Goal: Task Accomplishment & Management: Use online tool/utility

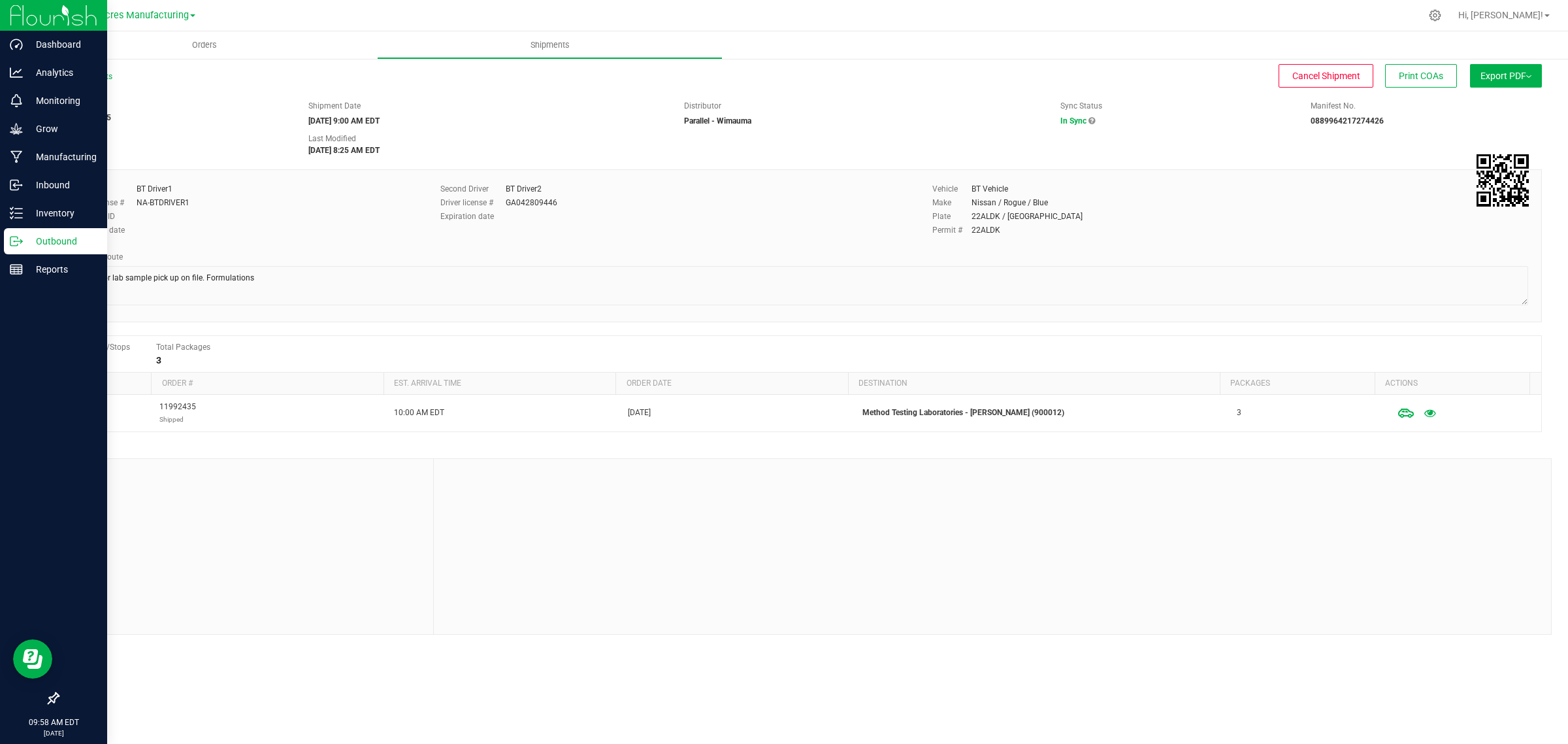
click at [19, 238] on icon at bounding box center [17, 242] width 13 height 13
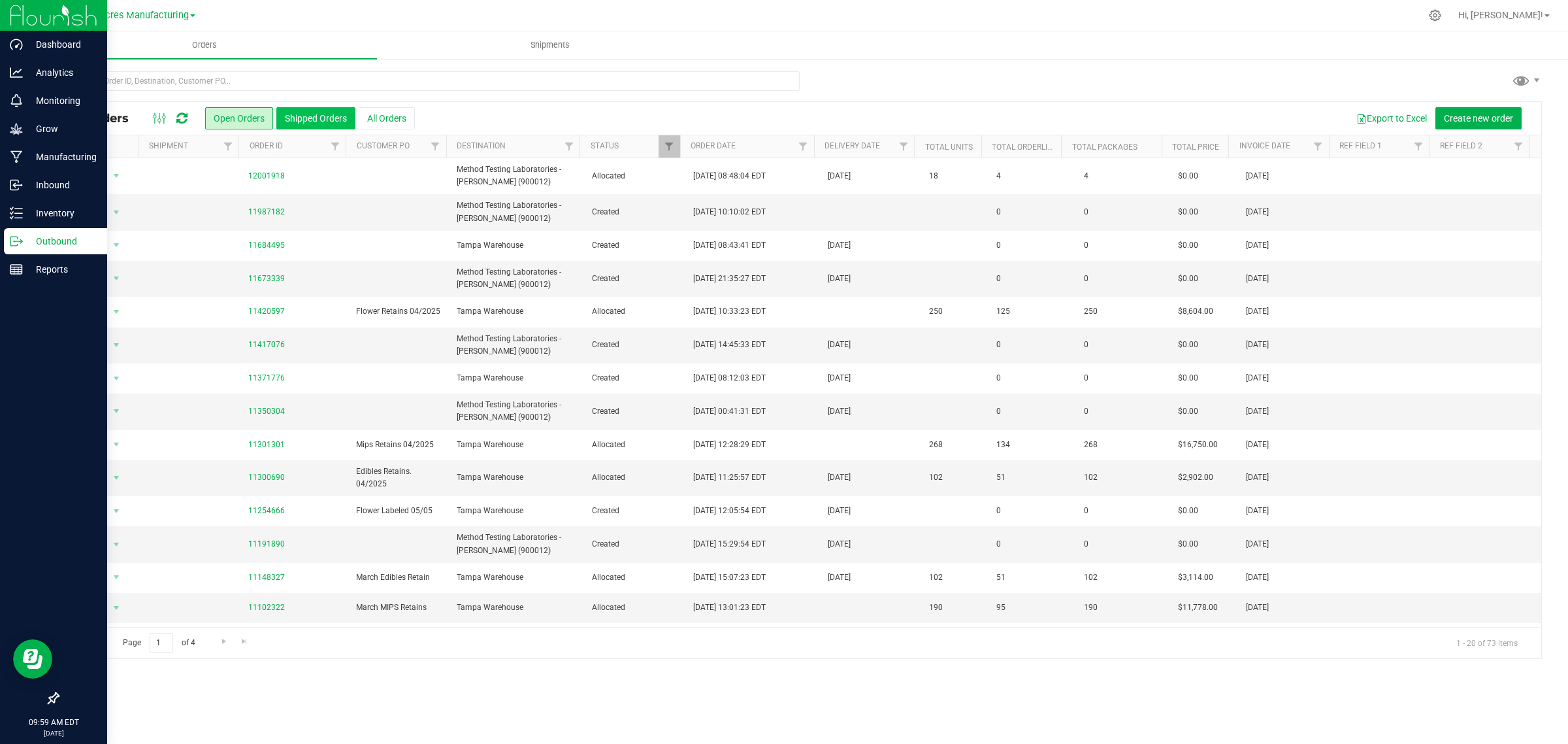
click at [307, 118] on button "Shipped Orders" at bounding box center [316, 118] width 79 height 22
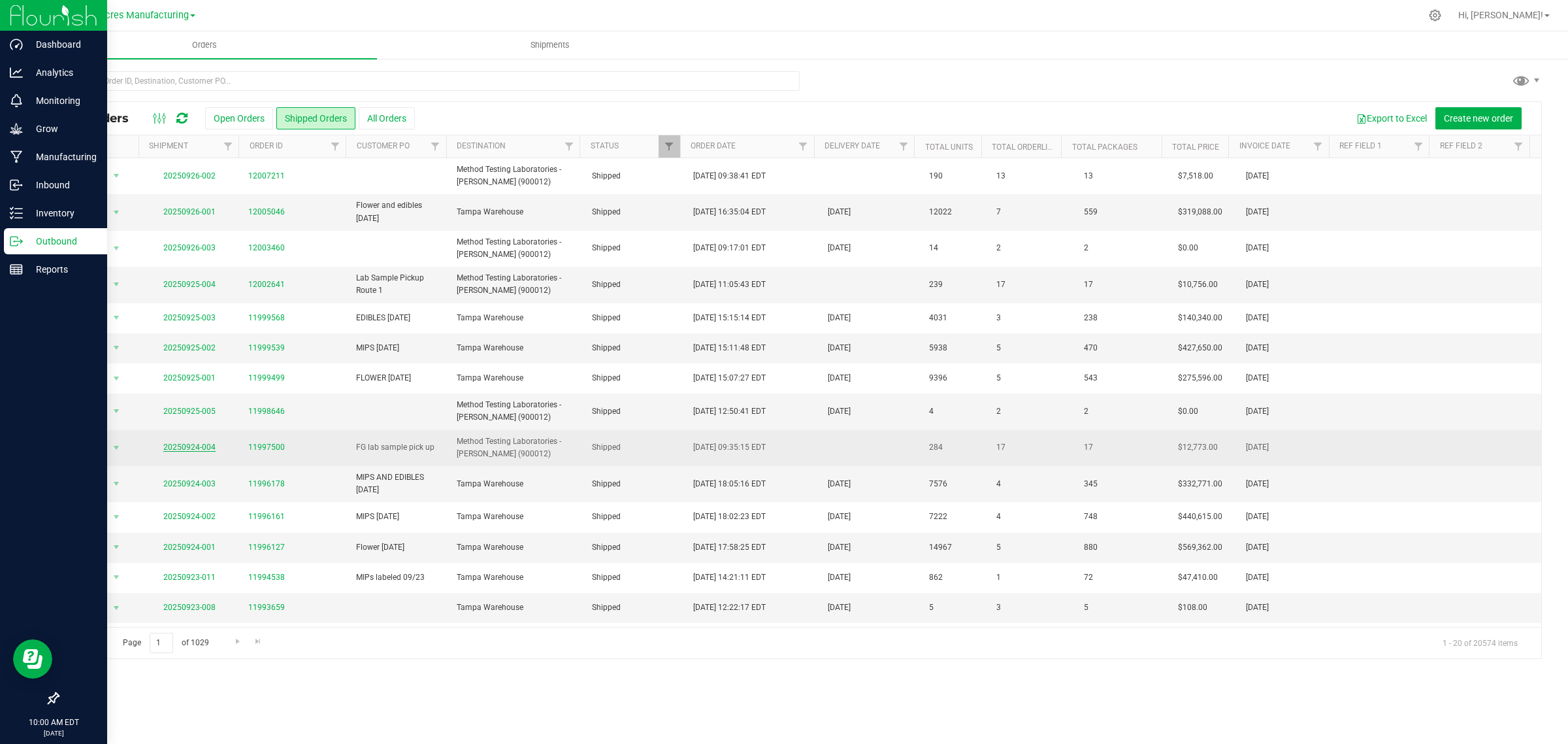
click at [196, 446] on link "20250924-004" at bounding box center [189, 447] width 52 height 9
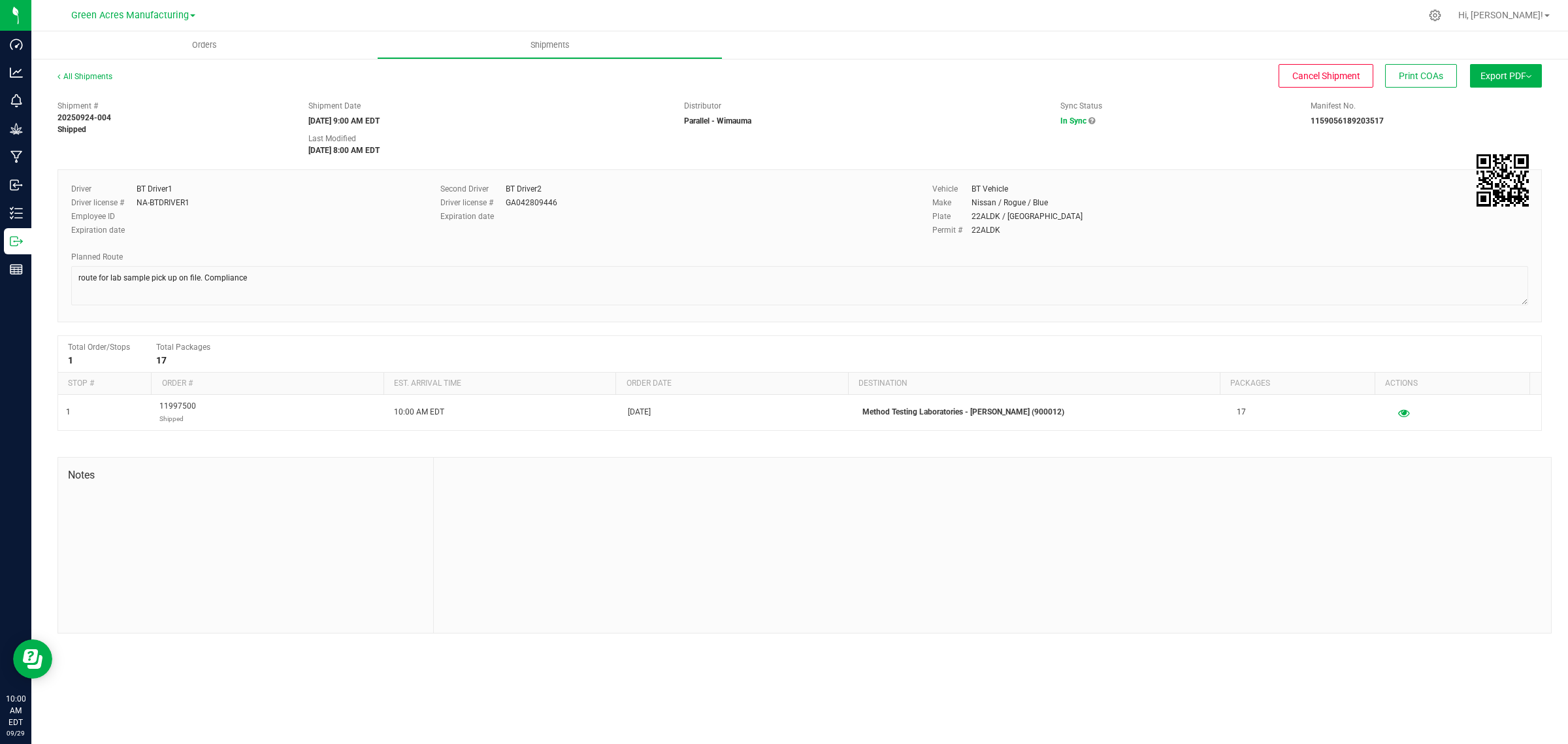
click at [206, 697] on div "Orders Shipments All Shipments Cancel Shipment Print COAs Export PDF Manifest b…" at bounding box center [799, 388] width 1537 height 713
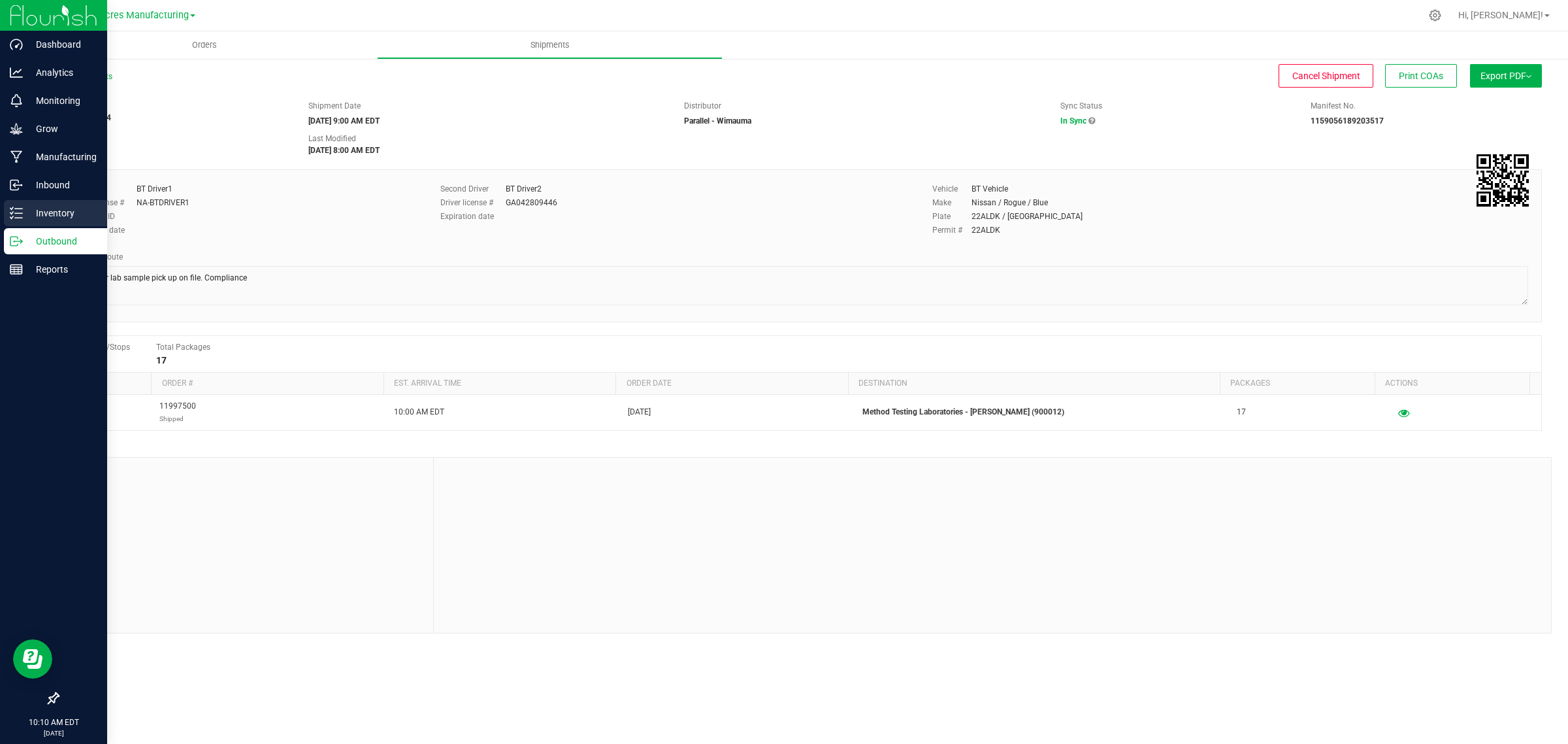
click at [21, 211] on icon at bounding box center [17, 213] width 13 height 13
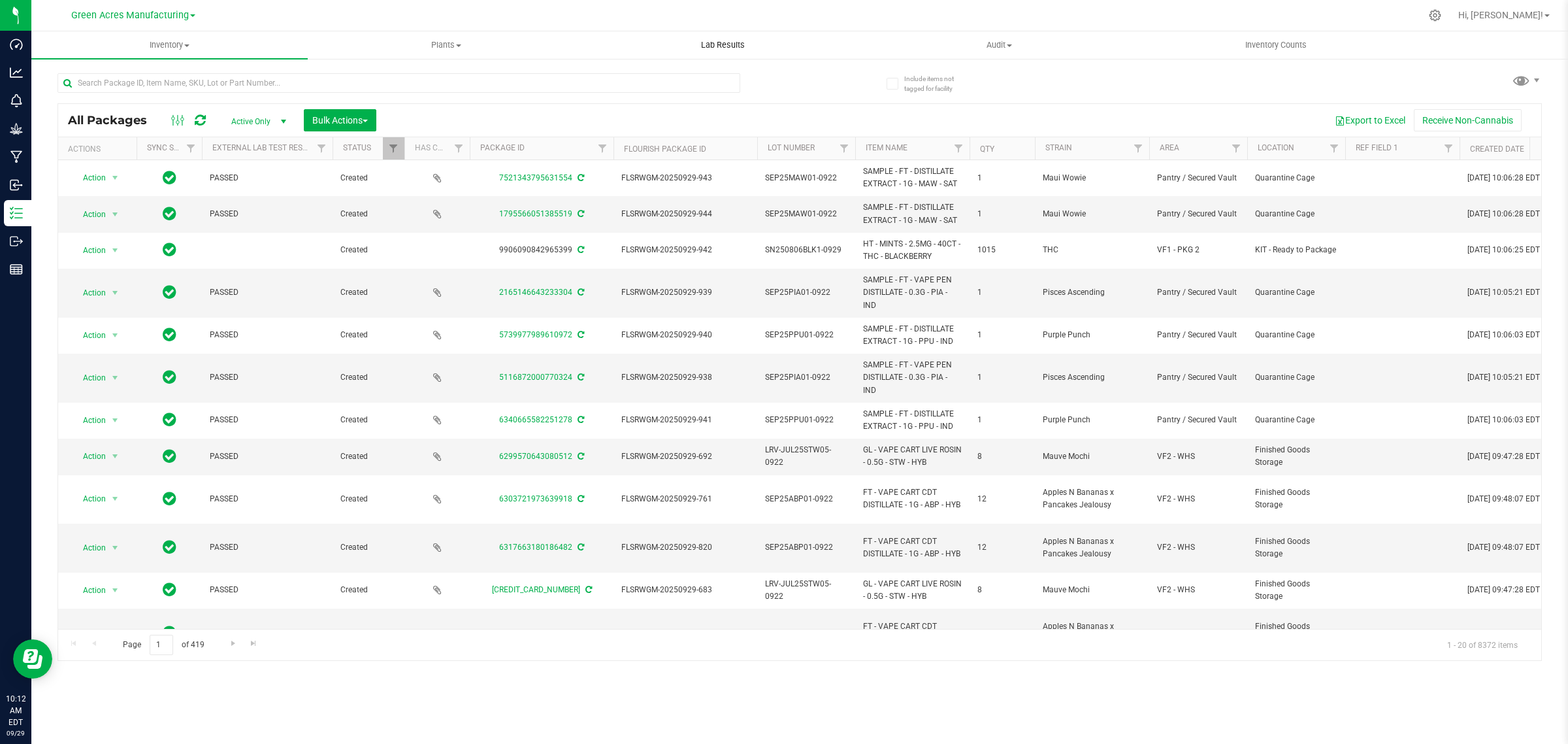
click at [729, 44] on span "Lab Results" at bounding box center [723, 45] width 79 height 12
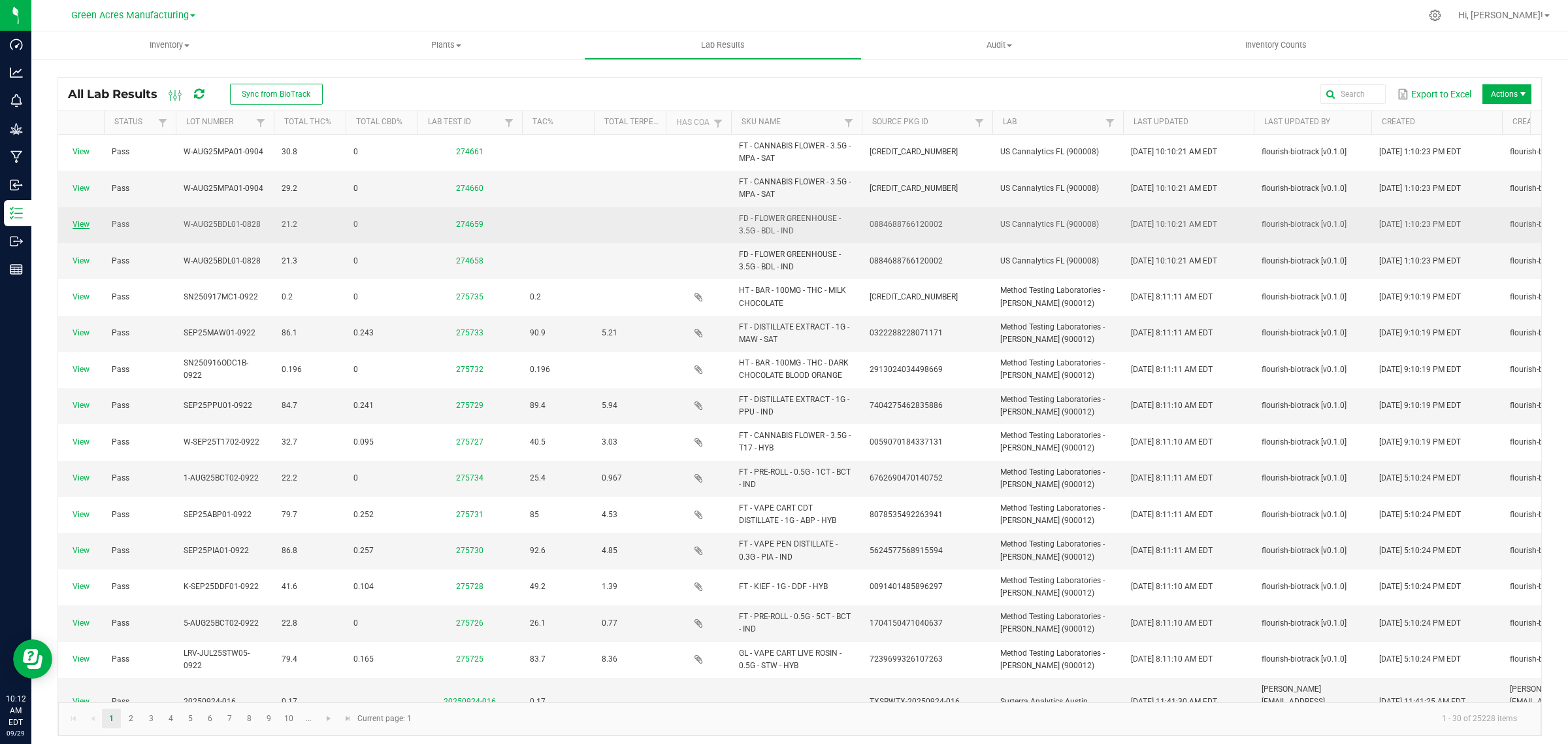
click at [83, 223] on link "View" at bounding box center [81, 224] width 17 height 9
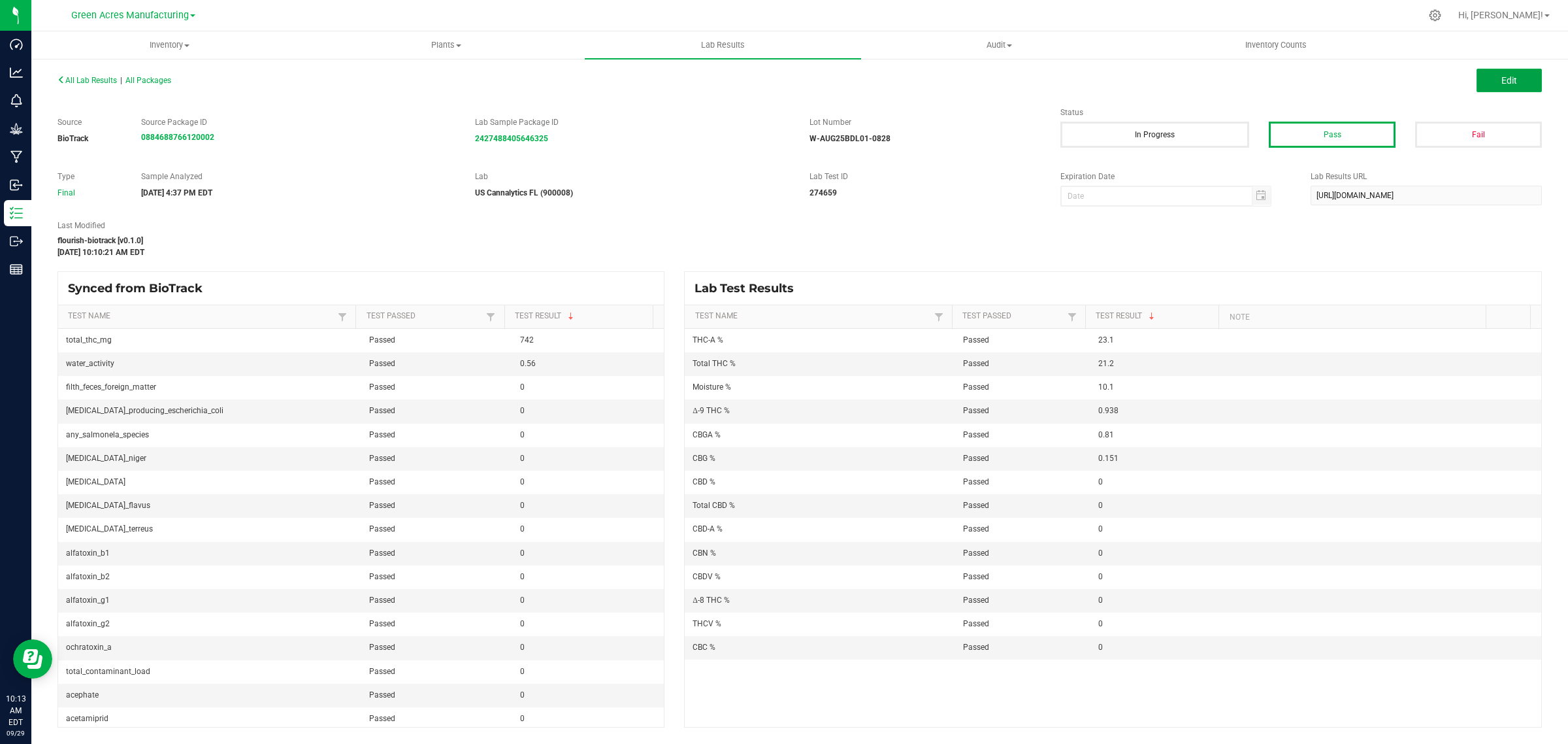
drag, startPoint x: 1491, startPoint y: 76, endPoint x: 1103, endPoint y: 144, distance: 393.9
click at [1491, 76] on button "Edit" at bounding box center [1509, 80] width 66 height 24
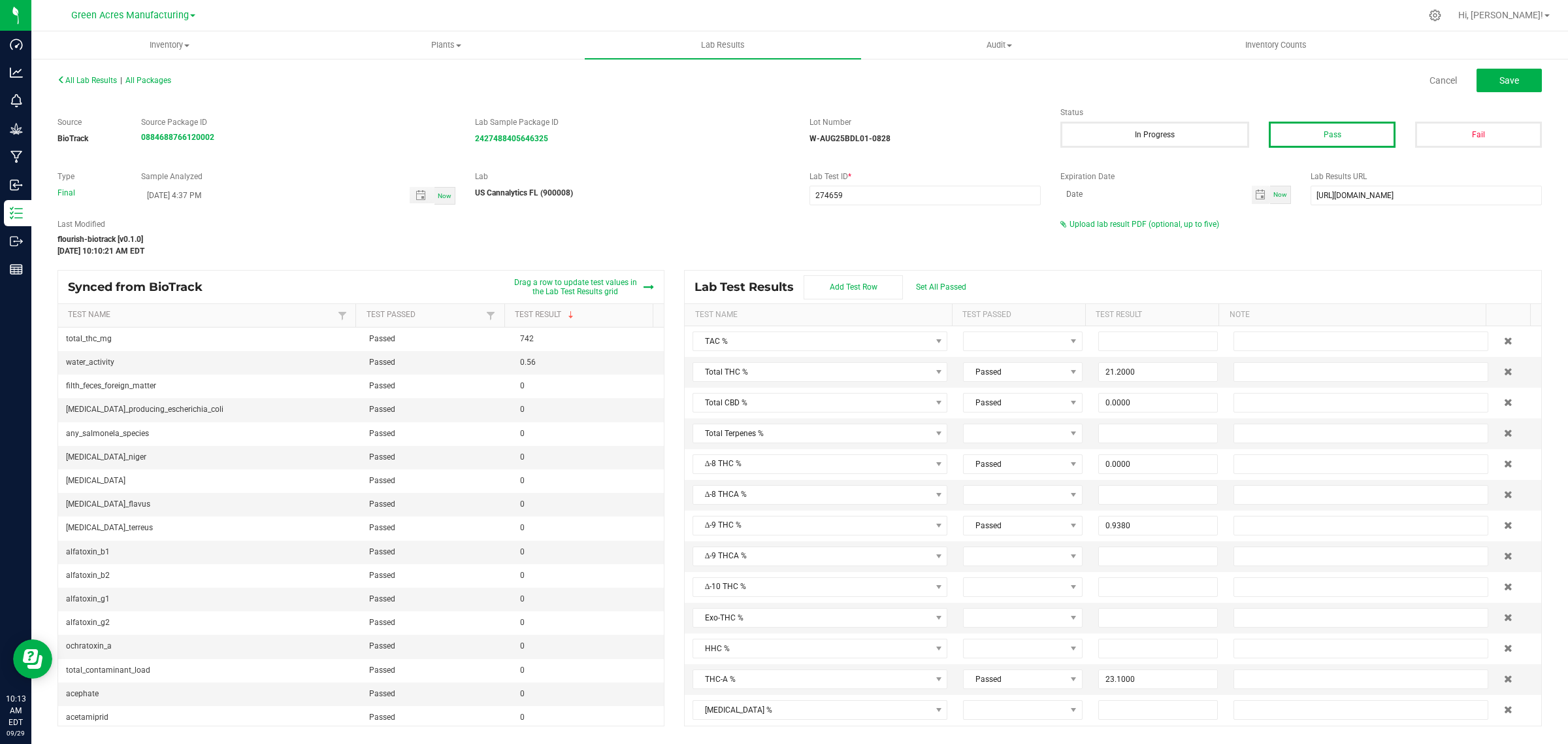
click at [1109, 217] on div "All Lab Results | All Packages Cancel Save Source BioTrack Source Package ID 08…" at bounding box center [799, 399] width 1485 height 656
click at [1109, 222] on span "Upload lab result PDF (optional, up to five)" at bounding box center [1144, 224] width 150 height 9
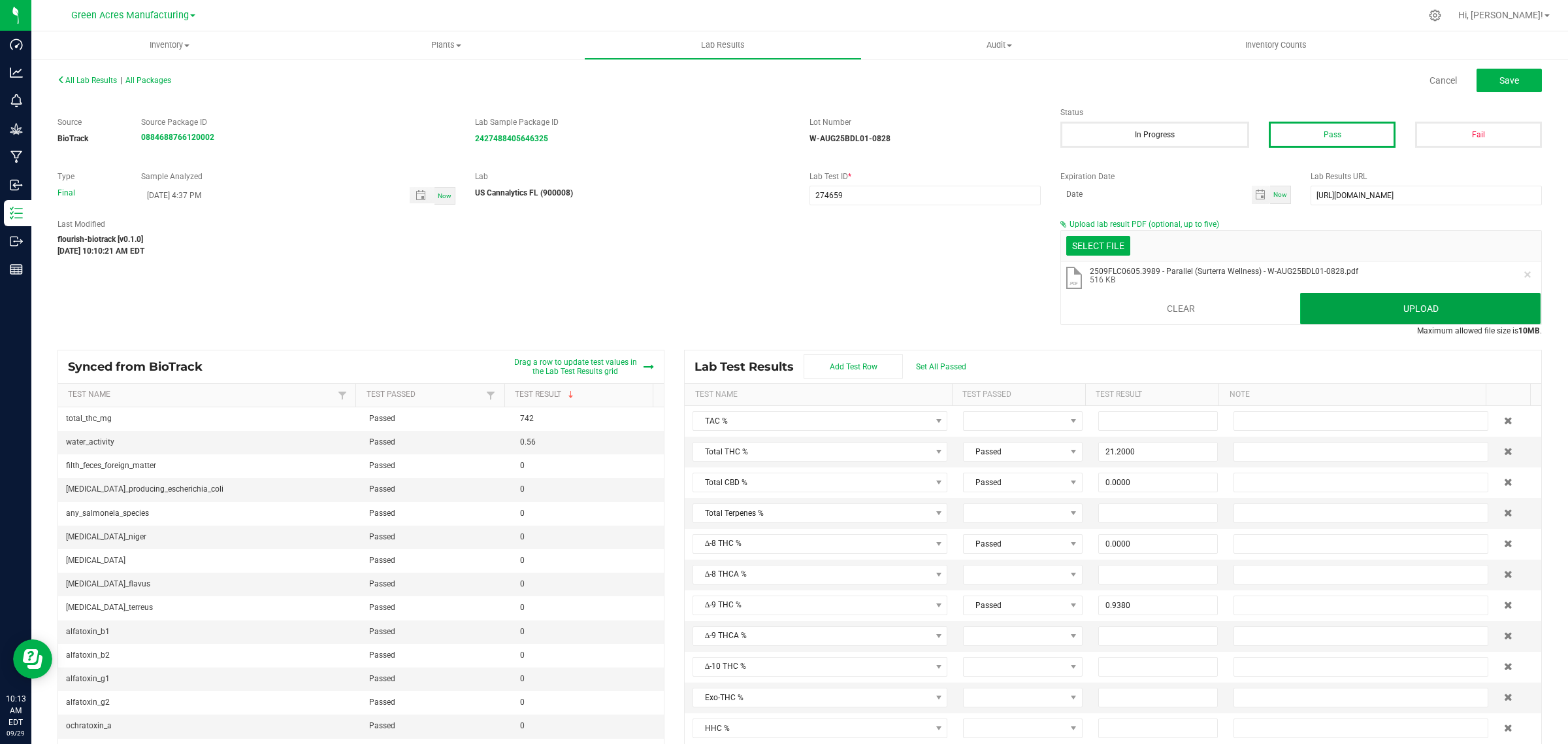
click at [1366, 314] on button "Upload" at bounding box center [1421, 308] width 241 height 31
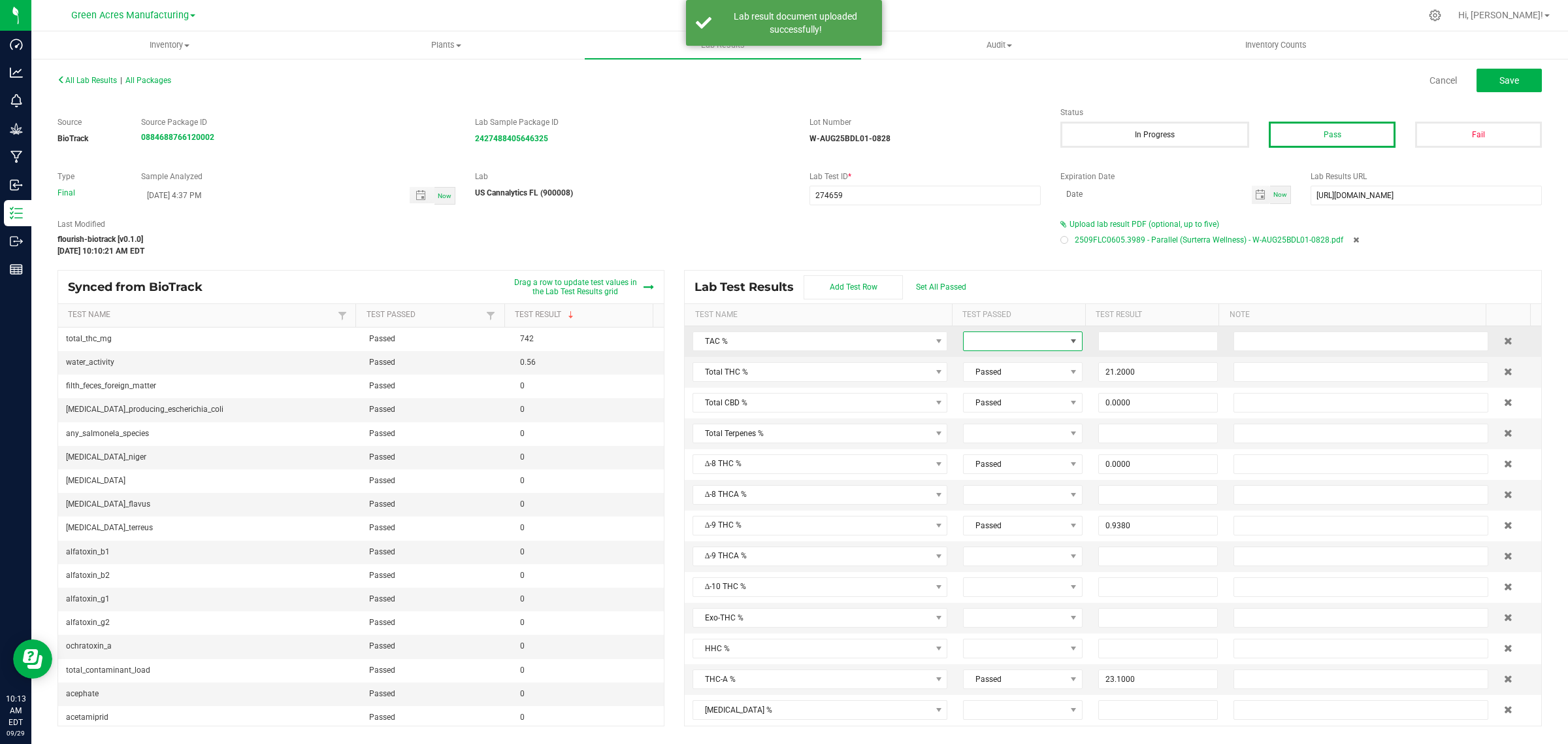
click at [1020, 346] on span at bounding box center [1014, 341] width 102 height 19
click at [975, 398] on li "Passed" at bounding box center [1021, 398] width 122 height 22
click at [1106, 343] on input at bounding box center [1158, 341] width 118 height 19
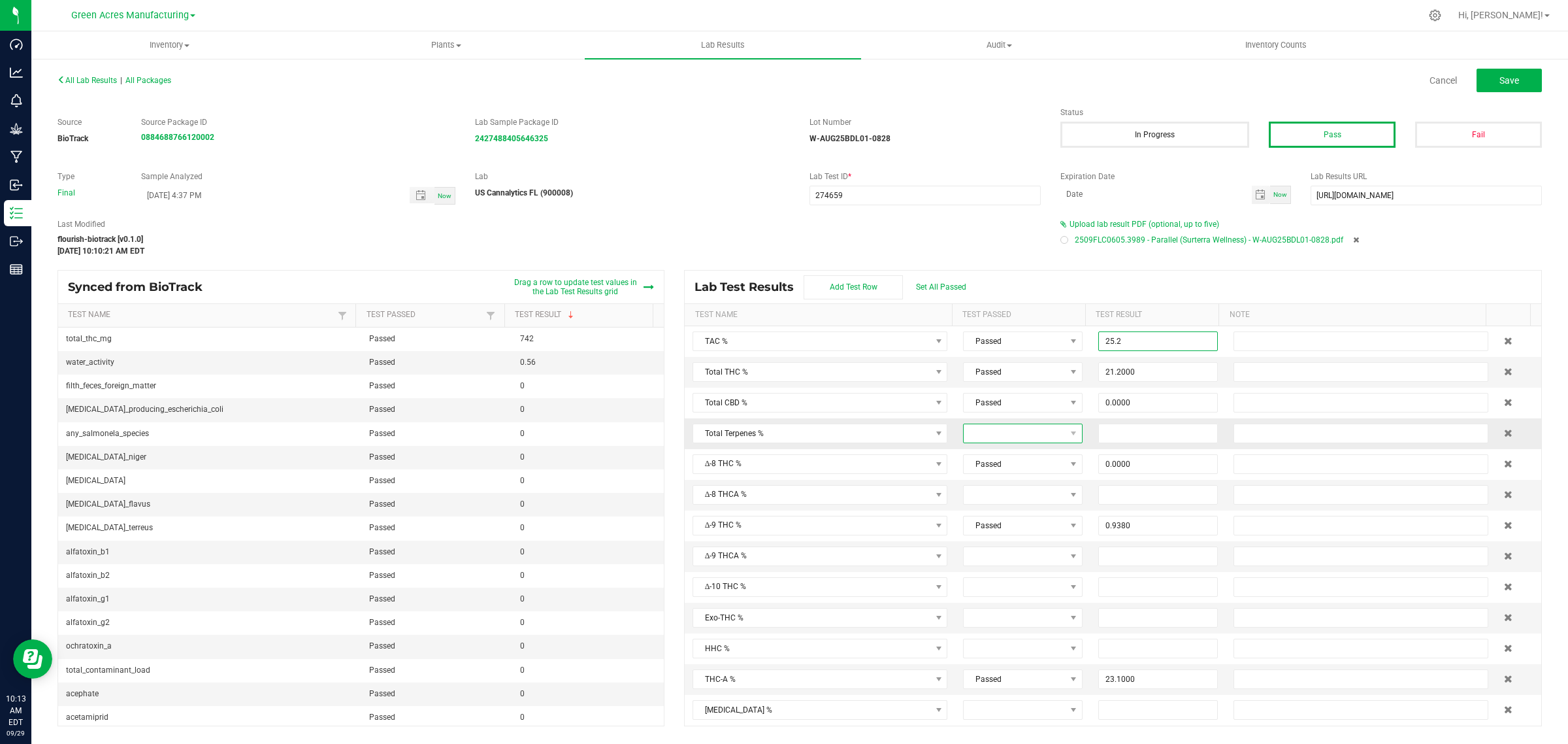
type input "25.2000"
click at [1065, 435] on span at bounding box center [1073, 434] width 16 height 19
click at [1017, 487] on li "Passed" at bounding box center [1021, 491] width 122 height 22
click at [1131, 436] on input at bounding box center [1158, 434] width 118 height 19
click at [1109, 433] on input at bounding box center [1158, 434] width 118 height 19
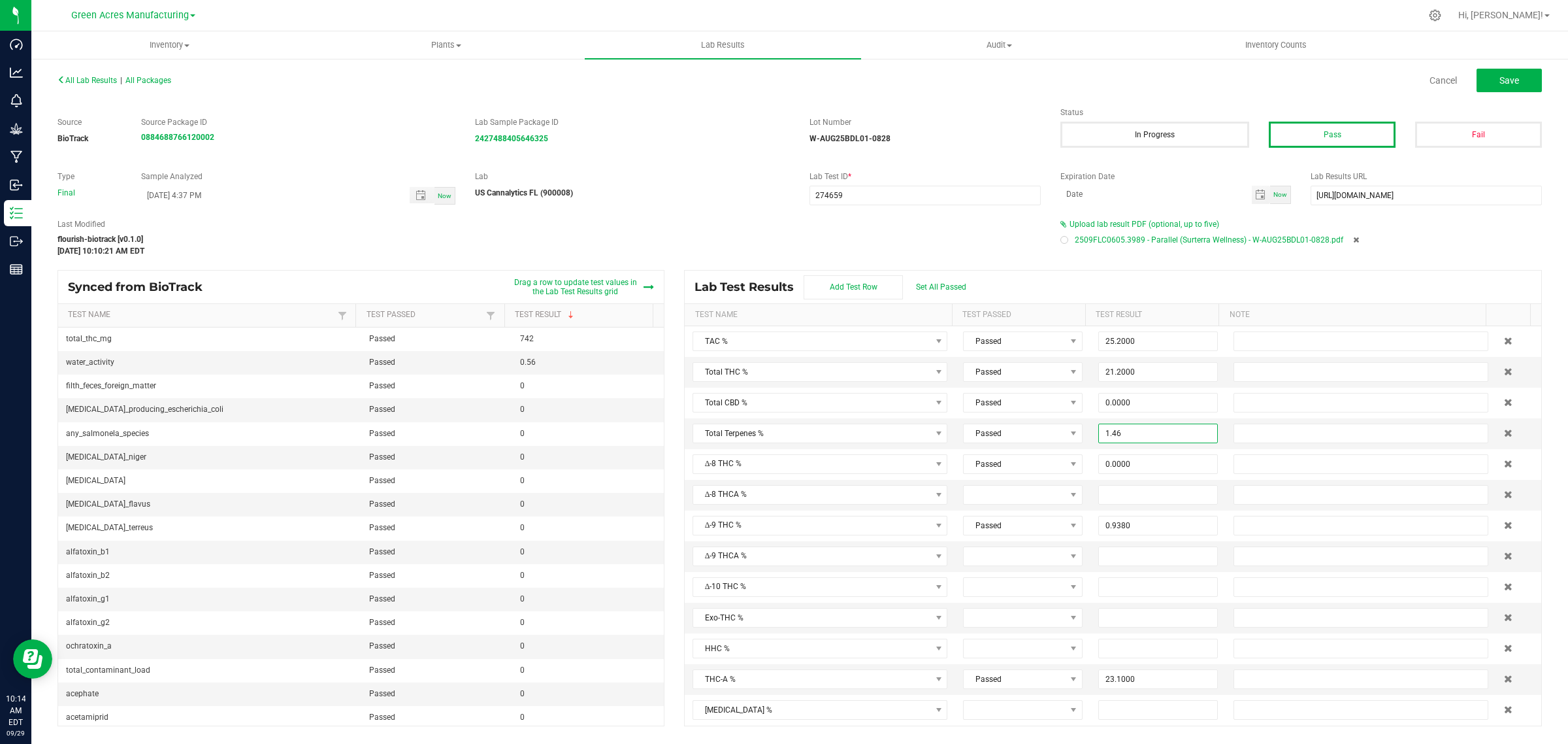
type input "1.4600"
click at [1007, 238] on div "flourish-biotrack [v0.1.0]" at bounding box center [549, 239] width 984 height 12
click at [1523, 78] on button "Save" at bounding box center [1509, 80] width 66 height 24
type input "0.0000"
type input "10.1000"
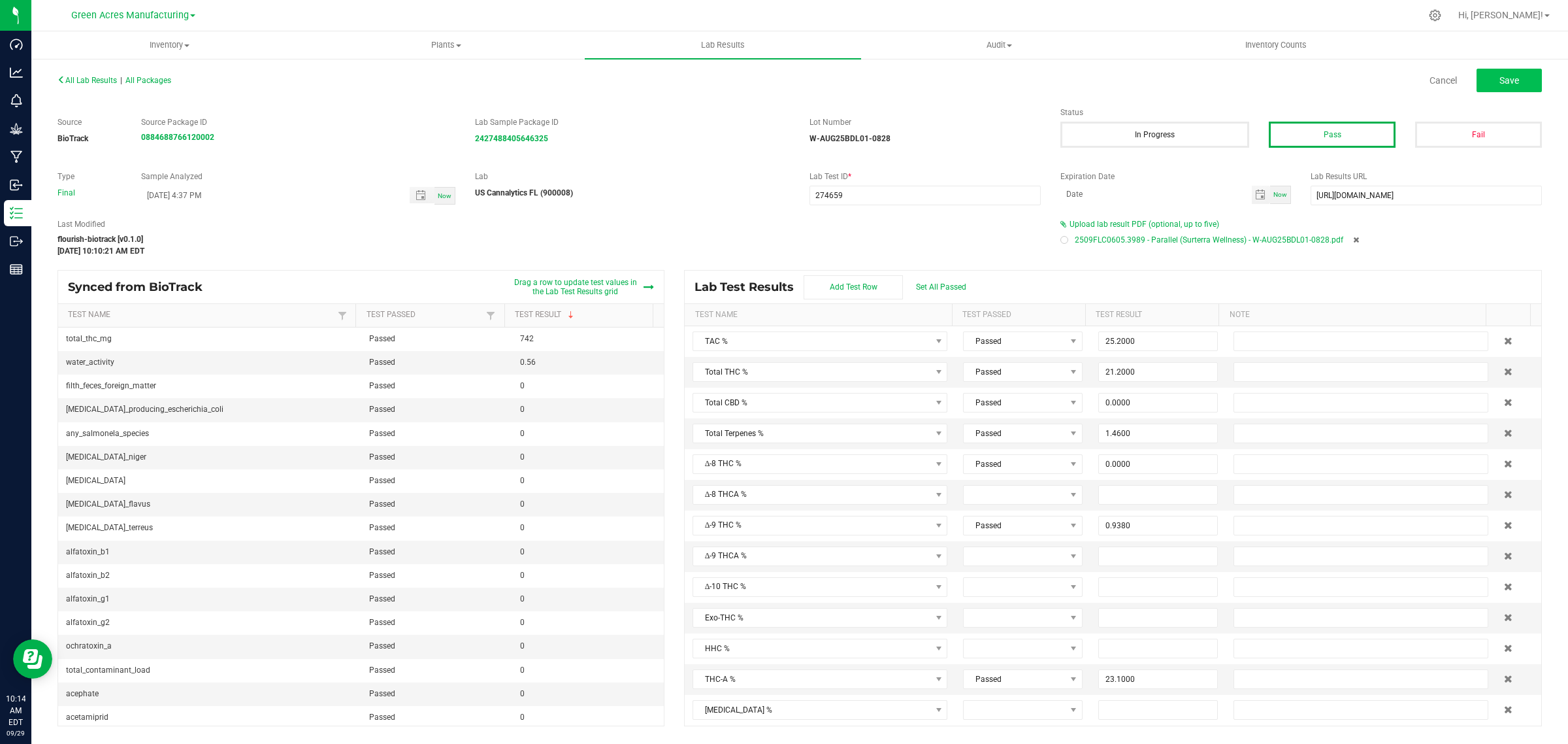
type input "0.9380"
type input "23.1000"
type input "0.0000"
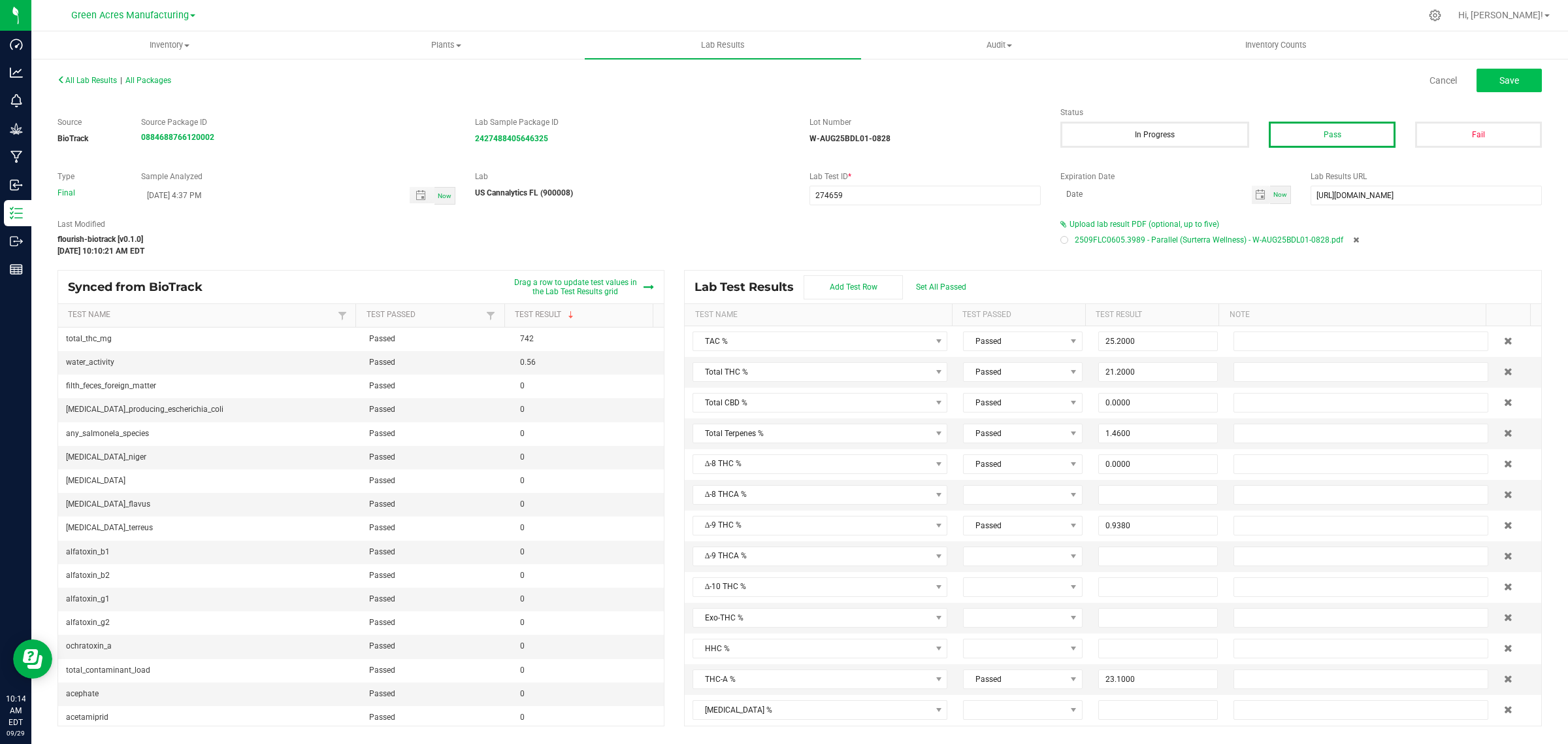
type input "0.0000"
type input "0.1510"
type input "0.8100"
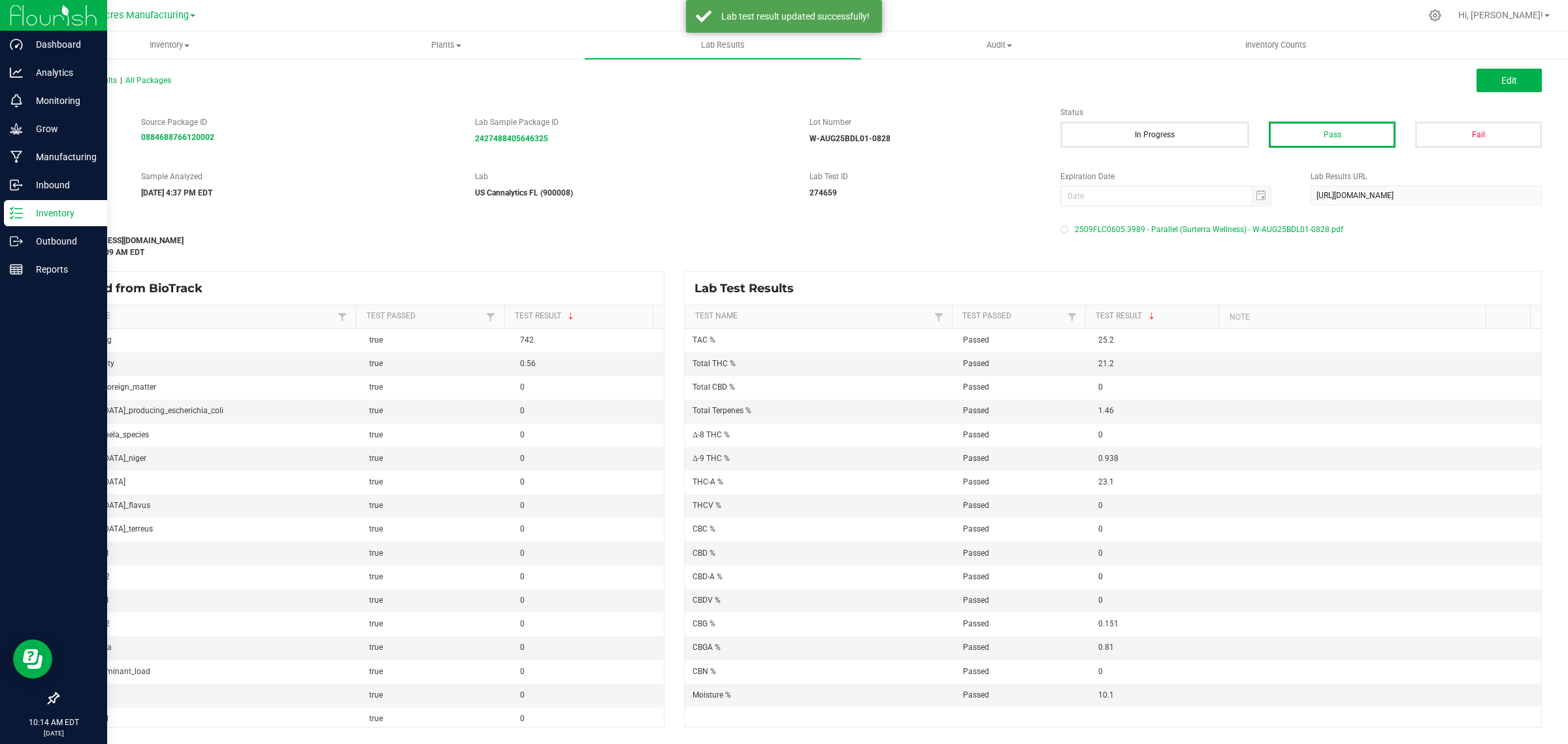
click at [11, 211] on icon at bounding box center [17, 213] width 13 height 13
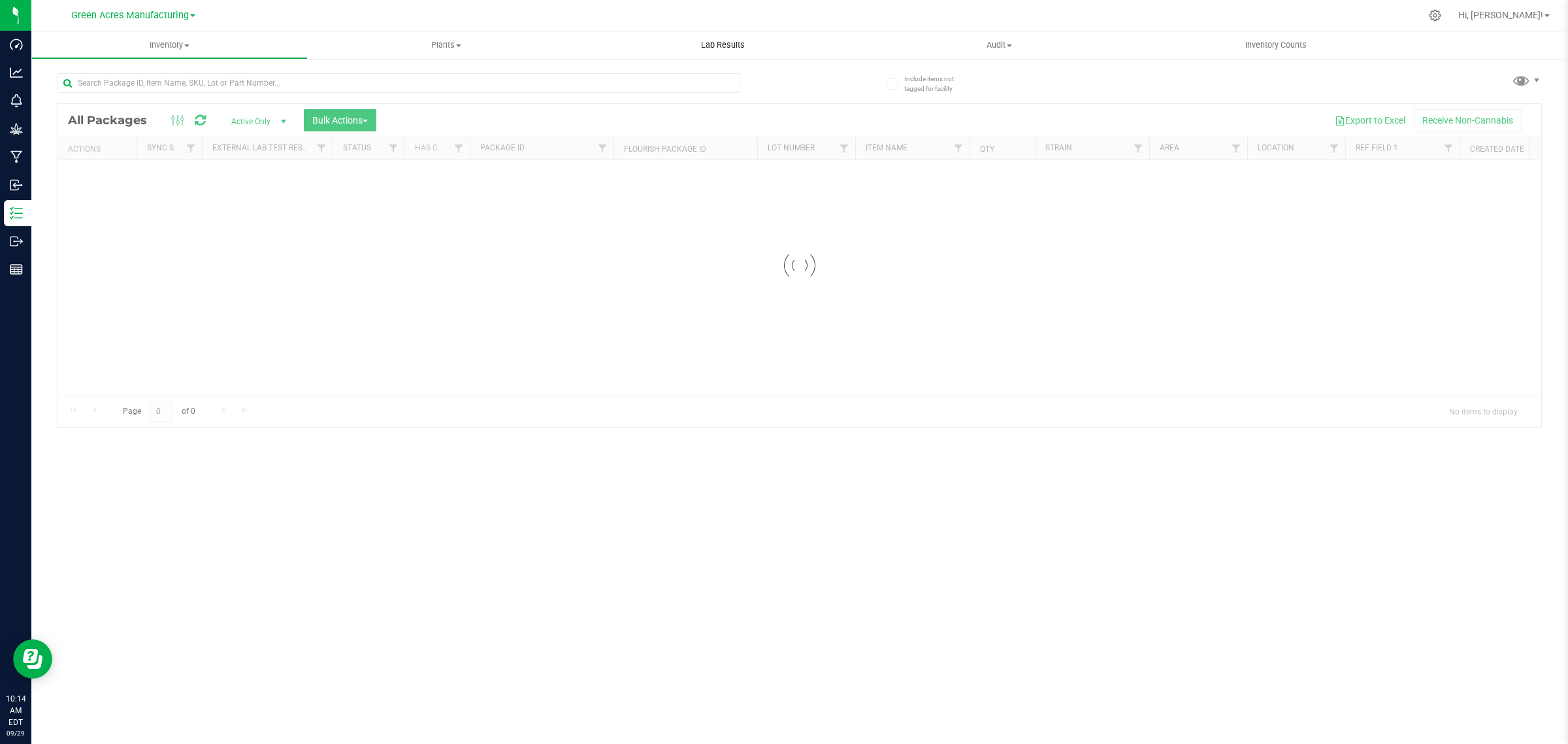
click at [732, 44] on span "Lab Results" at bounding box center [723, 45] width 79 height 12
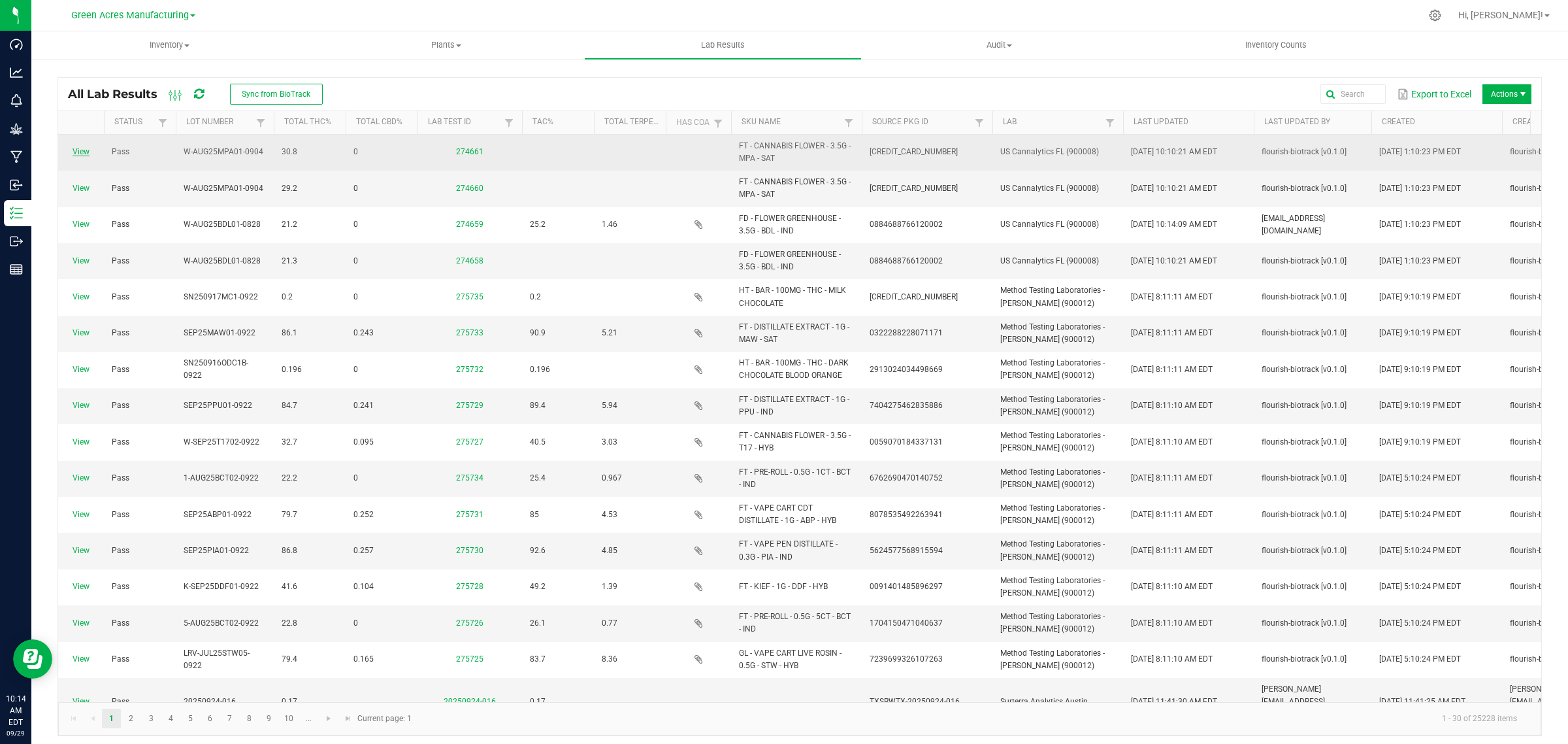
click at [82, 150] on link "View" at bounding box center [81, 152] width 17 height 9
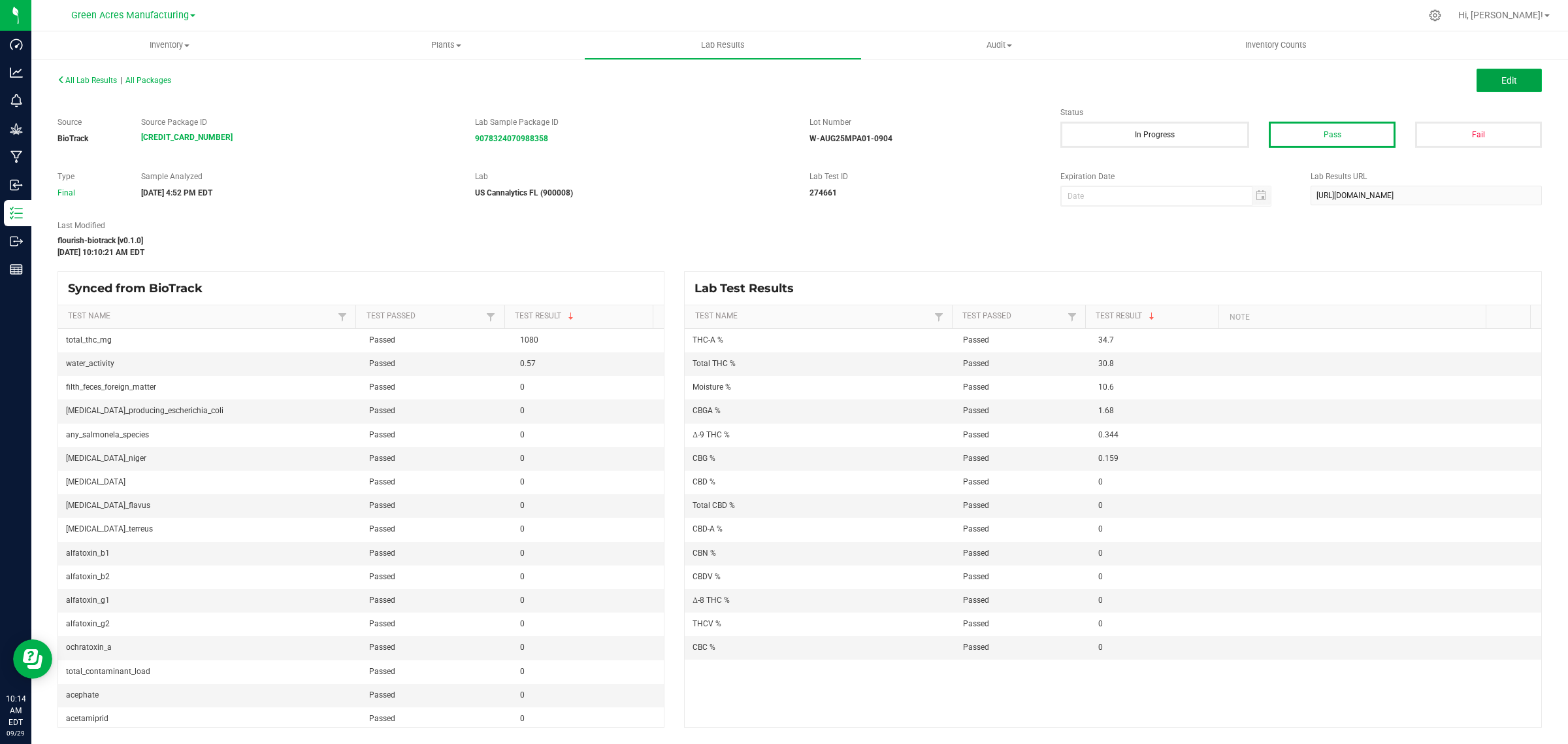
click at [1505, 77] on span "Edit" at bounding box center [1509, 80] width 16 height 10
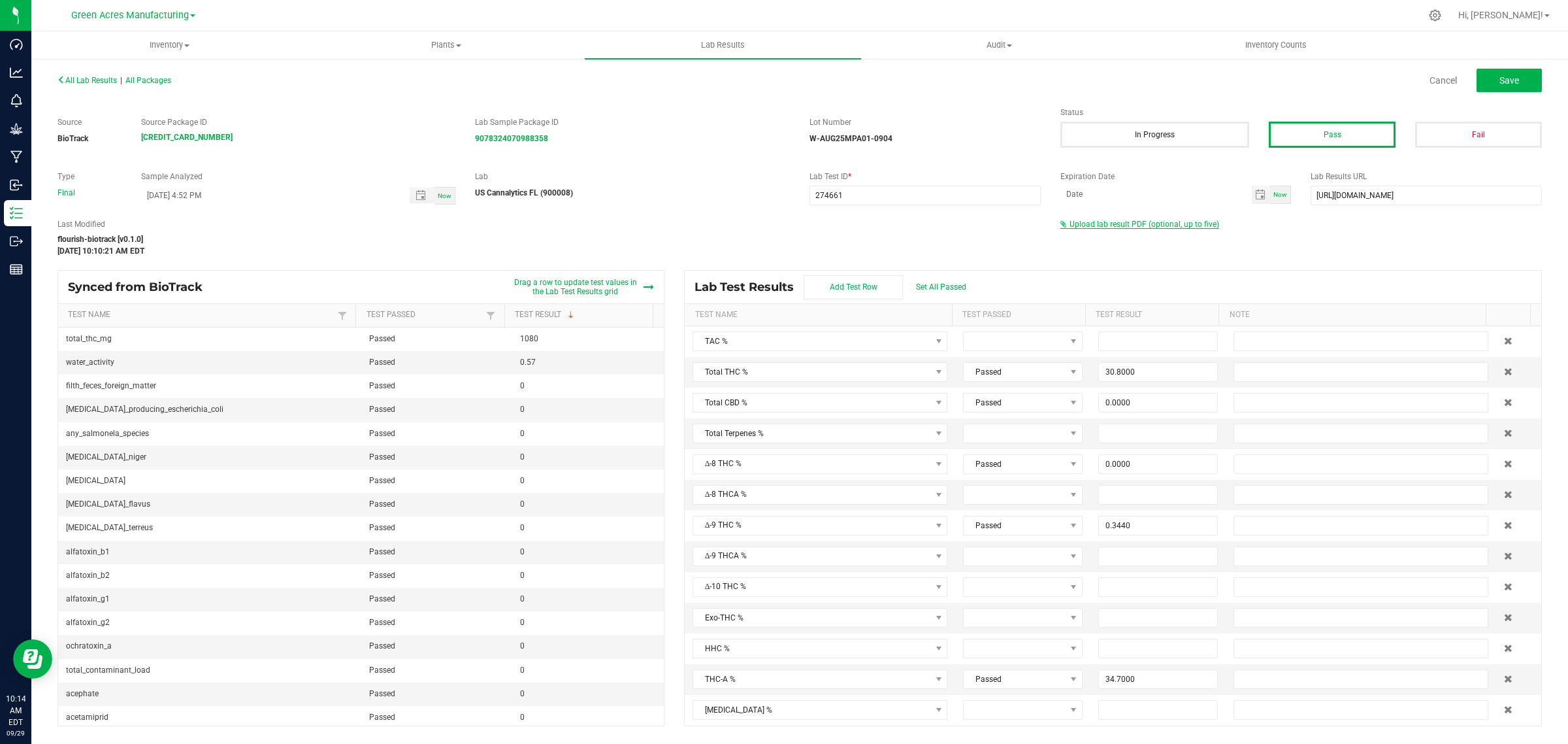
click at [1104, 222] on span "Upload lab result PDF (optional, up to five)" at bounding box center [1144, 224] width 150 height 9
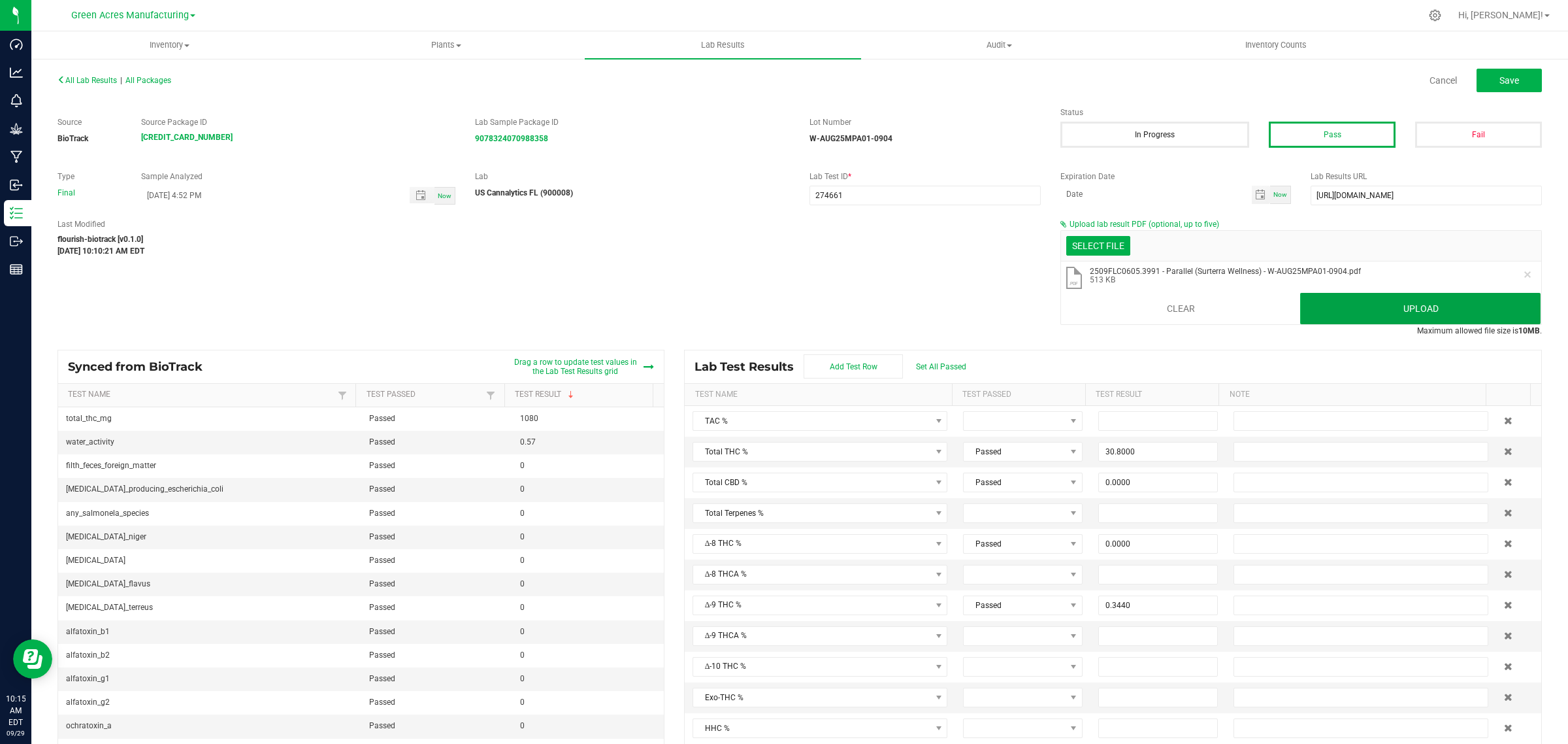
click at [1371, 301] on button "Upload" at bounding box center [1421, 308] width 241 height 31
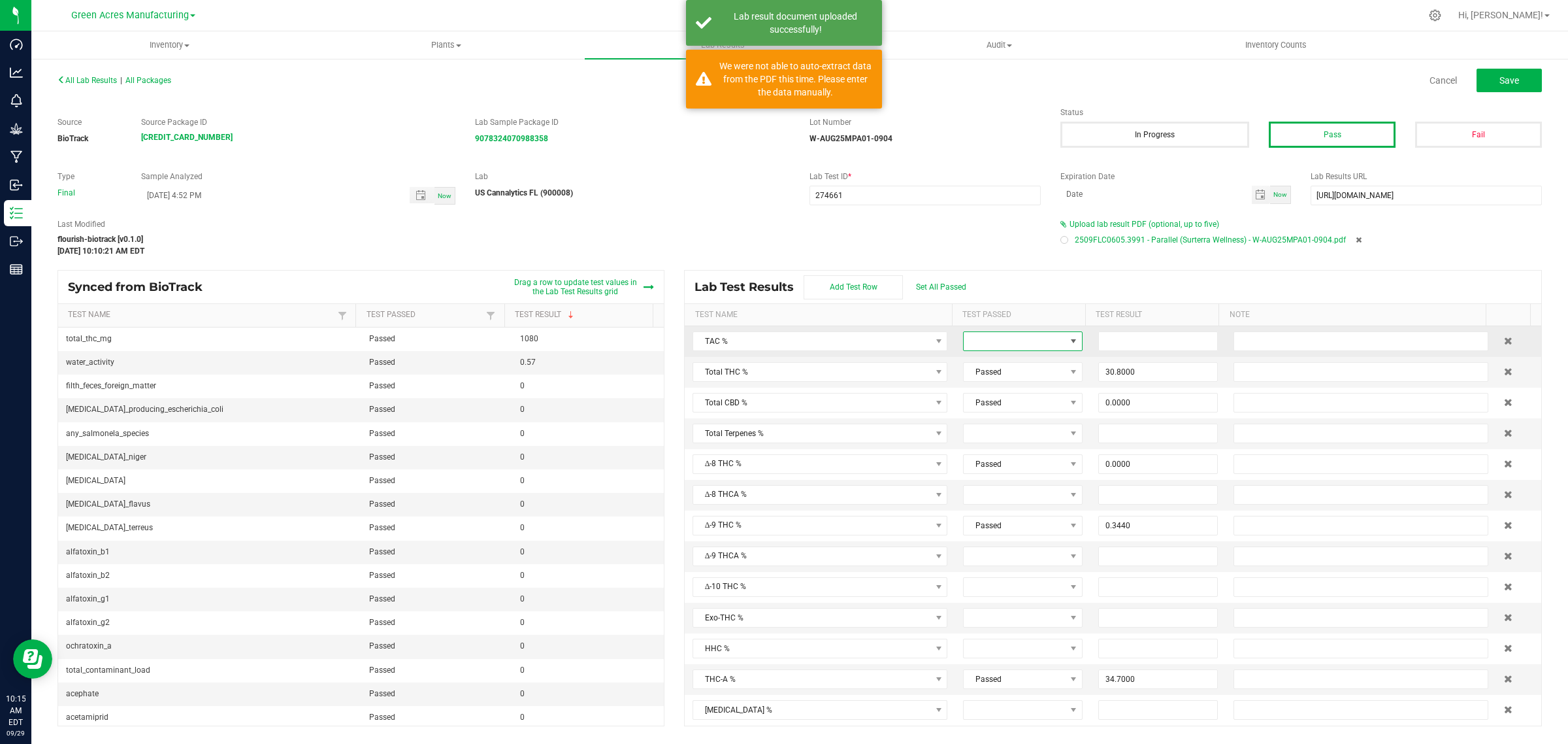
click at [1050, 339] on span at bounding box center [1014, 341] width 102 height 19
click at [992, 397] on li "Passed" at bounding box center [1021, 398] width 122 height 22
click at [1116, 335] on input at bounding box center [1158, 341] width 118 height 19
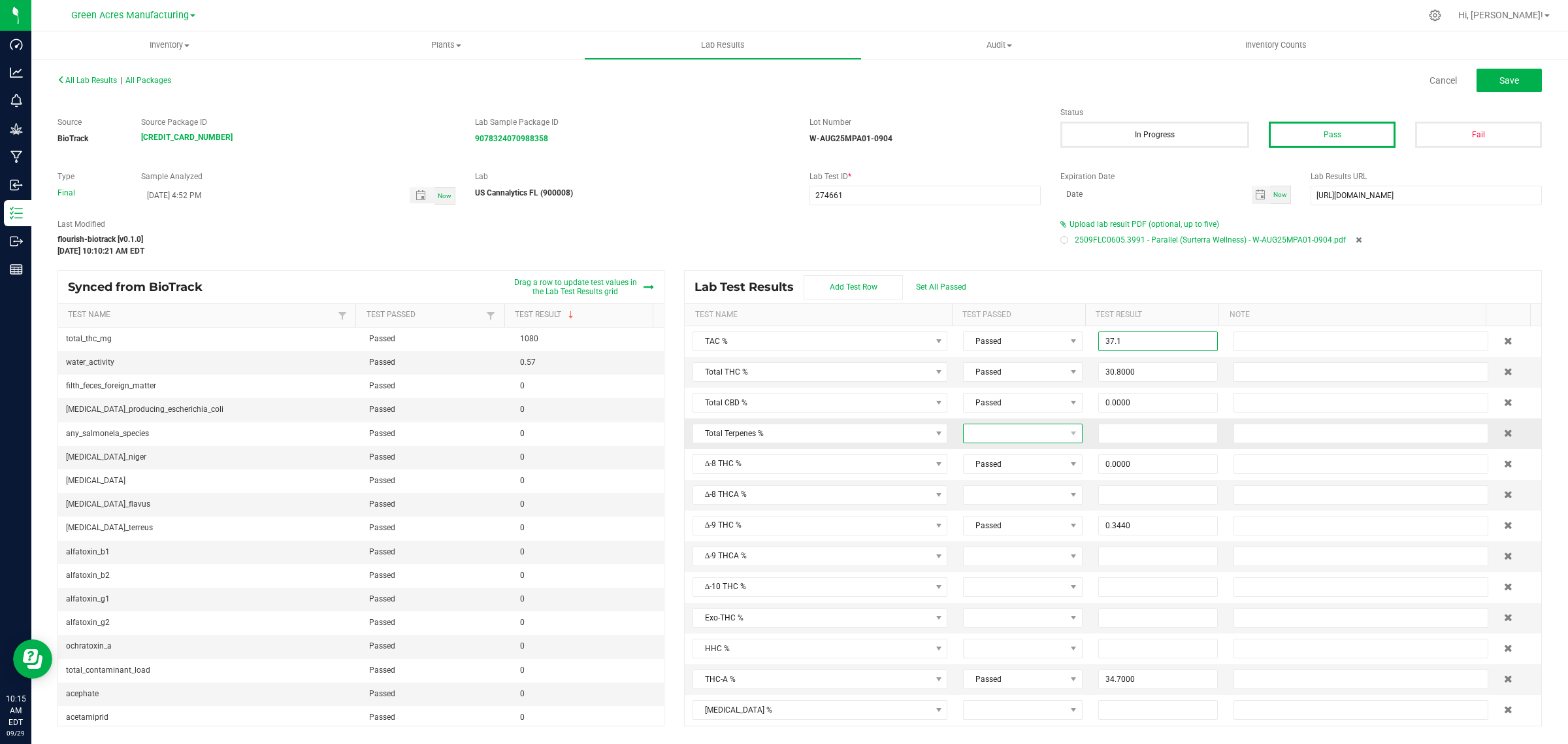
type input "37.1000"
click at [1045, 436] on span at bounding box center [1014, 434] width 102 height 19
click at [984, 489] on li "Passed" at bounding box center [1021, 491] width 122 height 22
click at [1123, 431] on input at bounding box center [1158, 434] width 118 height 19
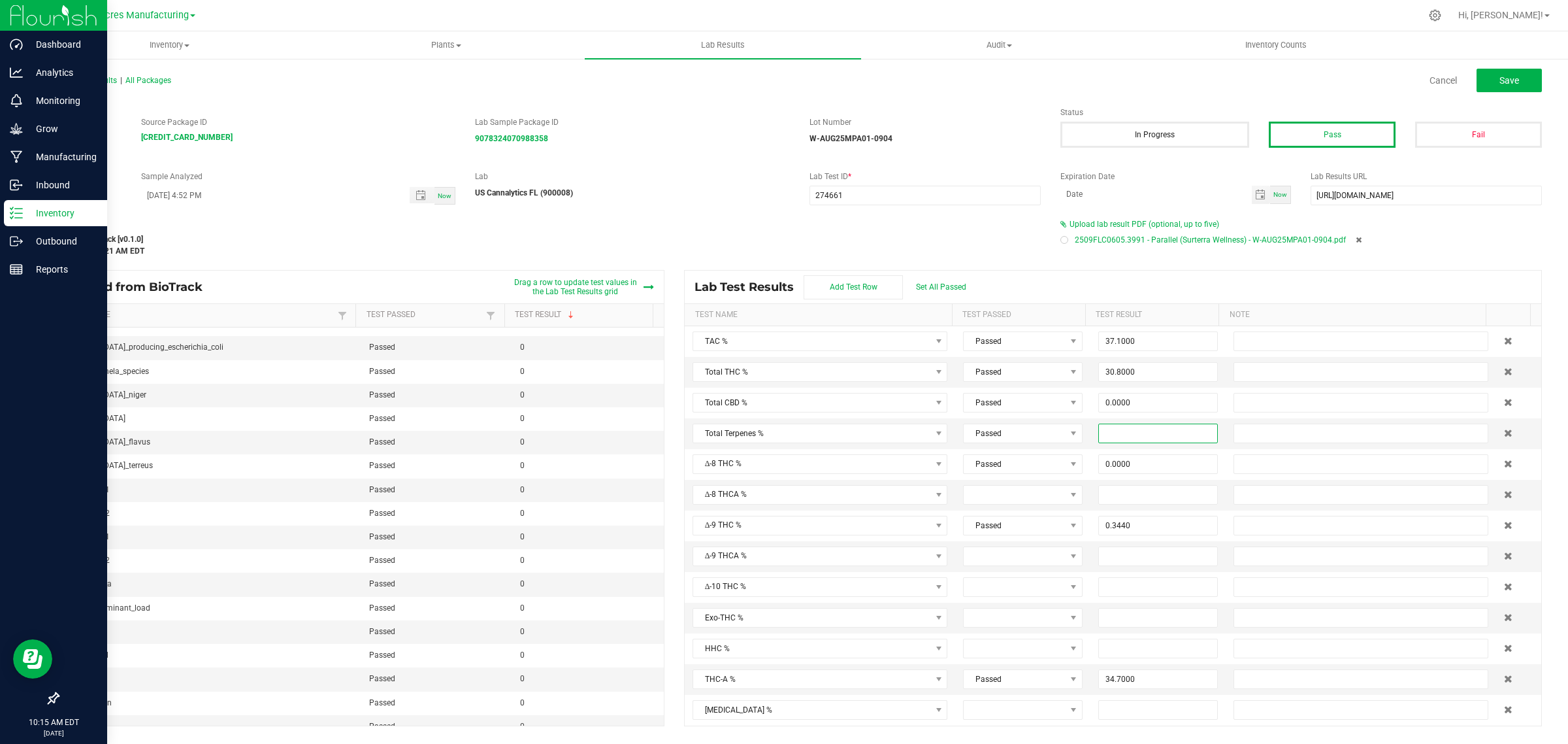
scroll to position [82, 0]
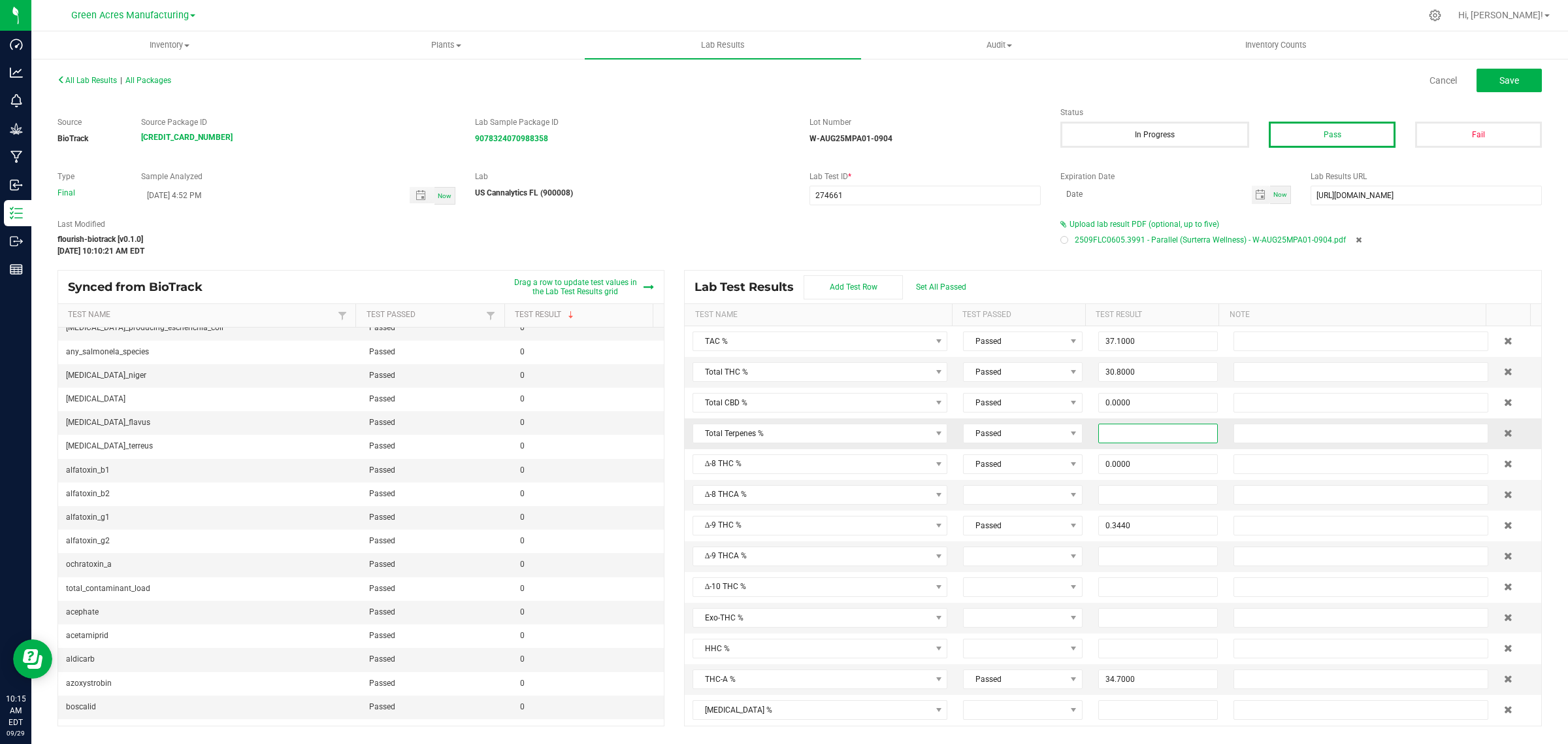
click at [1133, 436] on input at bounding box center [1158, 434] width 118 height 19
type input "2.0800"
click at [909, 222] on label "Last Modified" at bounding box center [549, 224] width 984 height 12
click at [1498, 73] on button "Save" at bounding box center [1509, 80] width 66 height 24
type input "0.0000"
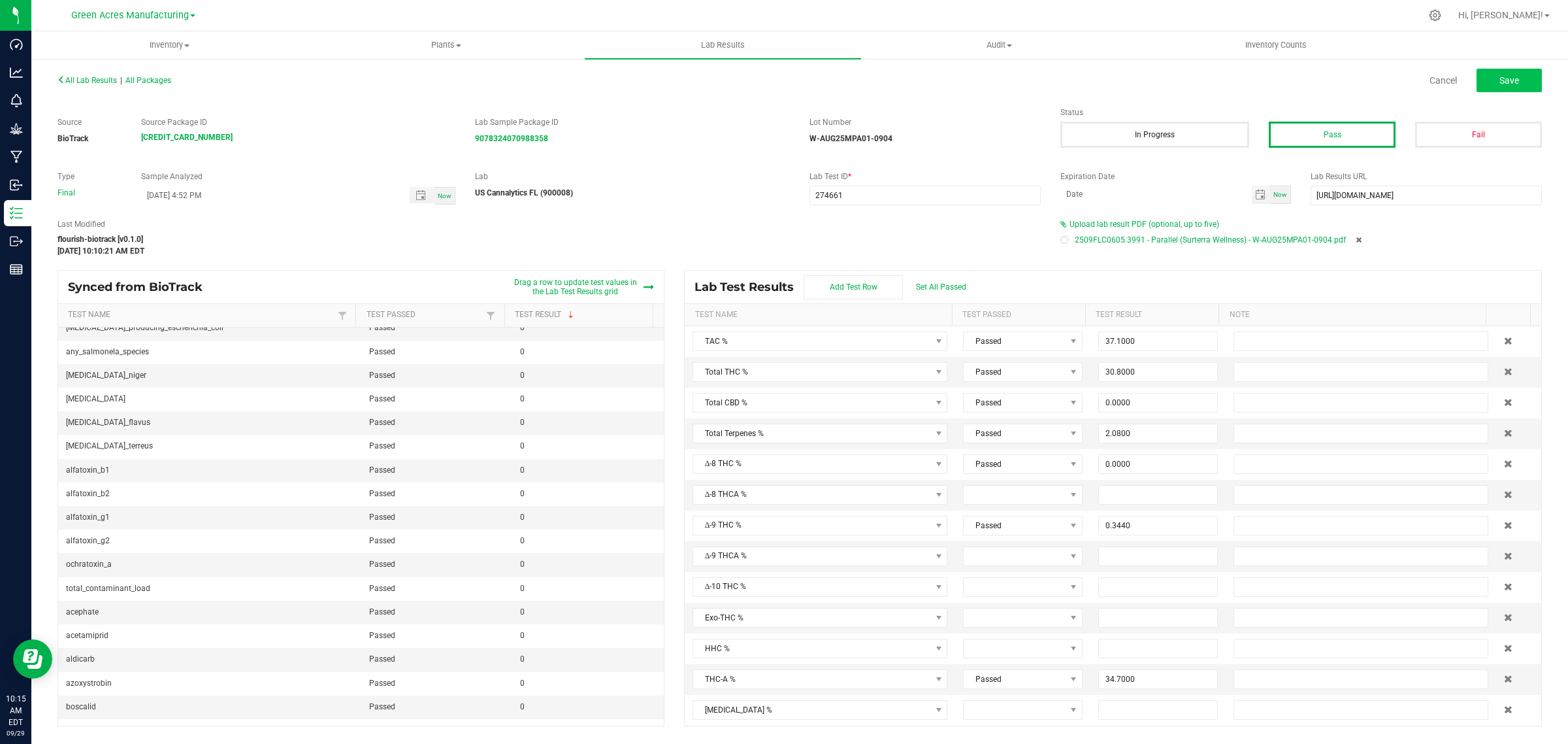
type input "10.6000"
type input "0.3440"
type input "34.7000"
type input "0.0000"
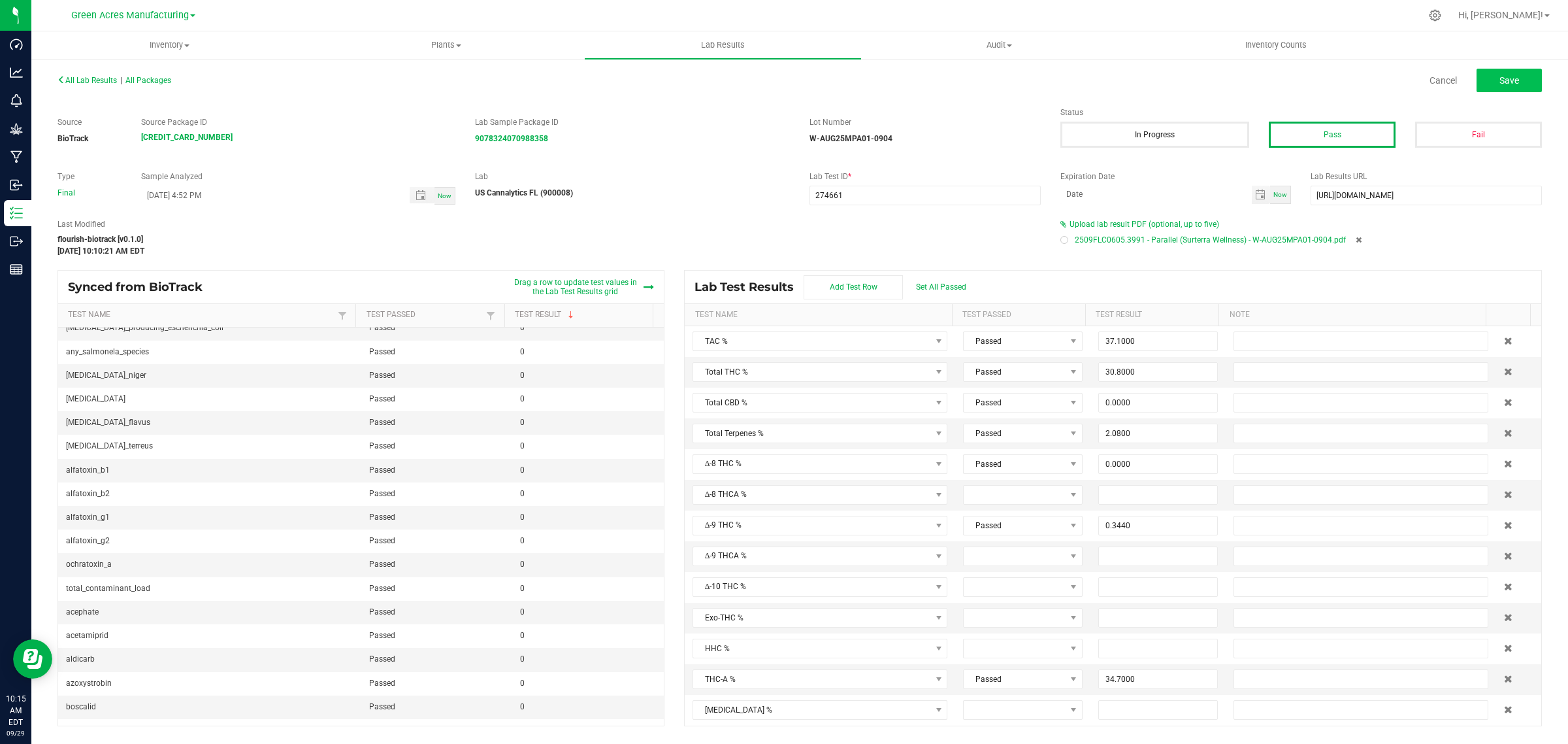
type input "0.0000"
type input "0.1590"
type input "1.6800"
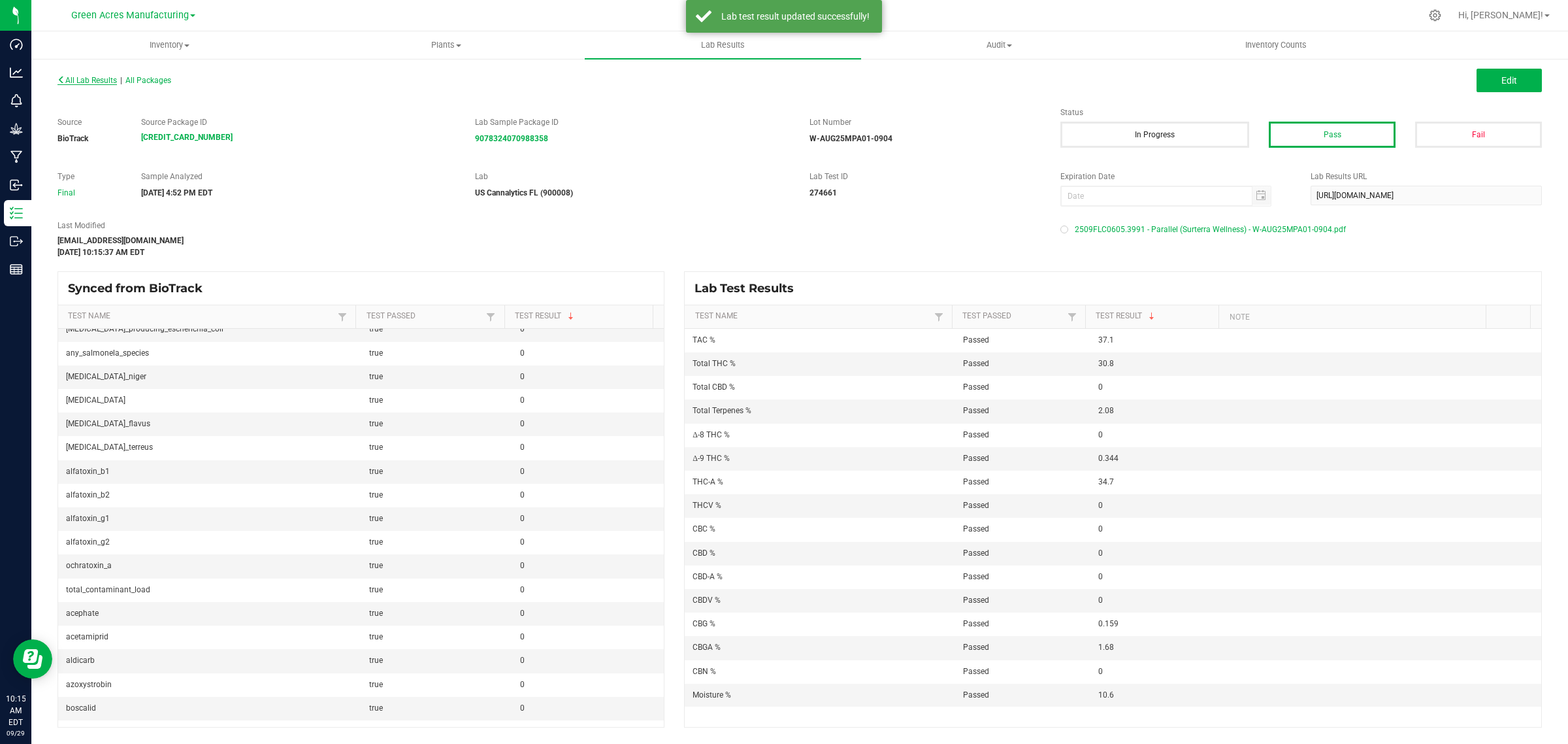
click at [80, 80] on span "All Lab Results" at bounding box center [87, 80] width 60 height 9
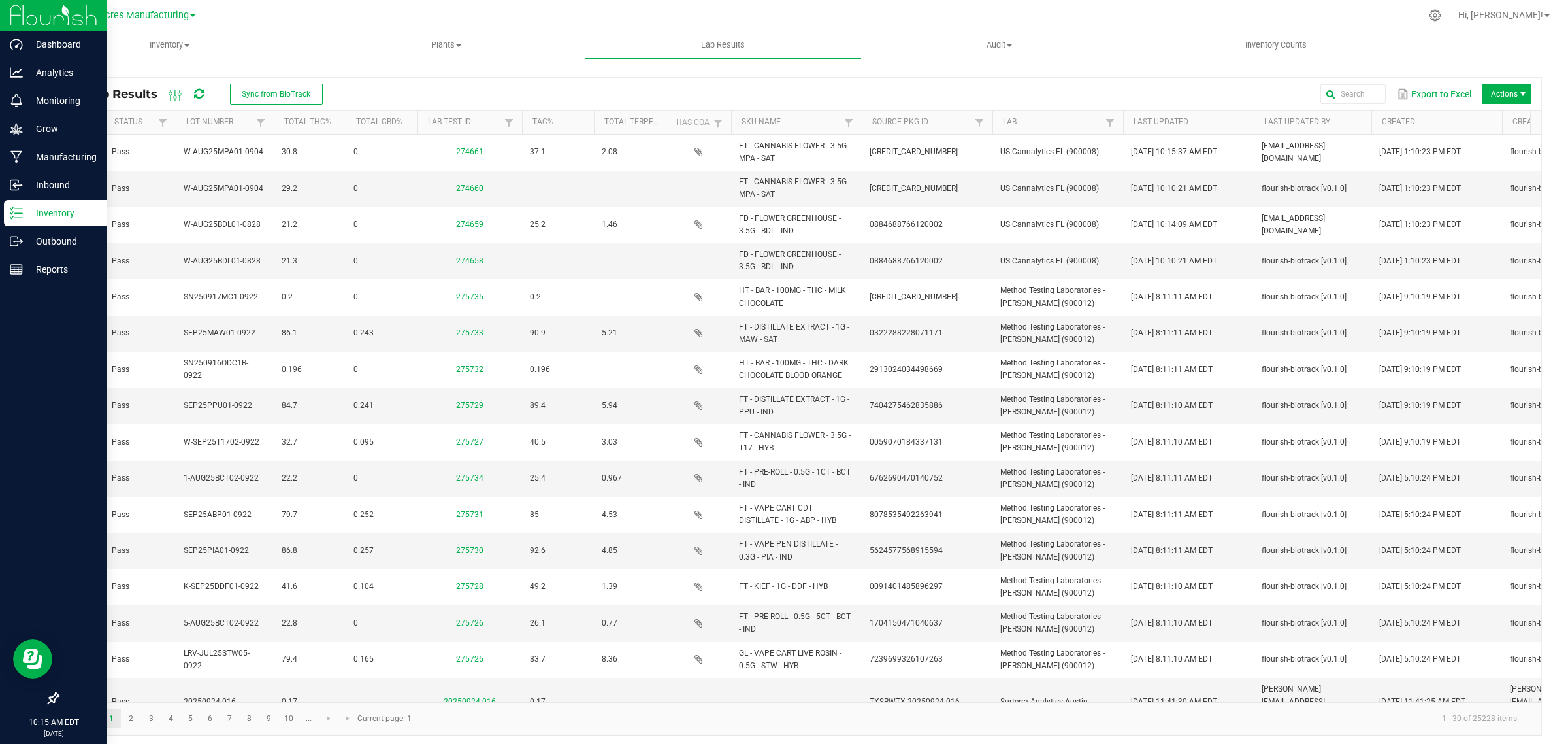
click at [24, 210] on p "Inventory" at bounding box center [61, 213] width 78 height 16
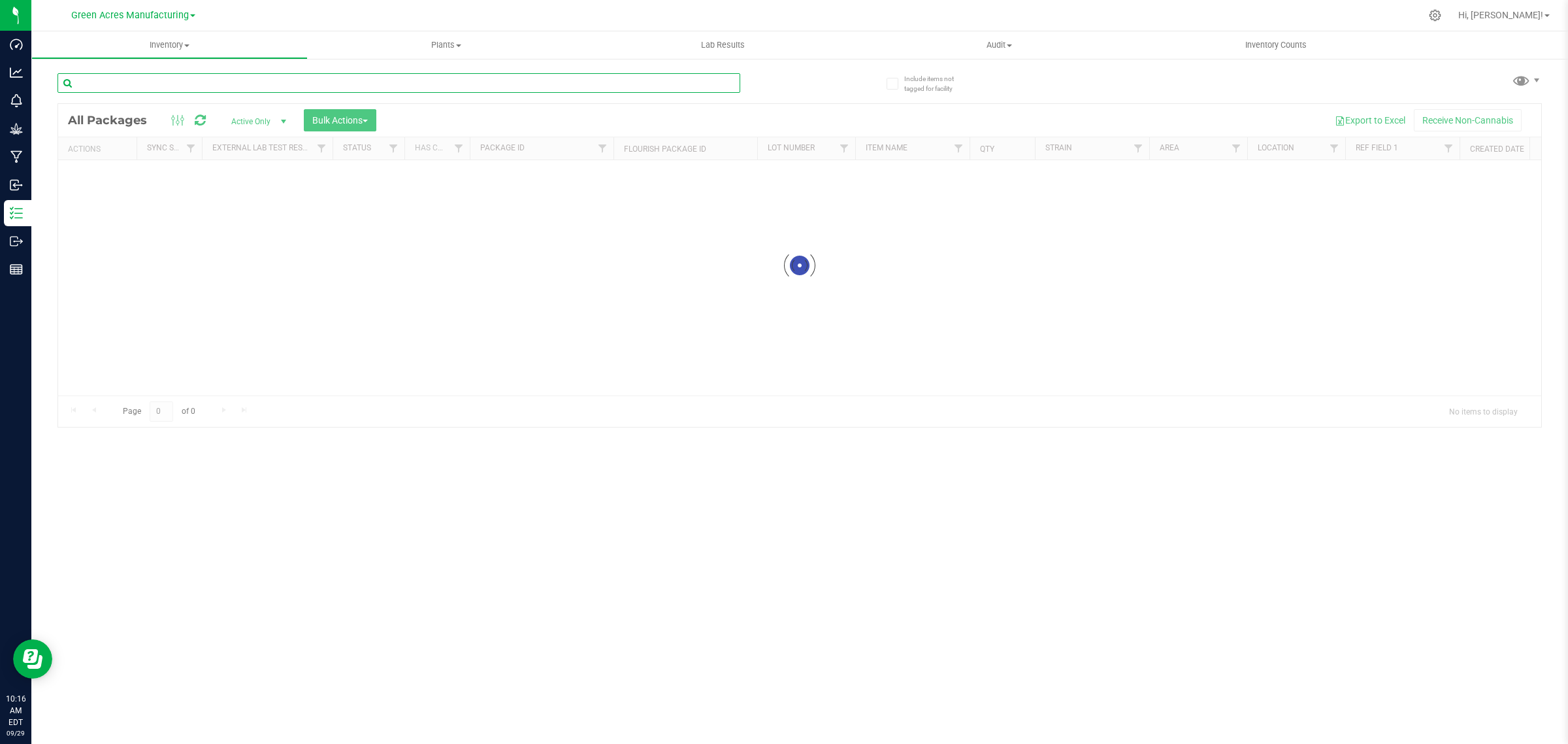
click at [138, 83] on input "text" at bounding box center [398, 83] width 683 height 19
paste input "W-AUG25BDL01-0828"
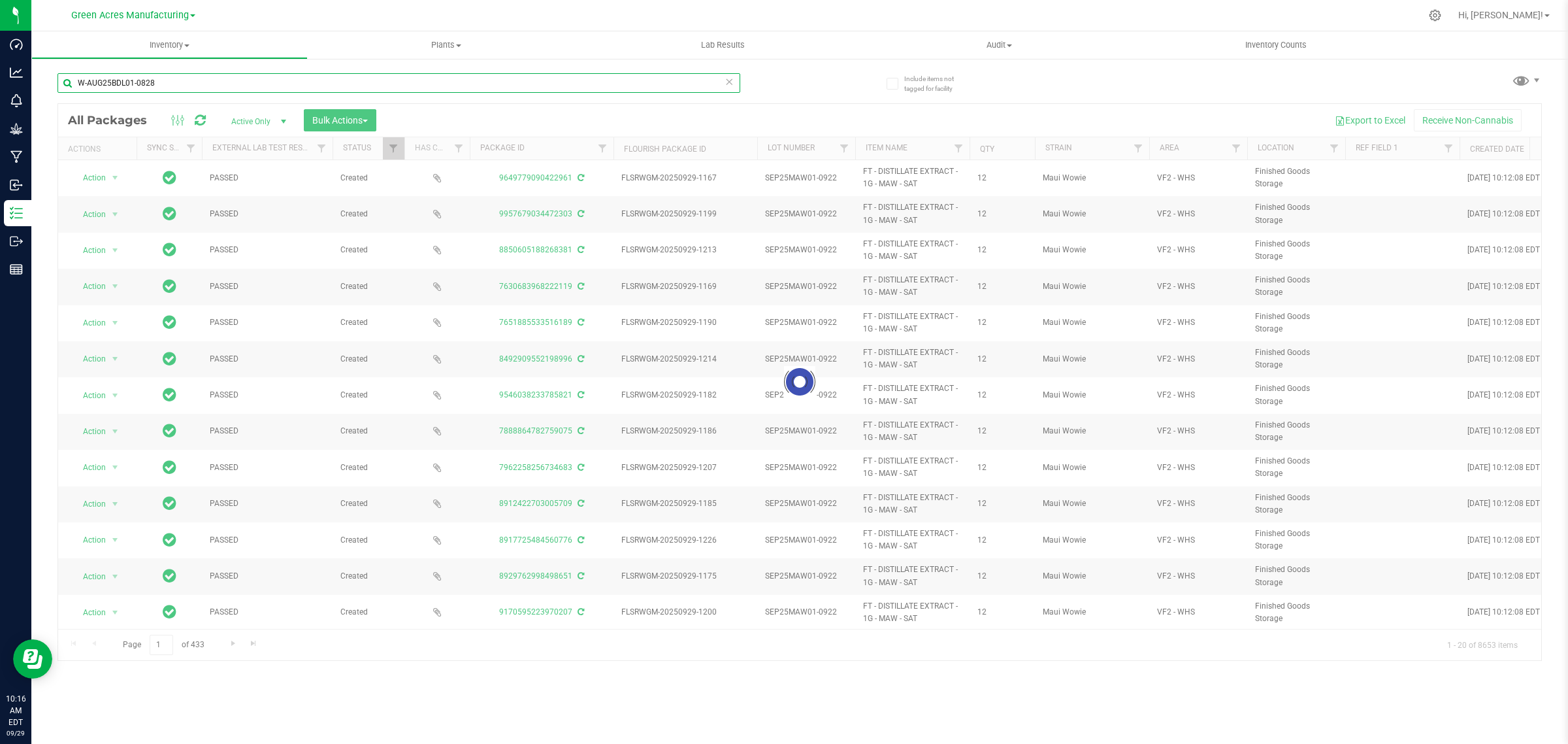
type input "W-AUG25BDL01-0828"
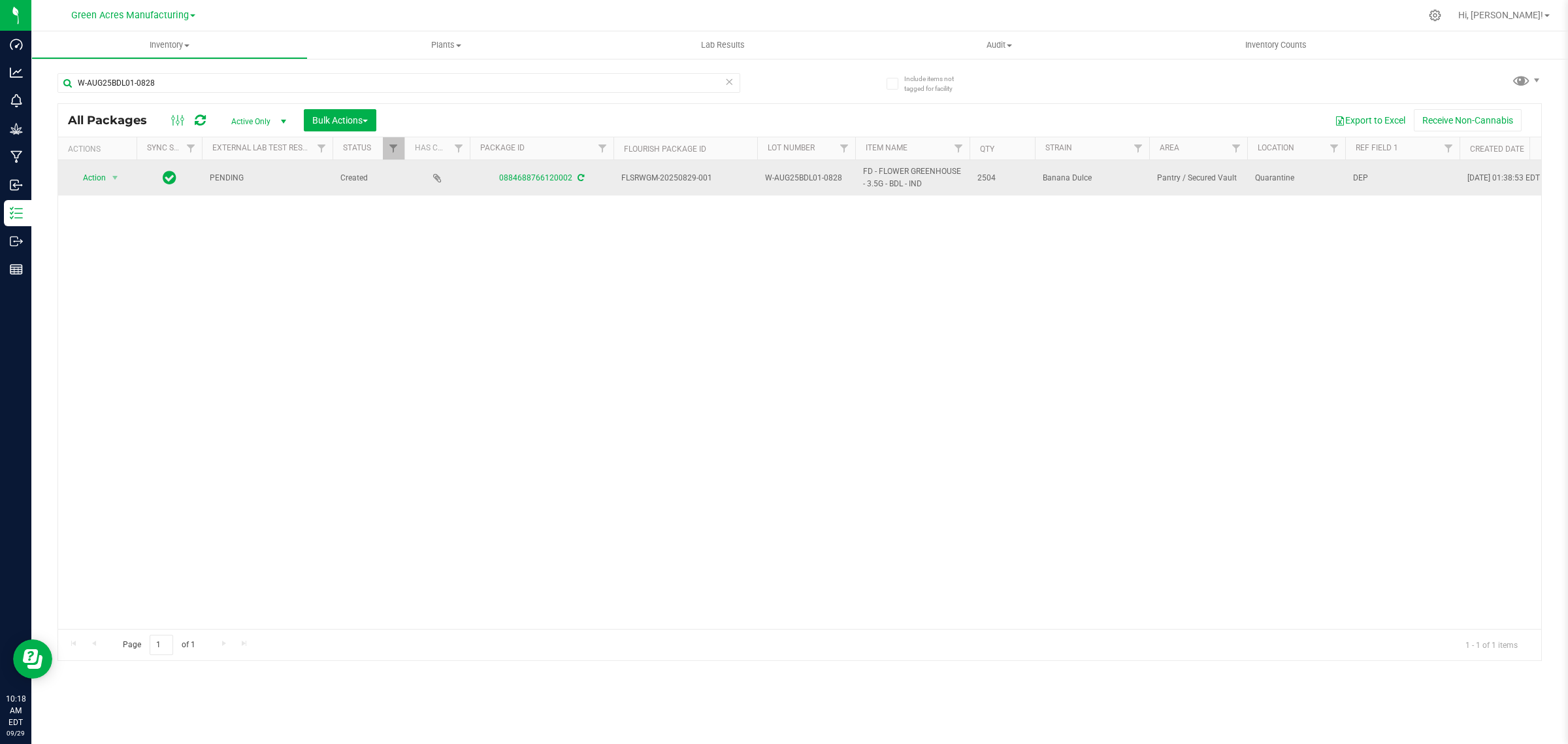
click at [578, 179] on icon at bounding box center [581, 177] width 7 height 8
click at [115, 177] on span "select" at bounding box center [115, 178] width 10 height 10
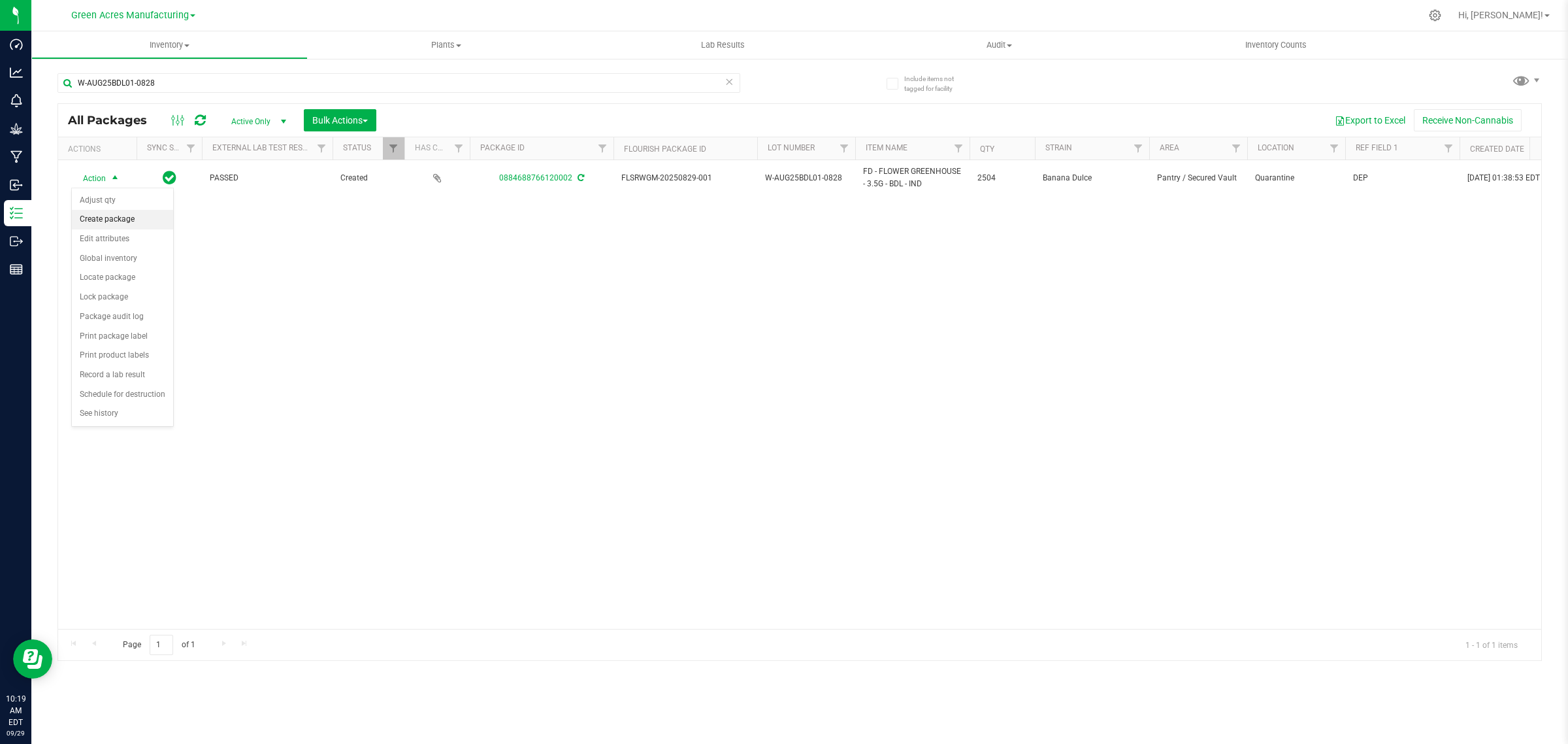
click at [119, 219] on li "Create package" at bounding box center [122, 219] width 101 height 19
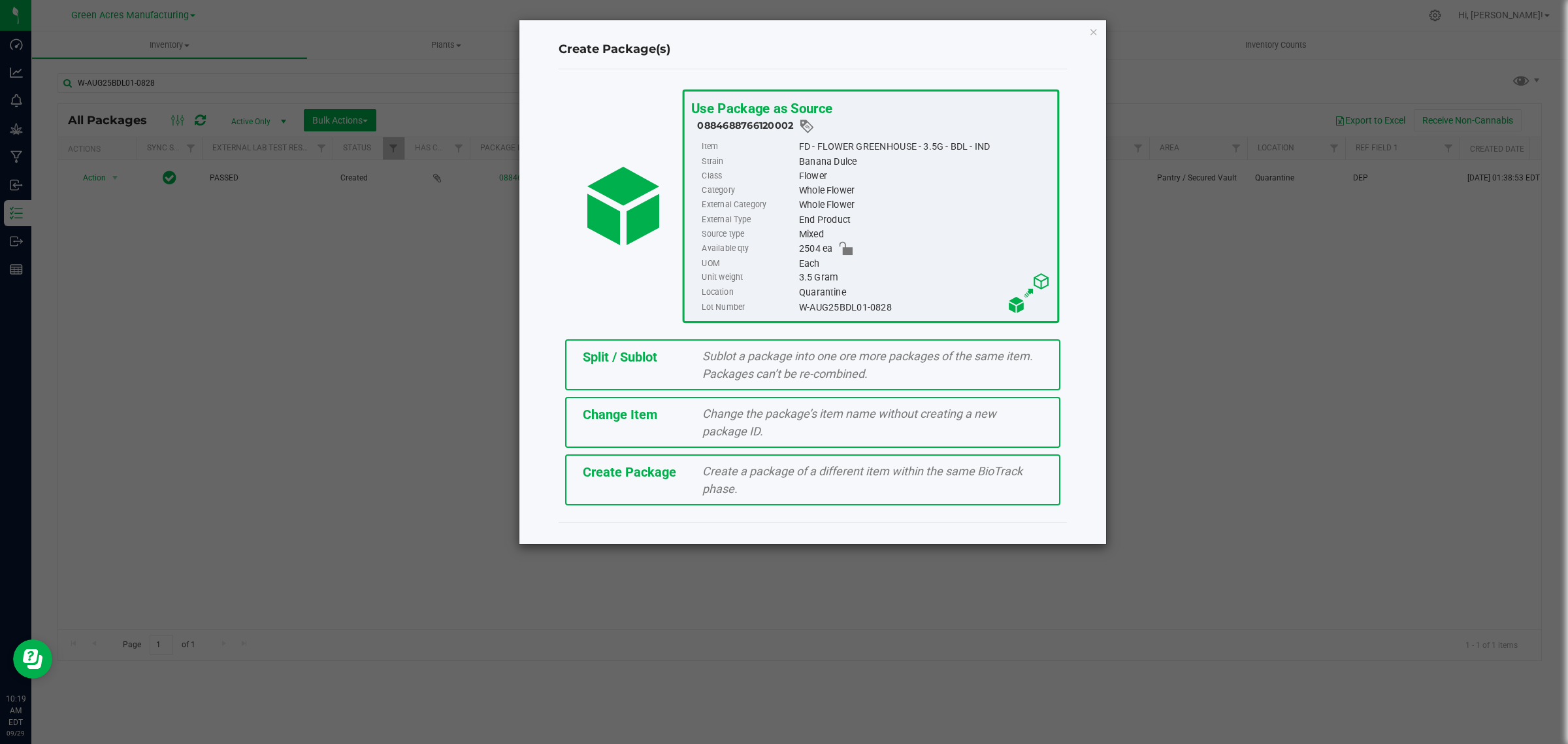
click at [685, 491] on div "Create Package Create a package of a different item within the same BioTrack ph…" at bounding box center [813, 479] width 495 height 51
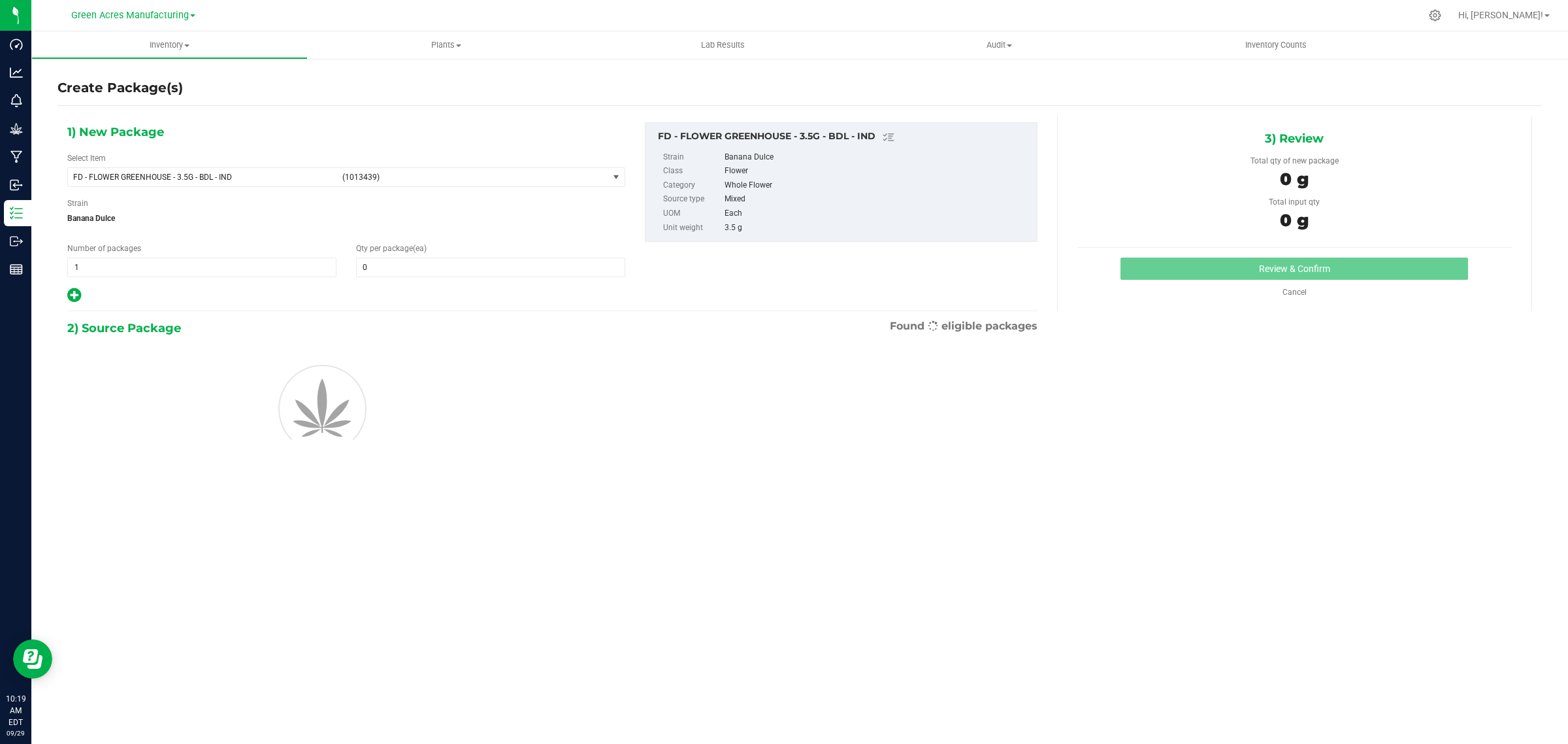
type input "0"
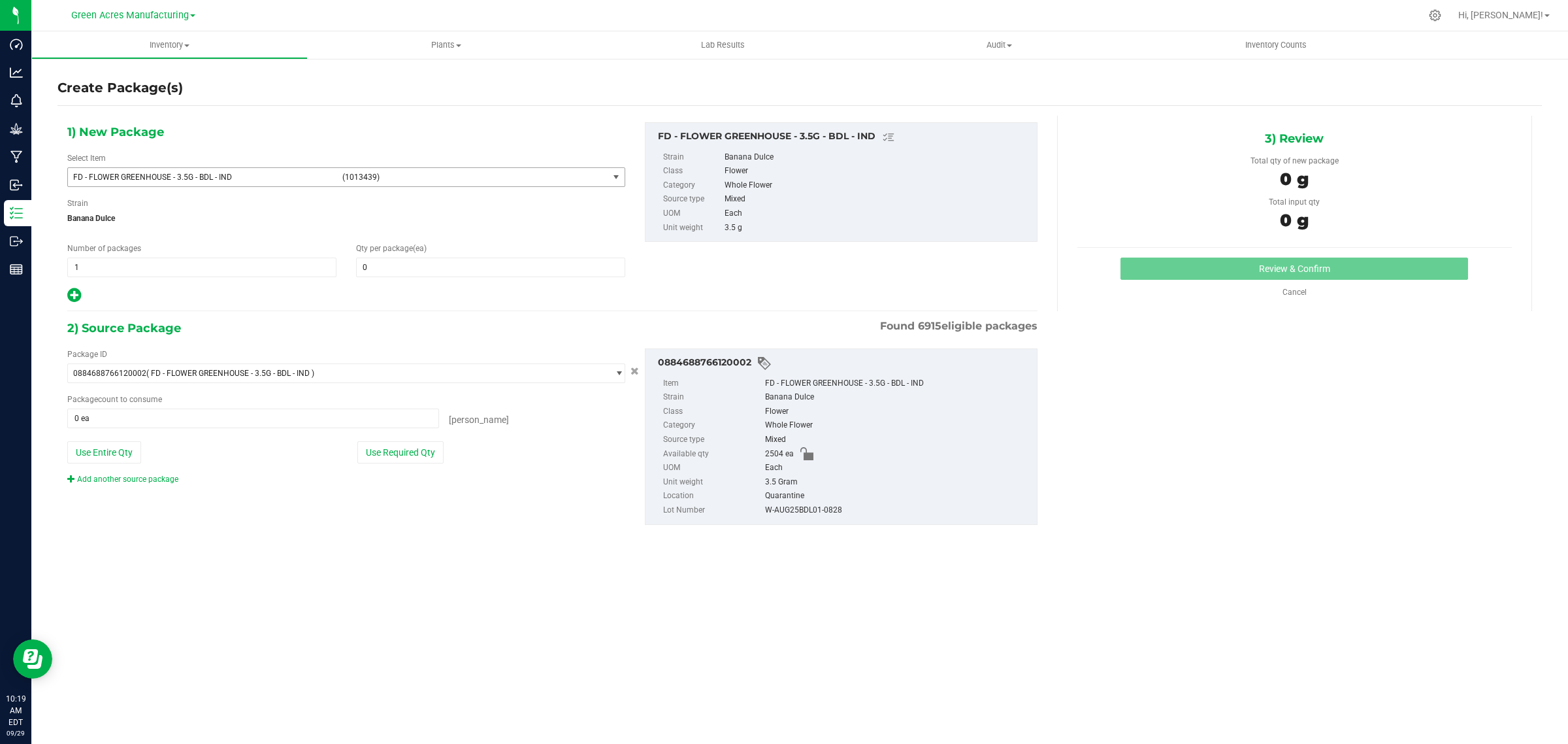
click at [613, 177] on span "select" at bounding box center [616, 177] width 10 height 10
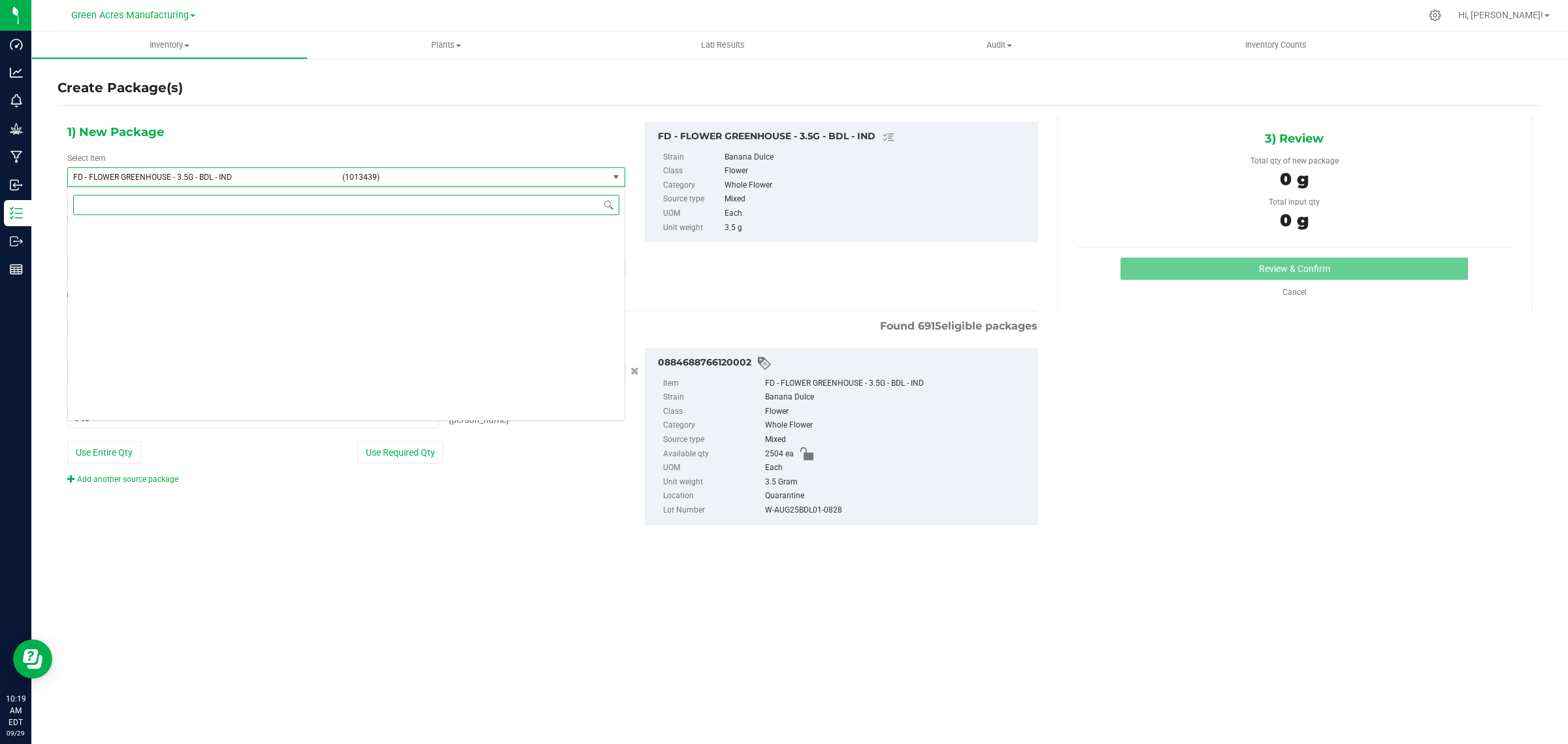
scroll to position [19914, 0]
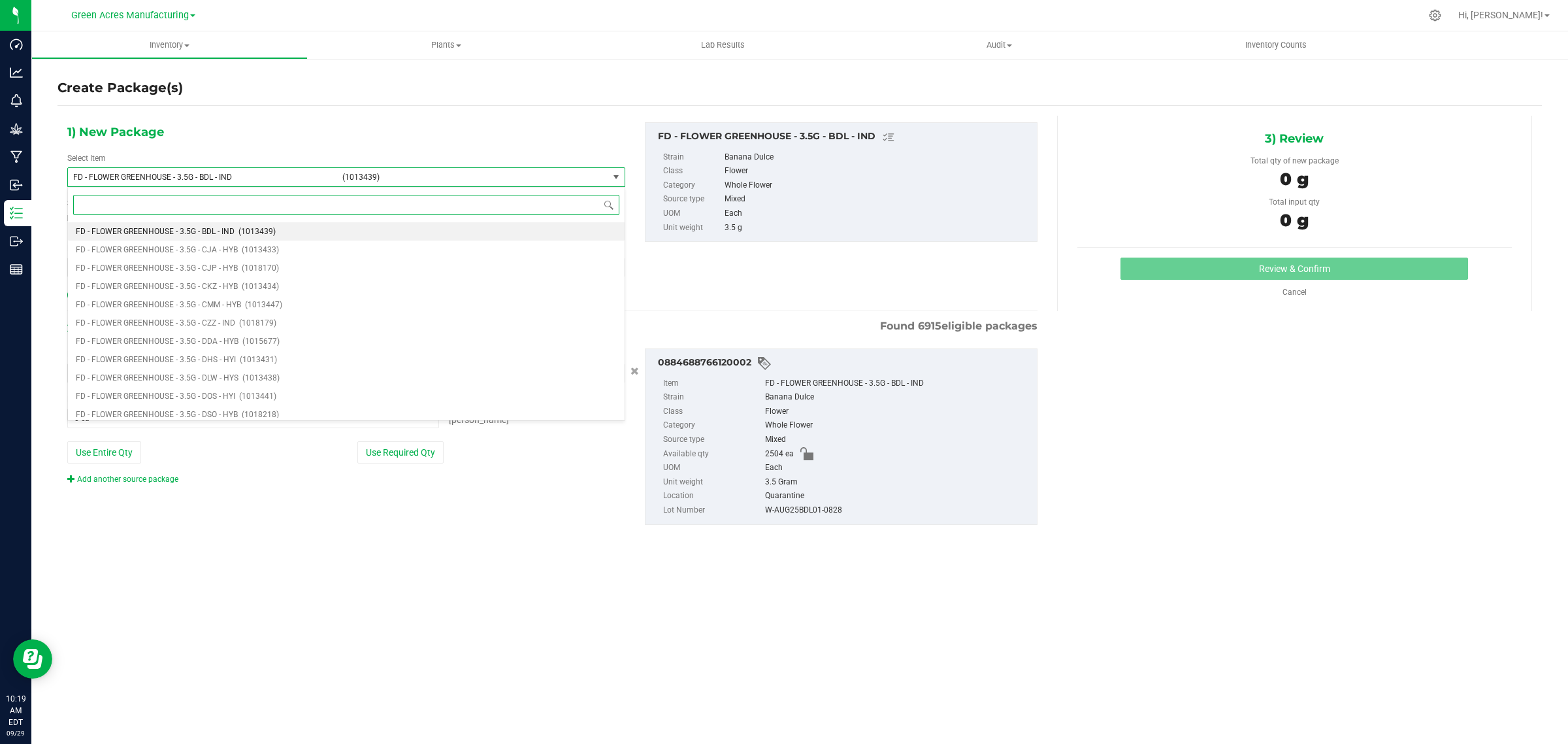
click at [515, 201] on input at bounding box center [346, 205] width 547 height 20
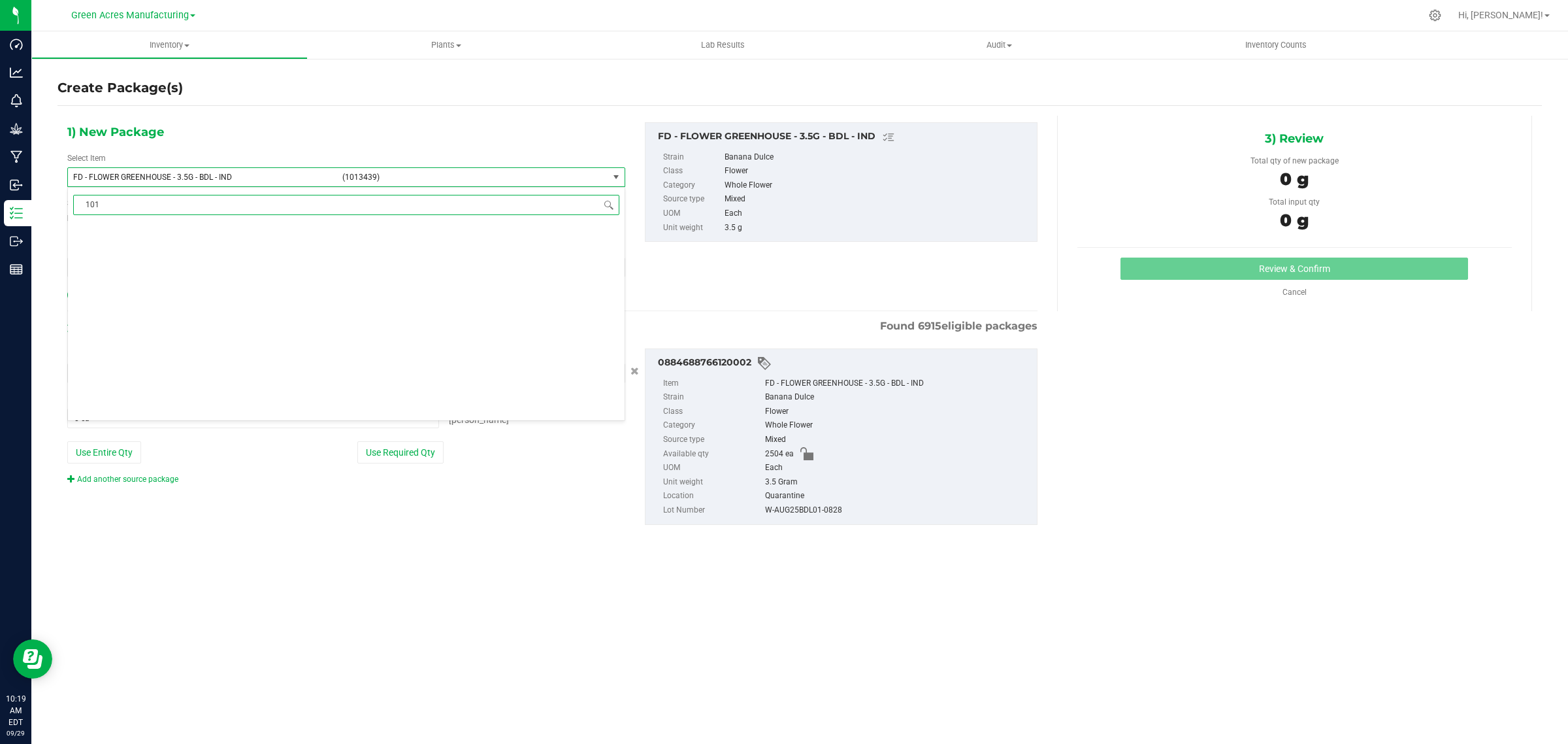
scroll to position [0, 0]
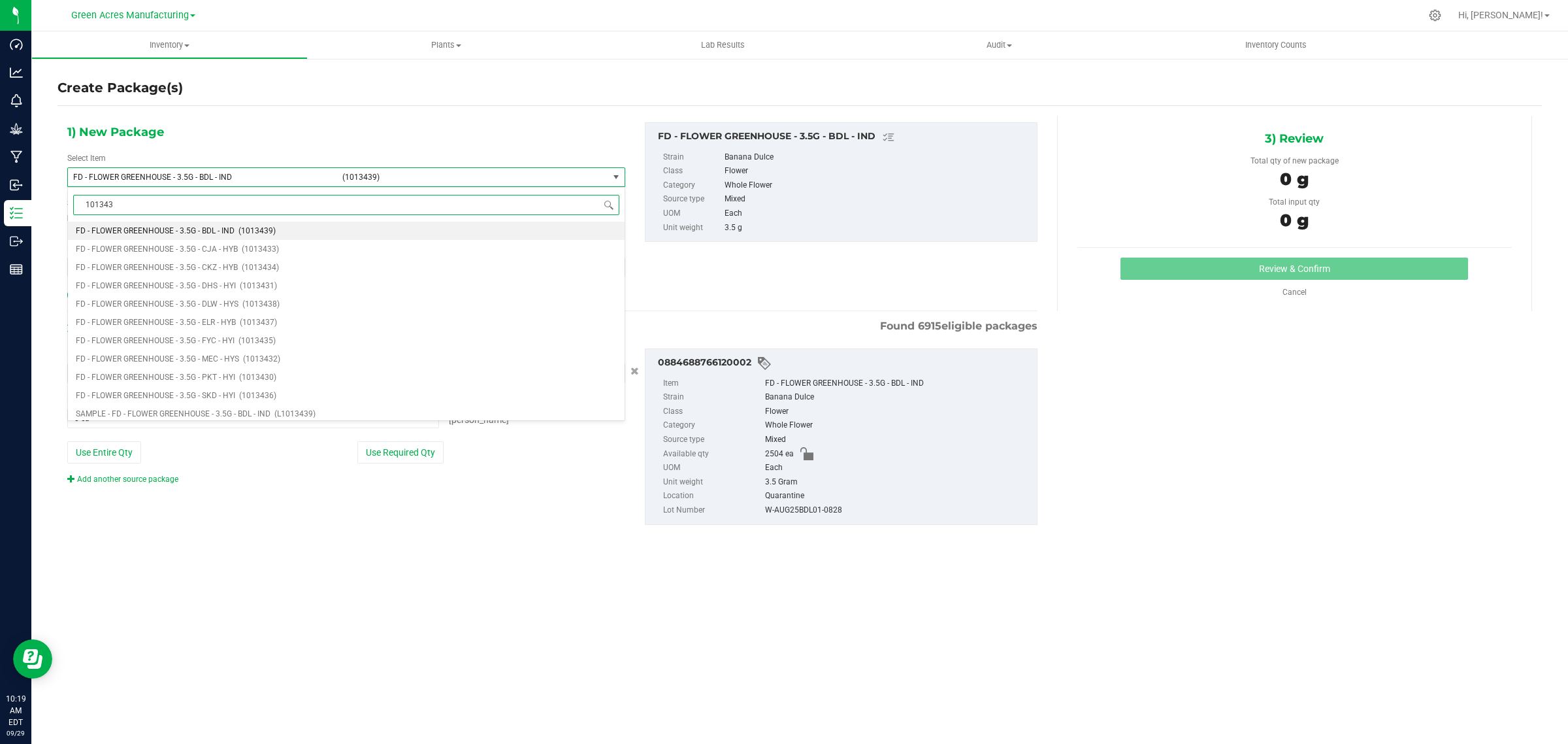
type input "1013439"
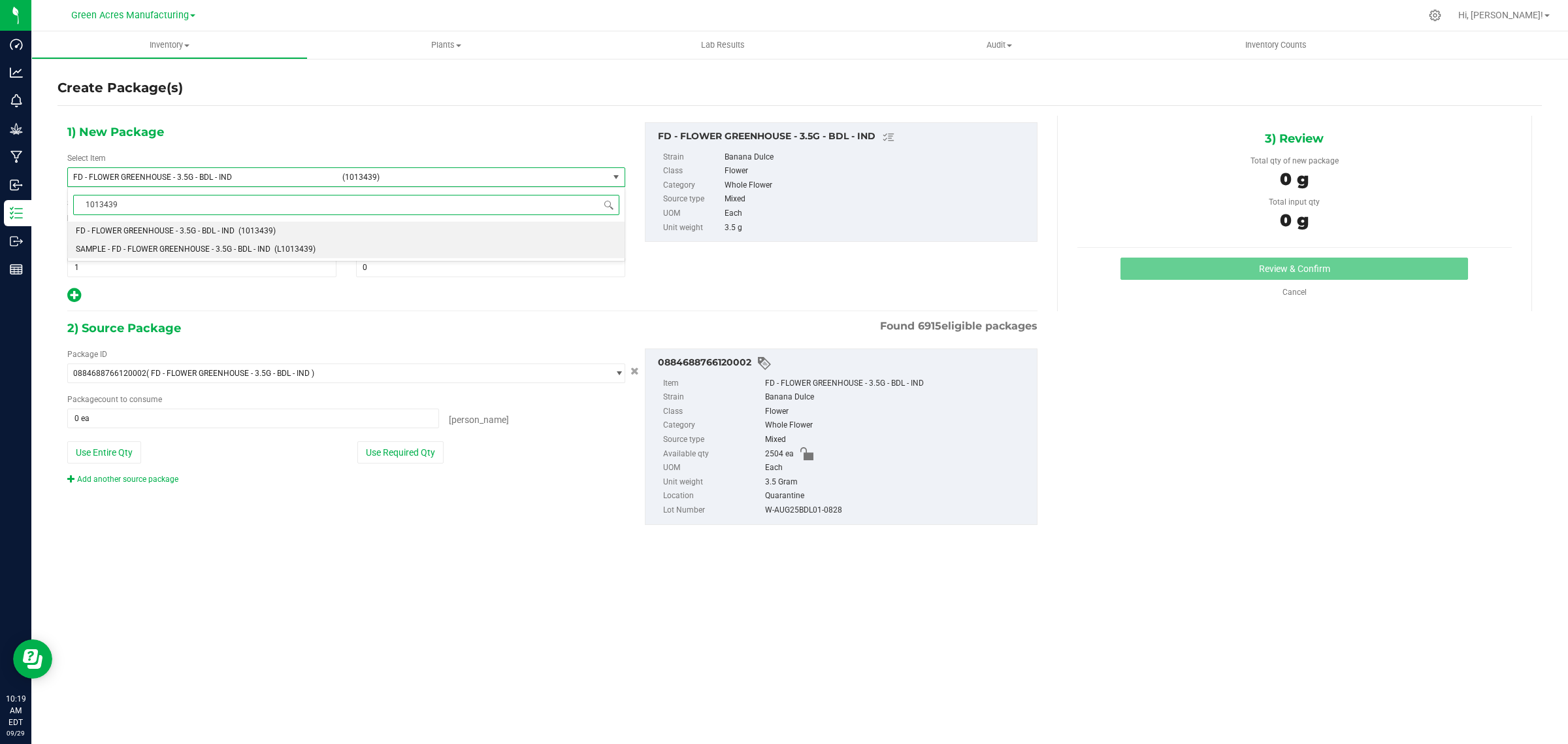
click at [141, 240] on li "SAMPLE - FD - FLOWER GREENHOUSE - 3.5G - BDL - IND (L1013439)" at bounding box center [346, 249] width 557 height 19
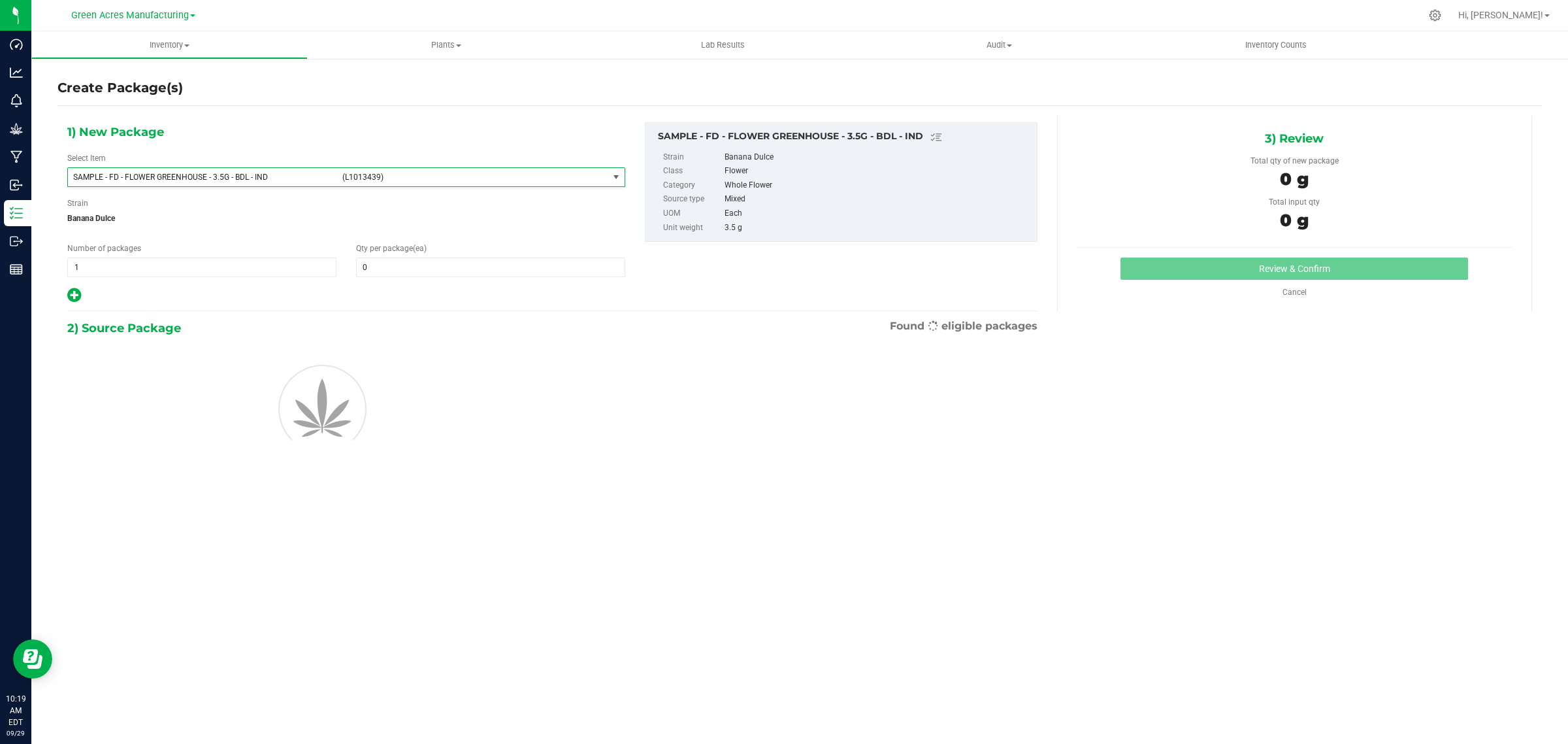
type input "0"
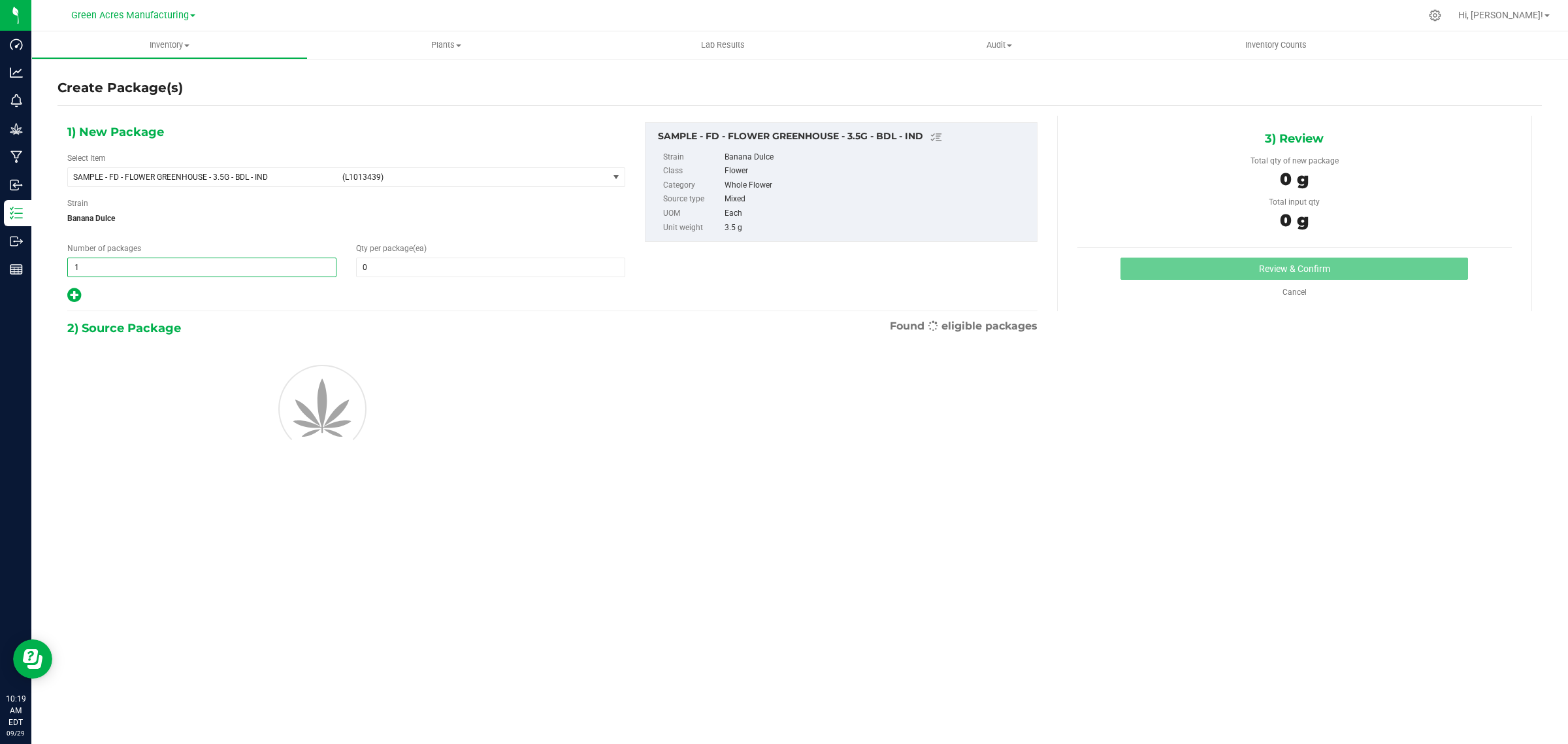
click at [118, 266] on span "1 1" at bounding box center [202, 267] width 269 height 19
click at [118, 266] on input "1" at bounding box center [202, 267] width 268 height 19
type input "2"
click at [382, 269] on span at bounding box center [491, 267] width 269 height 19
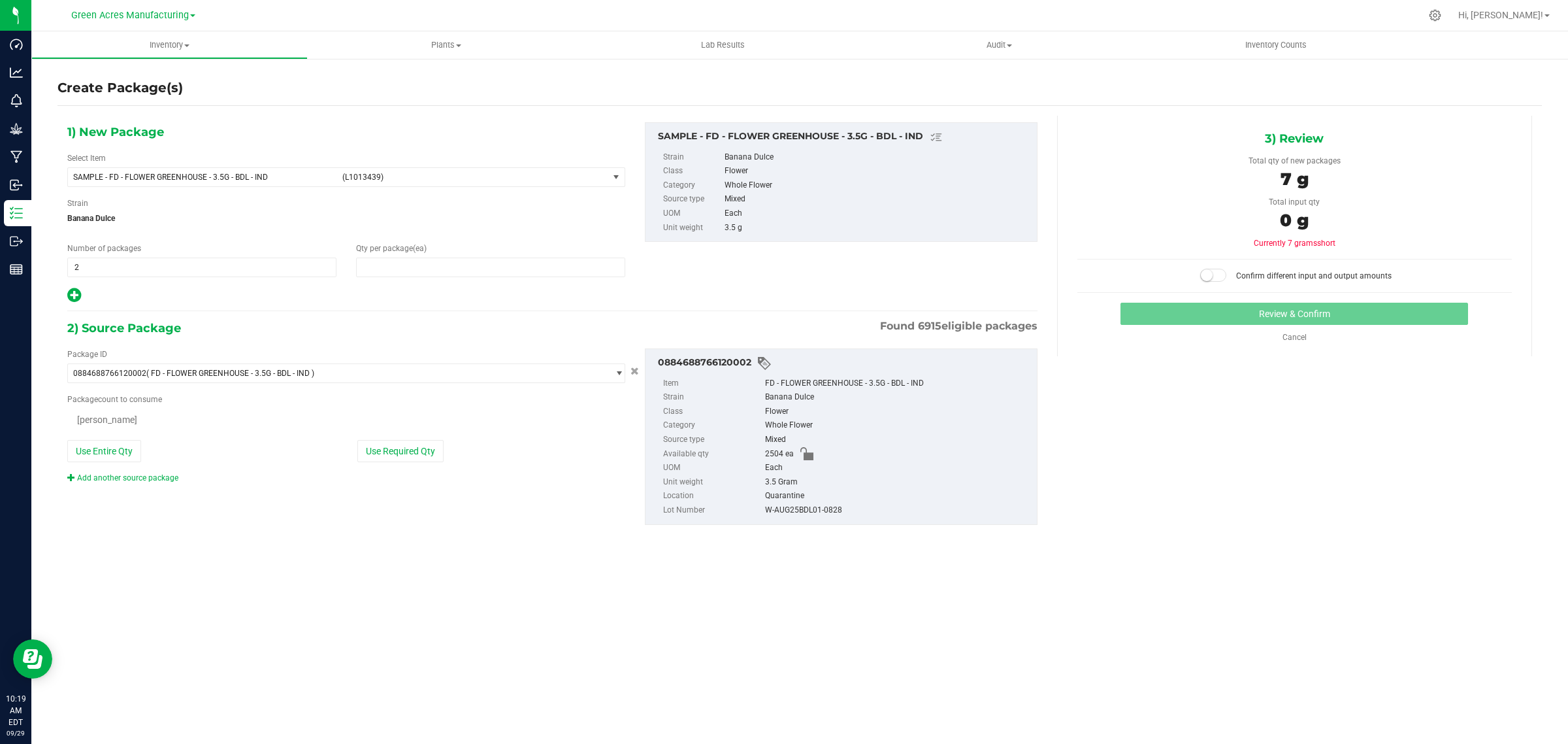
click at [377, 223] on span "Banana Dulce" at bounding box center [346, 217] width 558 height 19
type input "1"
click at [380, 452] on button "Use Required Qty" at bounding box center [400, 452] width 86 height 22
type input "2 ea"
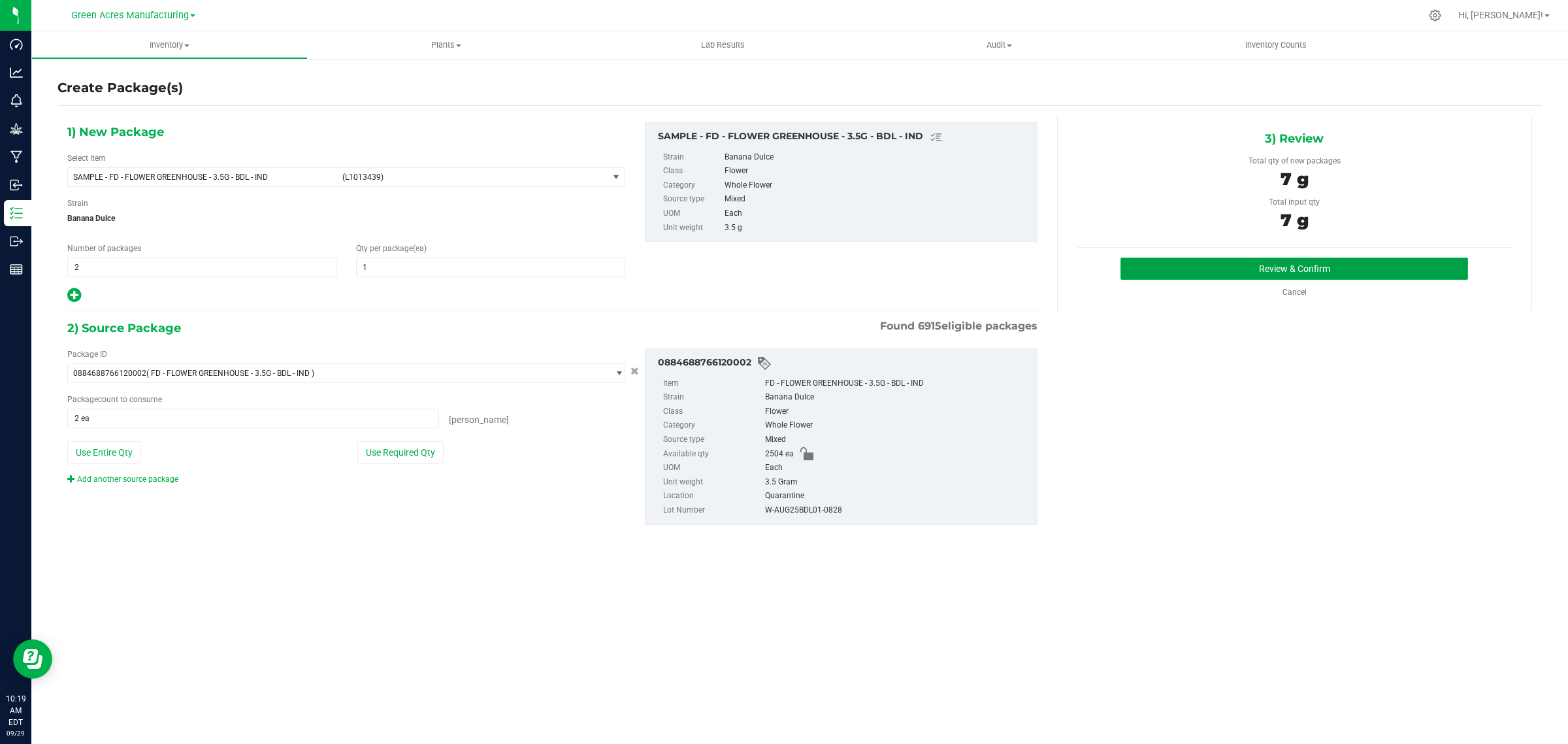
click at [1168, 272] on button "Review & Confirm" at bounding box center [1294, 269] width 348 height 22
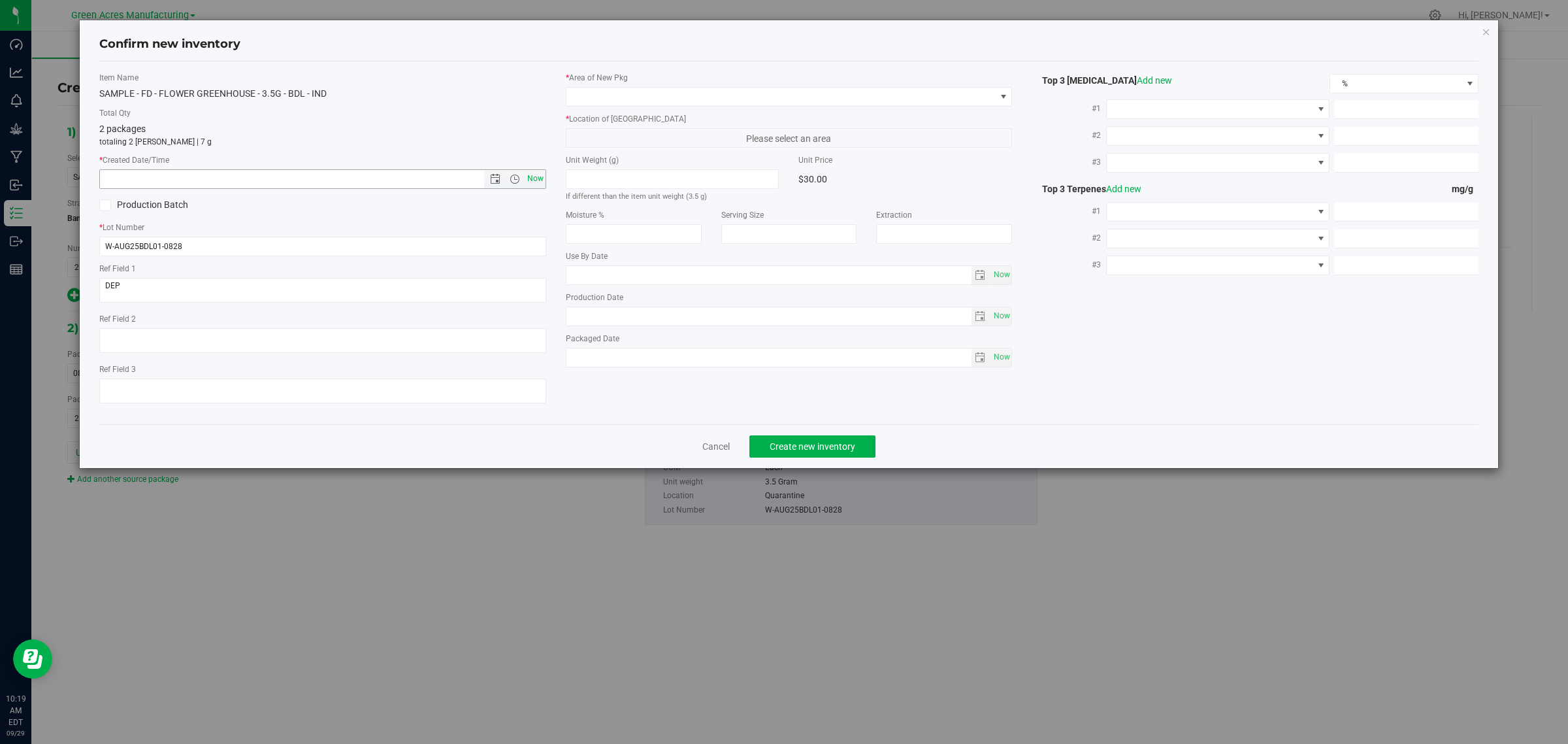
click at [542, 185] on span "Now" at bounding box center [535, 179] width 22 height 19
type input "9/29/2025 10:19 AM"
click at [637, 97] on span at bounding box center [781, 97] width 429 height 19
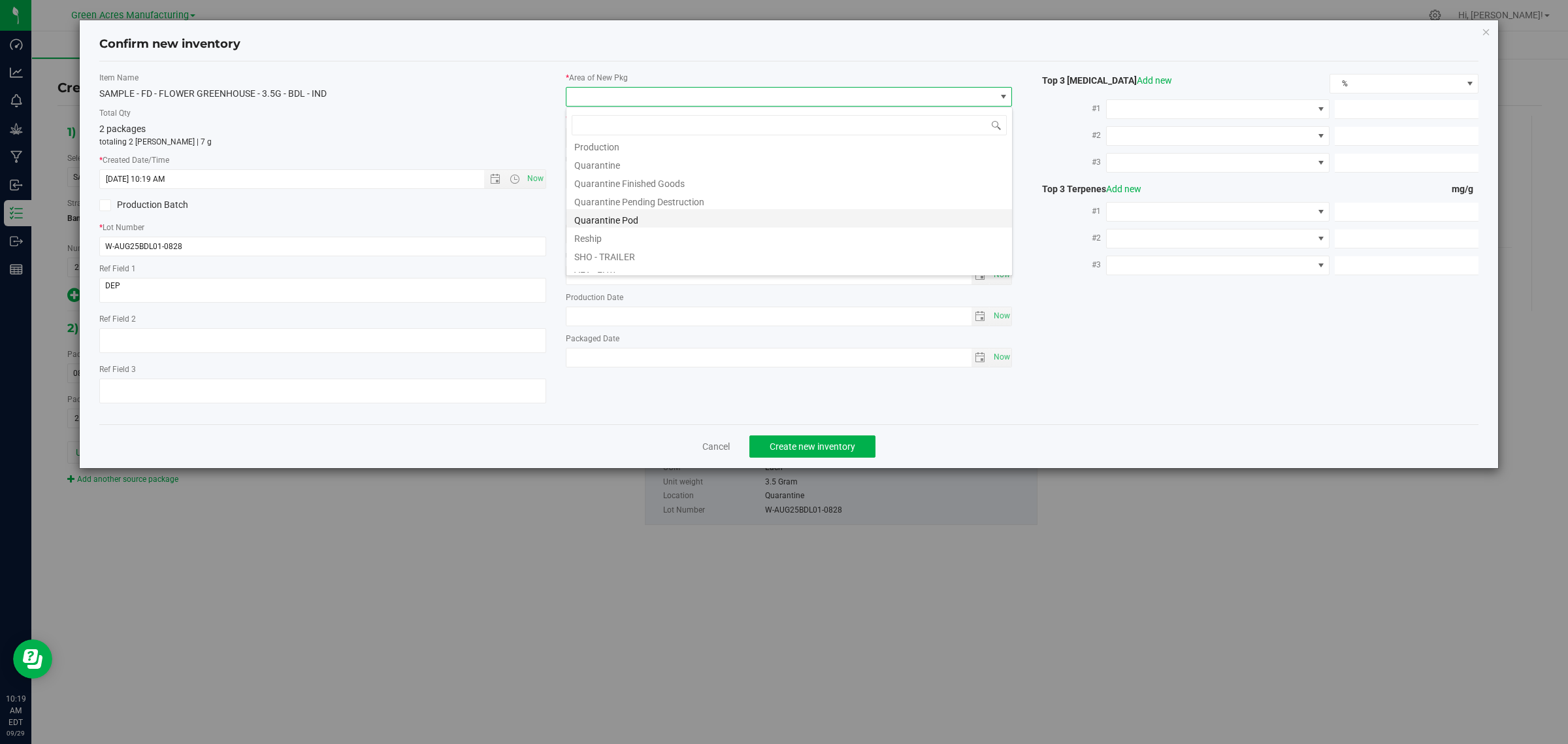
scroll to position [656, 0]
click at [615, 244] on li "VF2 - WHS" at bounding box center [789, 246] width 445 height 19
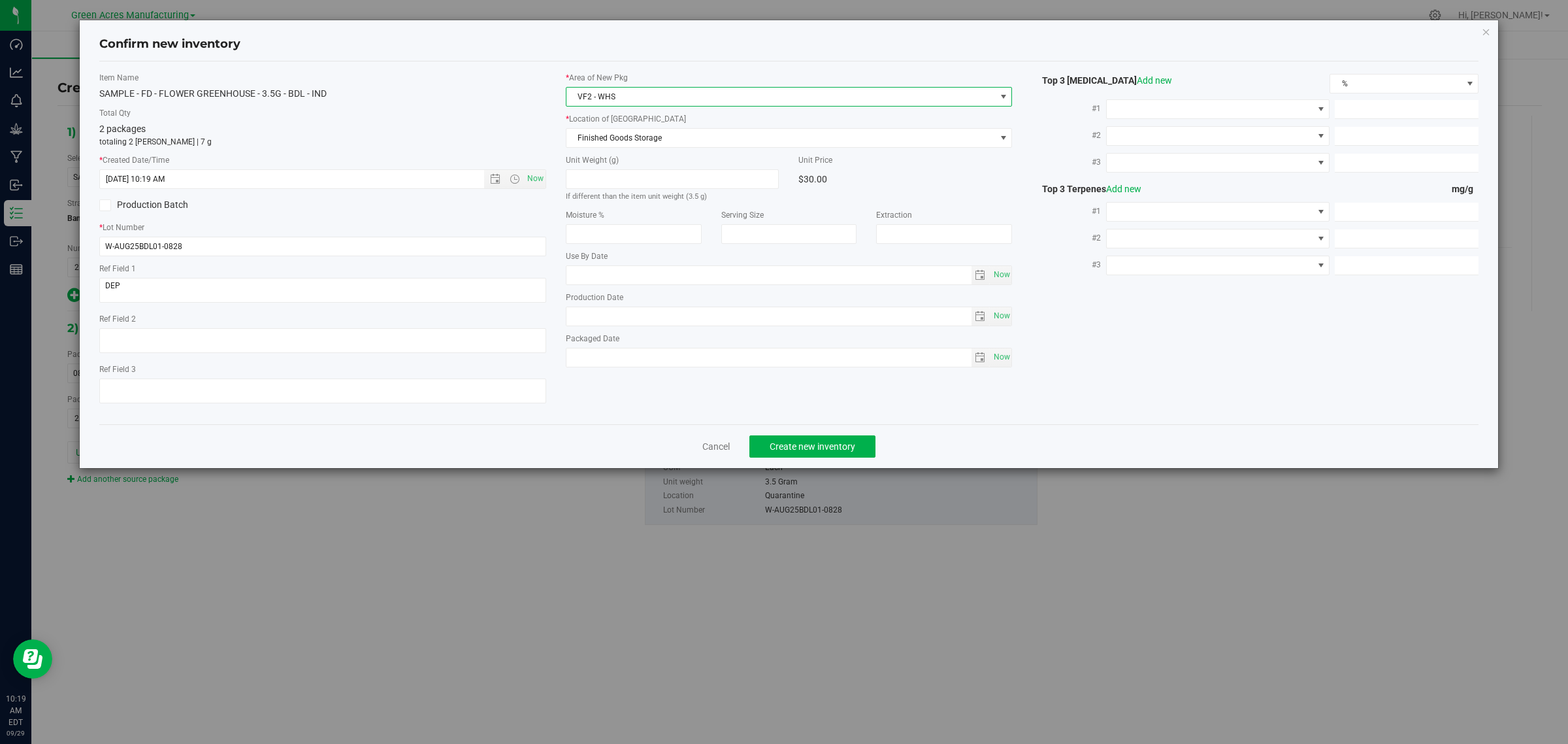
click at [634, 101] on span "VF2 - WHS" at bounding box center [781, 97] width 429 height 19
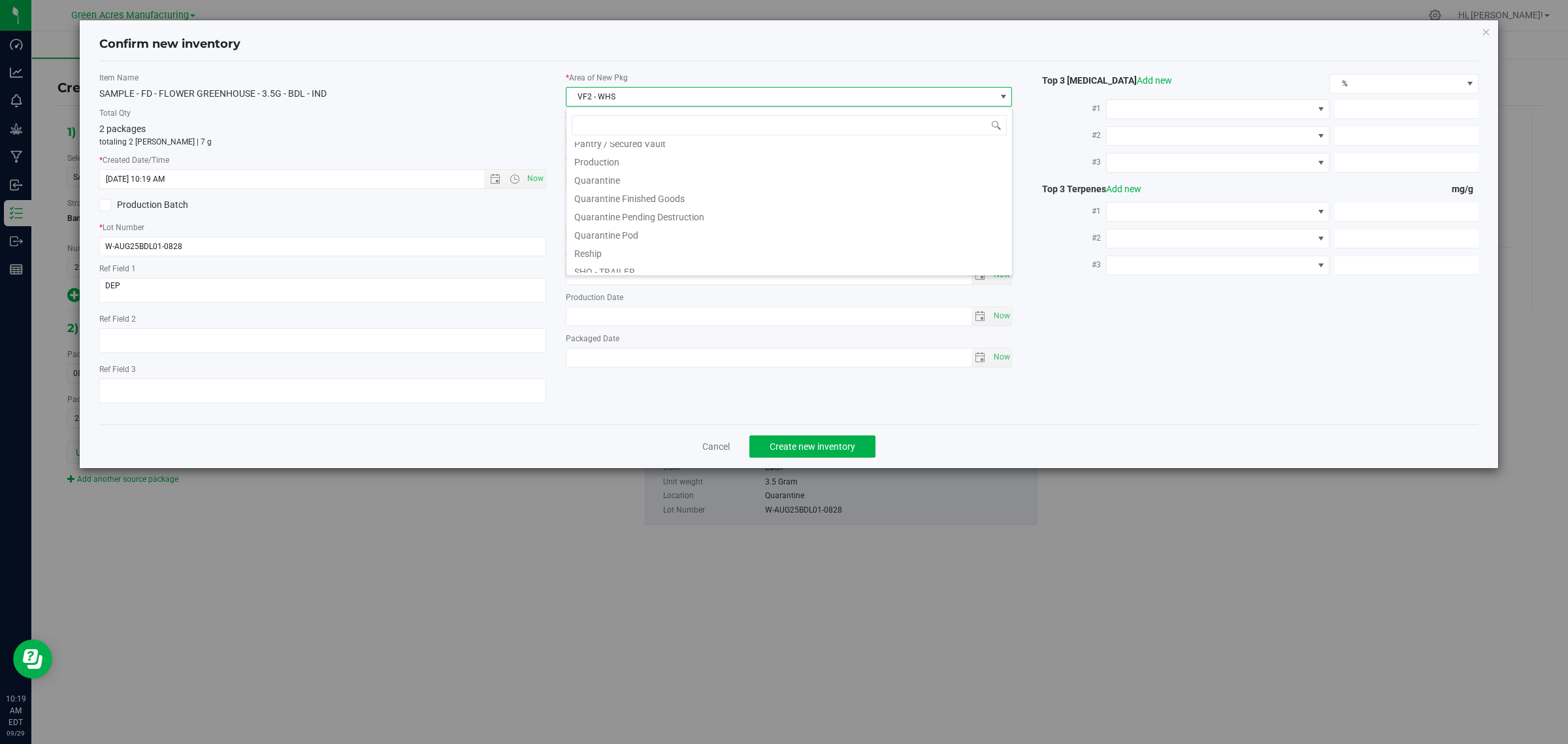
scroll to position [393, 0]
click at [621, 147] on li "Pantry / Secured Vault" at bounding box center [789, 142] width 445 height 19
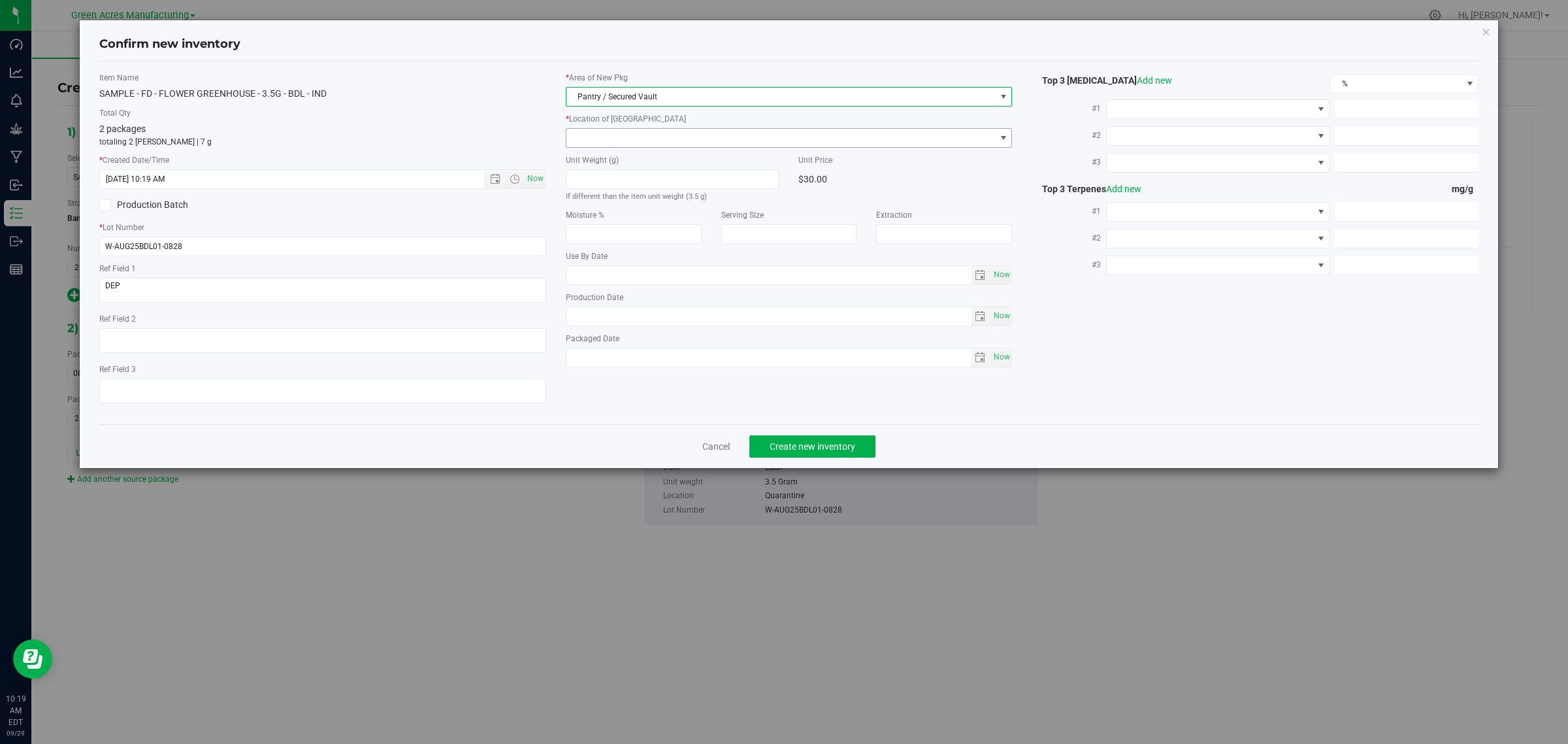
click at [616, 134] on span at bounding box center [781, 138] width 429 height 19
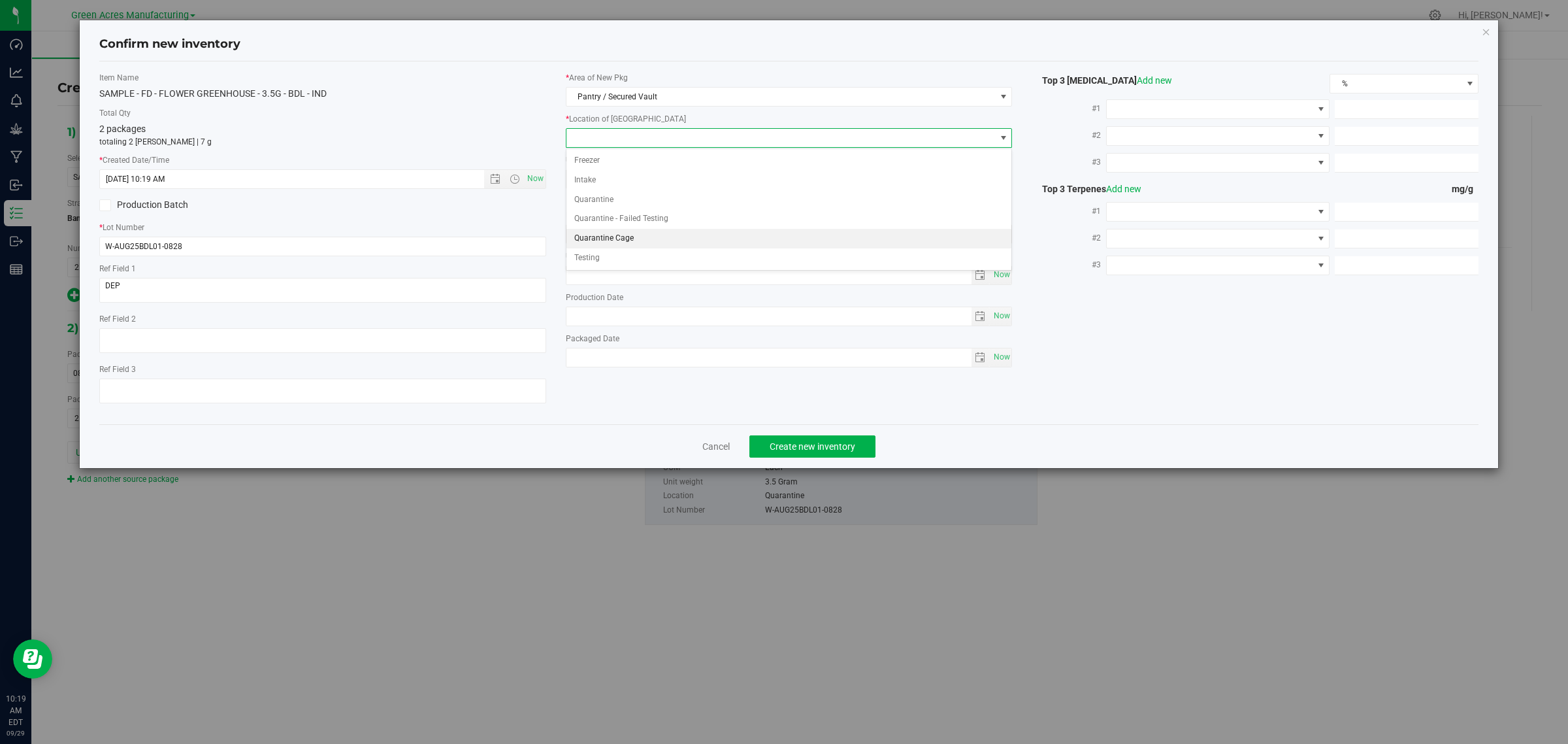
click at [614, 238] on li "Quarantine Cage" at bounding box center [789, 238] width 445 height 19
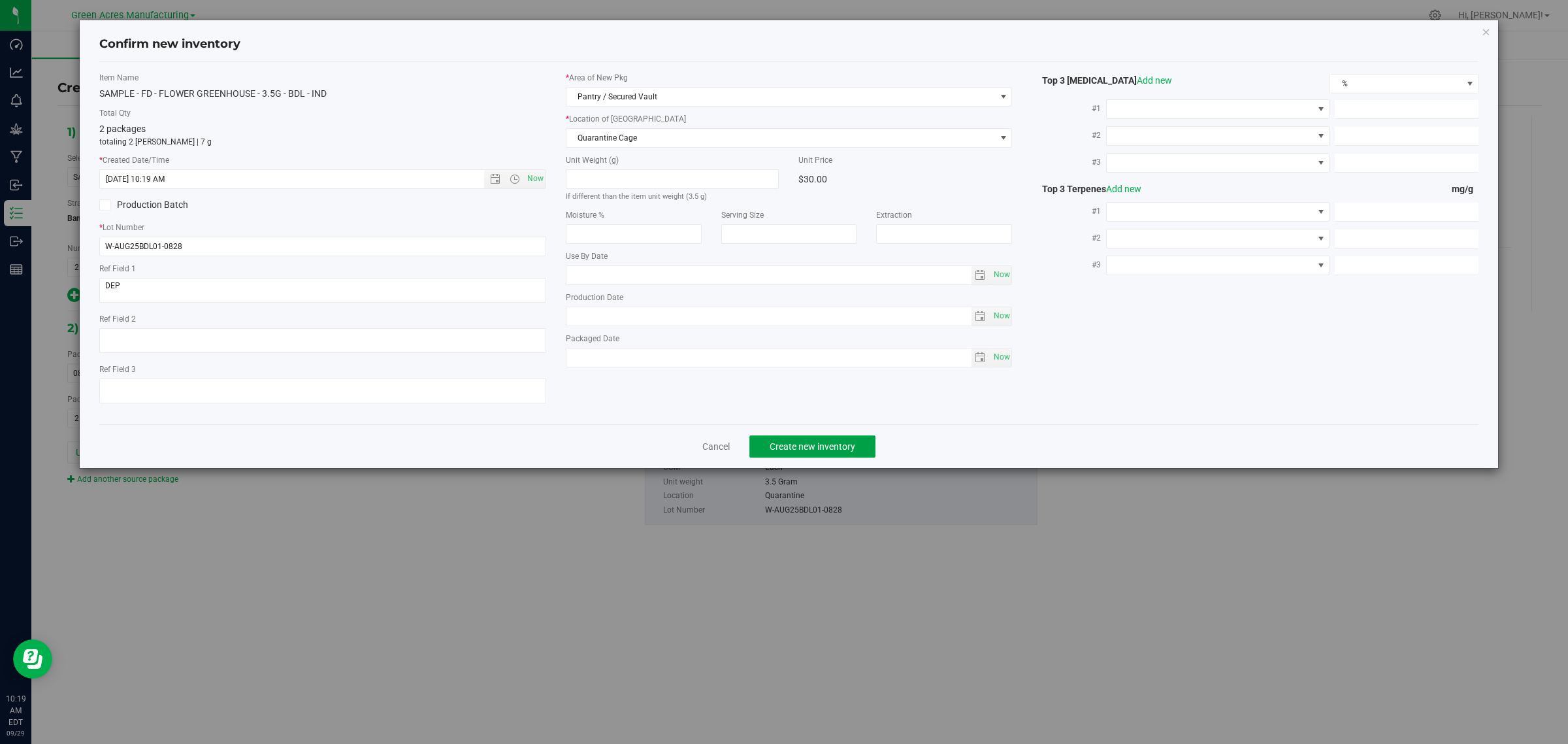
click at [814, 442] on span "Create new inventory" at bounding box center [813, 447] width 86 height 10
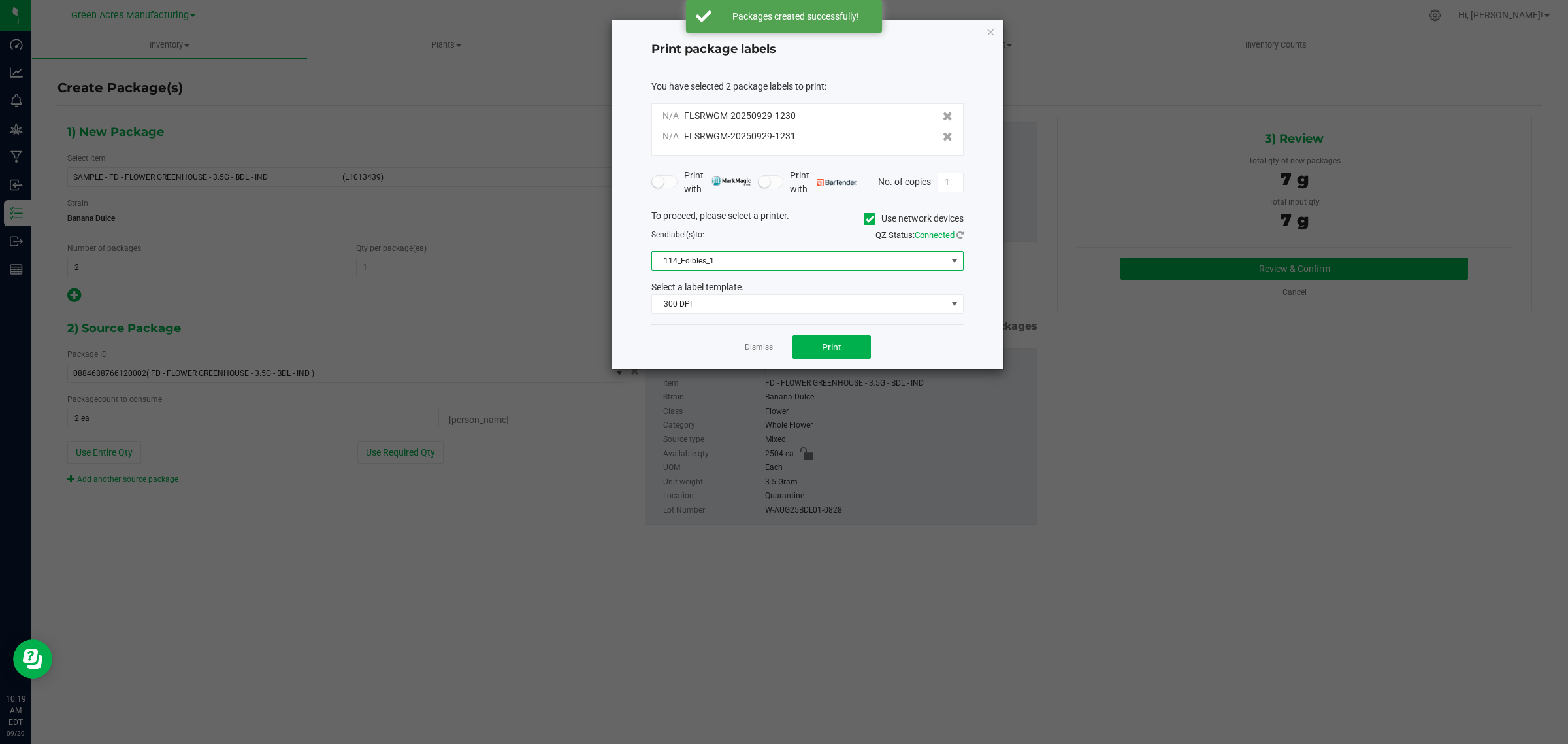
click at [952, 259] on span at bounding box center [954, 260] width 10 height 10
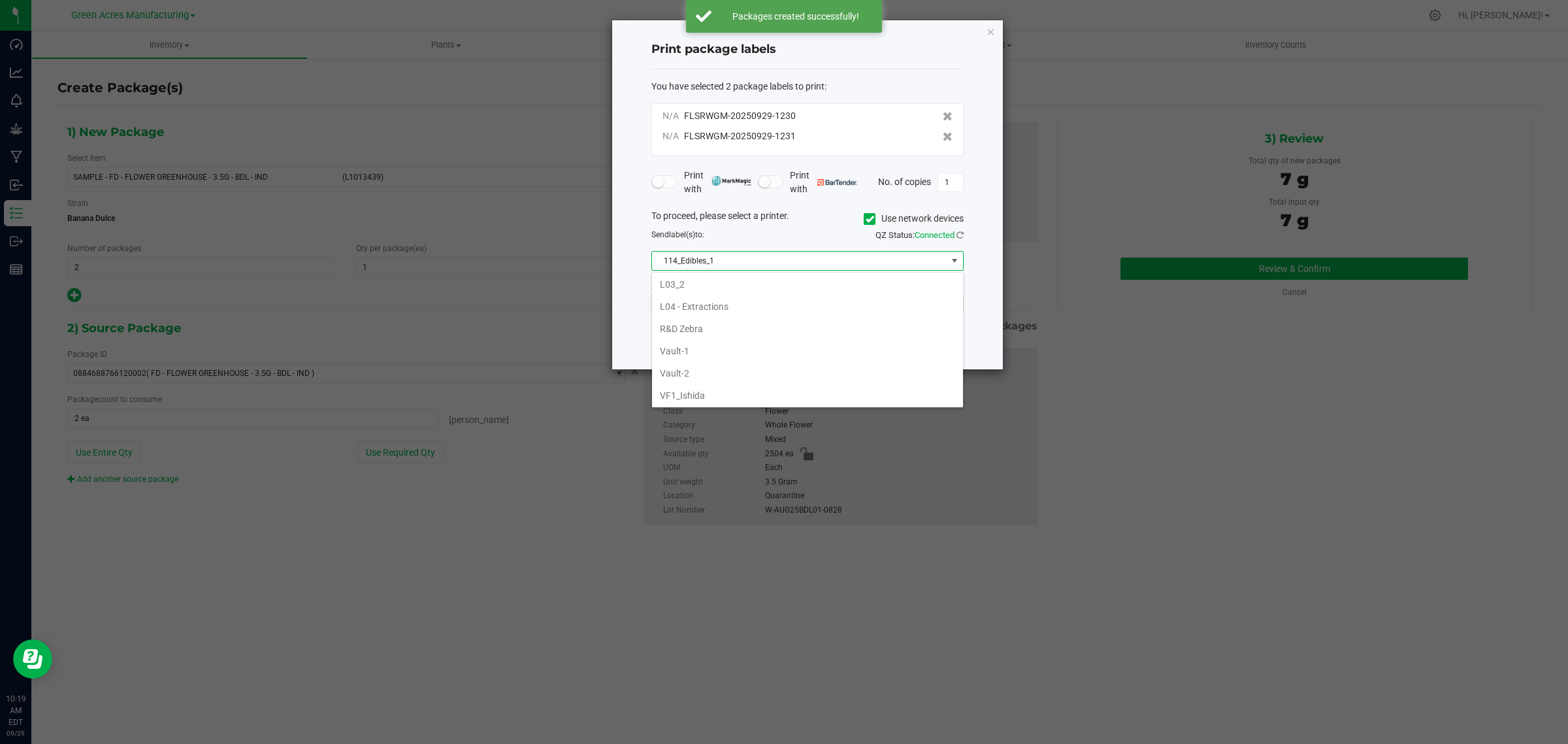
scroll to position [567, 0]
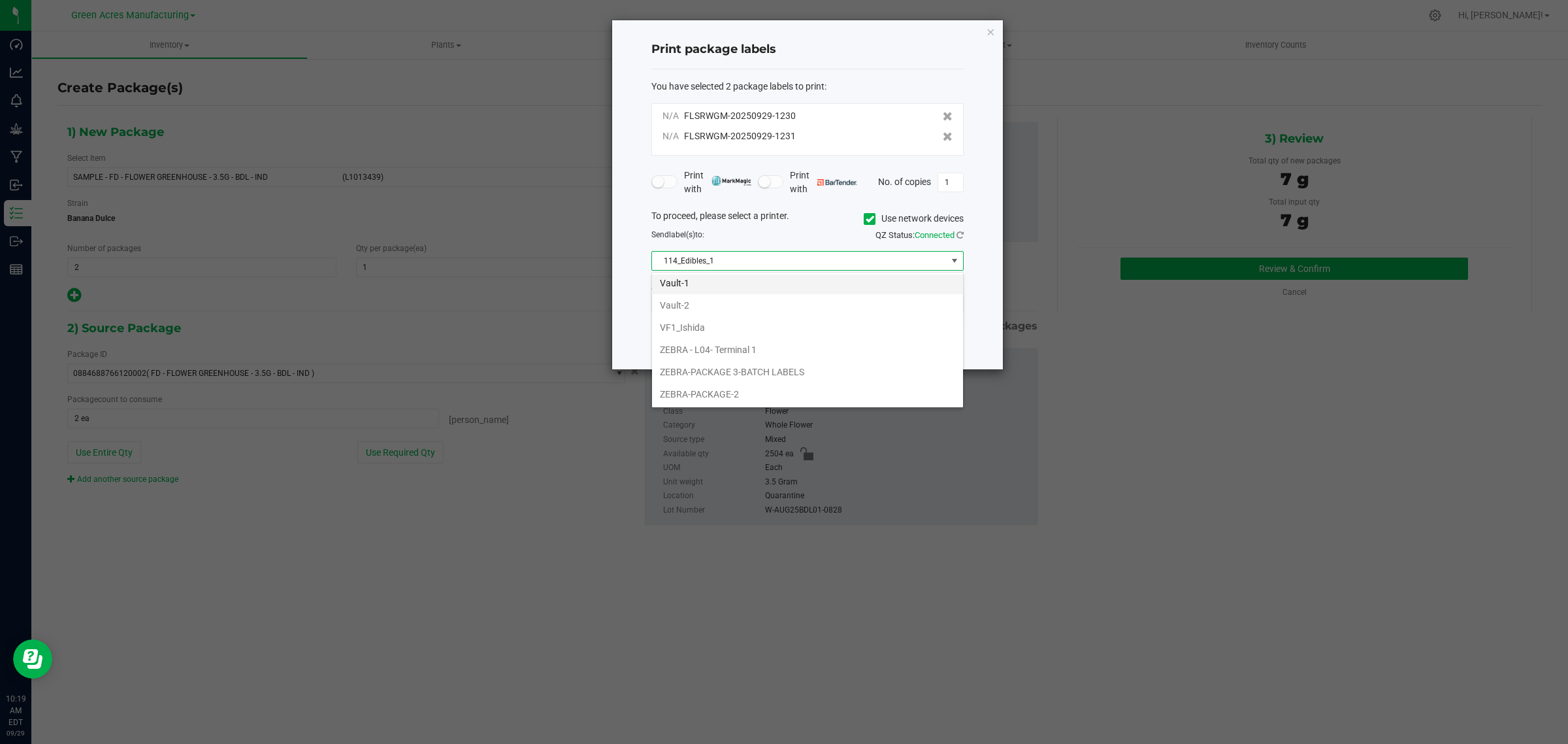
click at [677, 282] on li "Vault-1" at bounding box center [807, 283] width 311 height 22
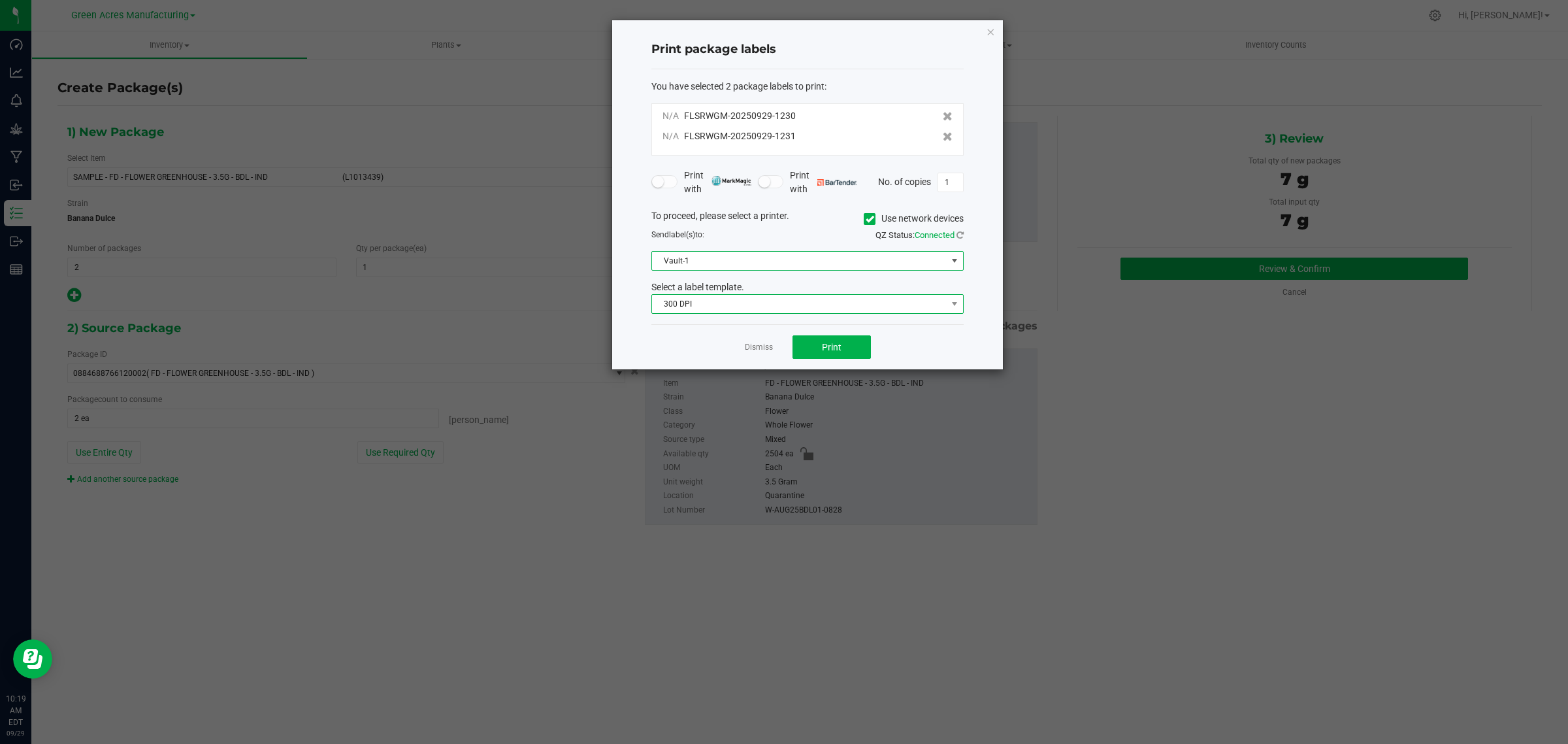
click at [716, 304] on span "300 DPI" at bounding box center [799, 304] width 295 height 19
click at [710, 350] on li "300 dpi FG" at bounding box center [807, 351] width 311 height 22
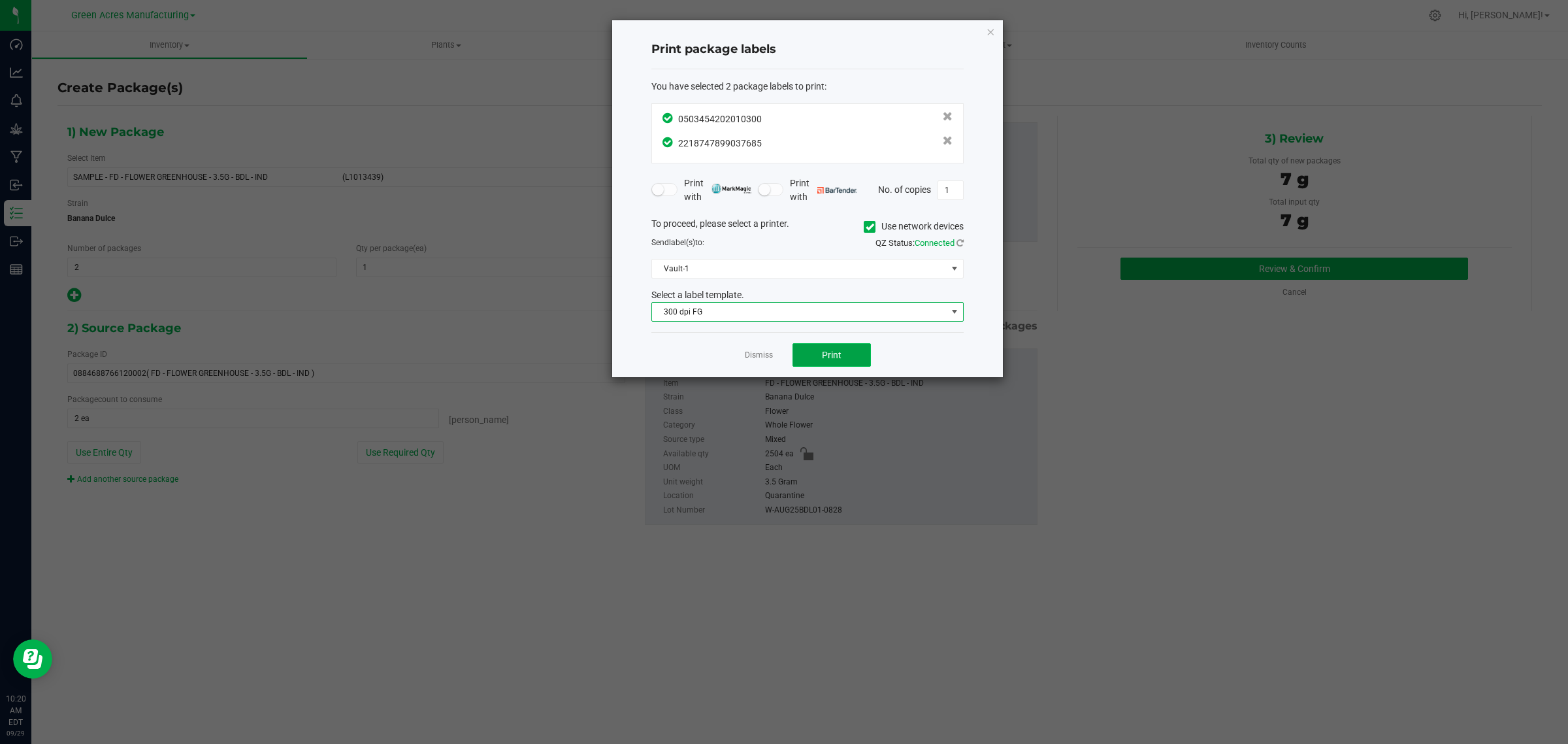
click at [840, 357] on span "Print" at bounding box center [831, 355] width 19 height 10
click at [766, 357] on link "Dismiss" at bounding box center [758, 355] width 28 height 11
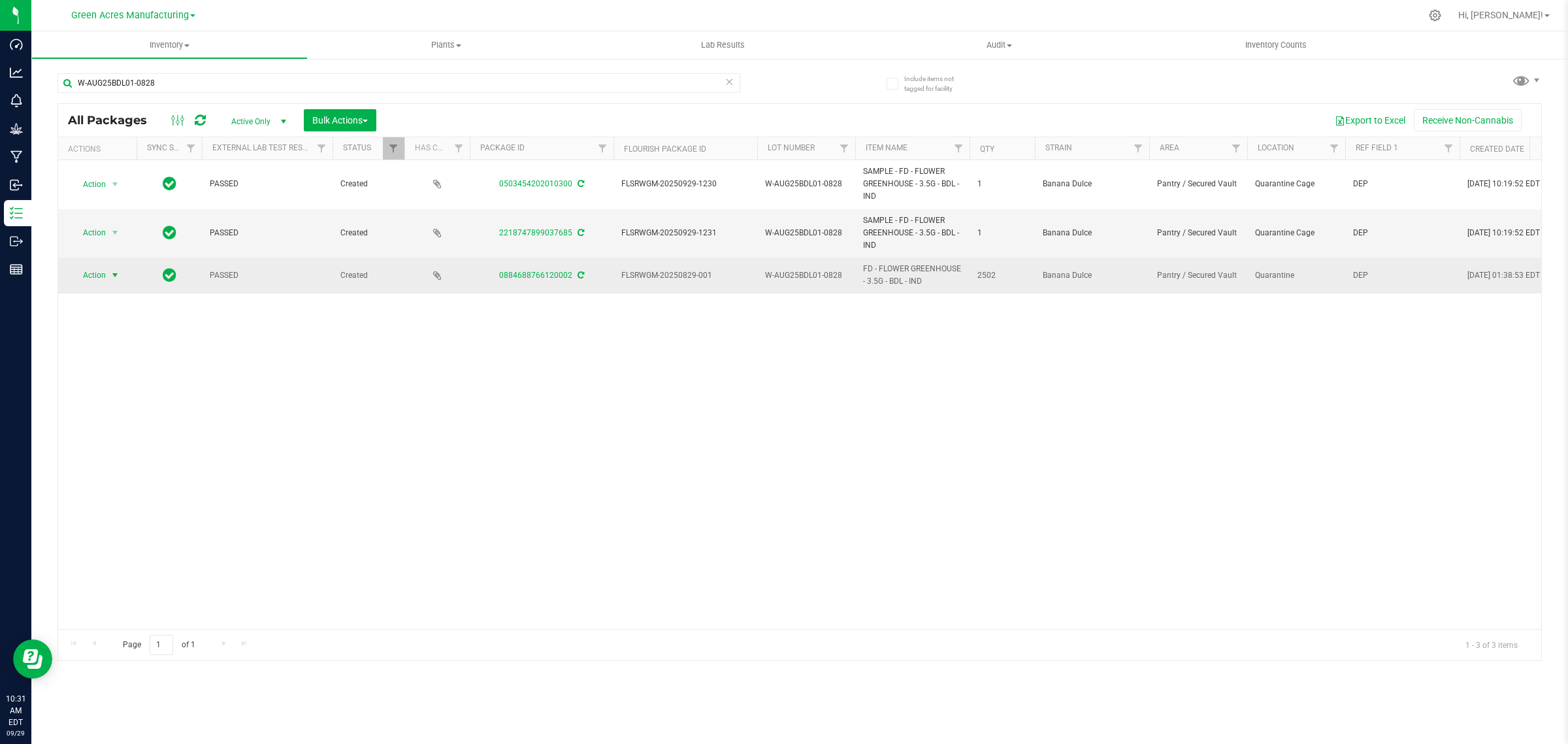
click at [93, 275] on span "Action" at bounding box center [89, 276] width 35 height 19
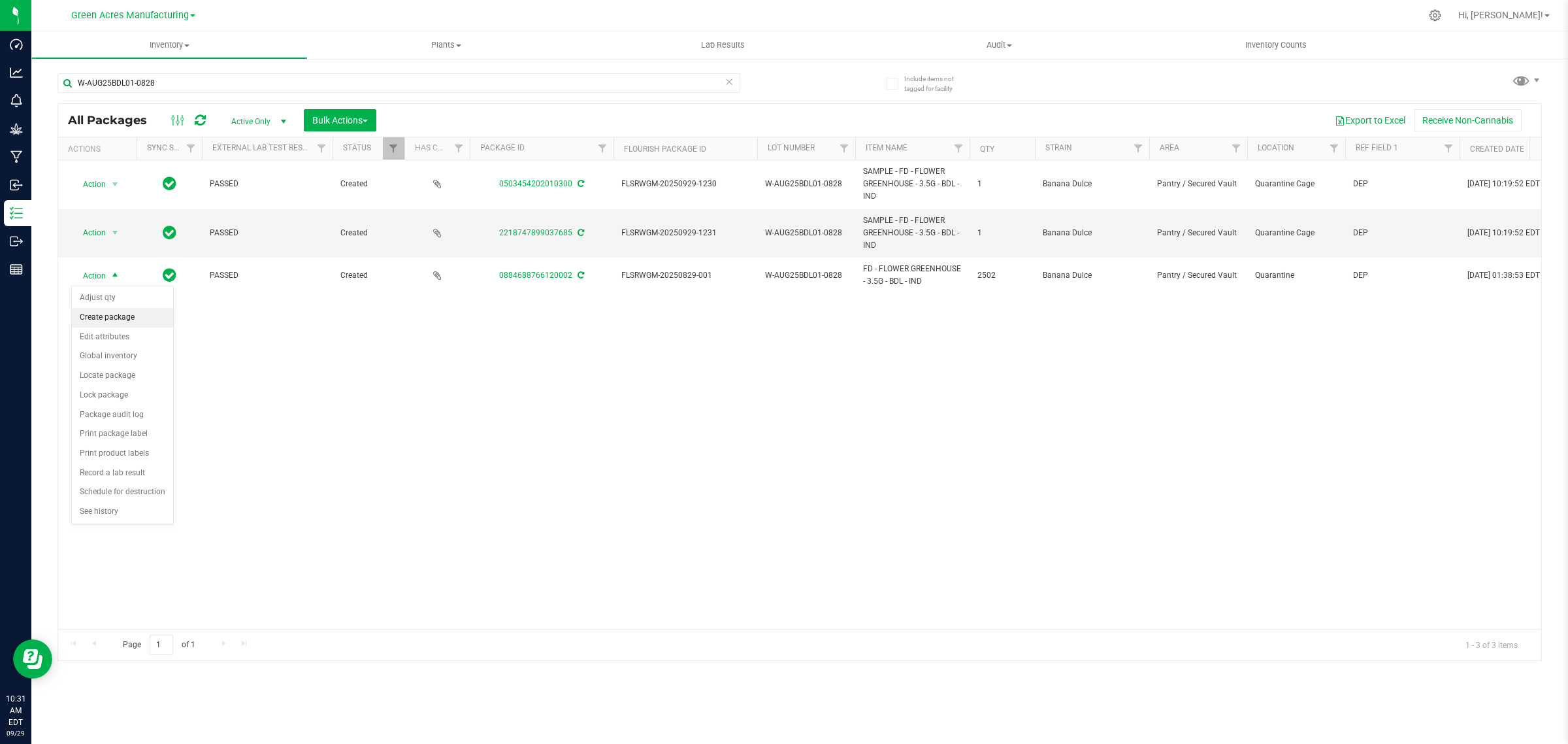
click at [101, 317] on li "Create package" at bounding box center [122, 317] width 101 height 19
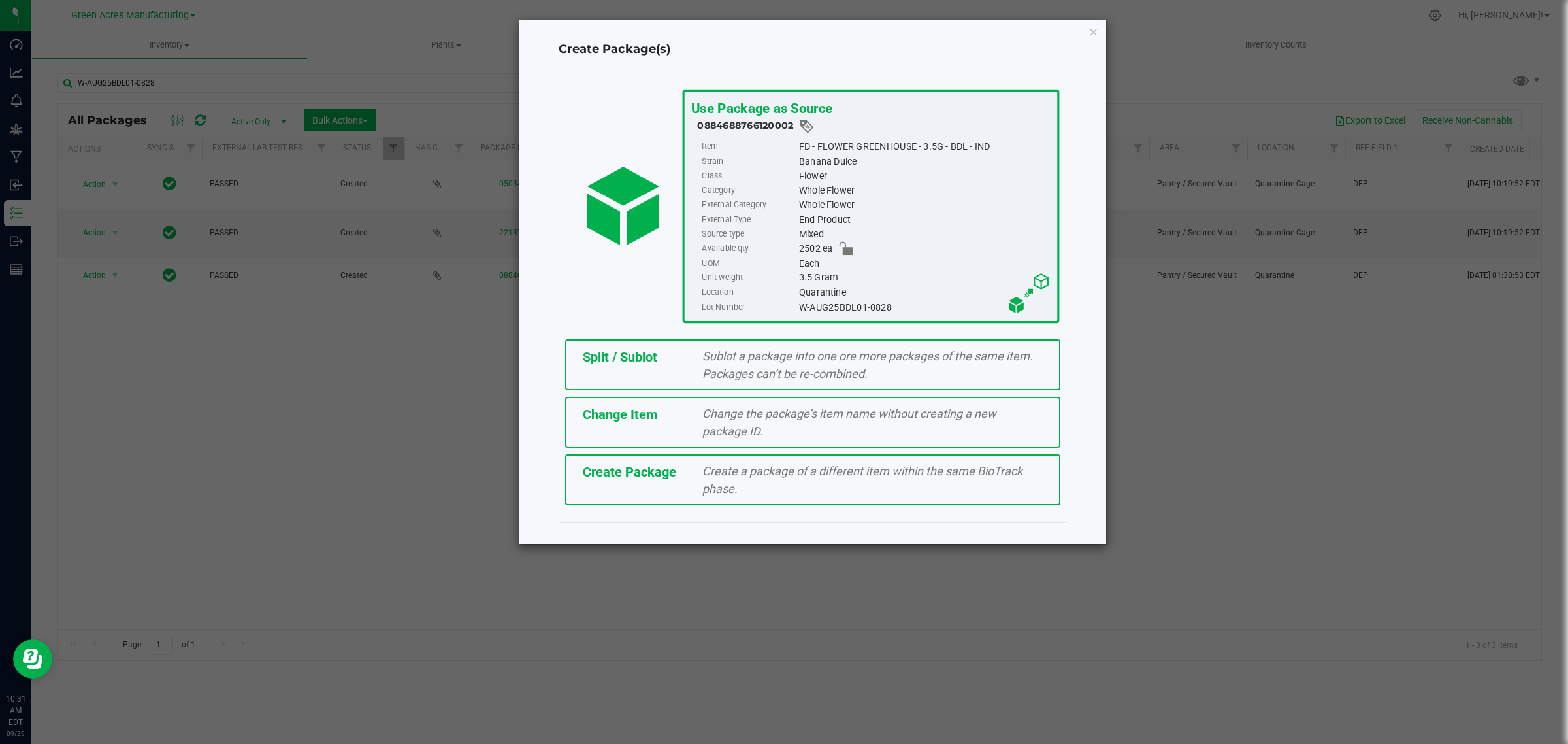
click at [695, 370] on div "Sublot a package into one ore more packages of the same item. Packages can’t be…" at bounding box center [872, 365] width 360 height 35
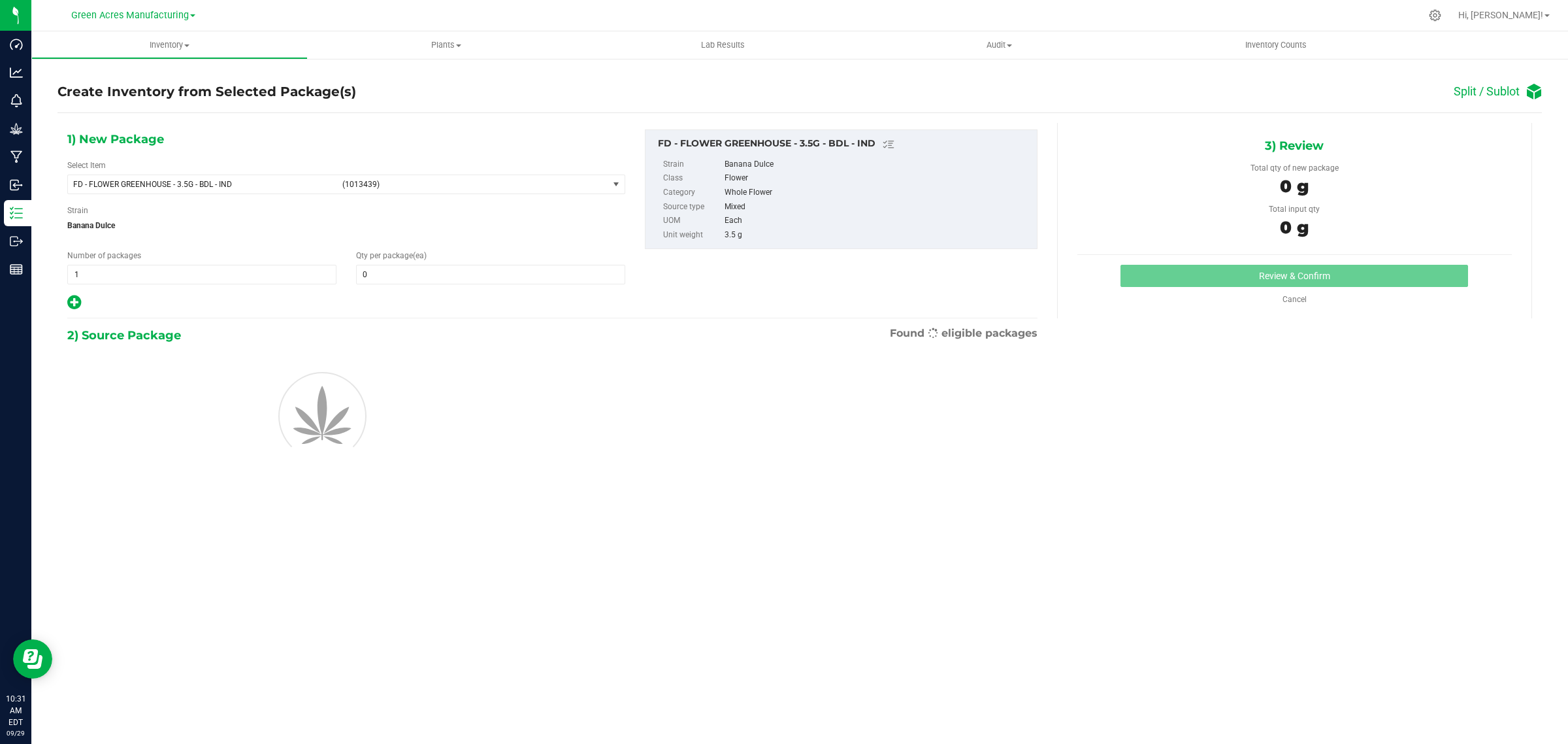
type input "0"
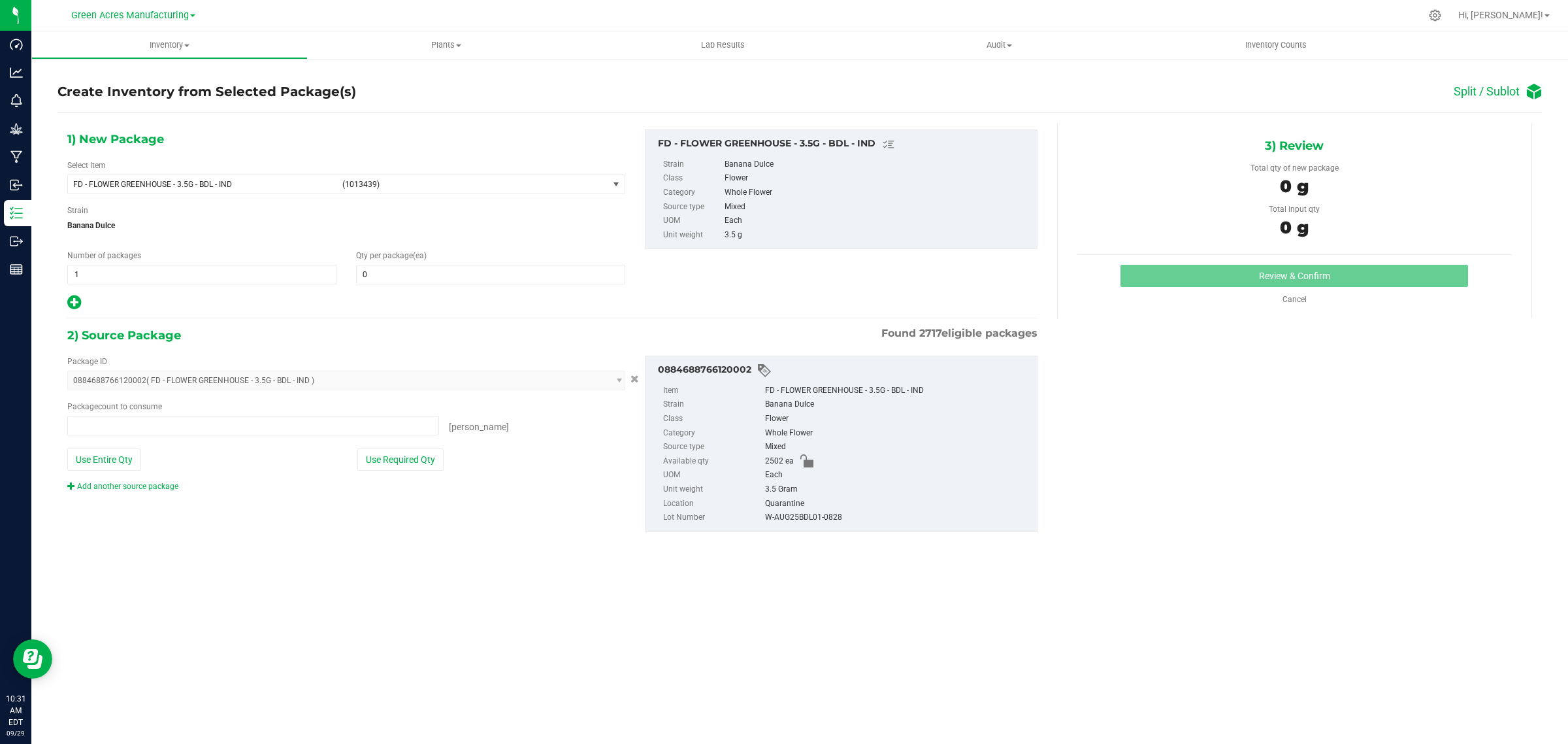
type input "0 ea"
click at [99, 273] on span "1 1" at bounding box center [202, 274] width 269 height 19
click at [99, 273] on input "1" at bounding box center [202, 275] width 268 height 19
type input "125"
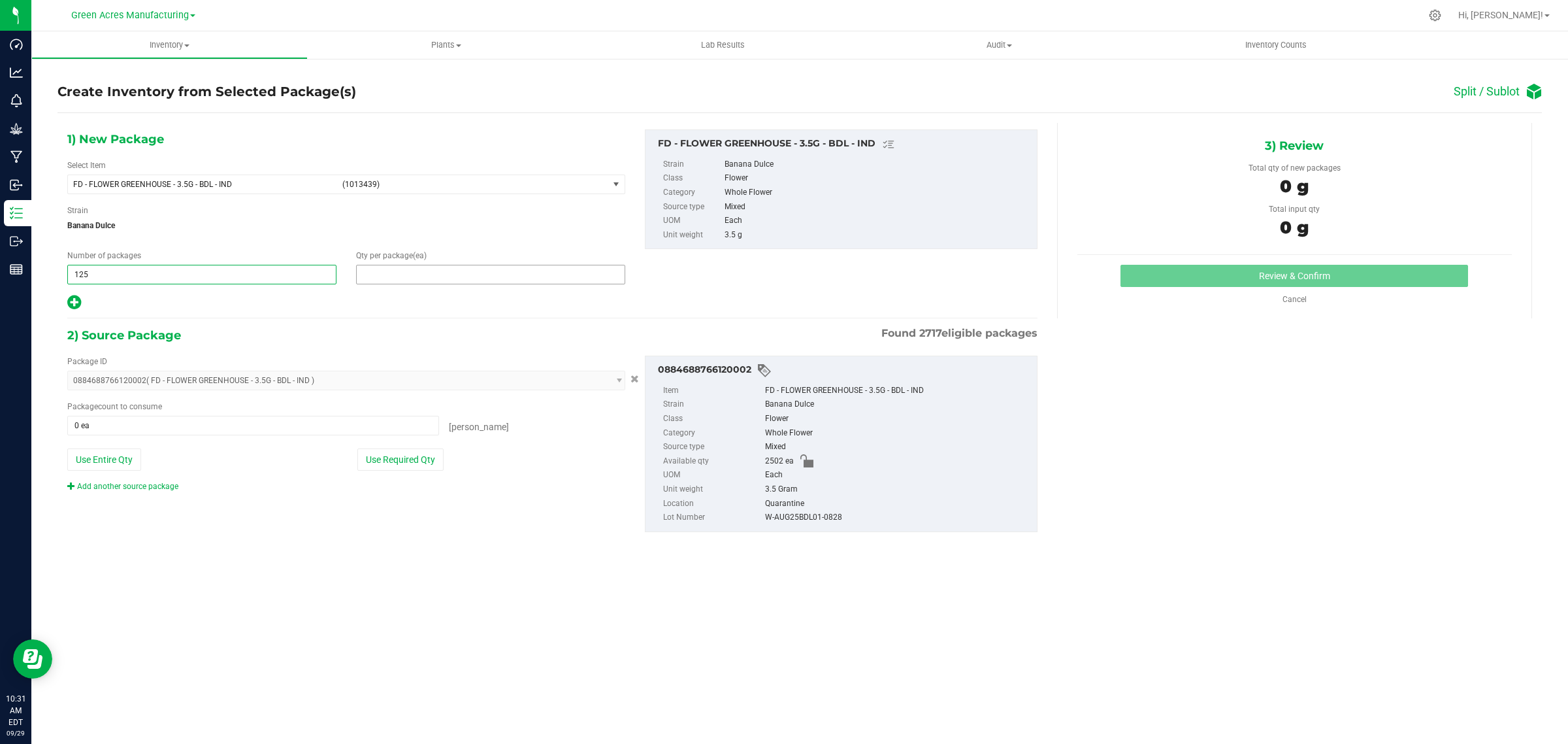
click at [433, 270] on span at bounding box center [491, 274] width 269 height 19
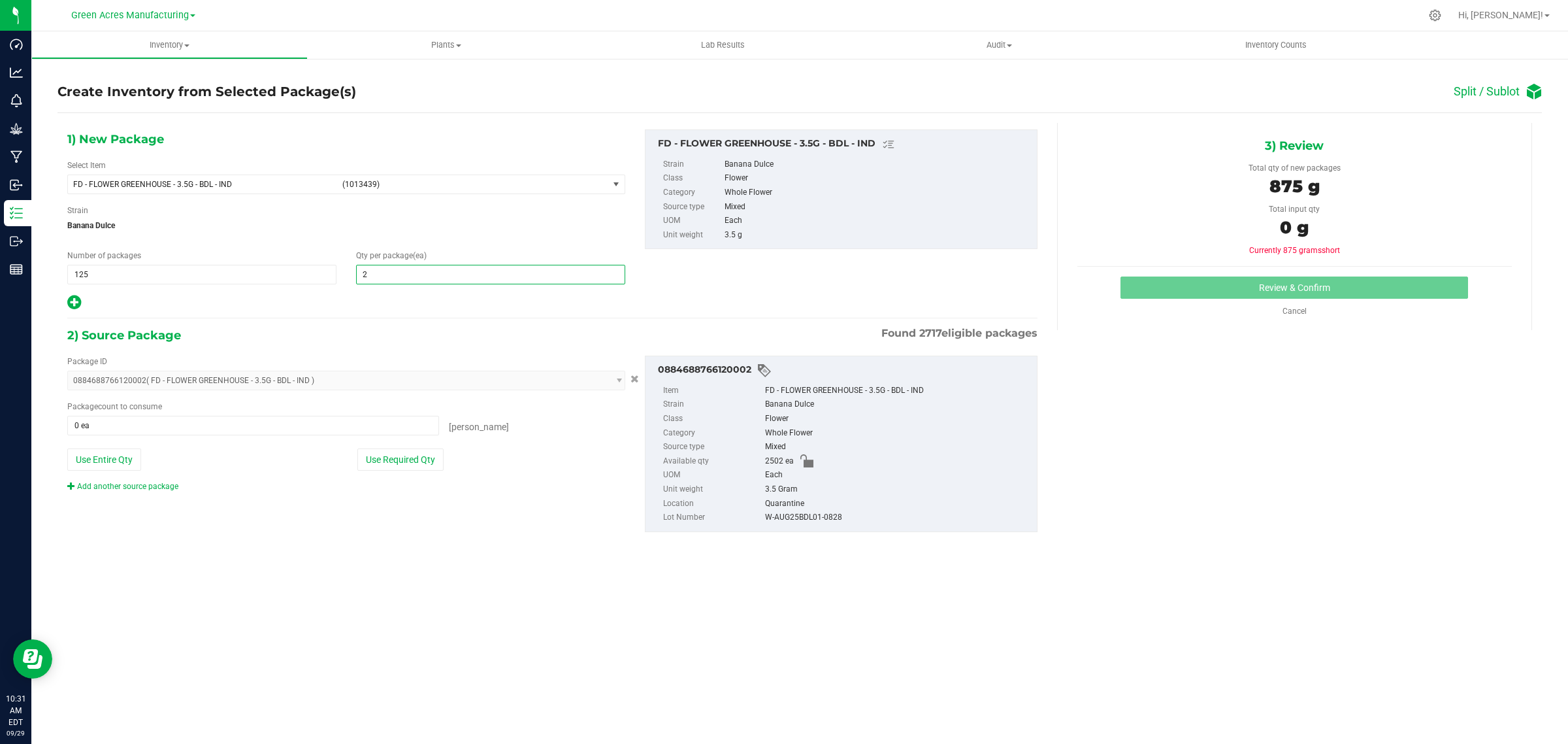
type input "20"
click at [80, 302] on icon at bounding box center [74, 302] width 13 height 16
type input "20"
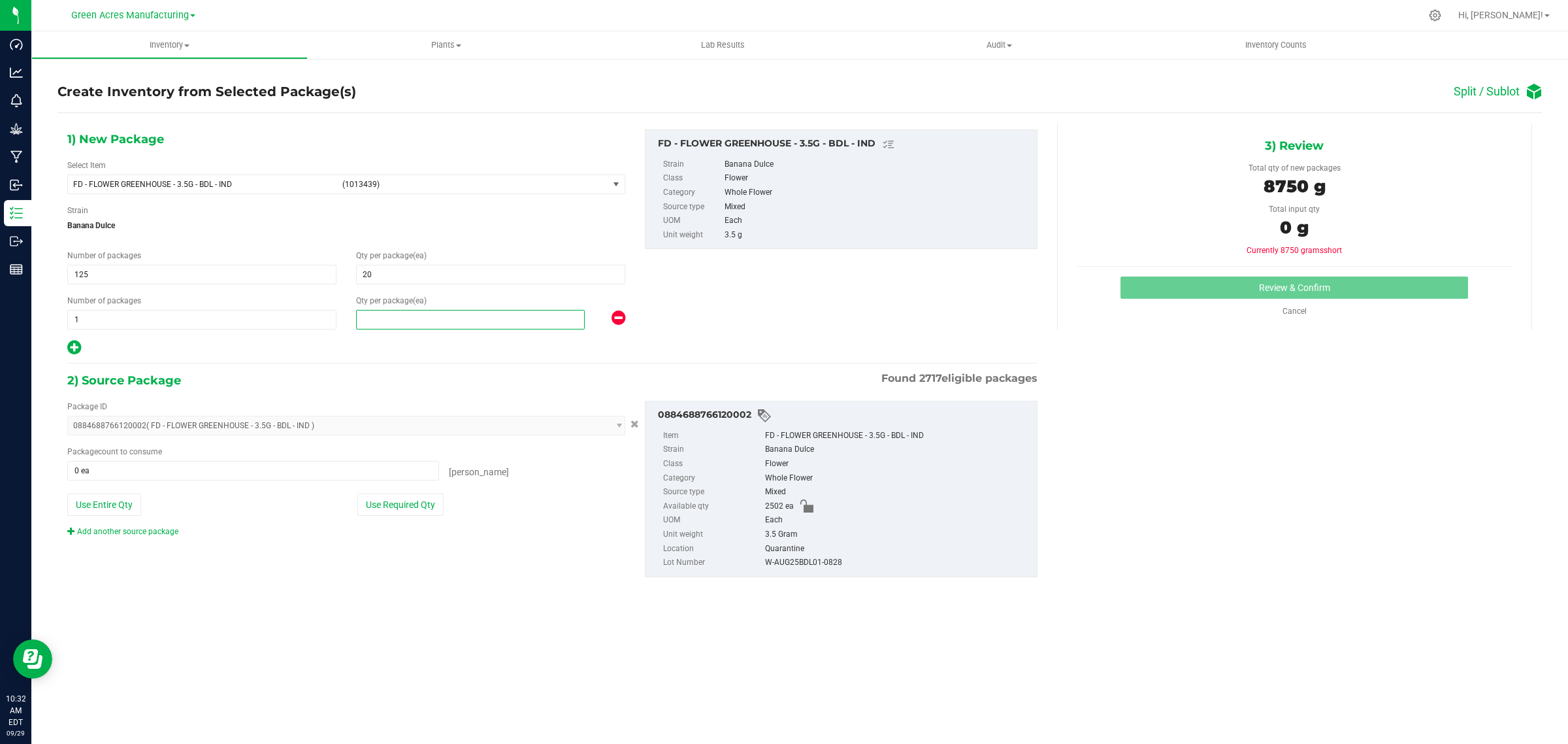
click at [420, 324] on span at bounding box center [471, 319] width 229 height 19
type input "2"
click at [387, 340] on div at bounding box center [346, 348] width 558 height 17
click at [397, 507] on button "Use Required Qty" at bounding box center [400, 505] width 86 height 22
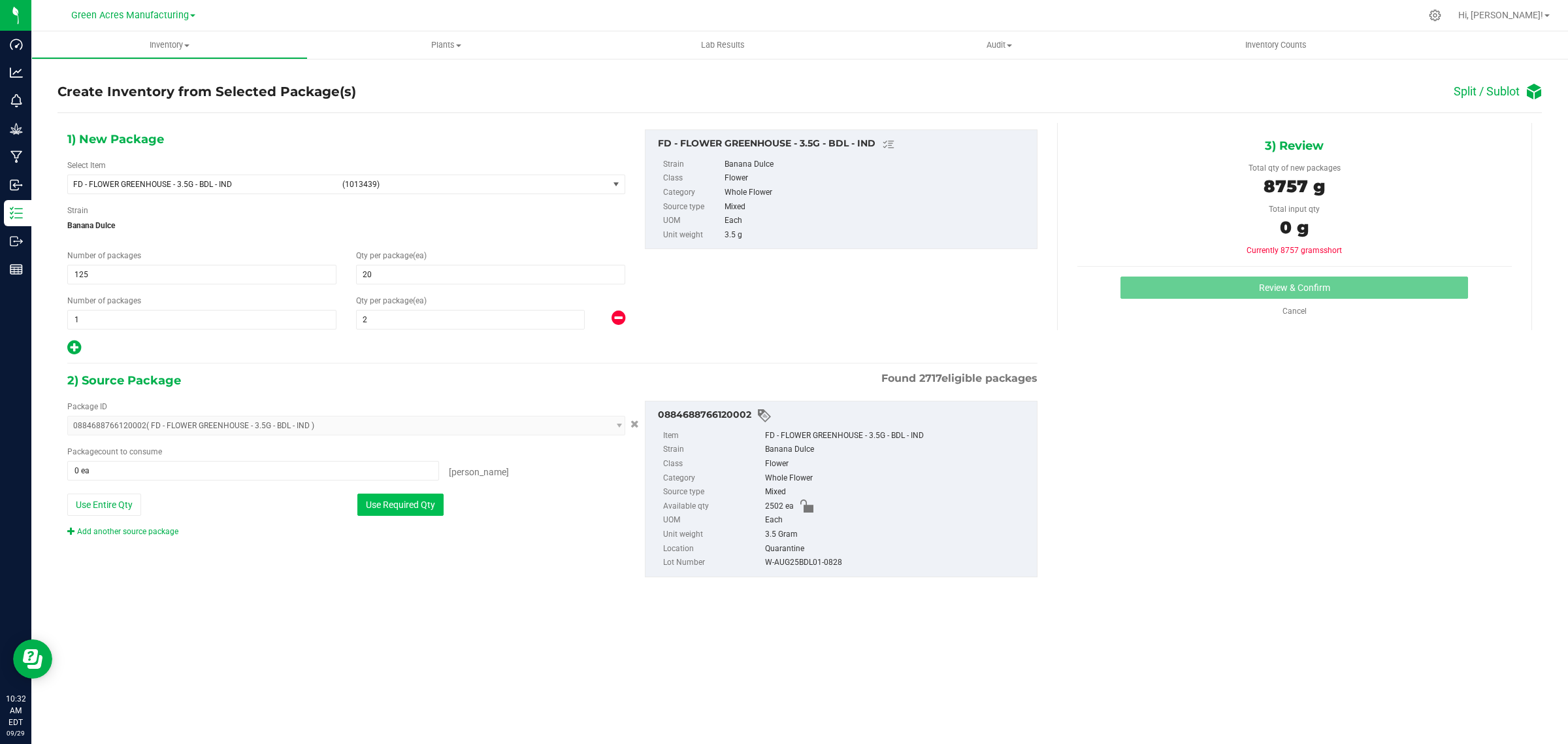
type input "2502 ea"
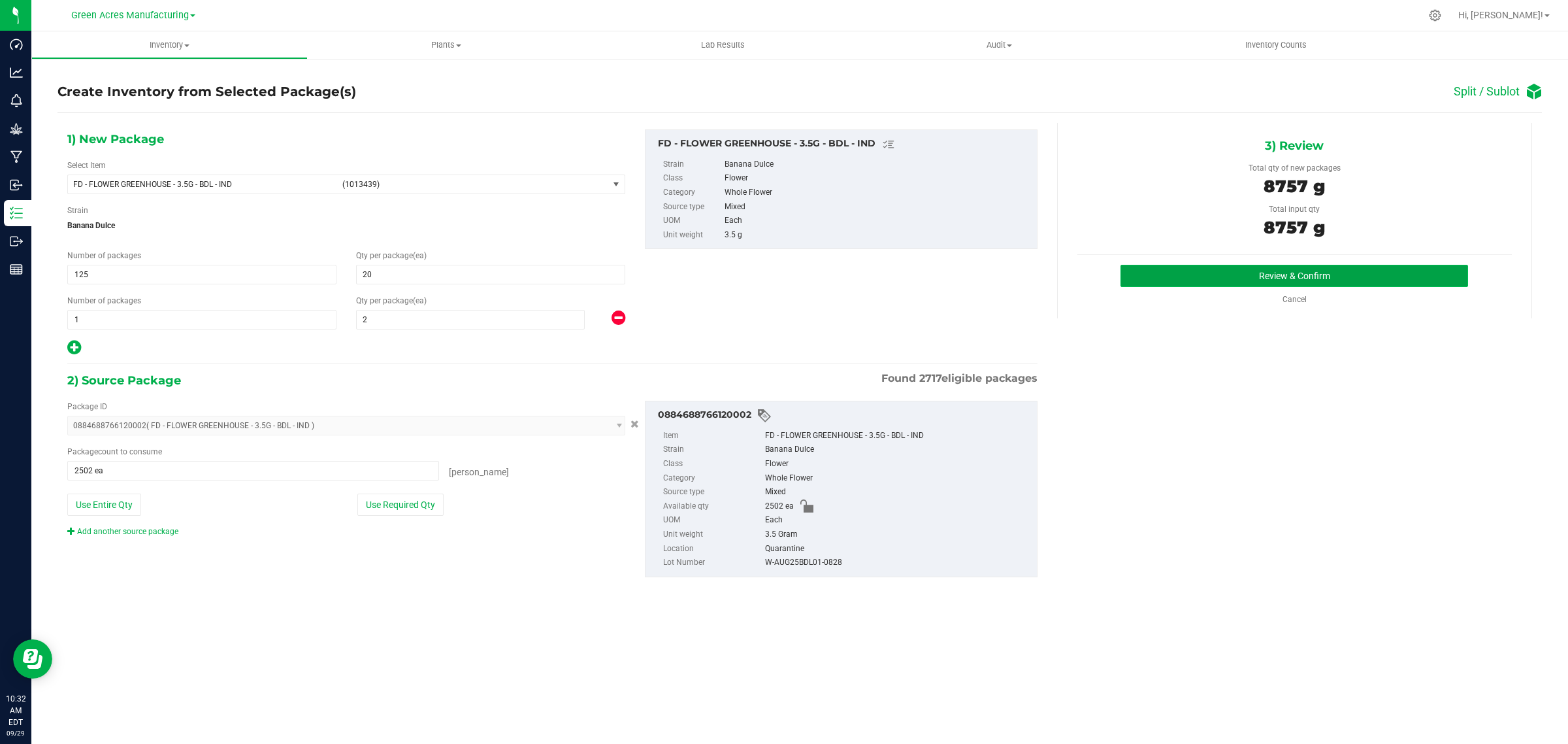
click at [1258, 278] on button "Review & Confirm" at bounding box center [1294, 276] width 348 height 22
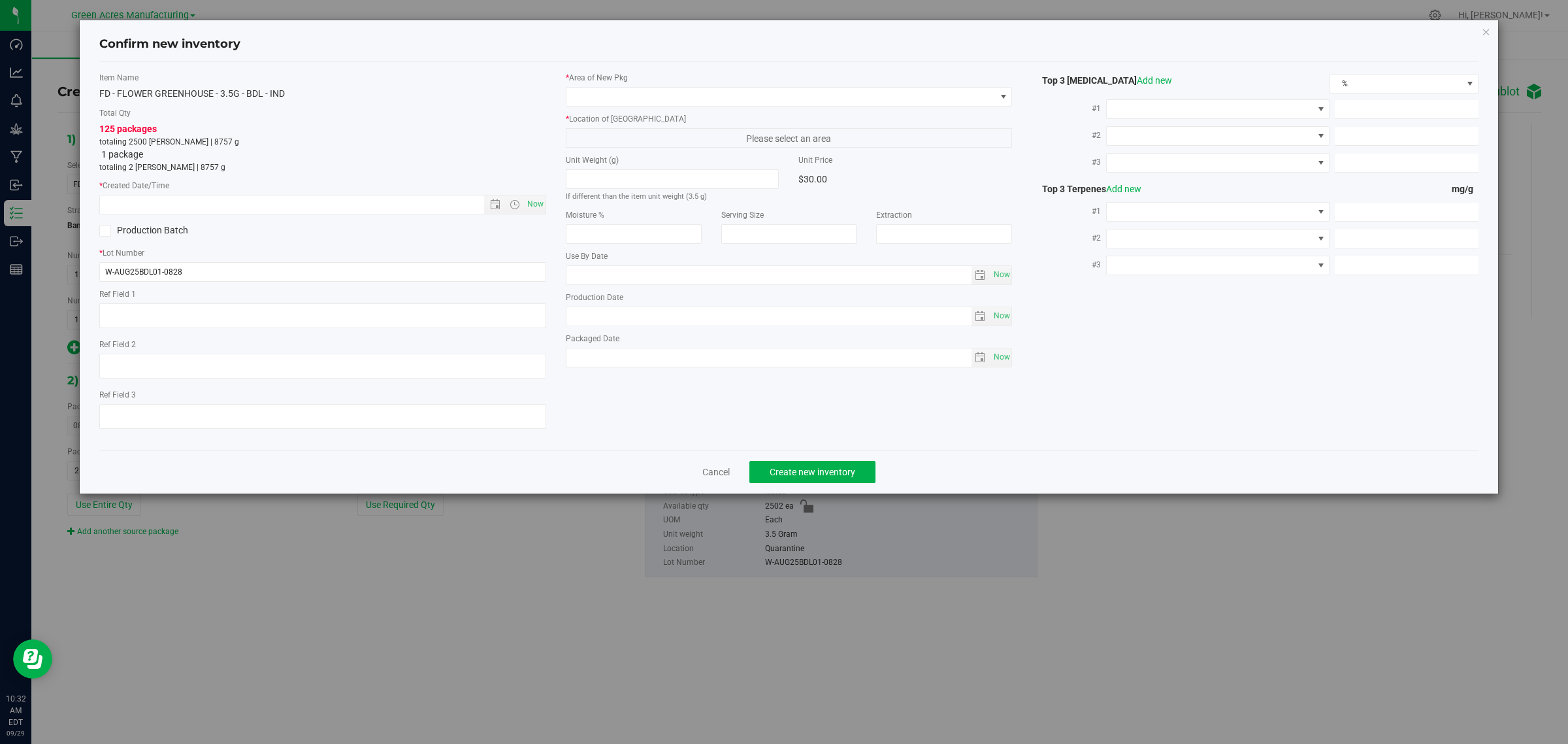
type textarea "DEP"
click at [532, 206] on span "Now" at bounding box center [535, 204] width 22 height 19
type input "9/29/2025 10:32 AM"
click at [608, 94] on span at bounding box center [781, 97] width 429 height 19
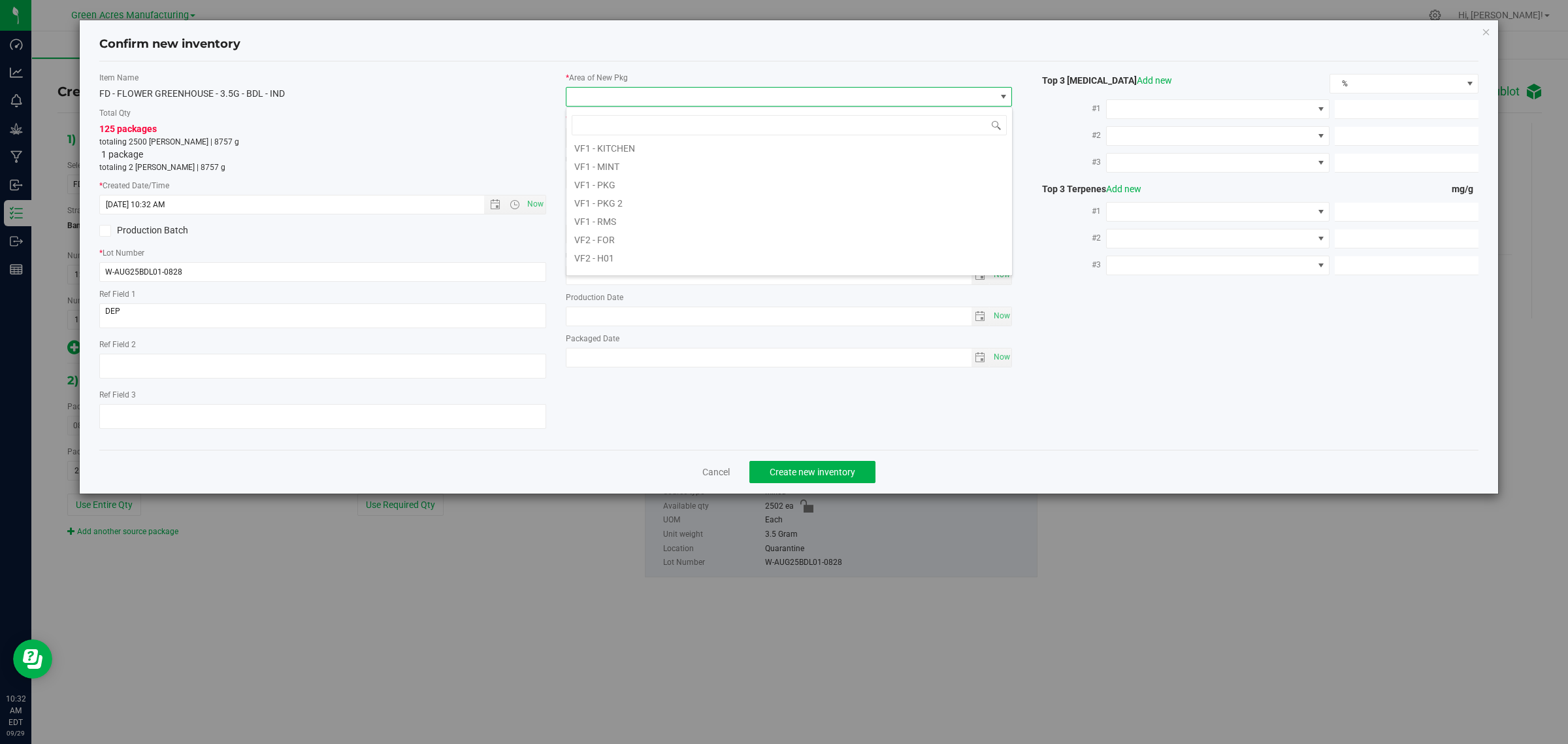
scroll to position [654, 0]
click at [610, 245] on li "VF2 - WHS" at bounding box center [789, 248] width 445 height 19
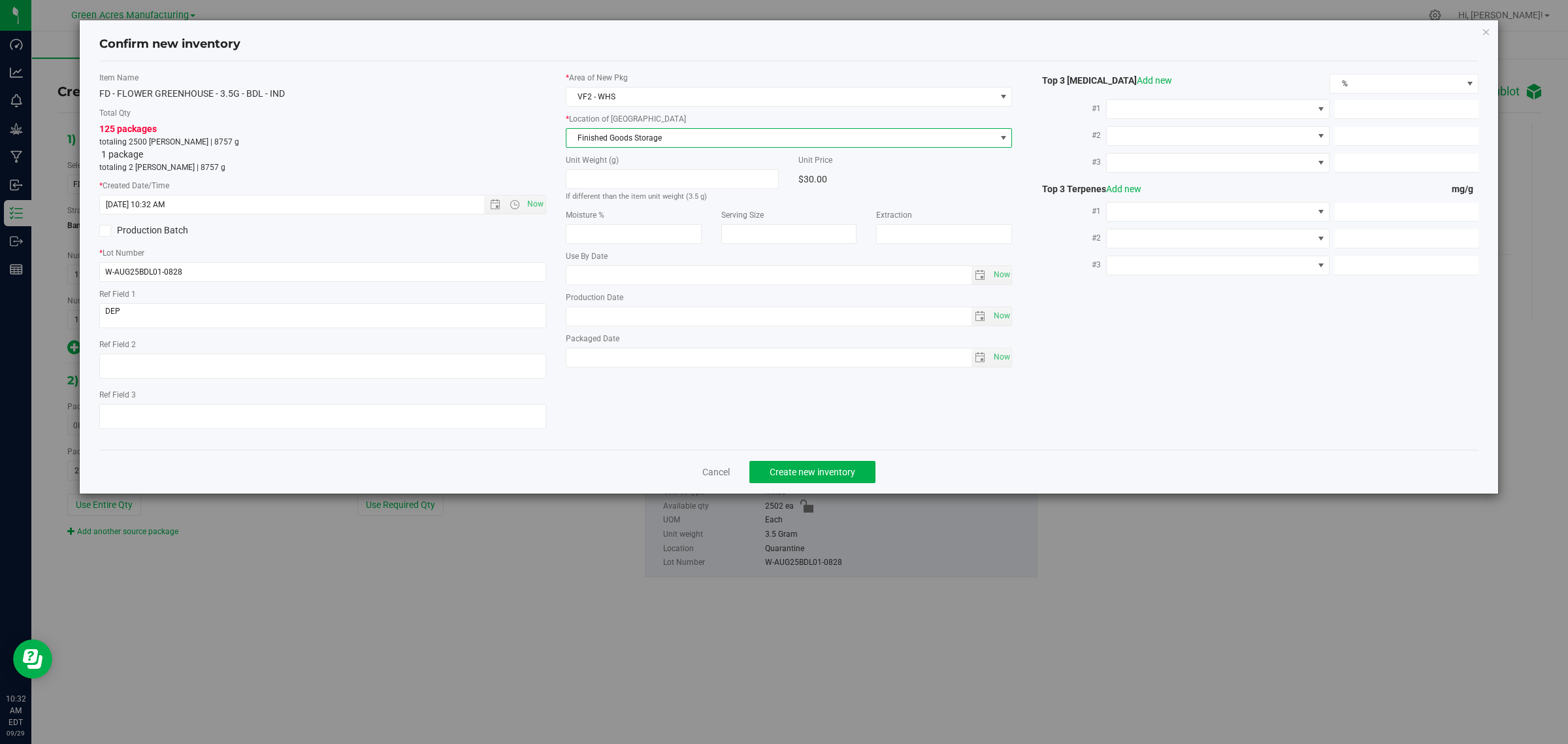
click at [616, 138] on span "Finished Goods Storage" at bounding box center [781, 138] width 429 height 19
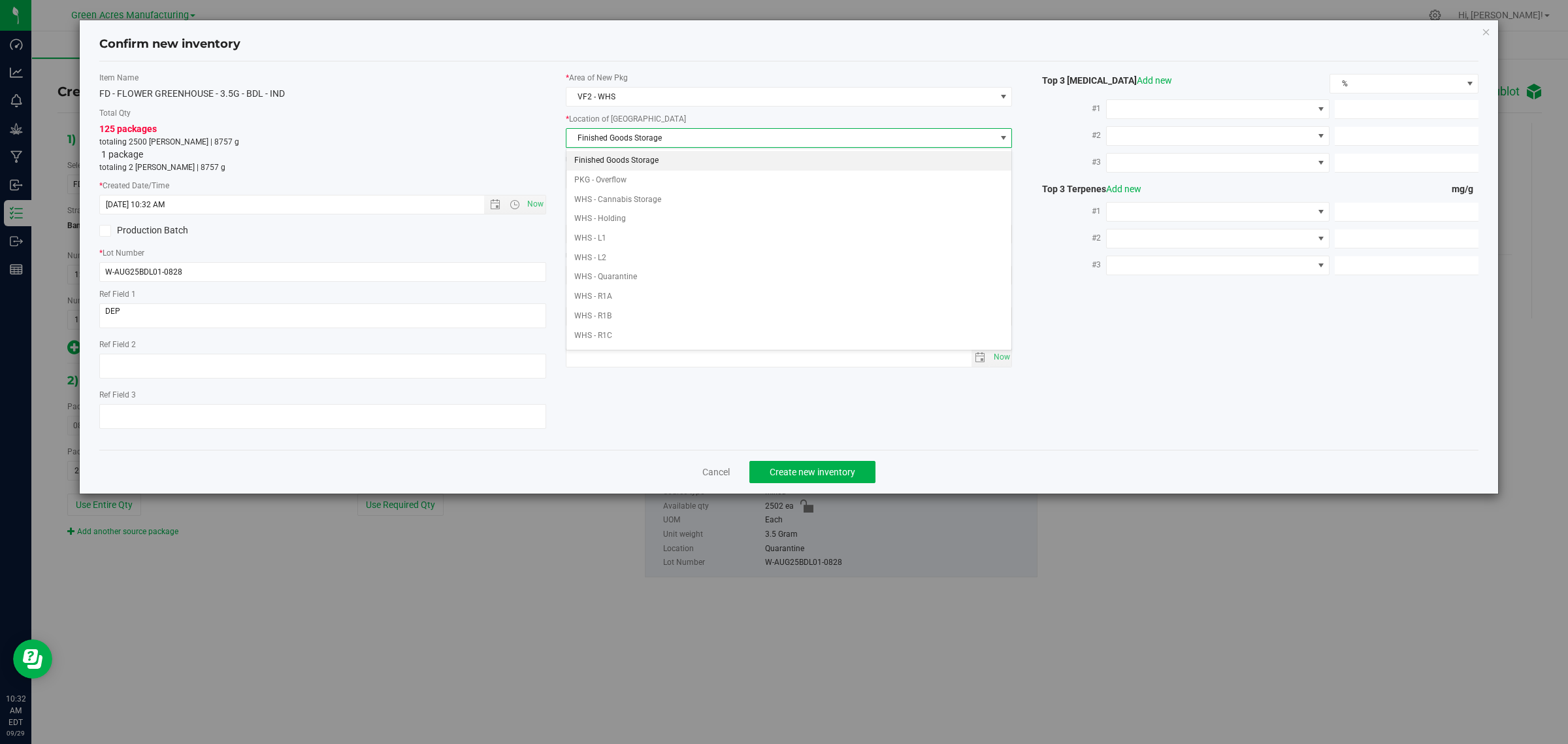
click at [609, 158] on li "Finished Goods Storage" at bounding box center [789, 160] width 445 height 19
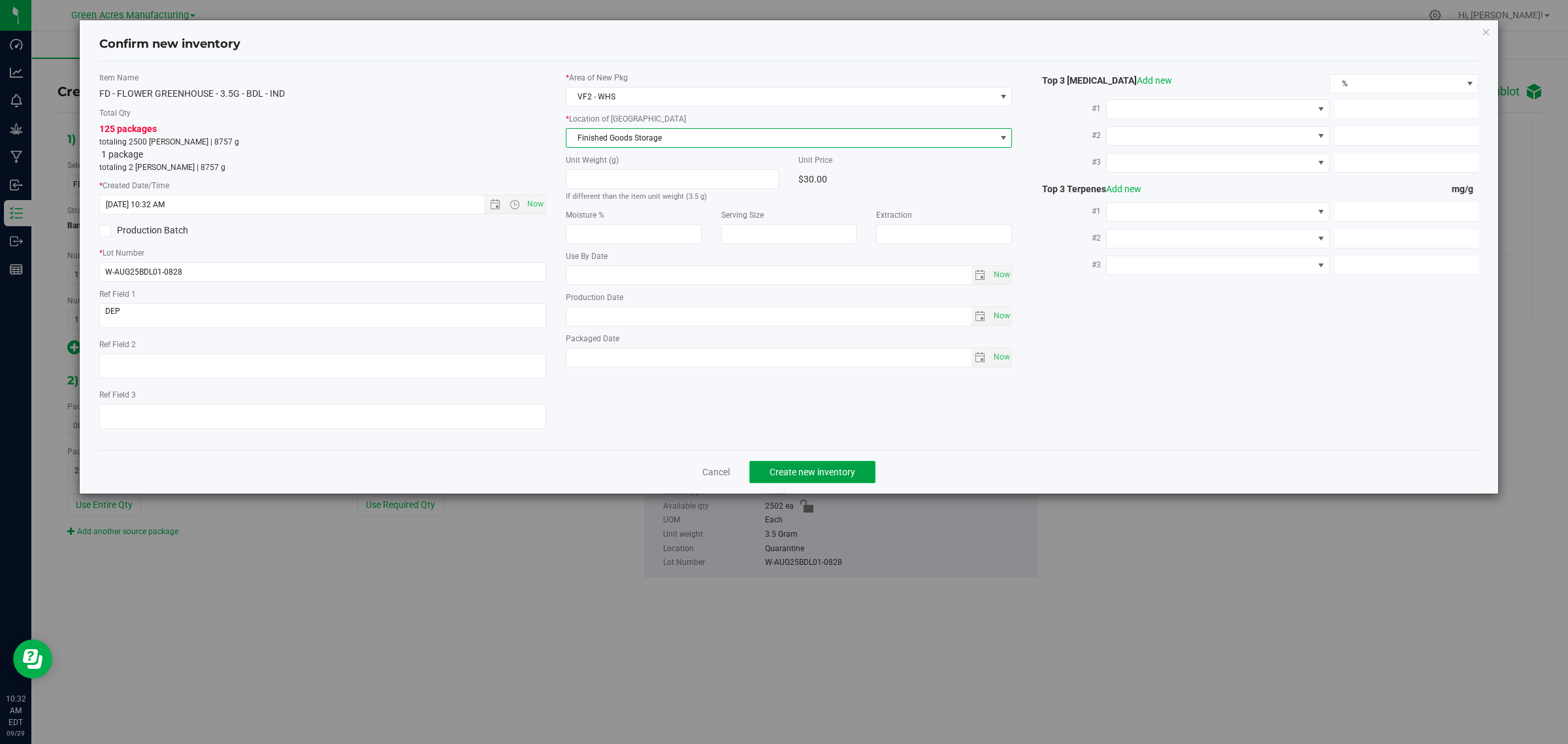
click at [786, 473] on span "Create new inventory" at bounding box center [813, 472] width 86 height 10
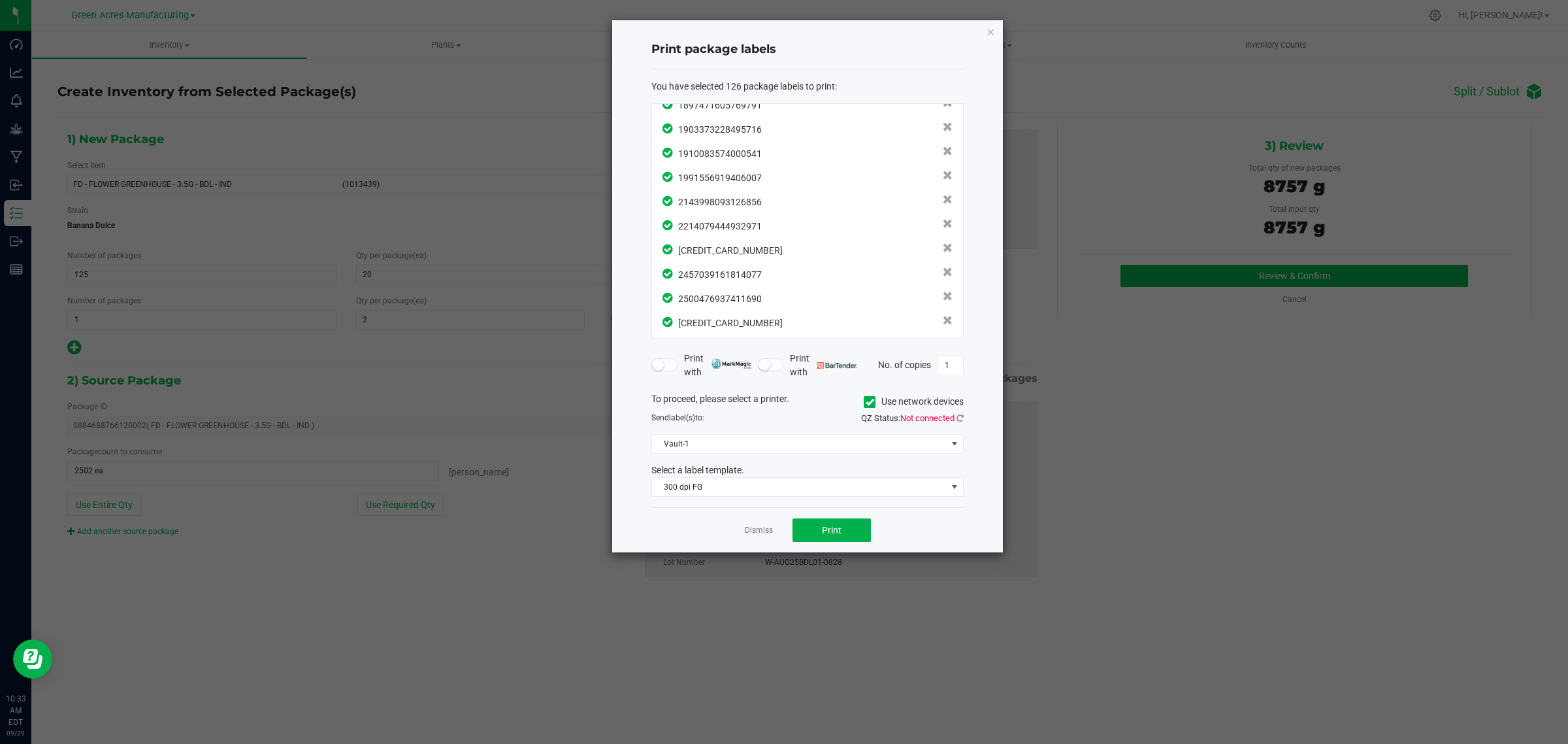
scroll to position [0, 0]
click at [811, 523] on button "Print" at bounding box center [831, 530] width 78 height 24
click at [752, 533] on link "Dismiss" at bounding box center [758, 530] width 28 height 11
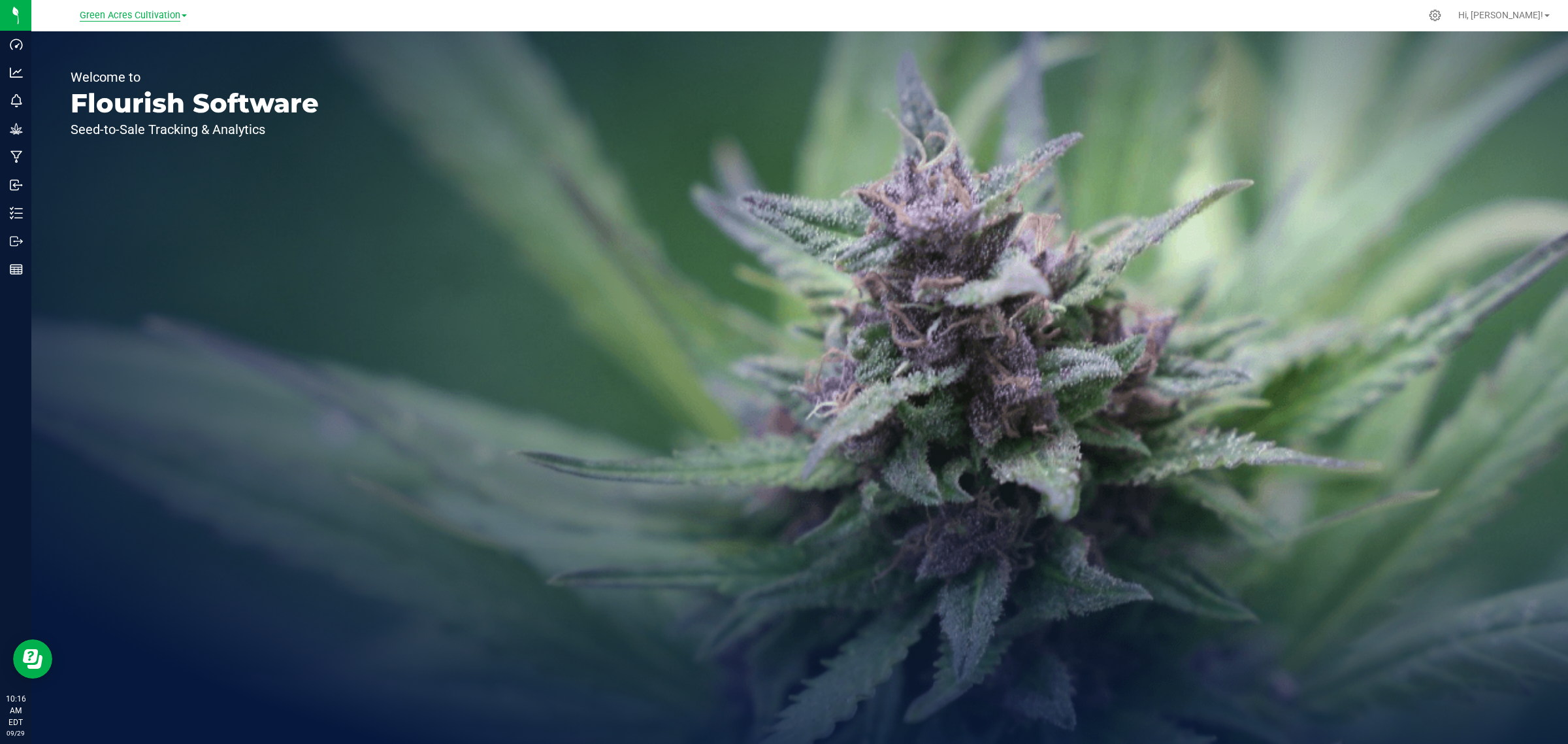
click at [148, 14] on span "Green Acres Cultivation" at bounding box center [130, 16] width 100 height 12
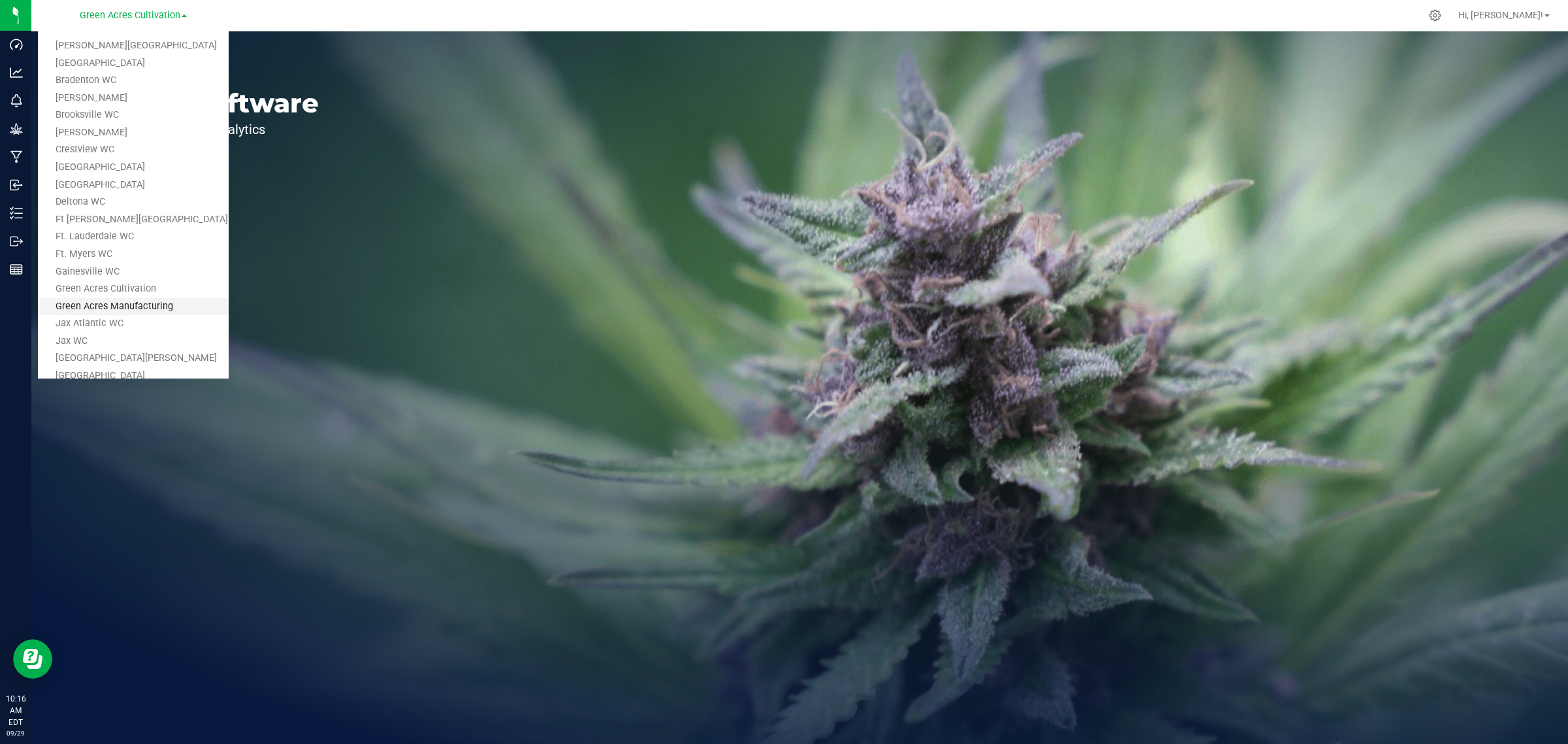
click at [121, 302] on link "Green Acres Manufacturing" at bounding box center [133, 307] width 191 height 18
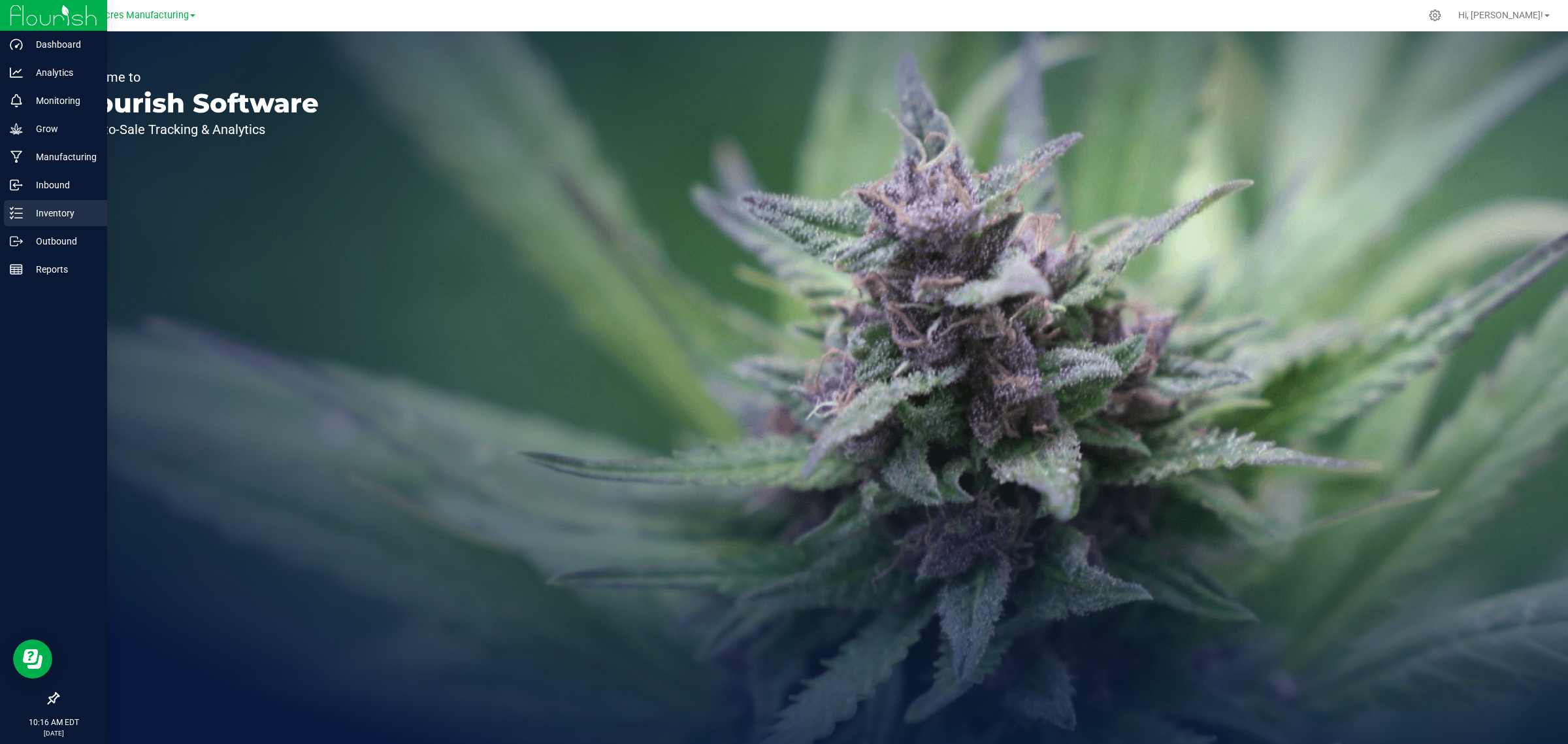
click at [27, 210] on p "Inventory" at bounding box center [61, 213] width 78 height 16
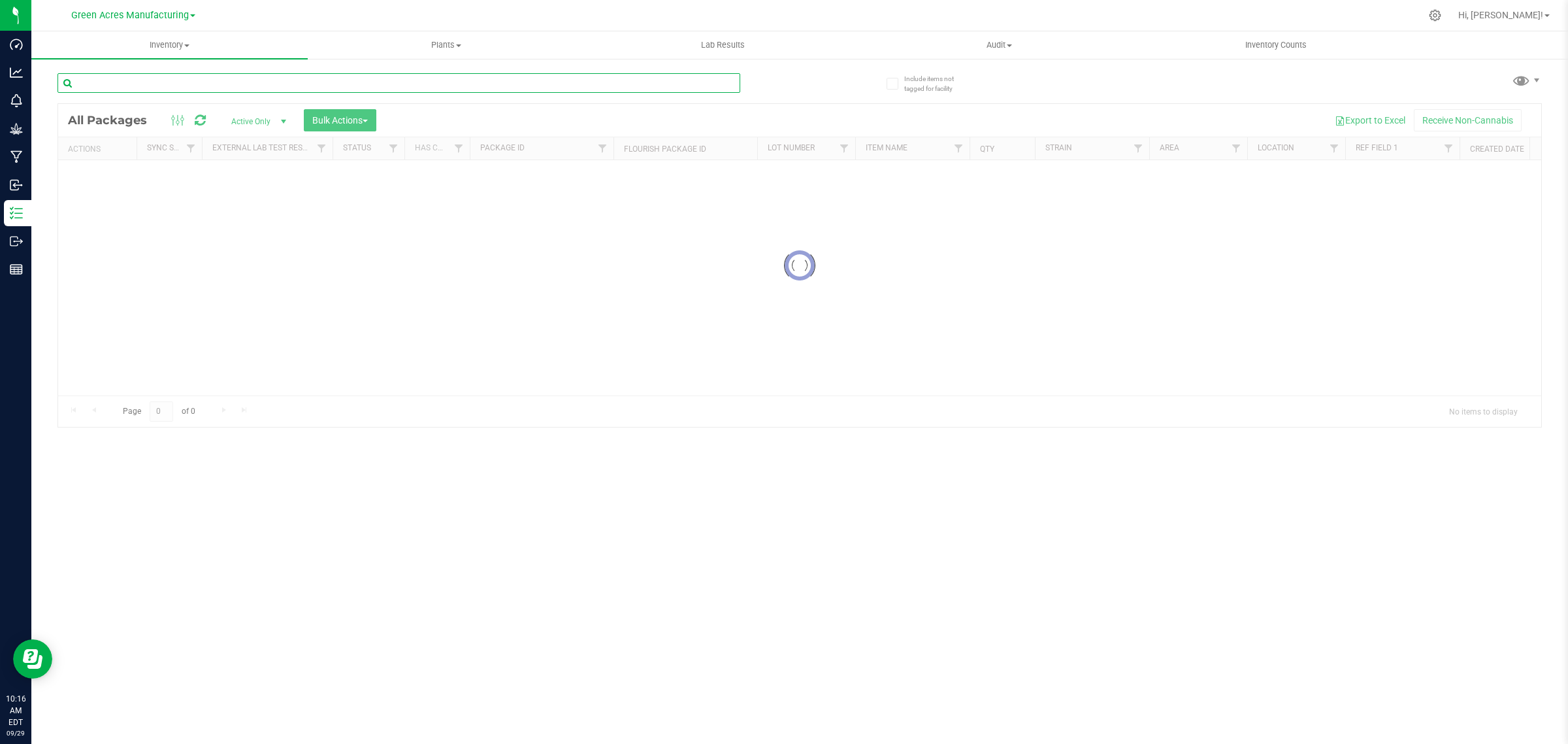
click at [115, 82] on input "text" at bounding box center [398, 83] width 683 height 19
paste input "W-AUG25MPA01-0904"
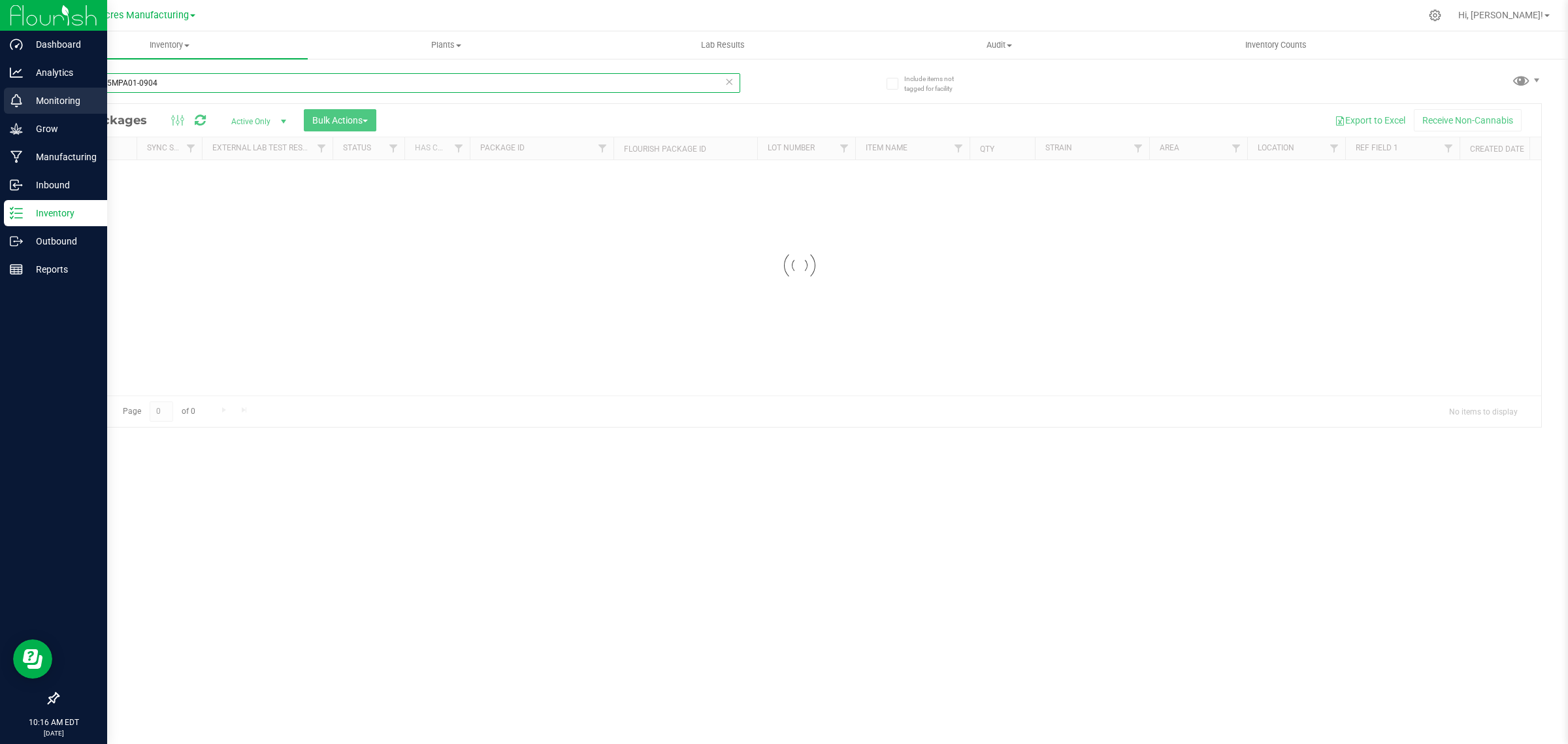
type input "W-AUG25MPA01-0904"
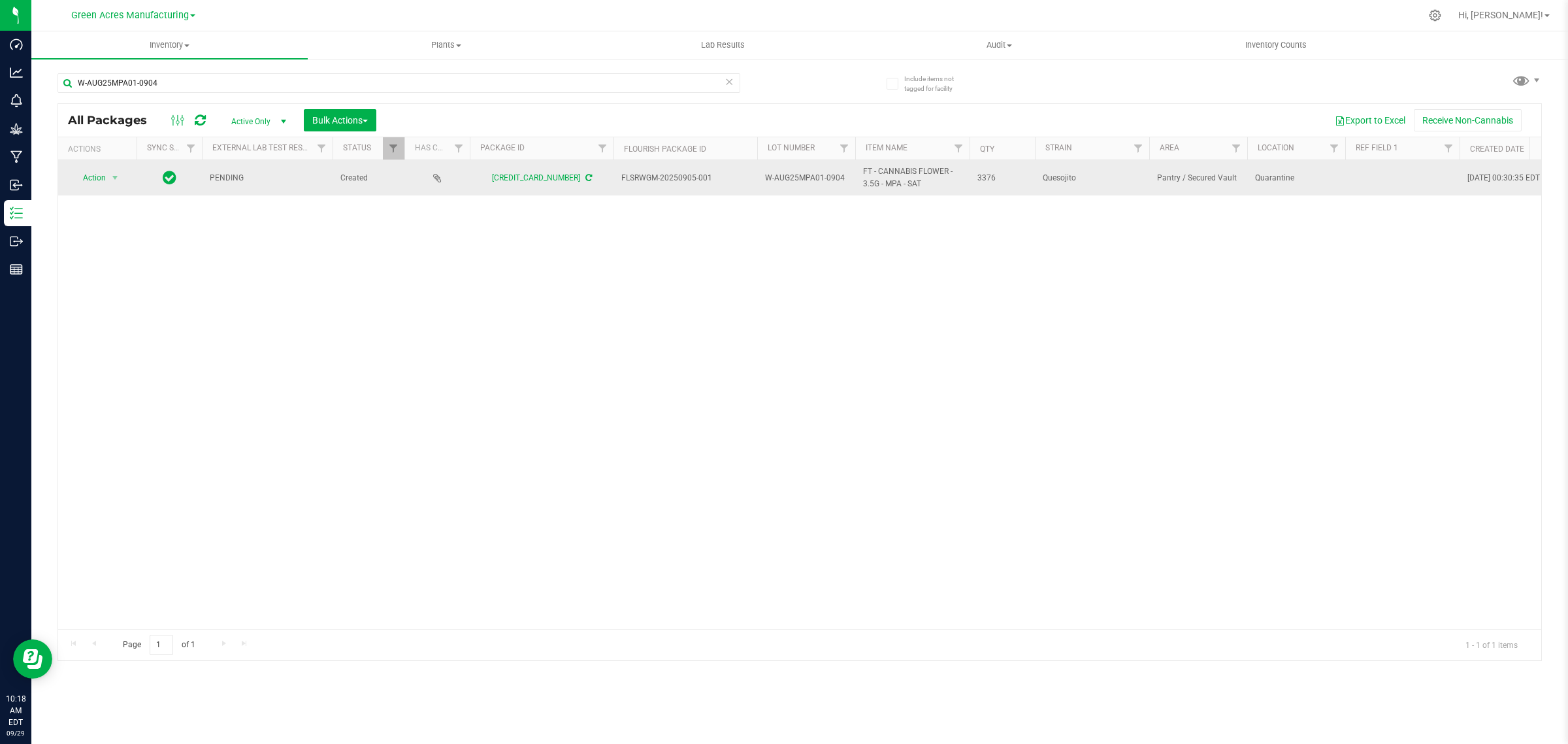
click at [585, 179] on icon at bounding box center [589, 177] width 7 height 8
click at [103, 171] on span "Action" at bounding box center [89, 178] width 35 height 19
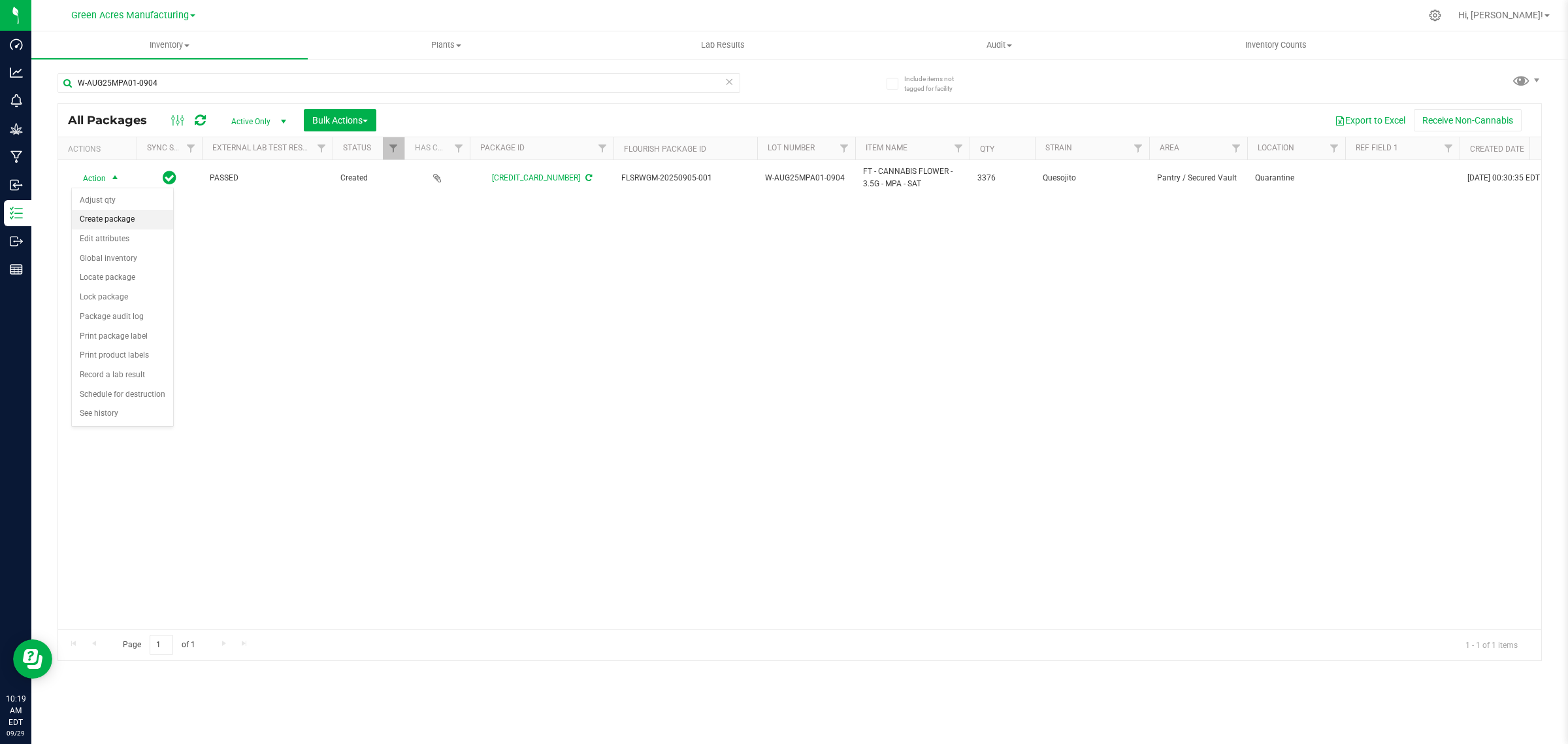
click at [99, 222] on li "Create package" at bounding box center [122, 219] width 101 height 19
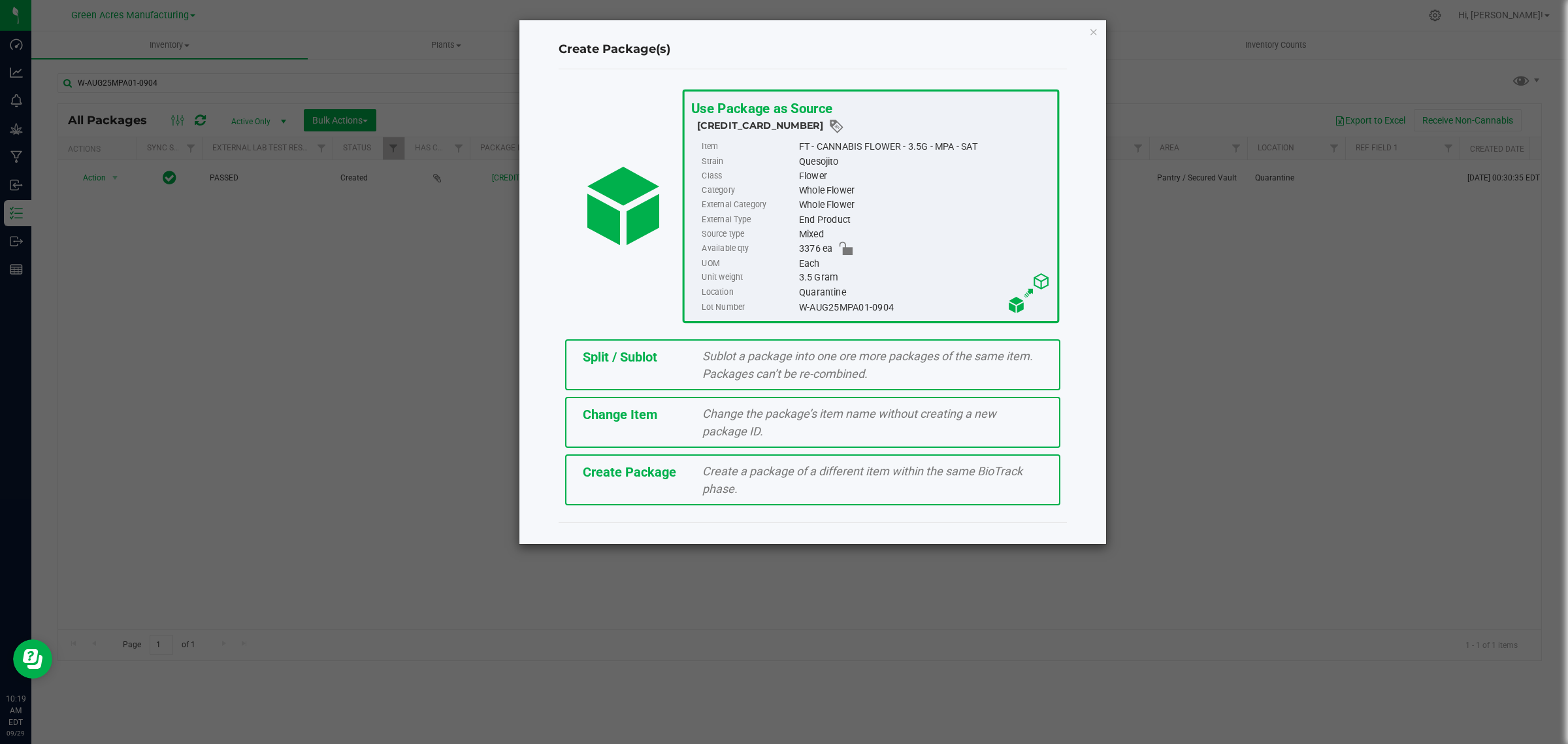
click at [676, 479] on div "Create Package" at bounding box center [632, 472] width 120 height 19
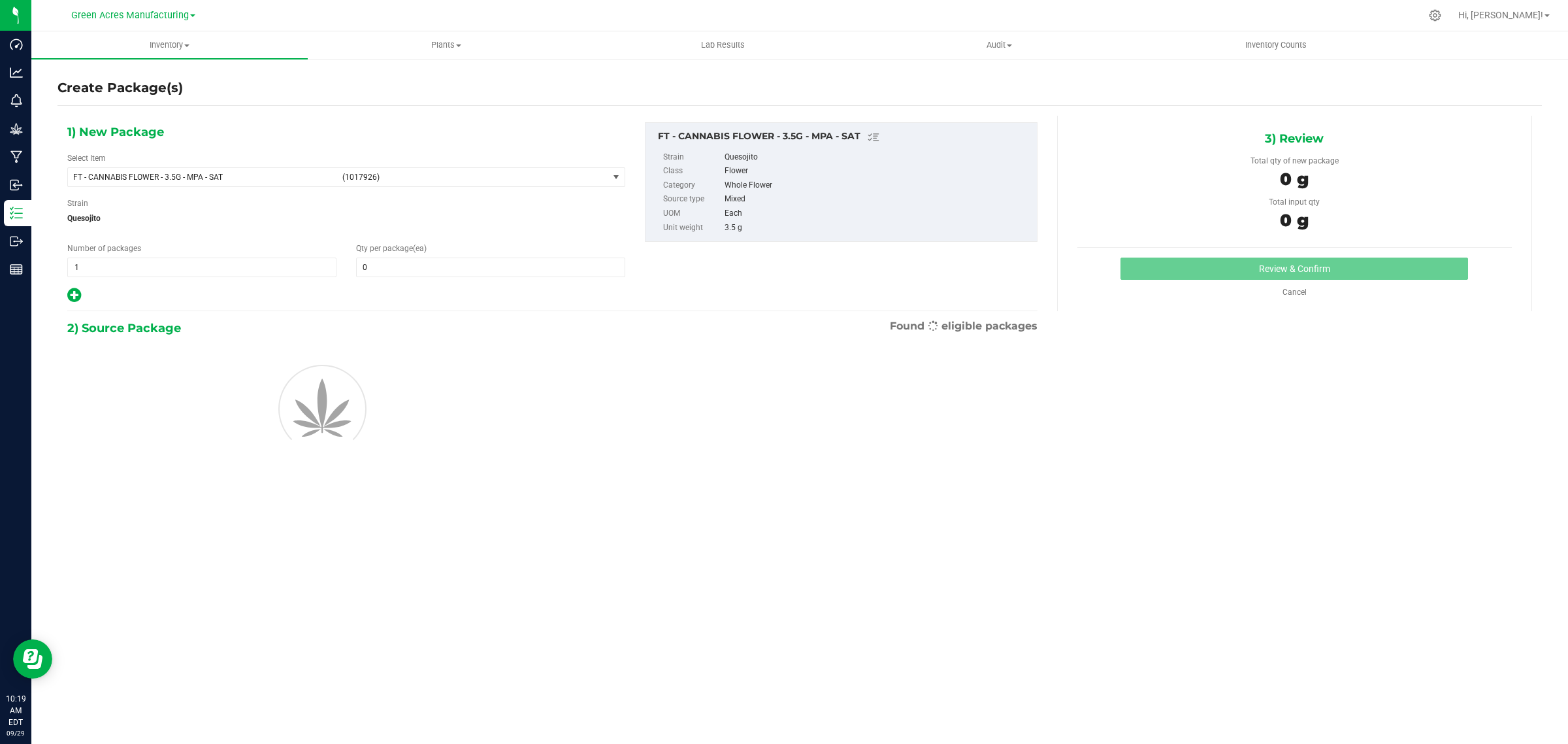
type input "0"
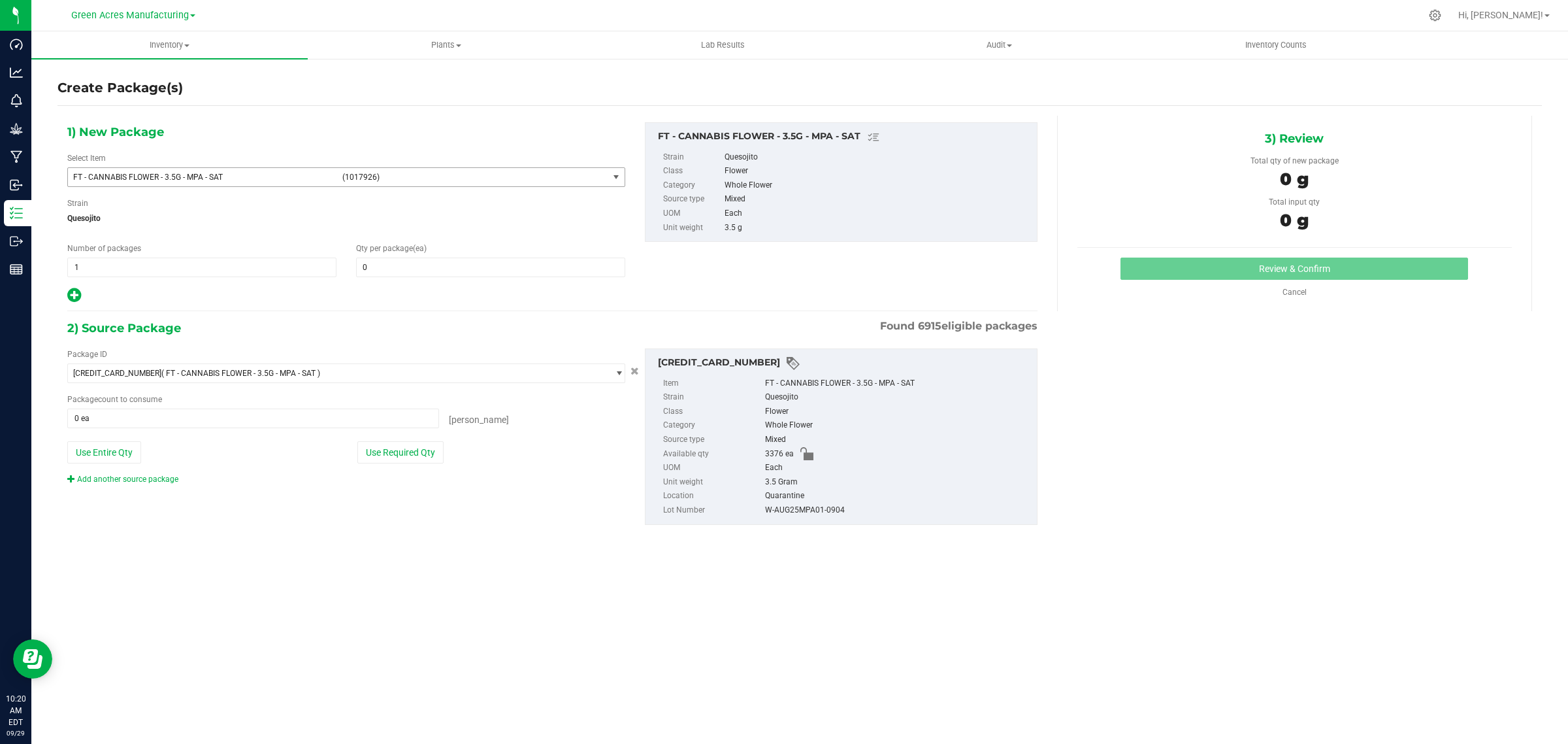
click at [615, 174] on span "select" at bounding box center [616, 177] width 10 height 10
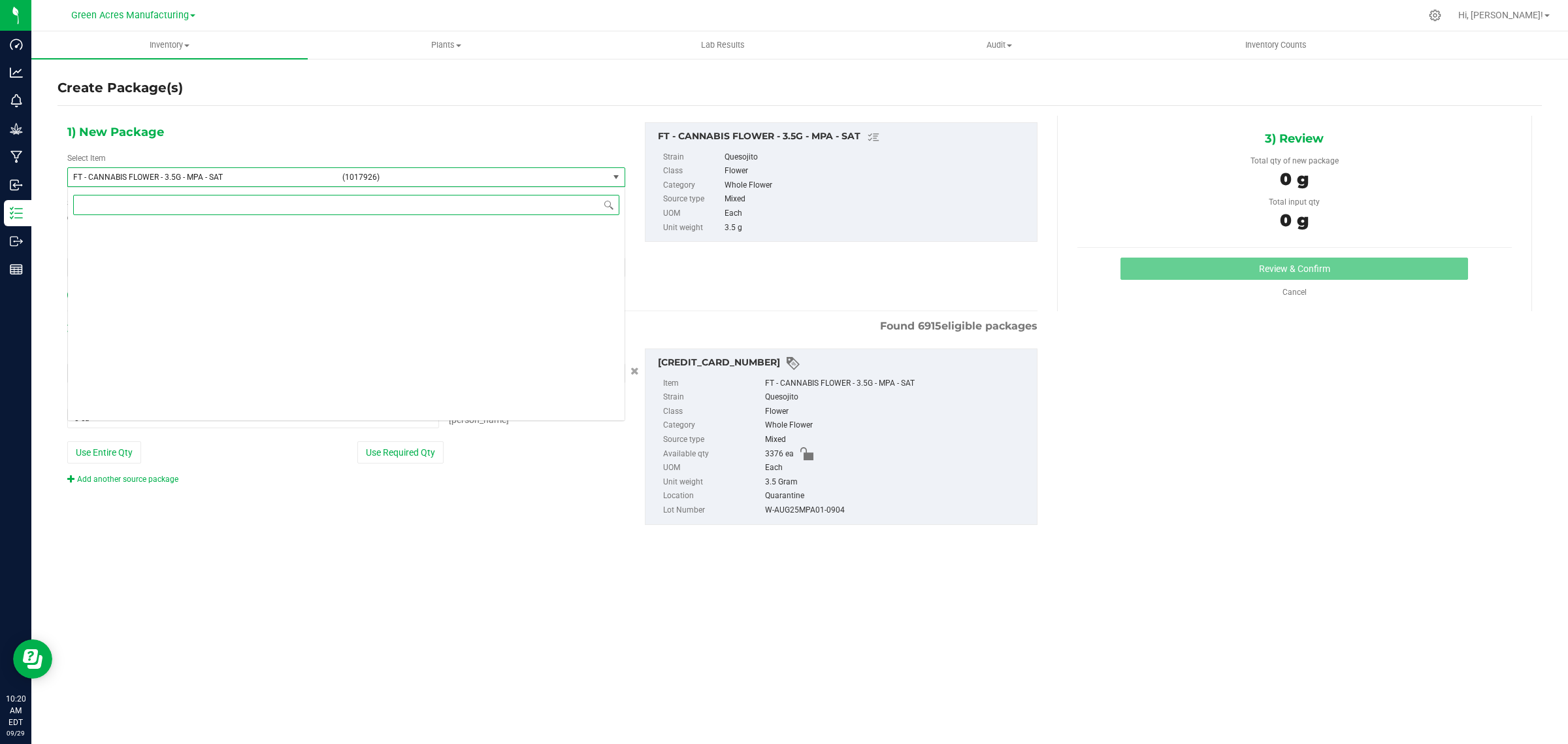
scroll to position [33332, 0]
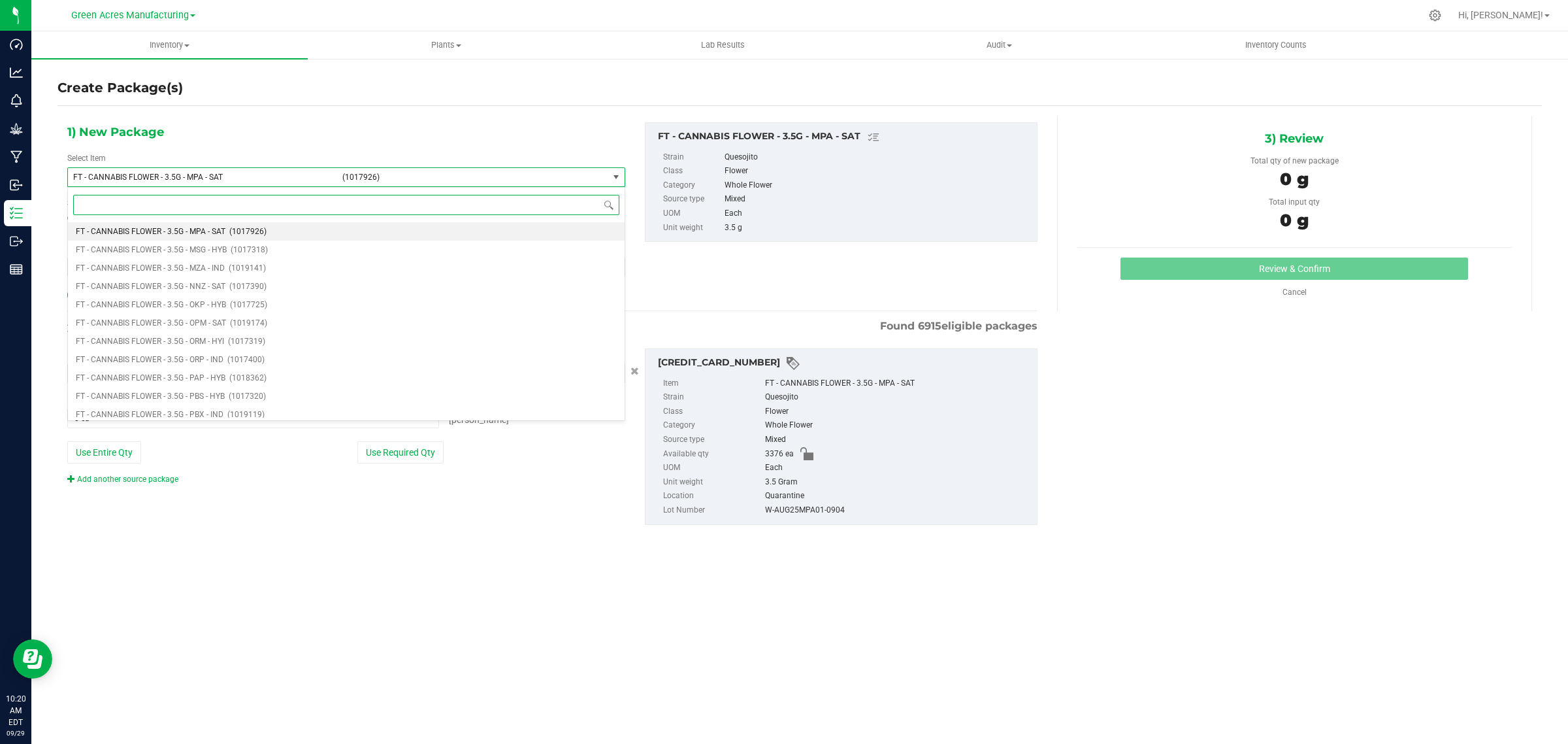
click at [511, 208] on input at bounding box center [346, 205] width 547 height 20
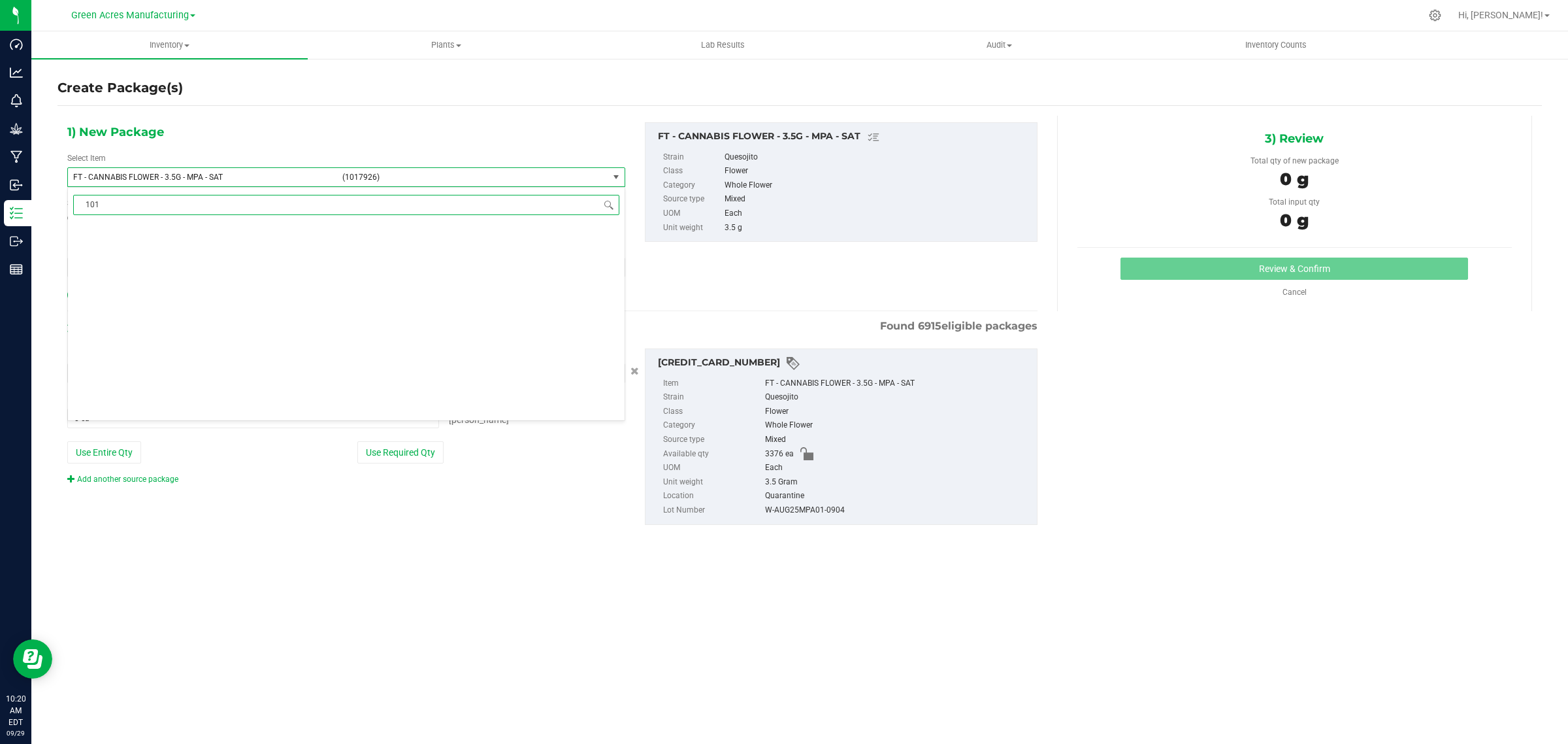
scroll to position [0, 0]
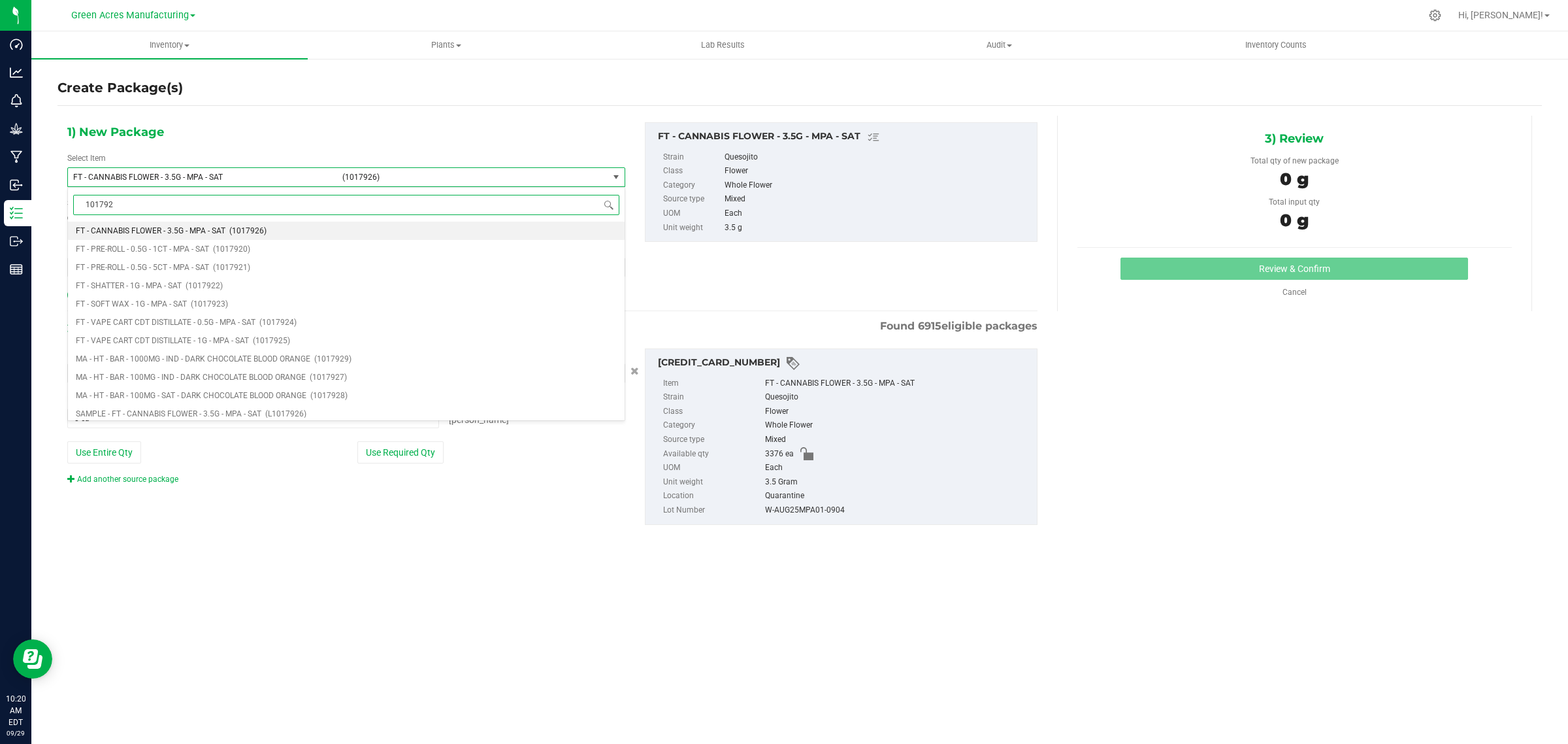
type input "1017926"
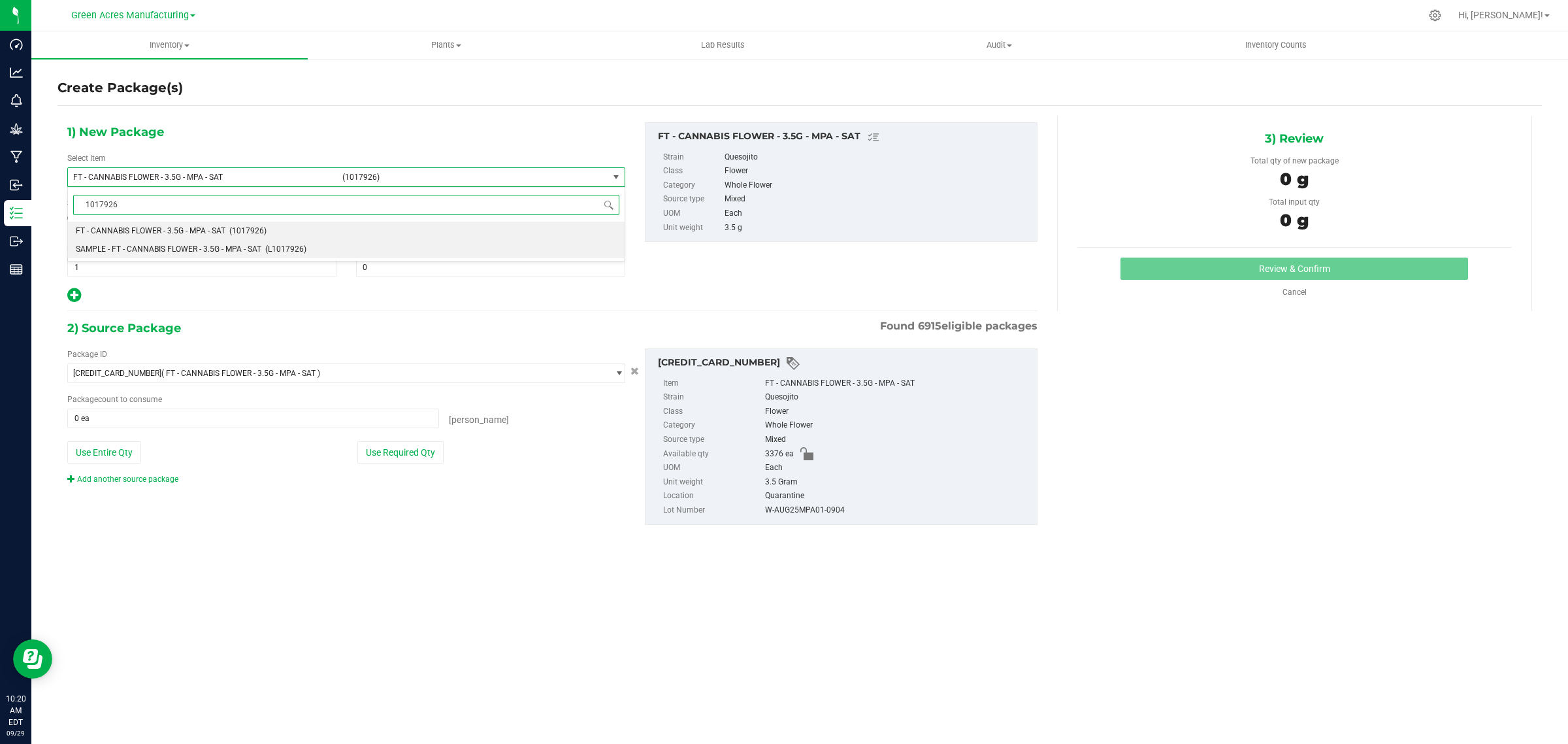
click at [230, 252] on span "SAMPLE - FT - CANNABIS FLOWER - 3.5G - MPA - SAT" at bounding box center [168, 249] width 185 height 9
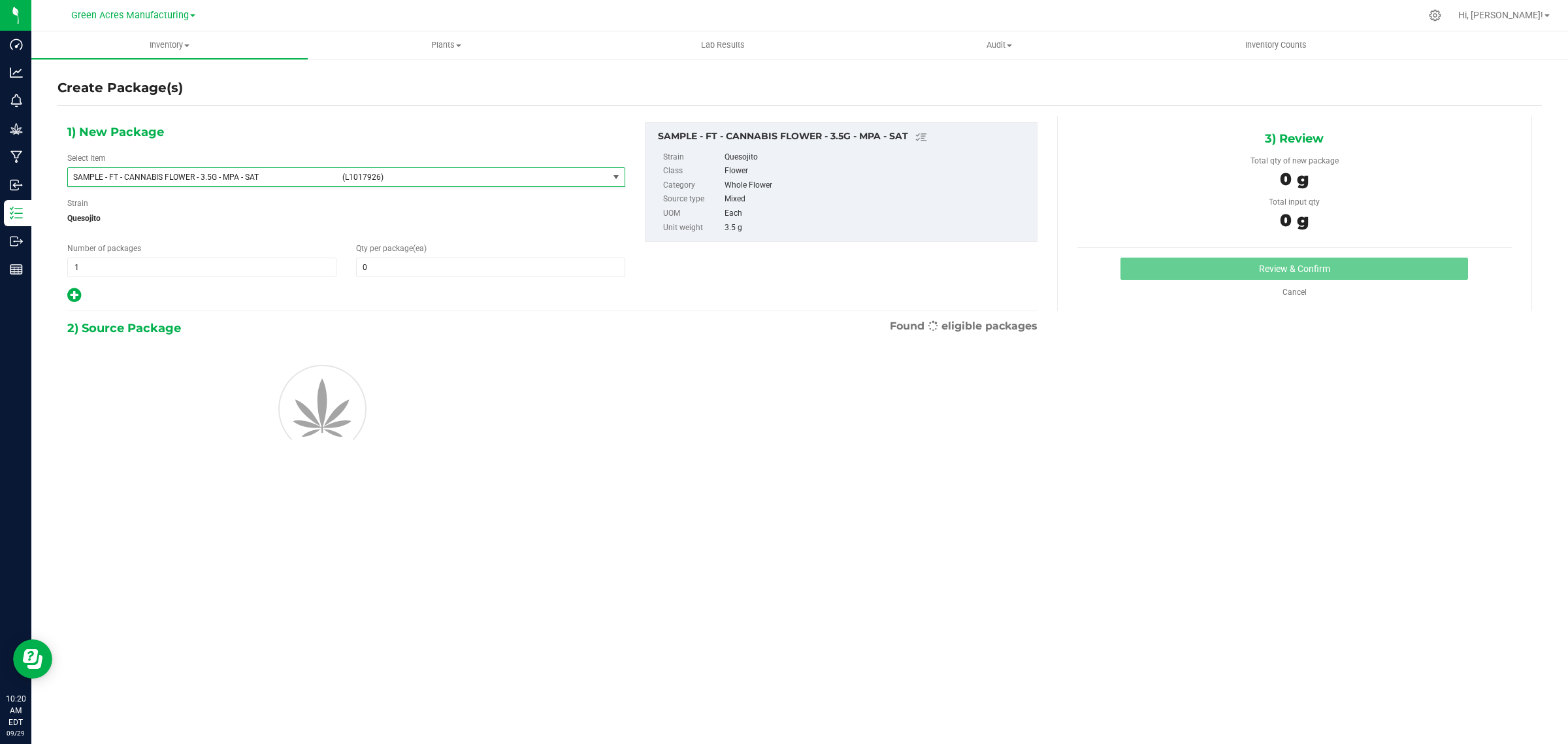
type input "0"
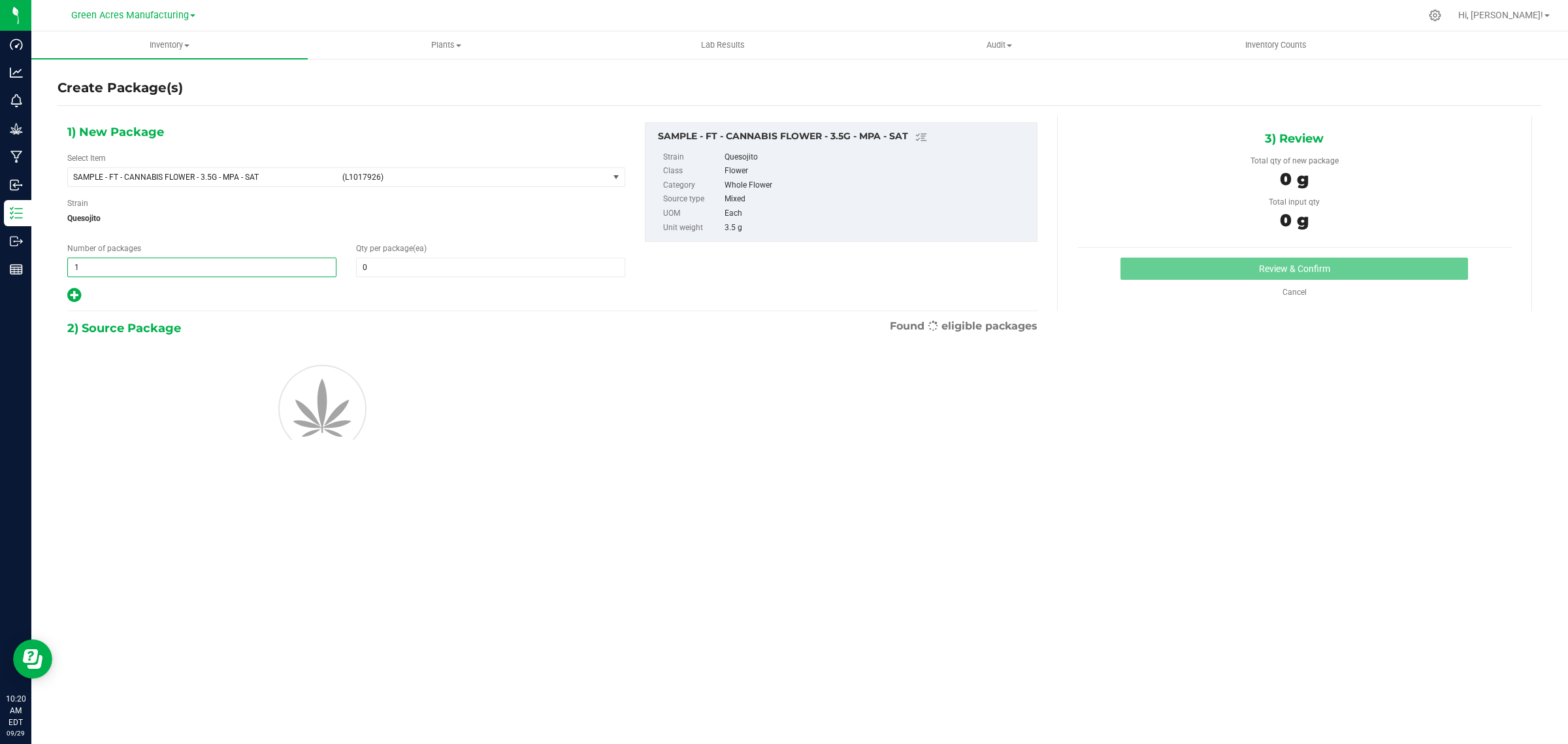
click at [106, 270] on span "1 1" at bounding box center [202, 267] width 269 height 19
click at [109, 270] on input "1" at bounding box center [202, 267] width 268 height 19
type input "2"
click at [386, 271] on span at bounding box center [491, 267] width 269 height 19
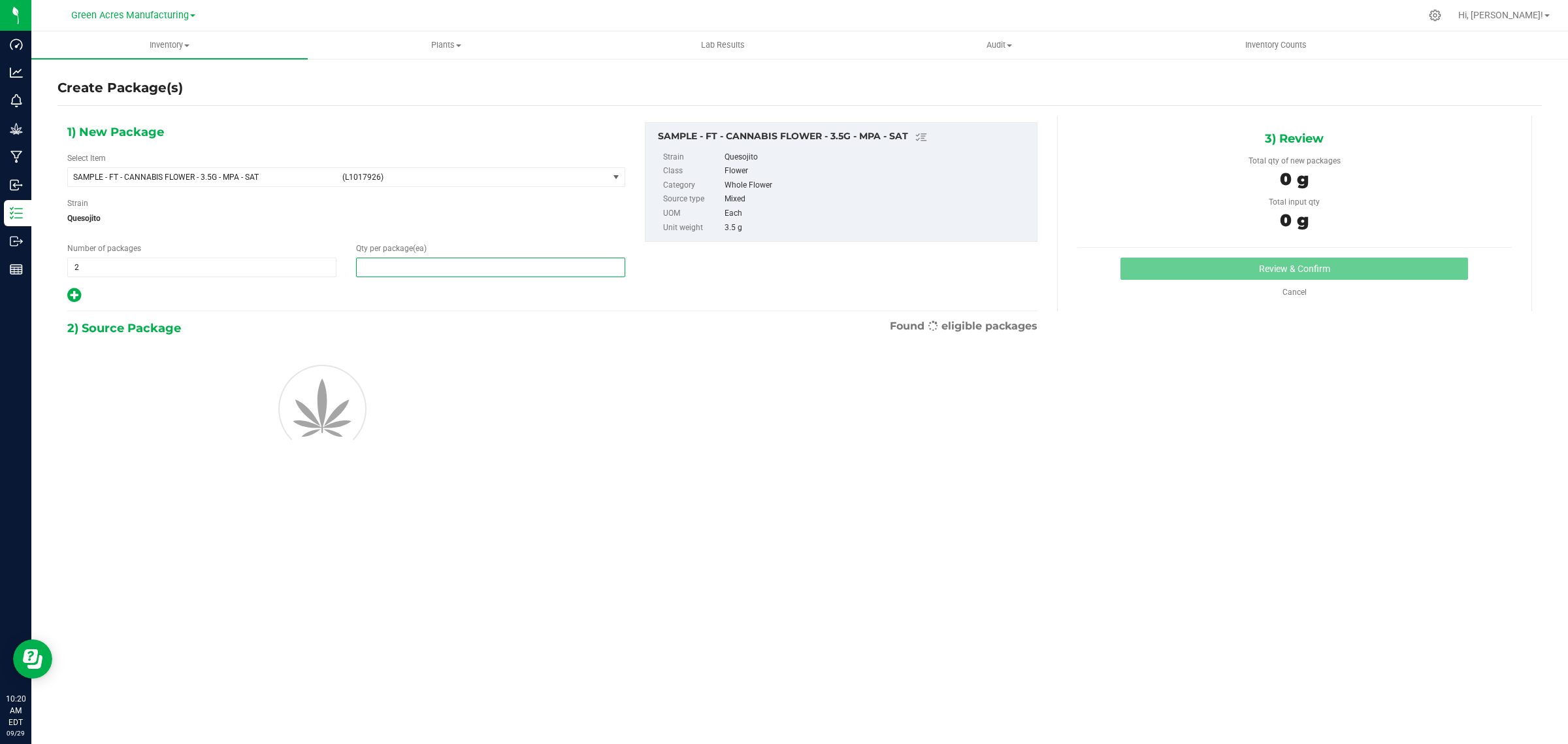
type input "1"
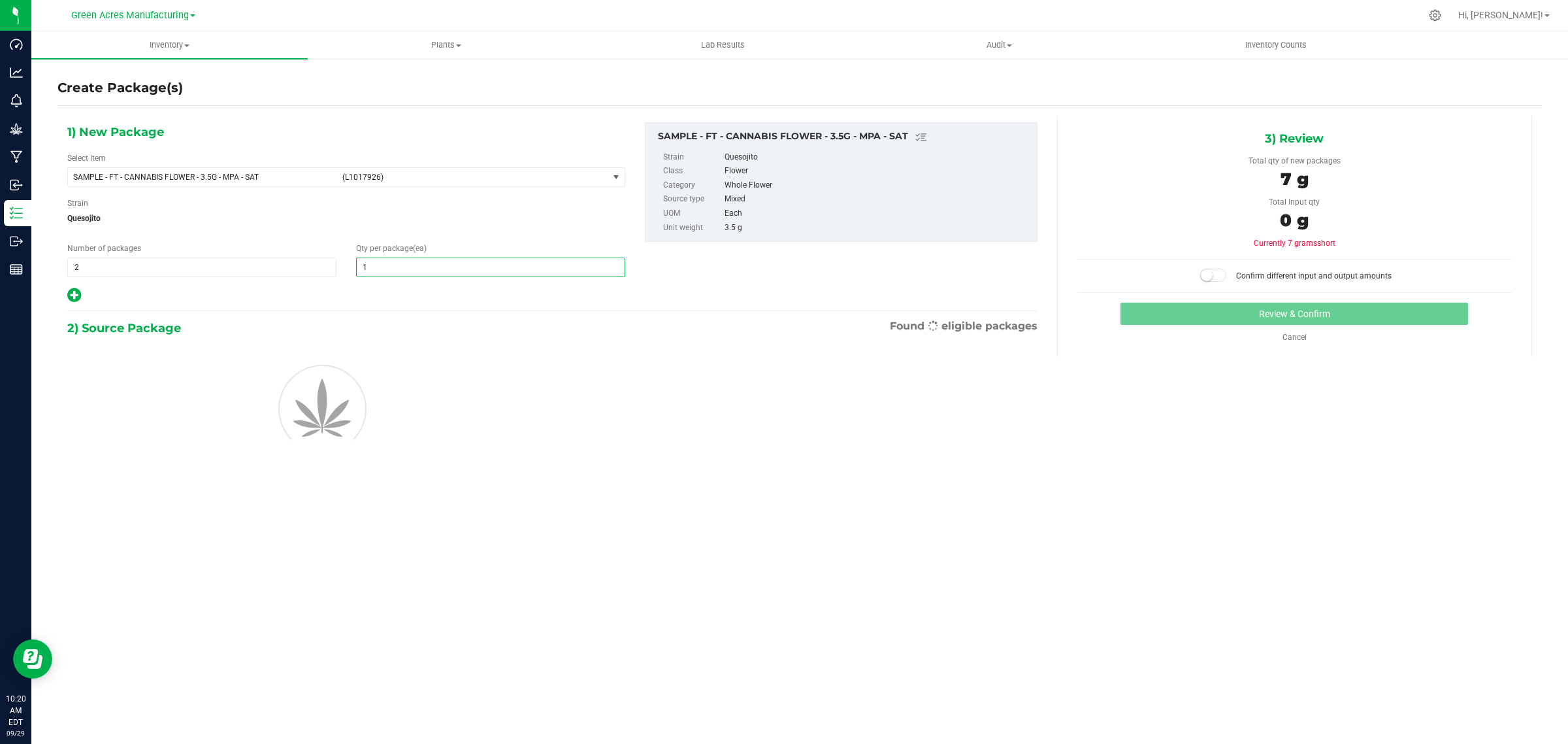
type input "1"
click at [355, 222] on span "Quesojito" at bounding box center [346, 217] width 558 height 19
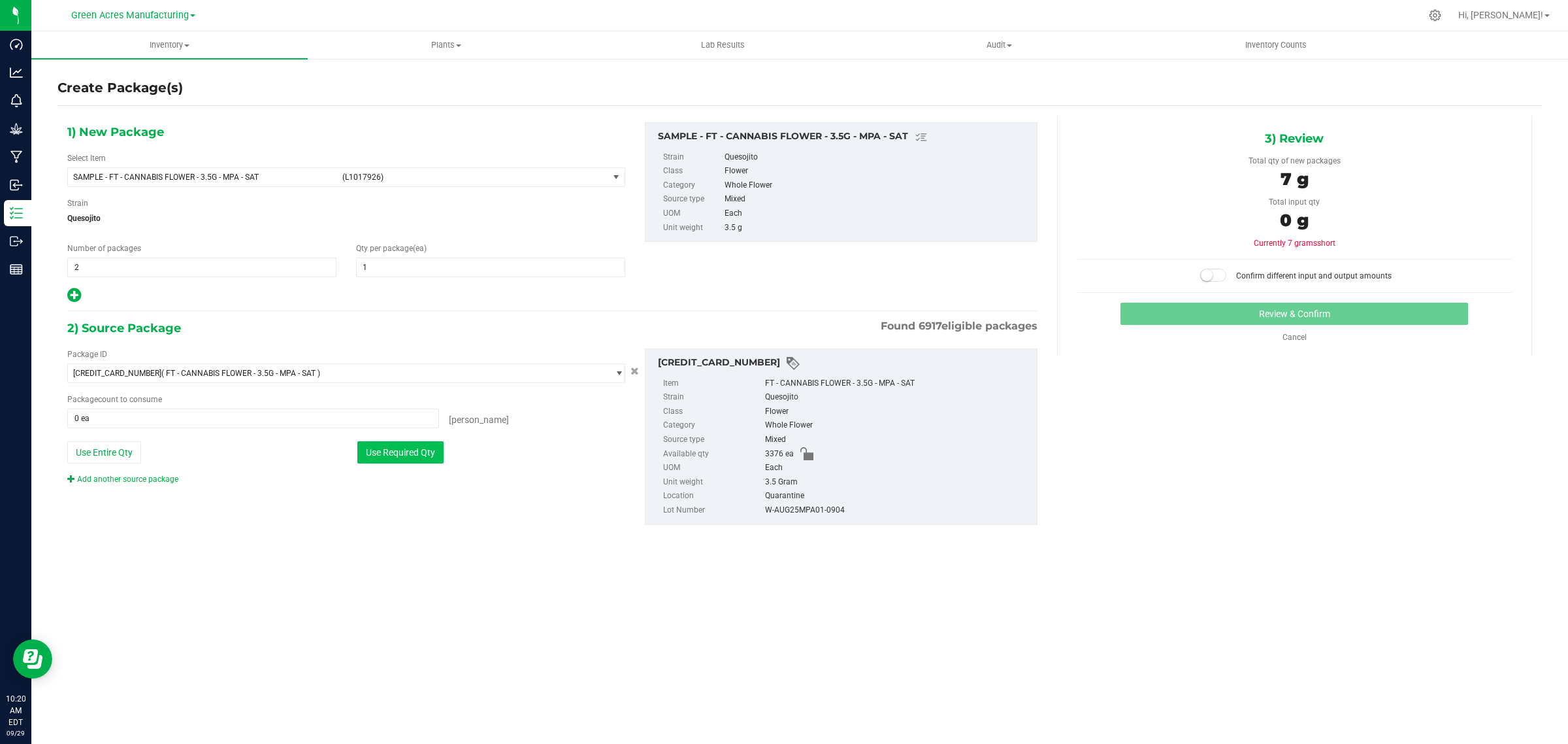
click at [417, 457] on button "Use Required Qty" at bounding box center [400, 452] width 86 height 22
type input "2 ea"
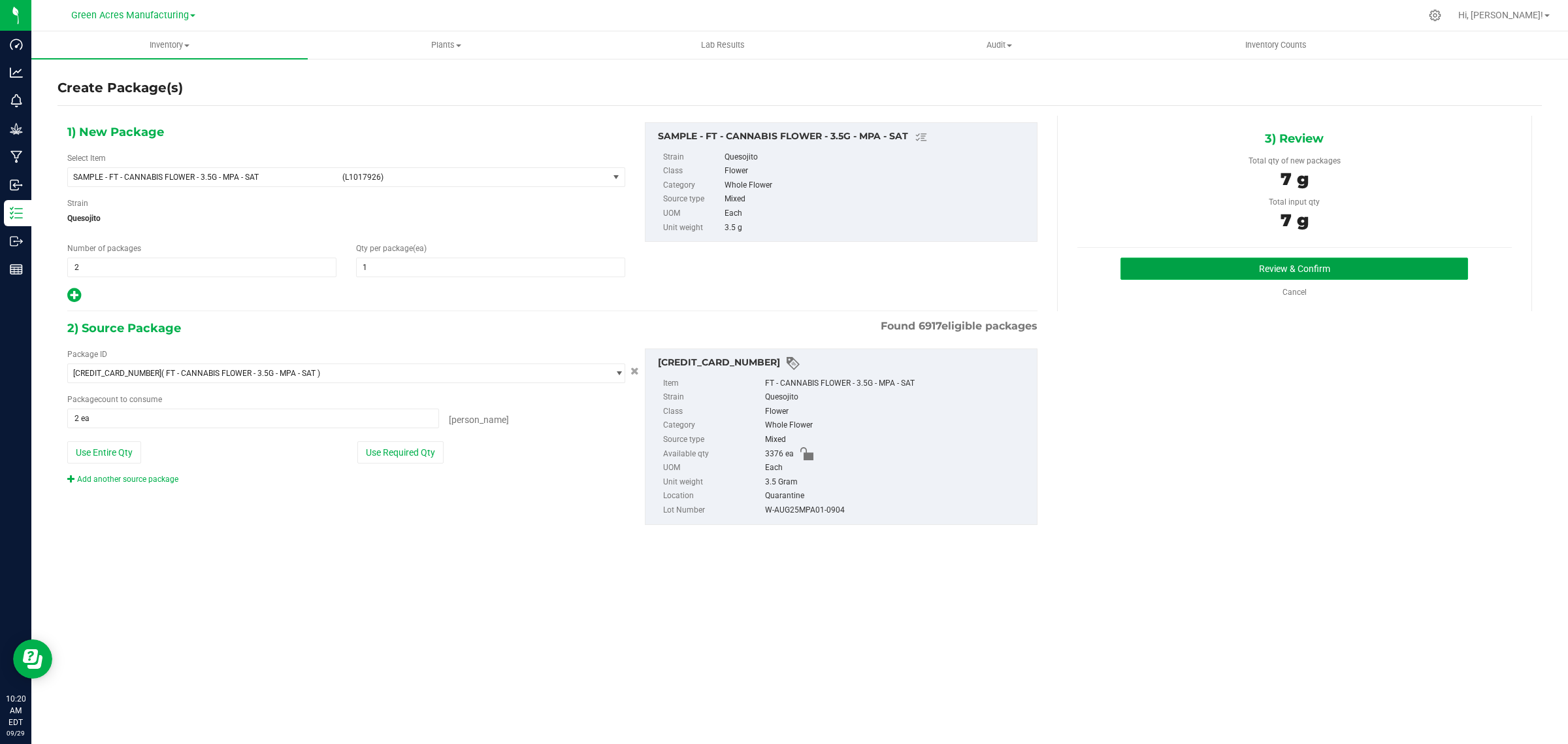
click at [1194, 270] on button "Review & Confirm" at bounding box center [1294, 269] width 348 height 22
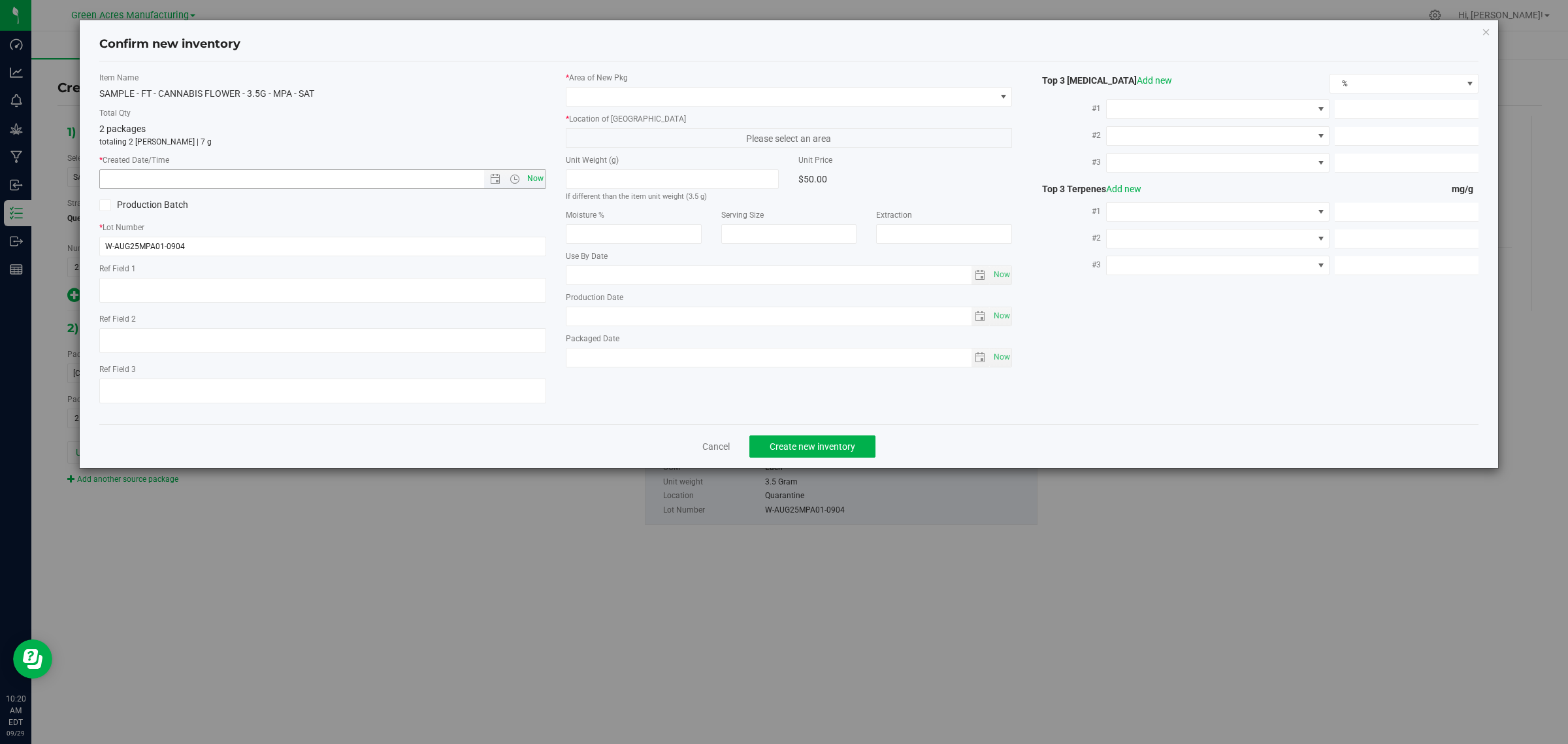
click at [542, 186] on span "Now" at bounding box center [535, 179] width 22 height 19
type input "9/29/2025 10:20 AM"
click at [744, 95] on span at bounding box center [781, 97] width 429 height 19
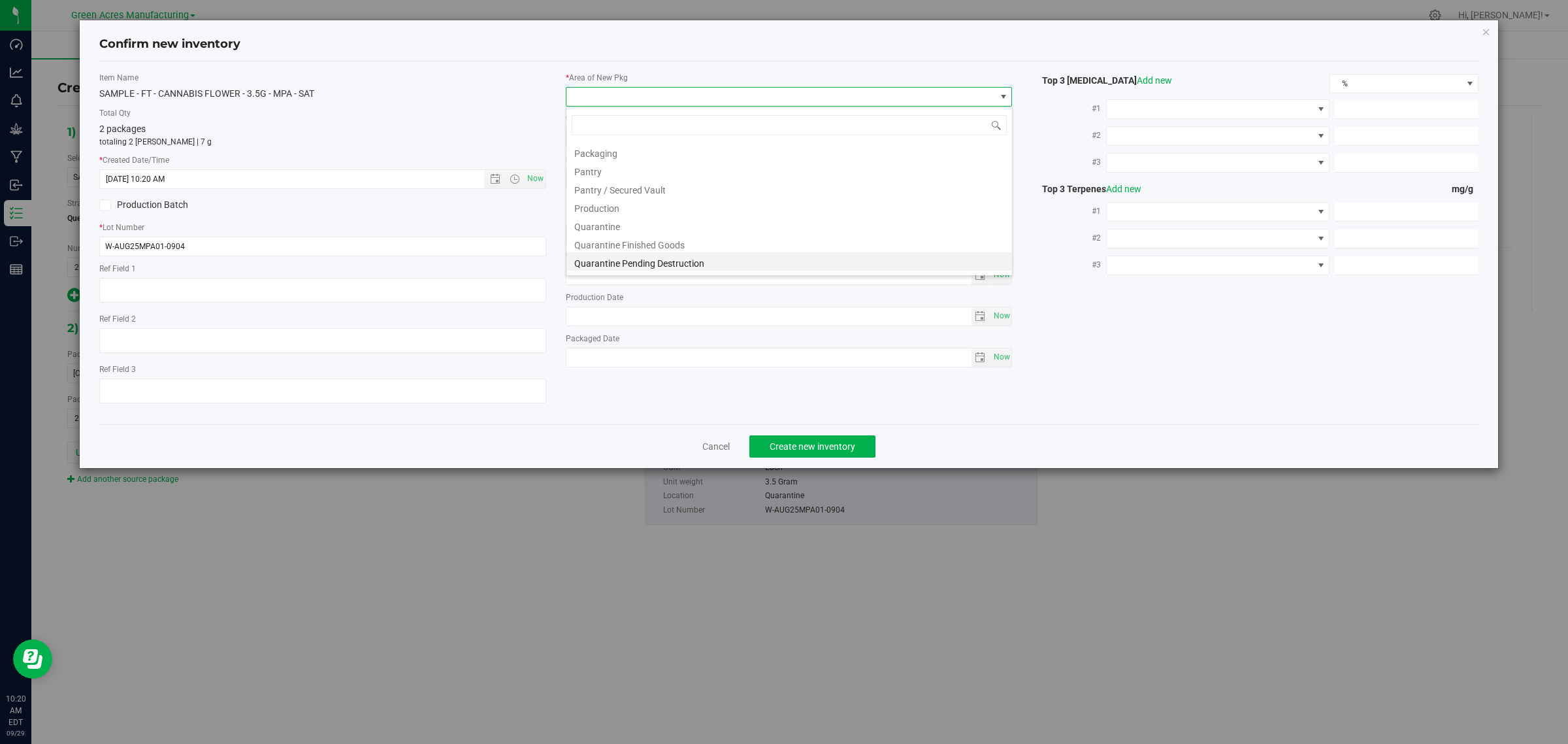
scroll to position [327, 0]
click at [608, 204] on li "Pantry / Secured Vault" at bounding box center [789, 209] width 445 height 19
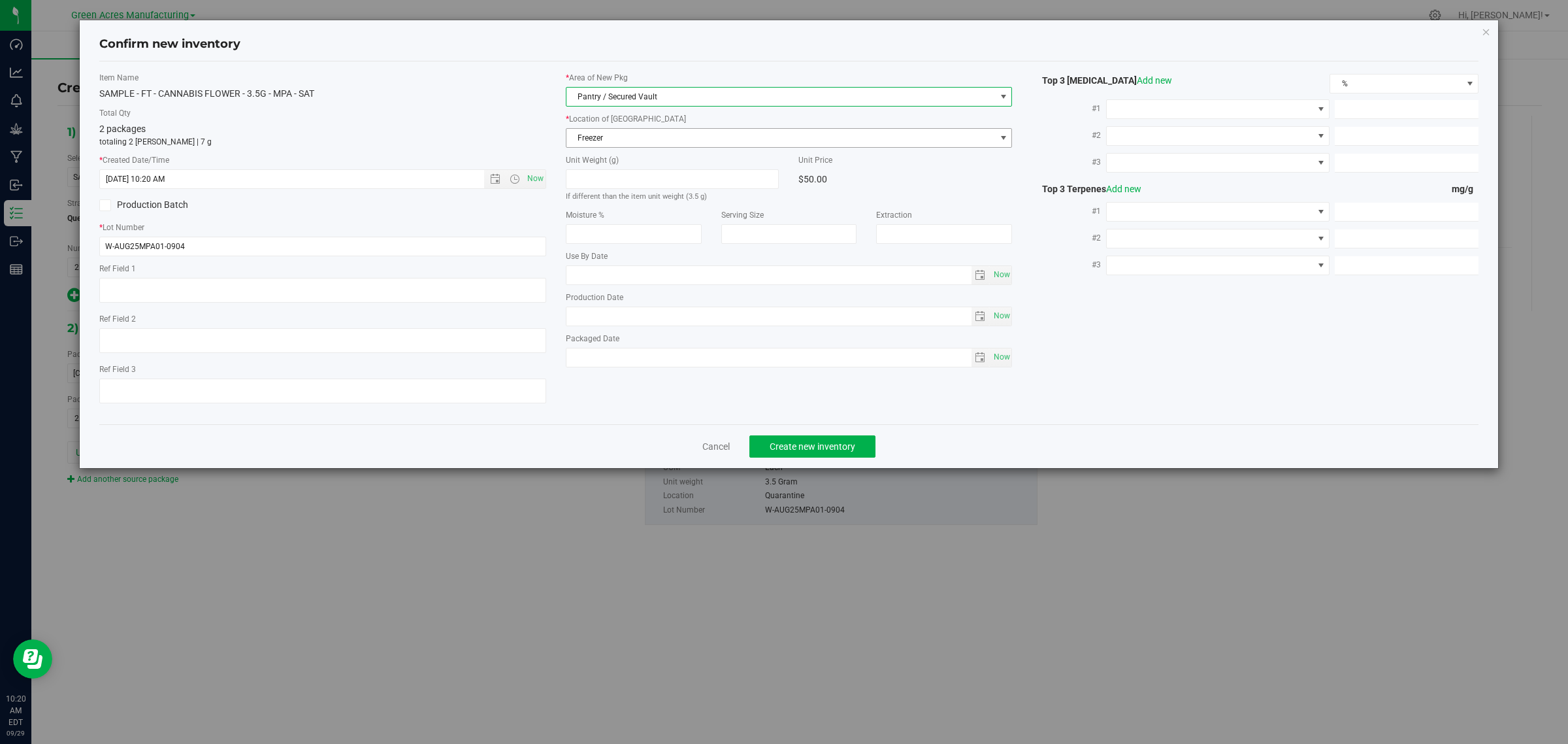
click at [603, 141] on span "Freezer" at bounding box center [781, 138] width 429 height 19
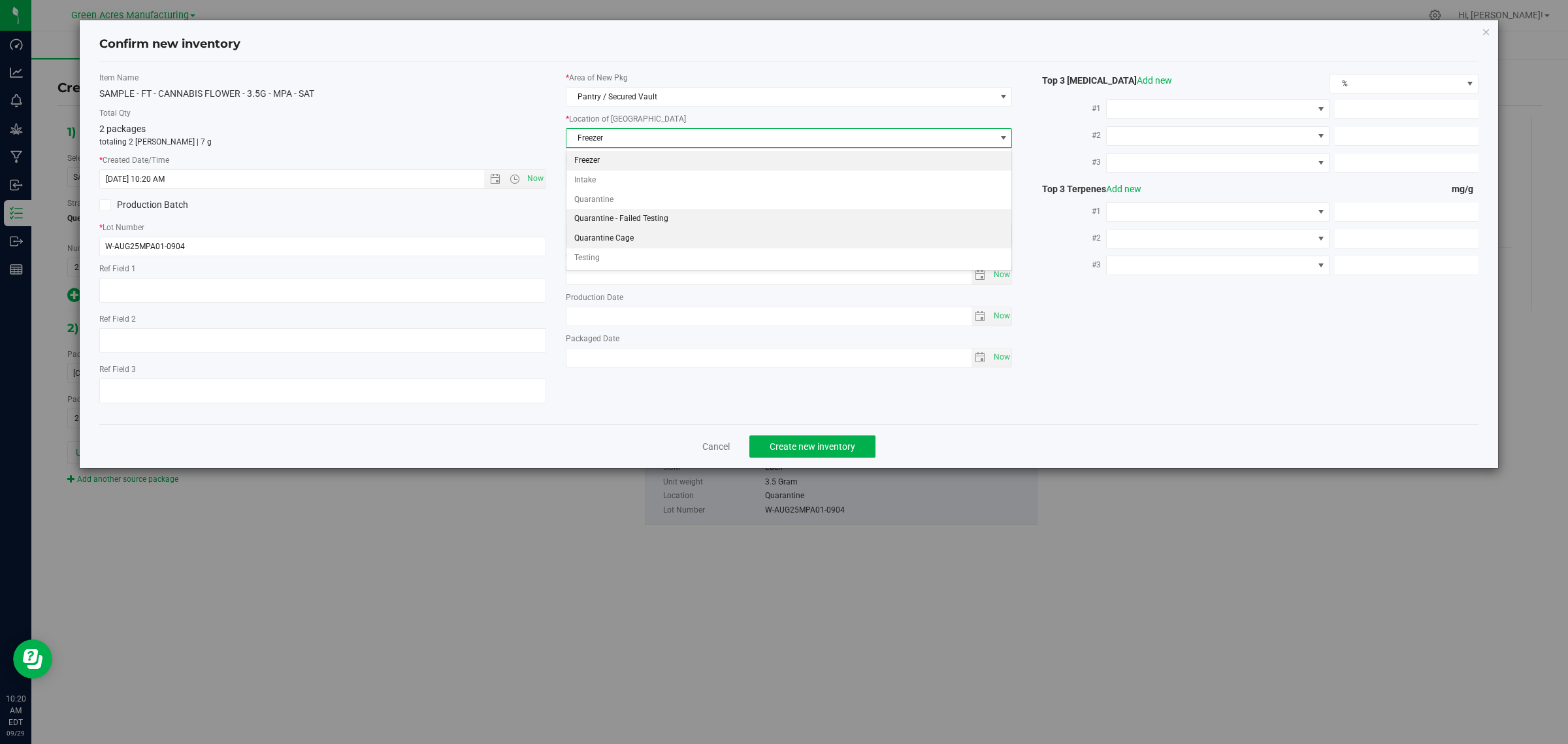
click at [586, 232] on li "Quarantine Cage" at bounding box center [789, 238] width 445 height 19
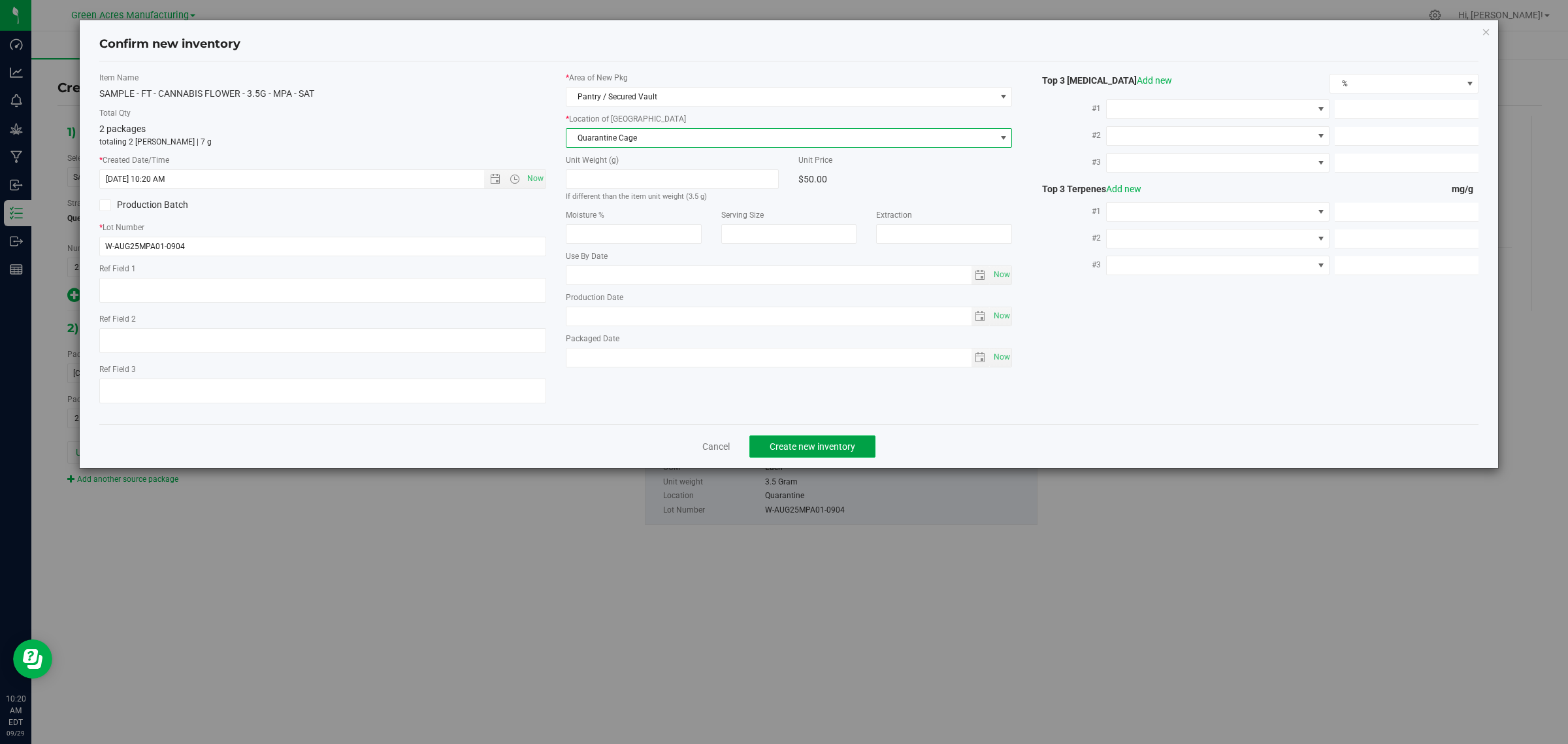
click at [834, 452] on span "Create new inventory" at bounding box center [813, 447] width 86 height 10
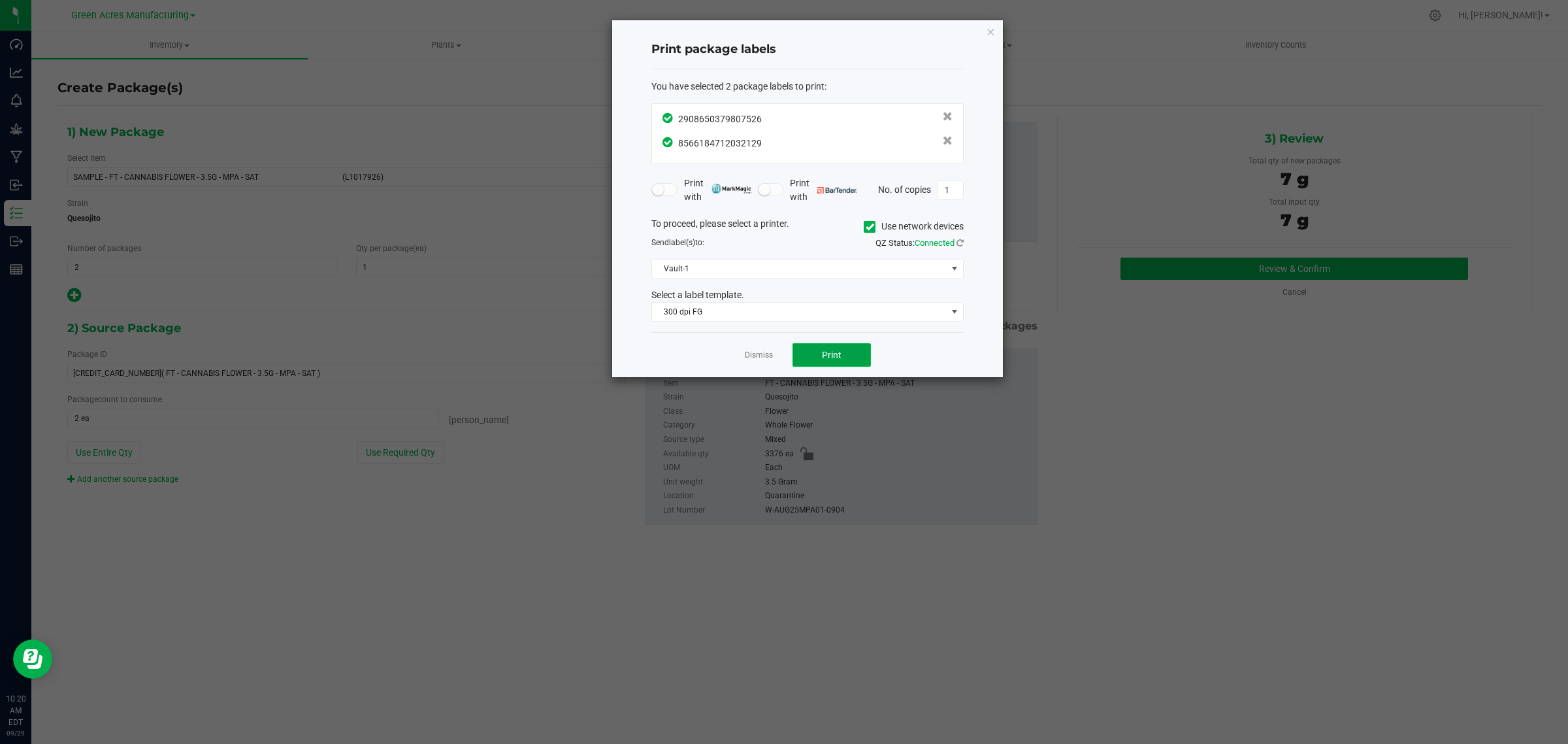
click at [814, 355] on button "Print" at bounding box center [831, 355] width 78 height 24
click at [760, 357] on link "Dismiss" at bounding box center [758, 355] width 28 height 11
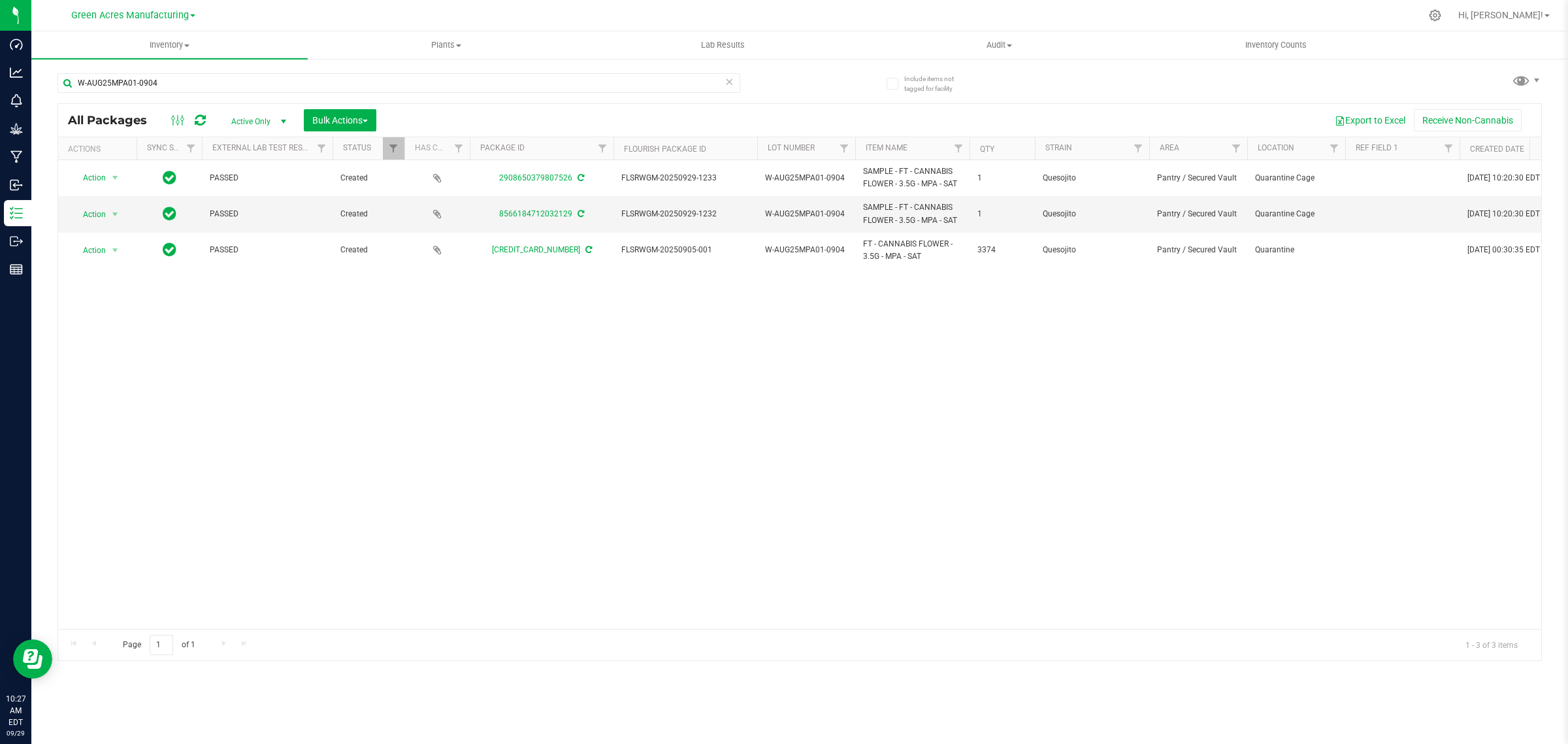
drag, startPoint x: 495, startPoint y: 361, endPoint x: 487, endPoint y: 364, distance: 8.5
click at [495, 361] on div "Action Action Adjust qty Create package Edit attributes Global inventory Locate…" at bounding box center [799, 394] width 1483 height 468
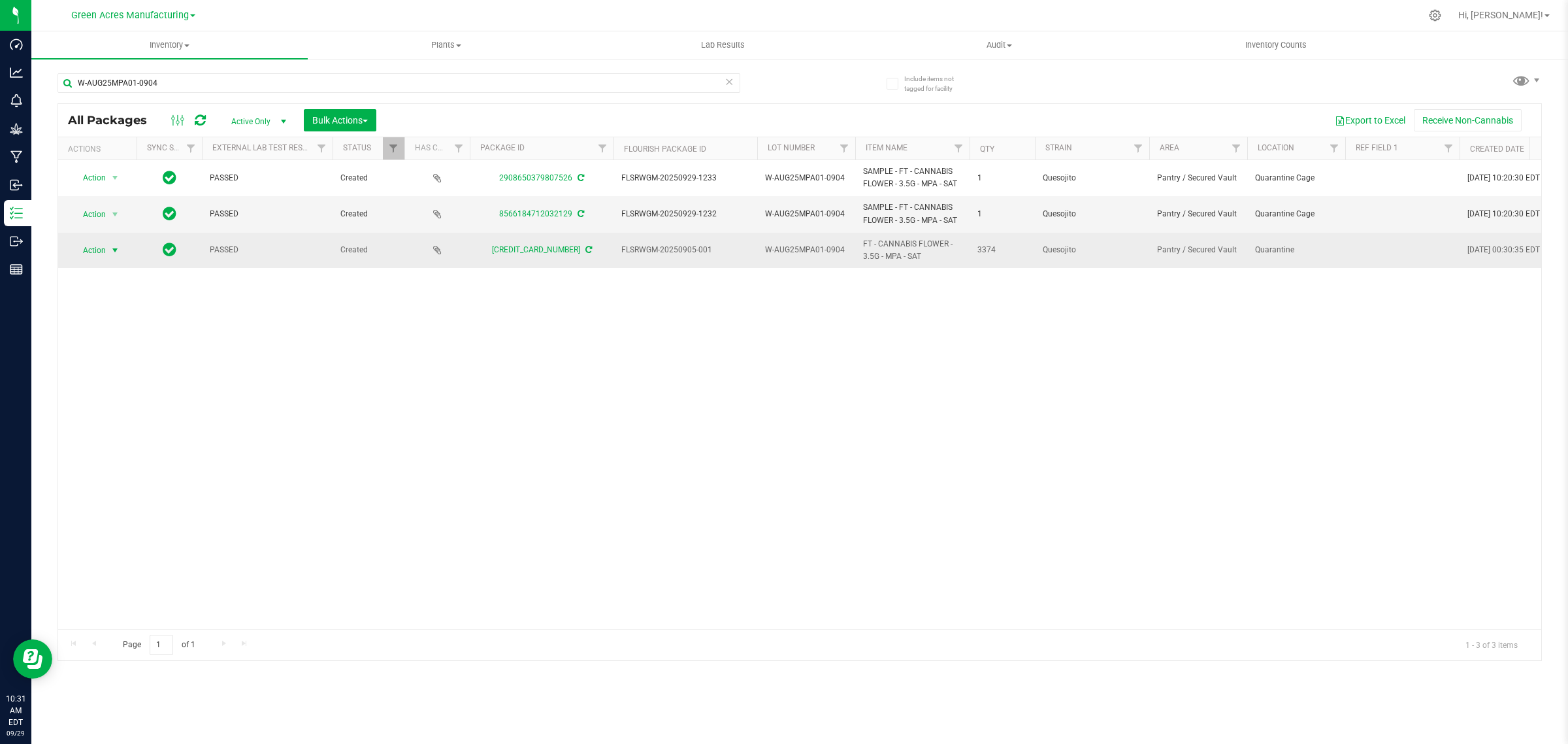
click at [113, 250] on span "select" at bounding box center [115, 250] width 10 height 10
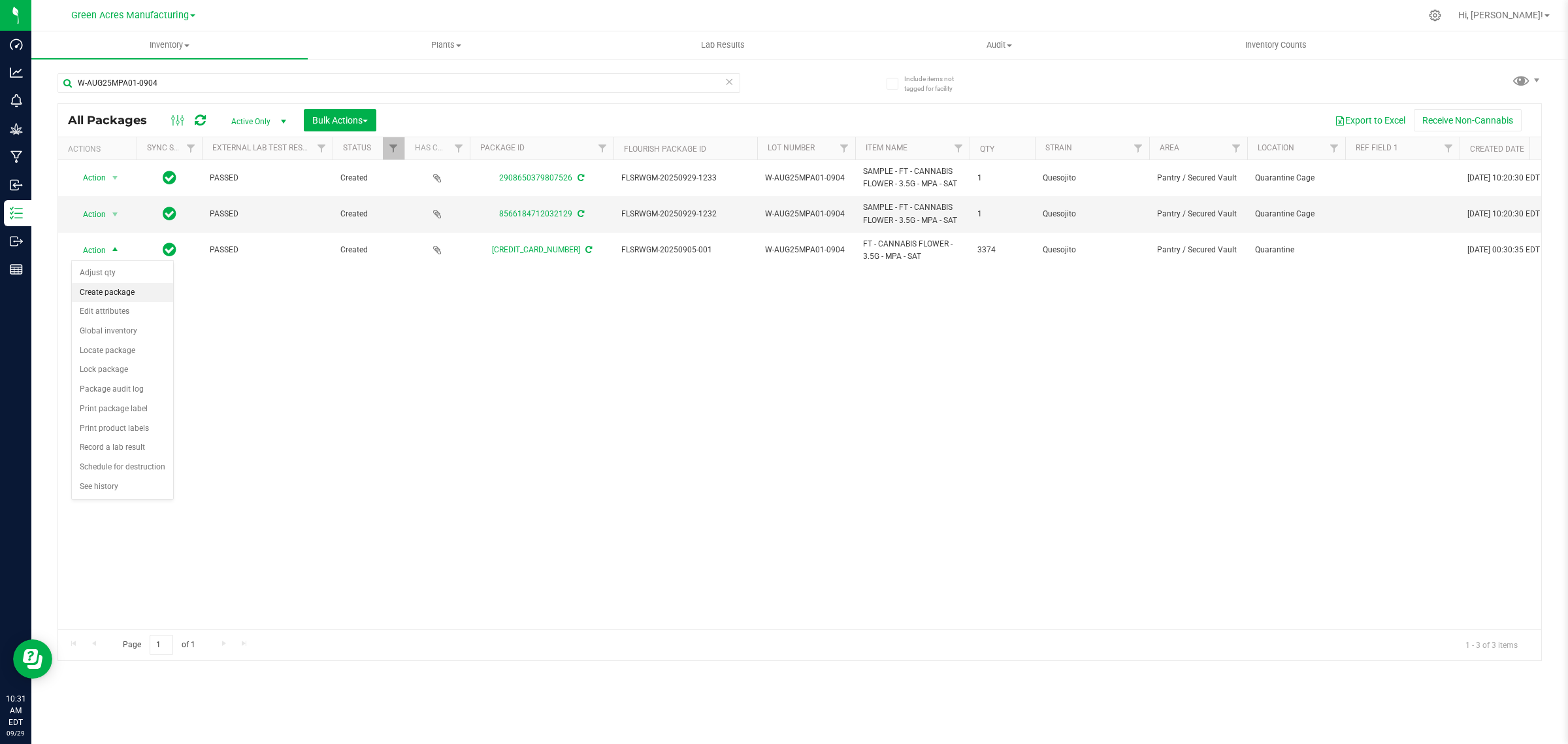
click at [112, 291] on li "Create package" at bounding box center [122, 292] width 101 height 19
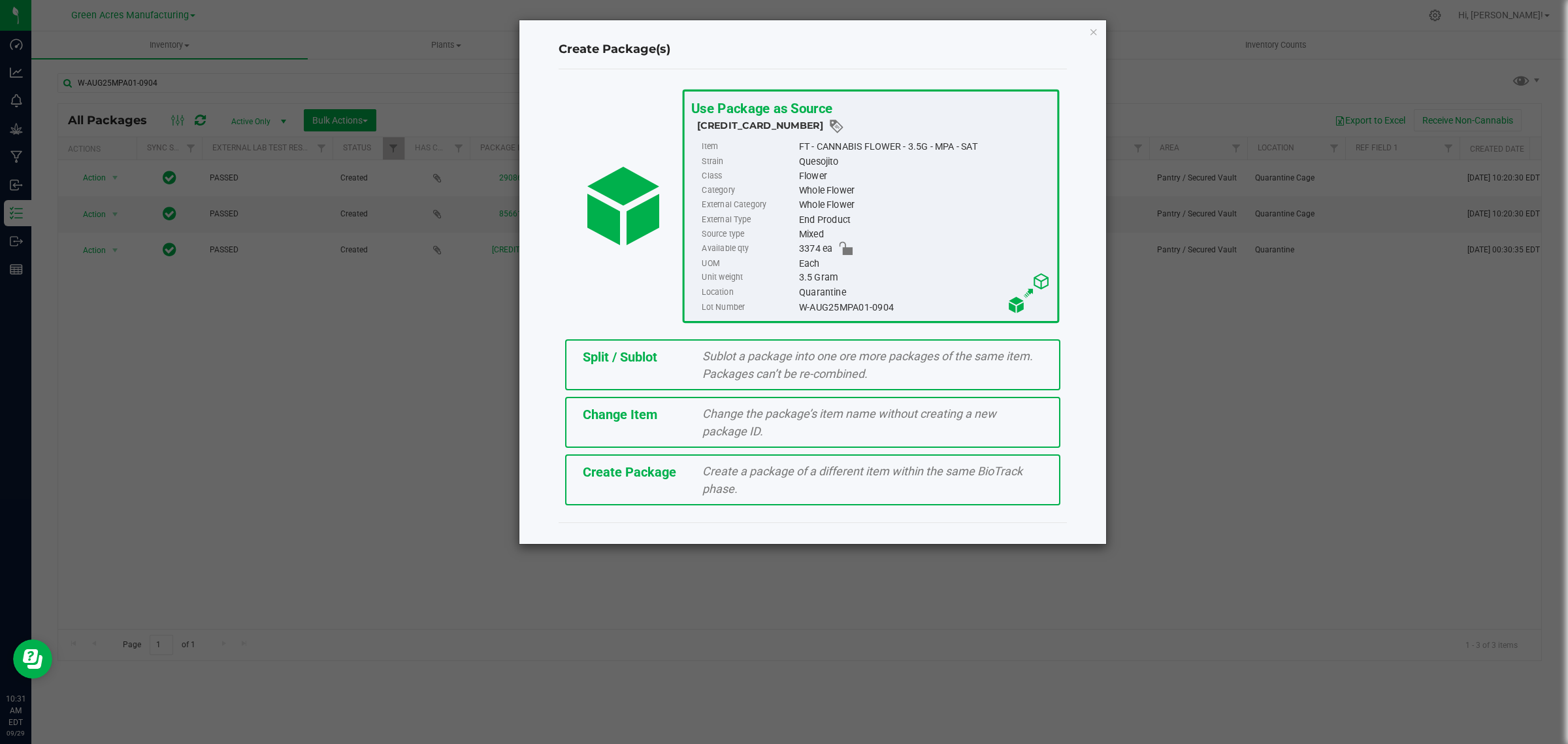
click at [637, 360] on span "Split / Sublot" at bounding box center [620, 356] width 74 height 16
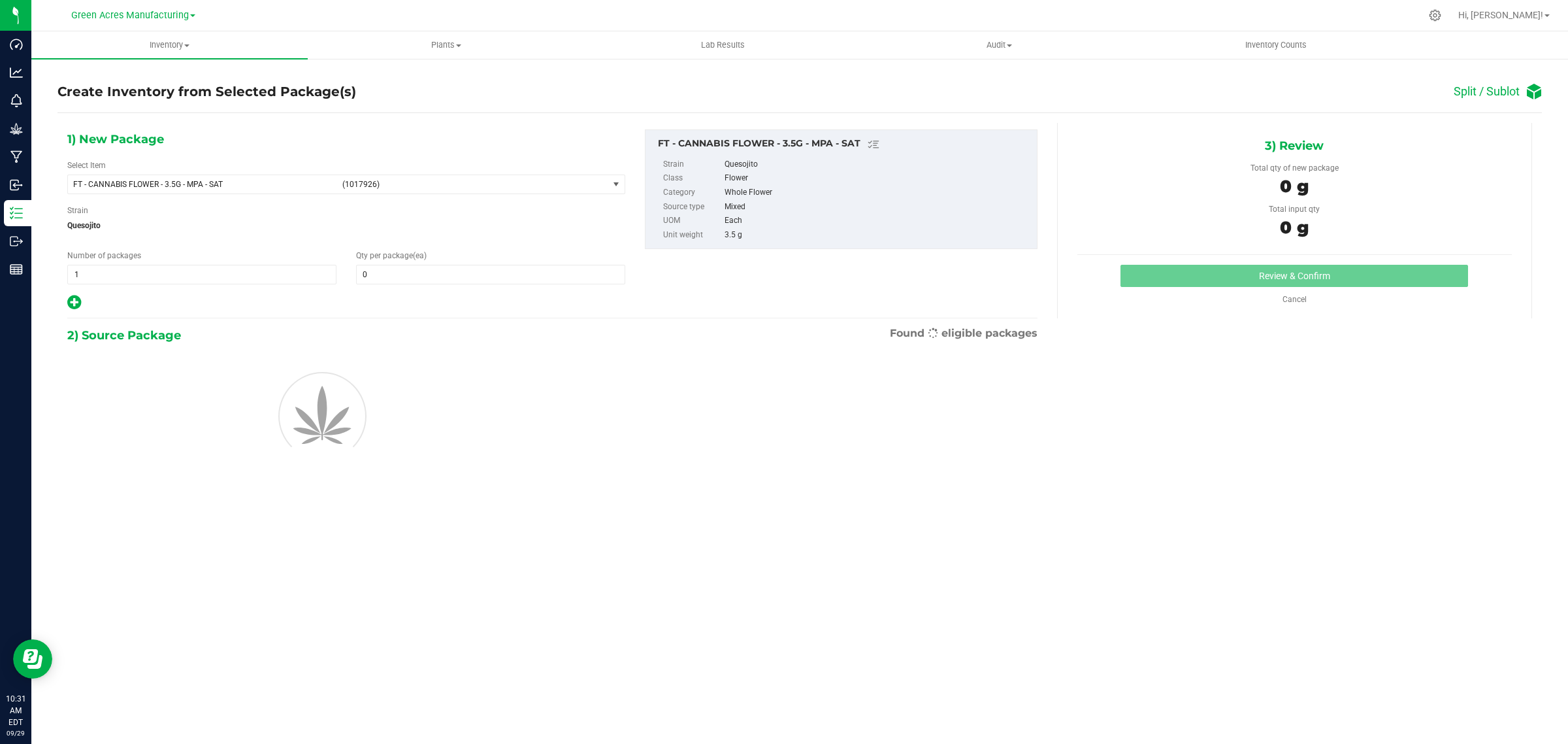
type input "0"
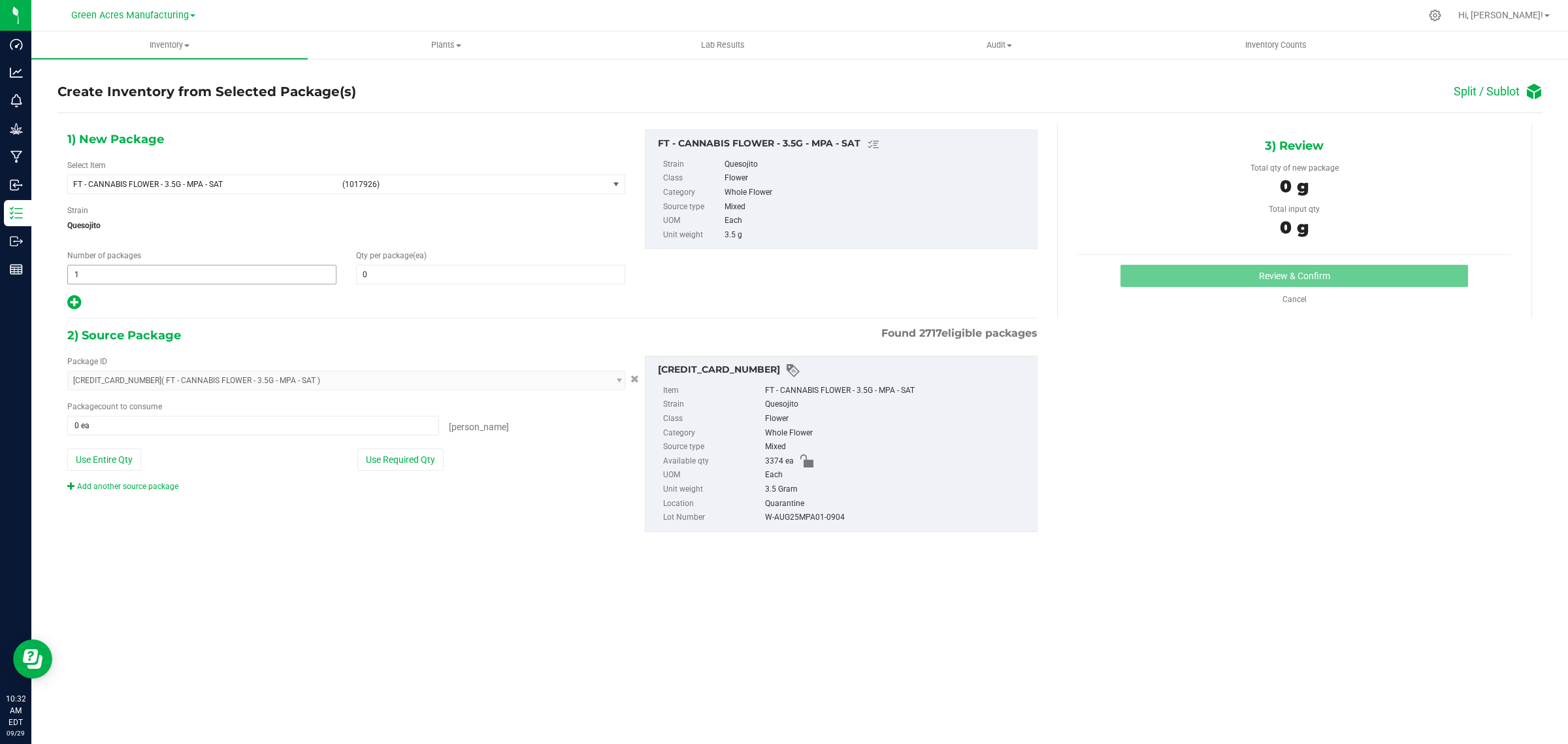
click at [285, 267] on input "1" at bounding box center [202, 275] width 268 height 19
click at [284, 267] on input "1" at bounding box center [202, 275] width 268 height 19
type input "168"
click at [390, 270] on span at bounding box center [491, 274] width 269 height 19
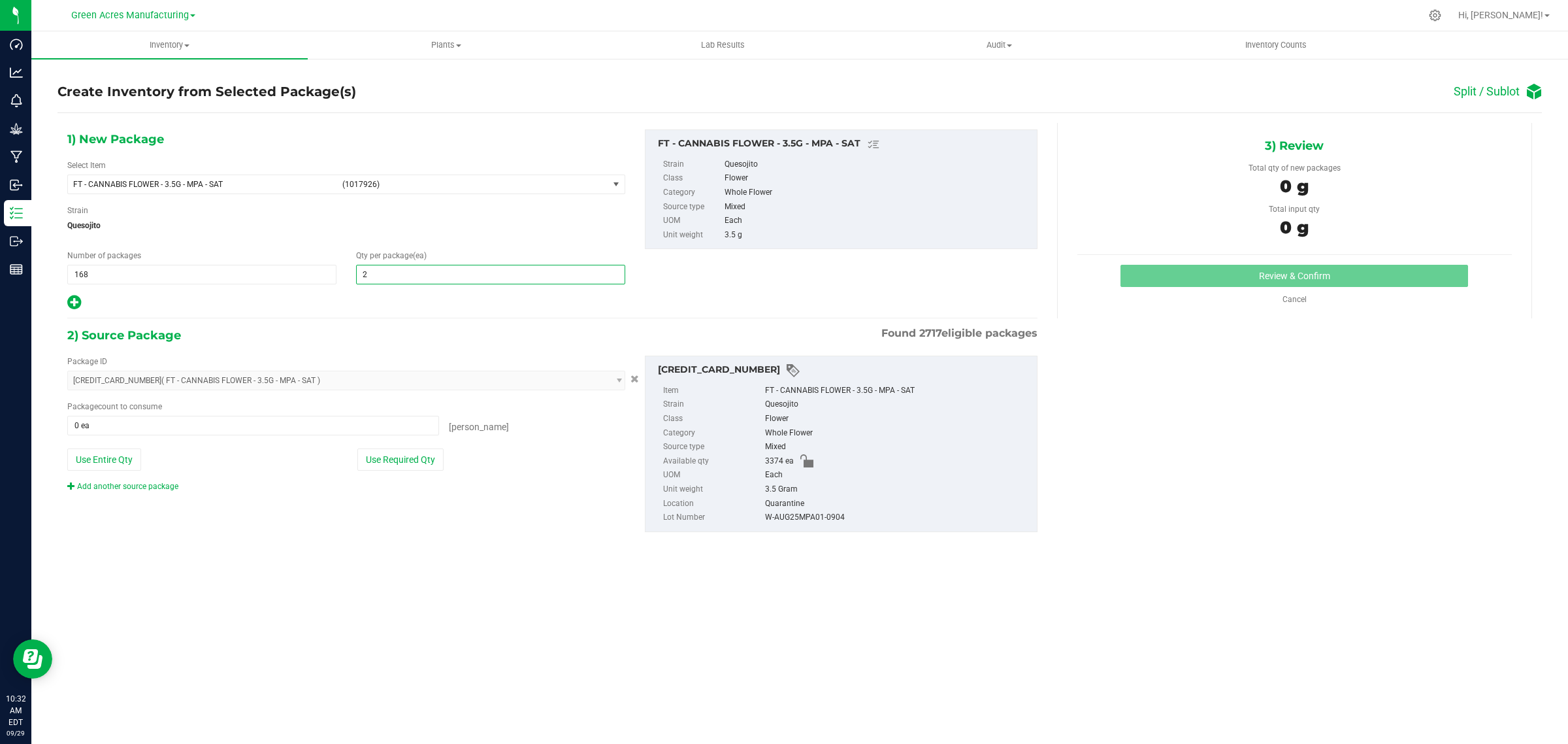
type input "20"
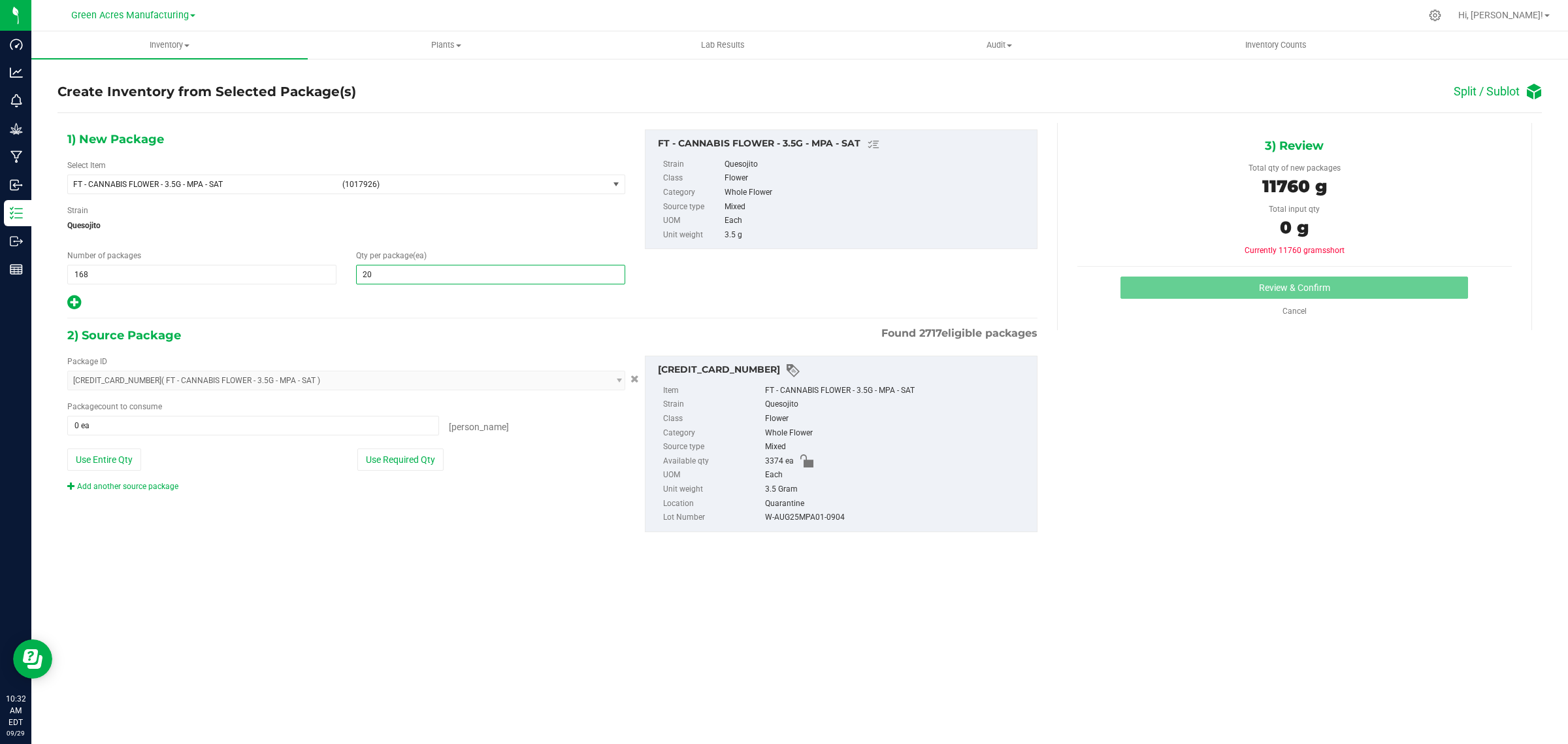
click at [67, 302] on icon at bounding box center [74, 302] width 13 height 16
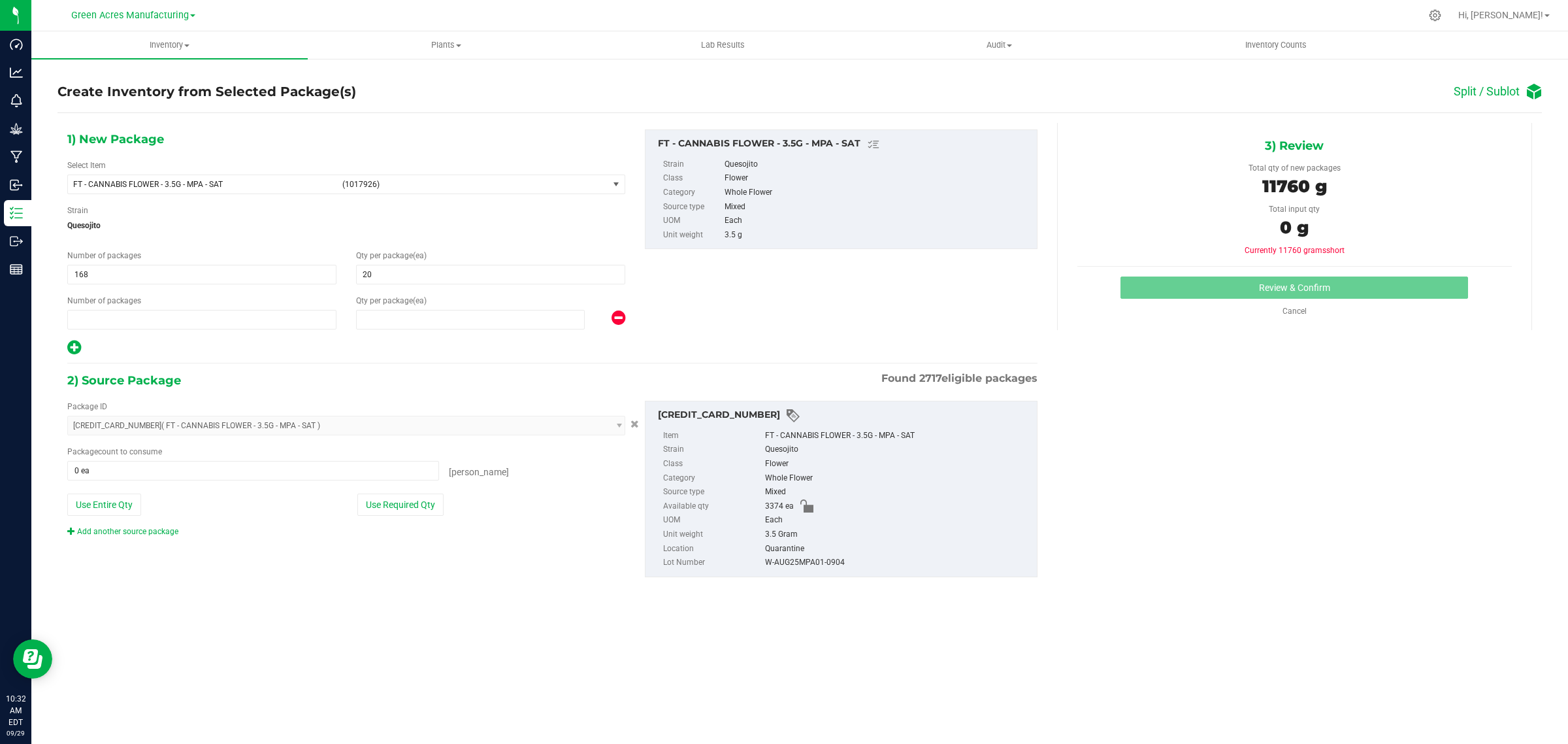
type input "20"
type input "1"
type input "0"
click at [379, 322] on span at bounding box center [471, 319] width 229 height 19
type input "14"
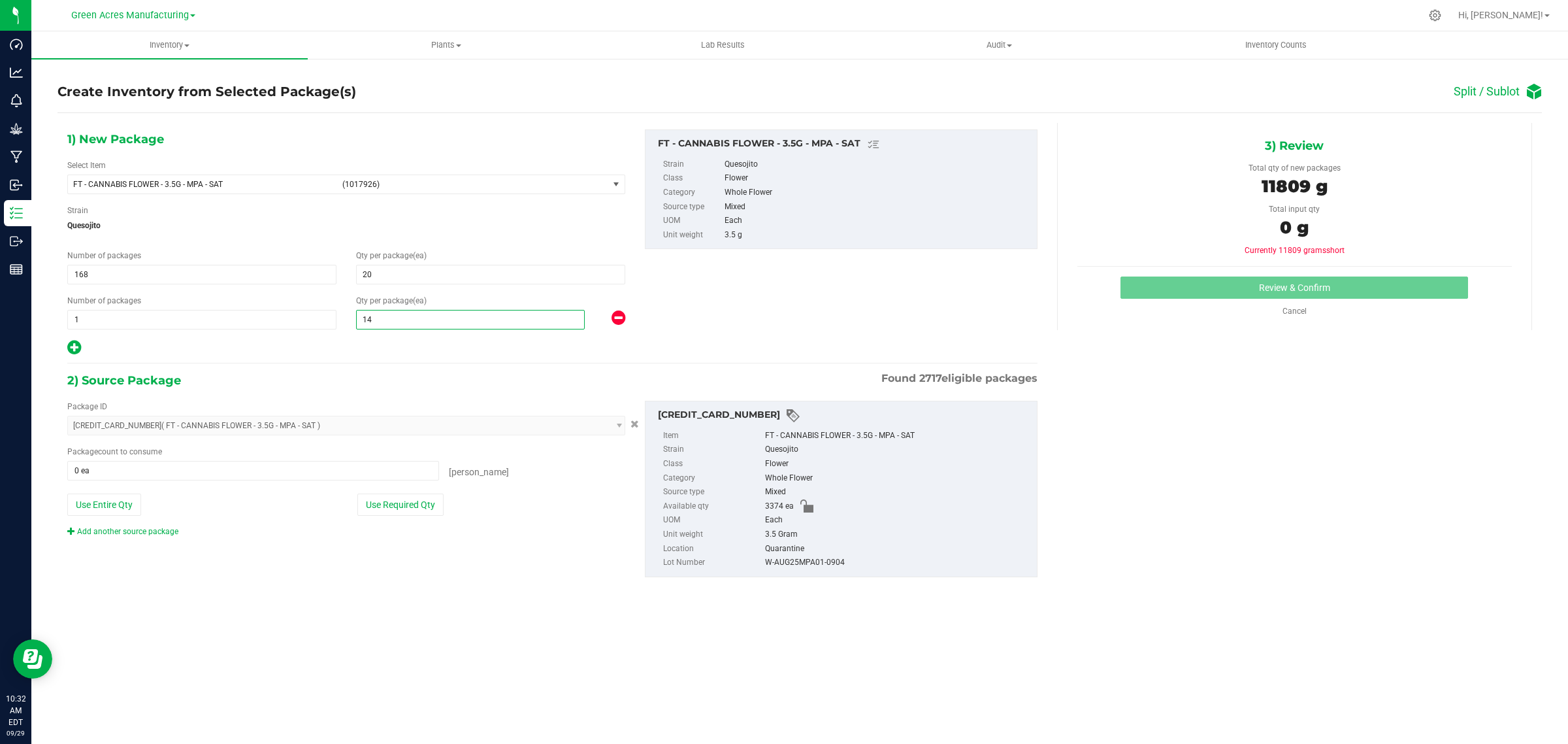
type input "14"
click at [389, 354] on div at bounding box center [346, 348] width 558 height 17
click at [408, 515] on button "Use Required Qty" at bounding box center [400, 505] width 86 height 22
type input "3374 ea"
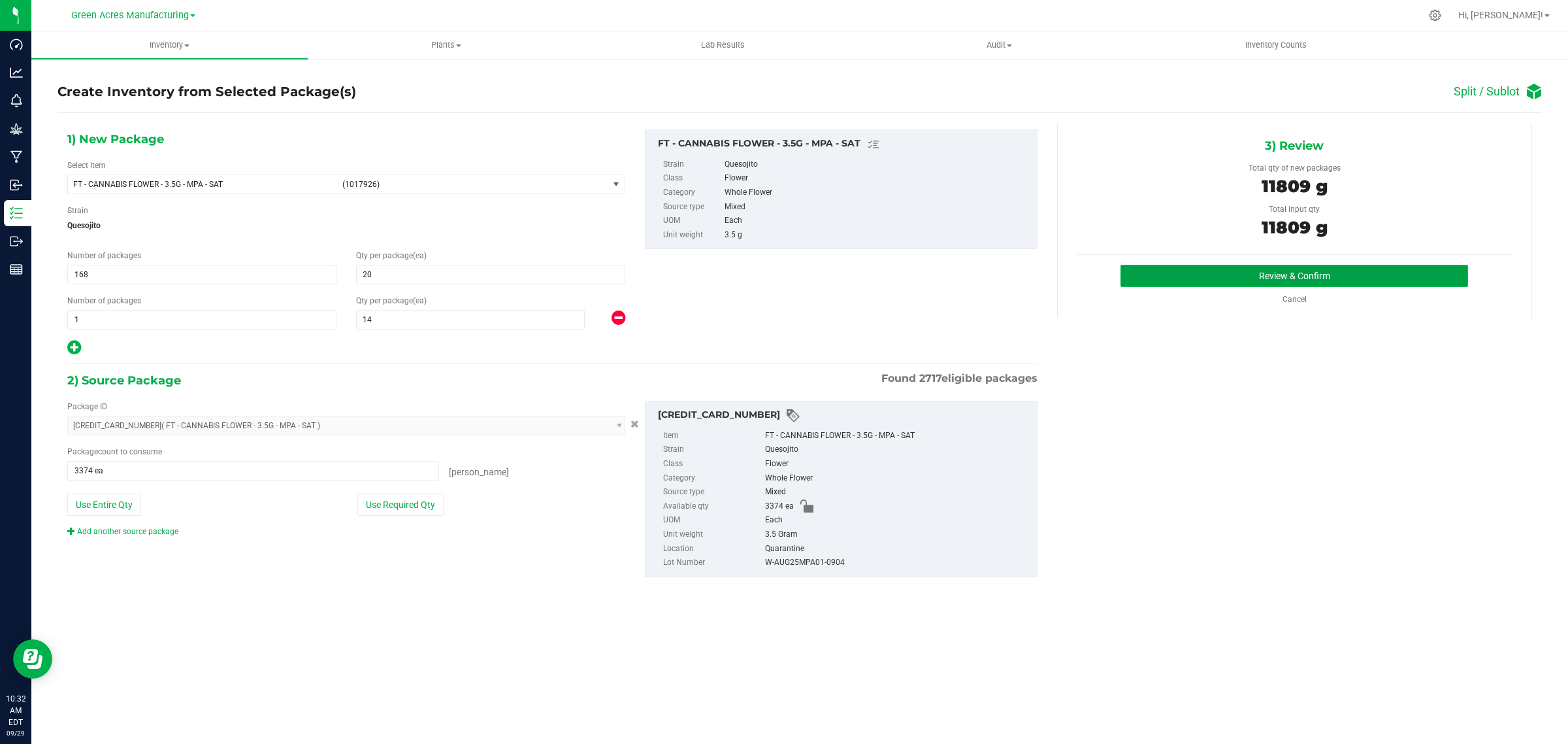
click at [1159, 276] on button "Review & Confirm" at bounding box center [1294, 276] width 348 height 22
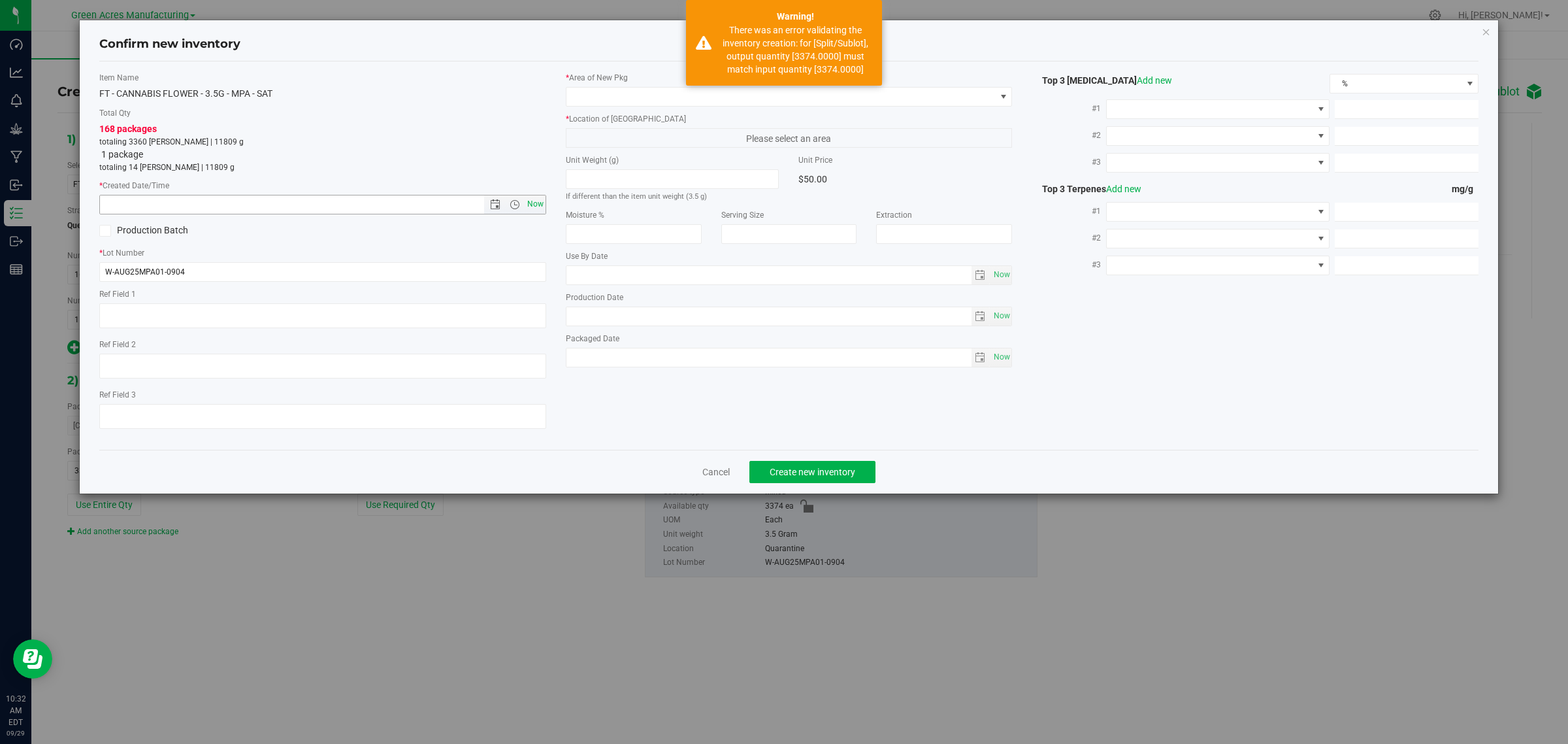
click at [535, 206] on span "Now" at bounding box center [535, 204] width 22 height 19
type input "9/29/2025 10:32 AM"
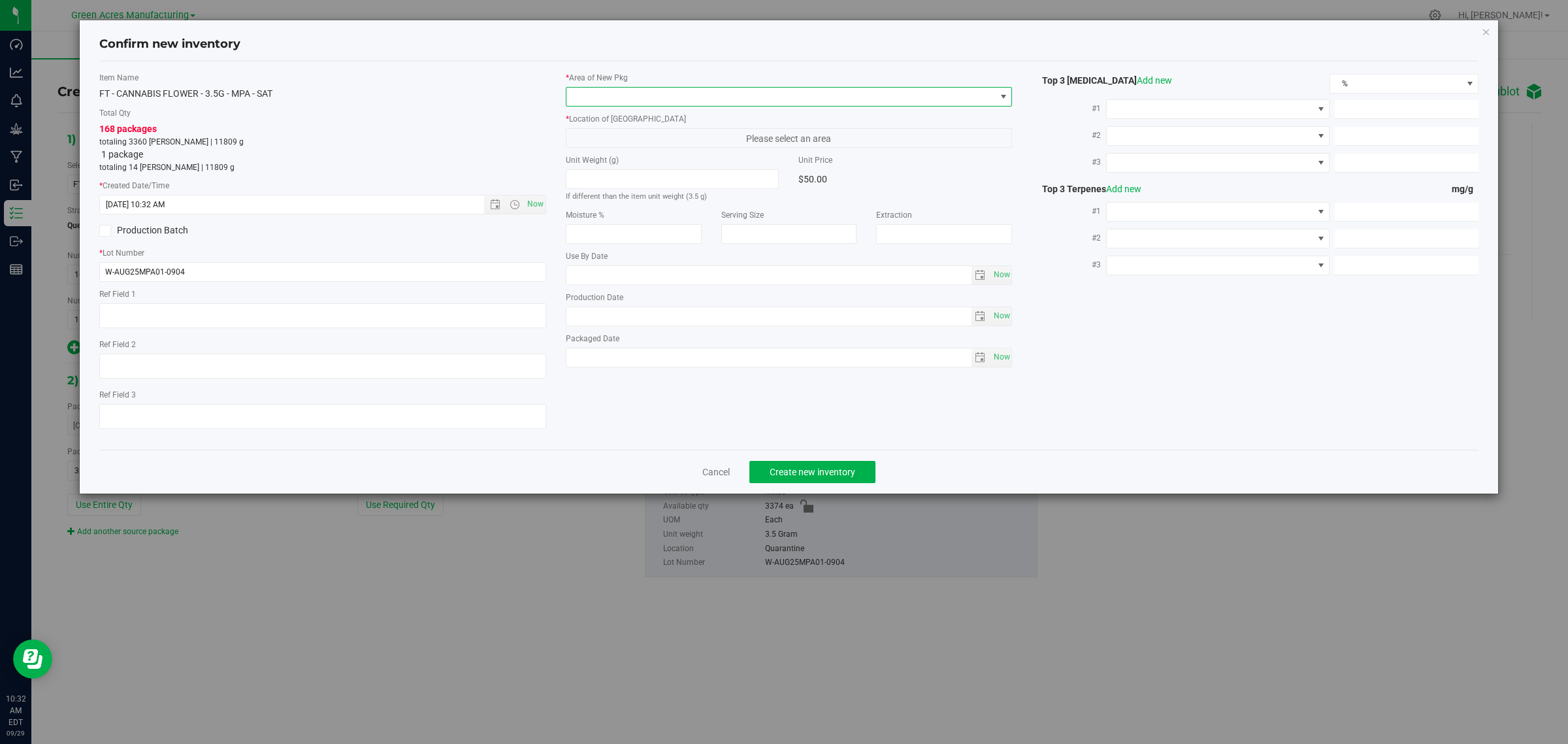
click at [650, 93] on span at bounding box center [781, 97] width 429 height 19
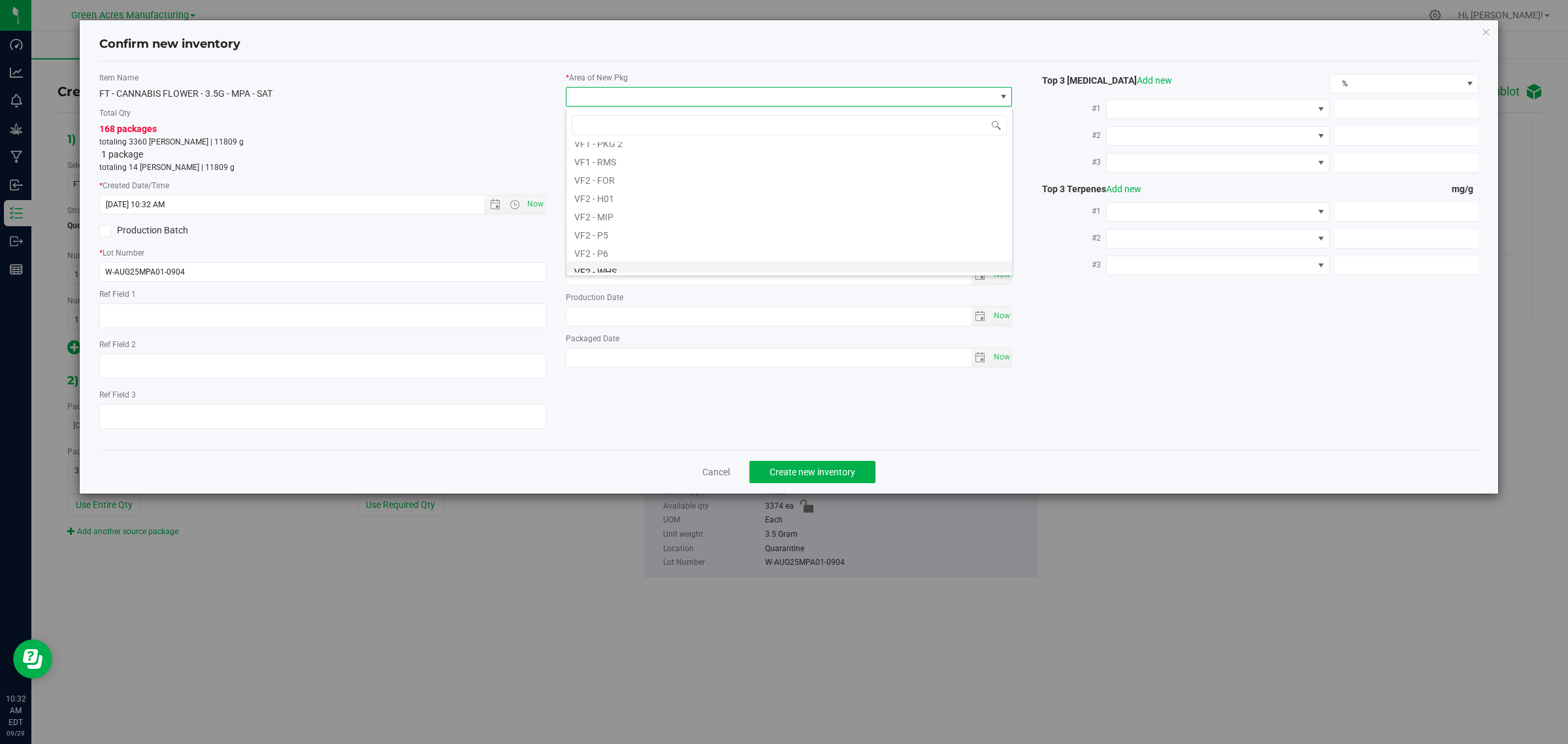
scroll to position [654, 0]
click at [616, 249] on li "VF2 - WHS" at bounding box center [789, 248] width 445 height 19
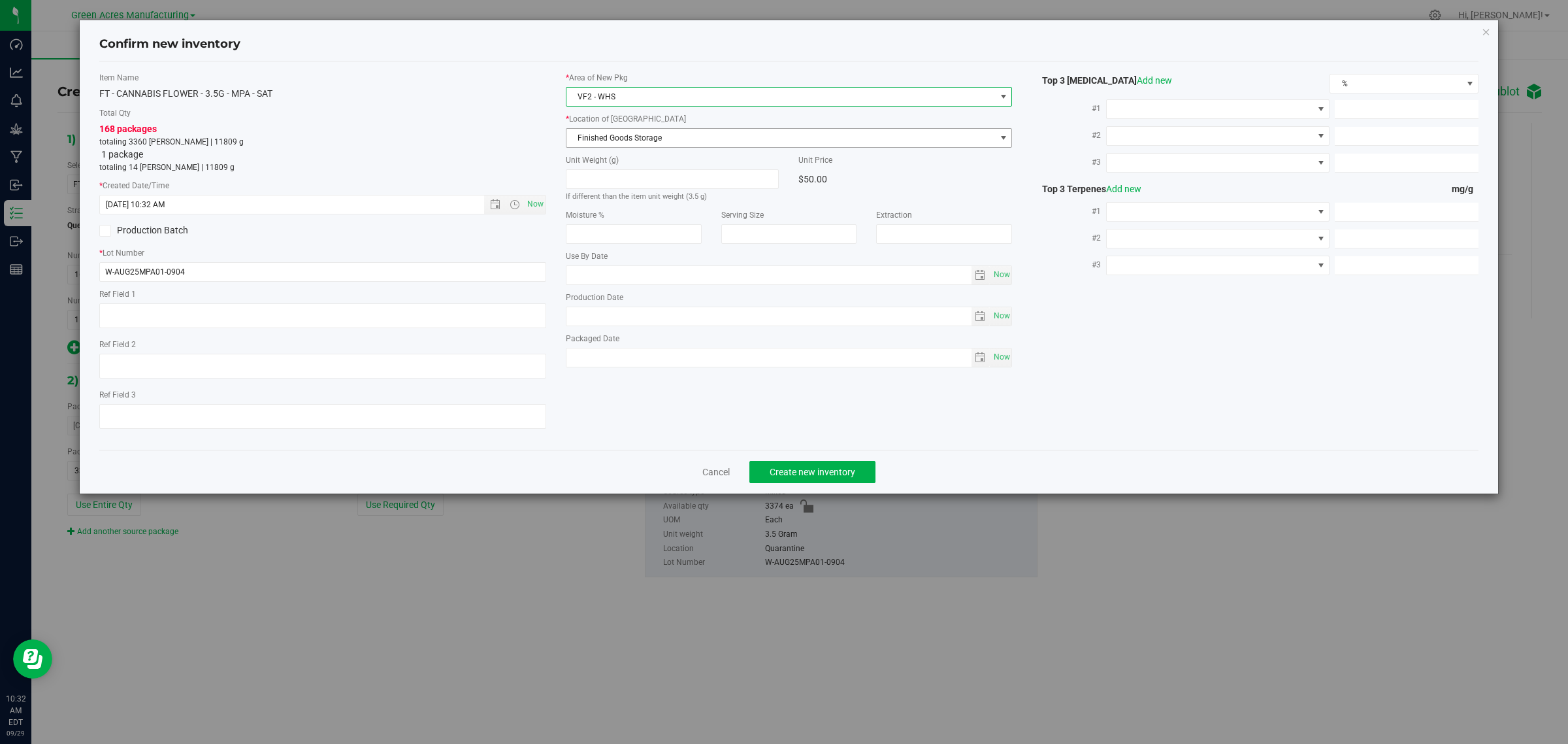
click at [622, 138] on span "Finished Goods Storage" at bounding box center [781, 138] width 429 height 19
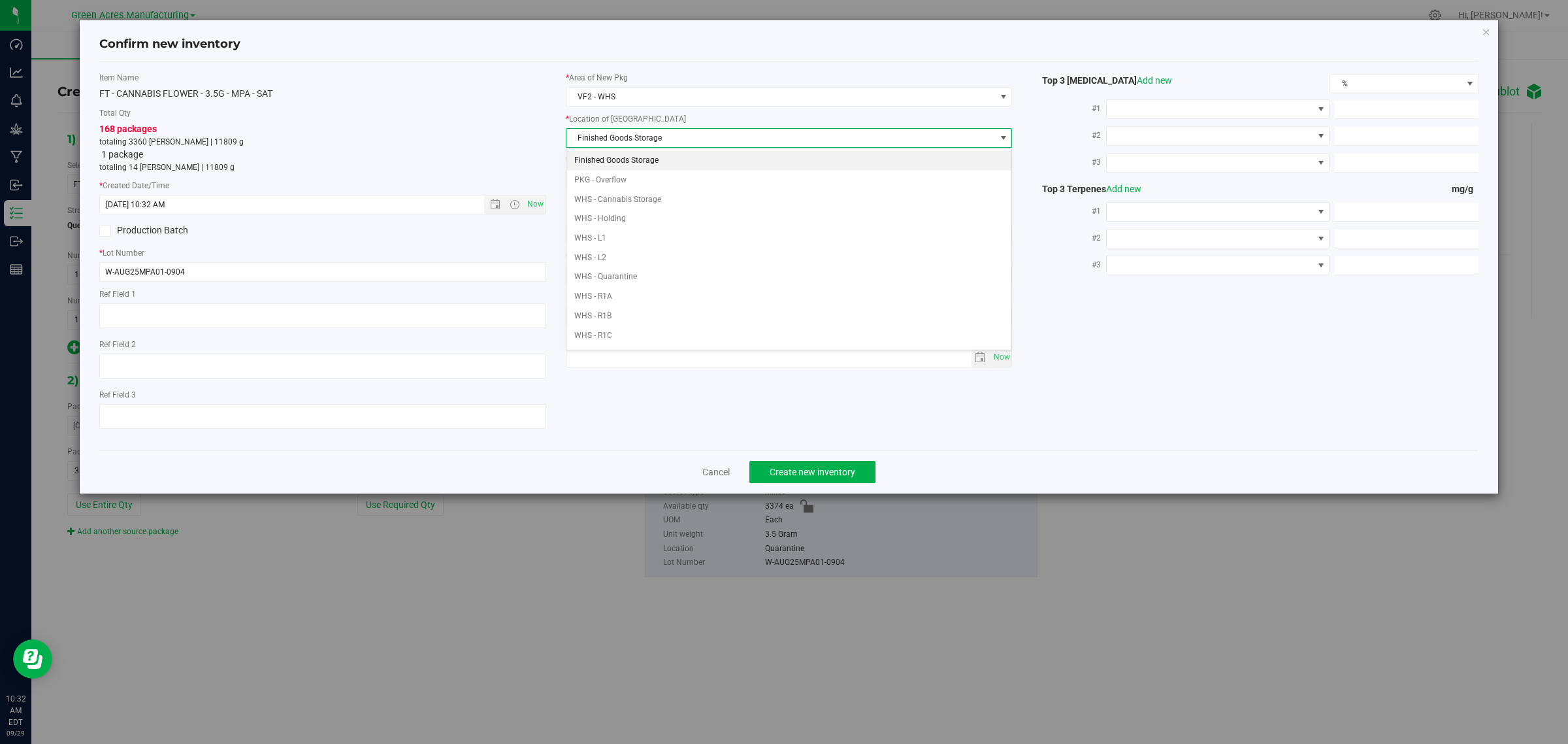
click at [605, 163] on li "Finished Goods Storage" at bounding box center [789, 160] width 445 height 19
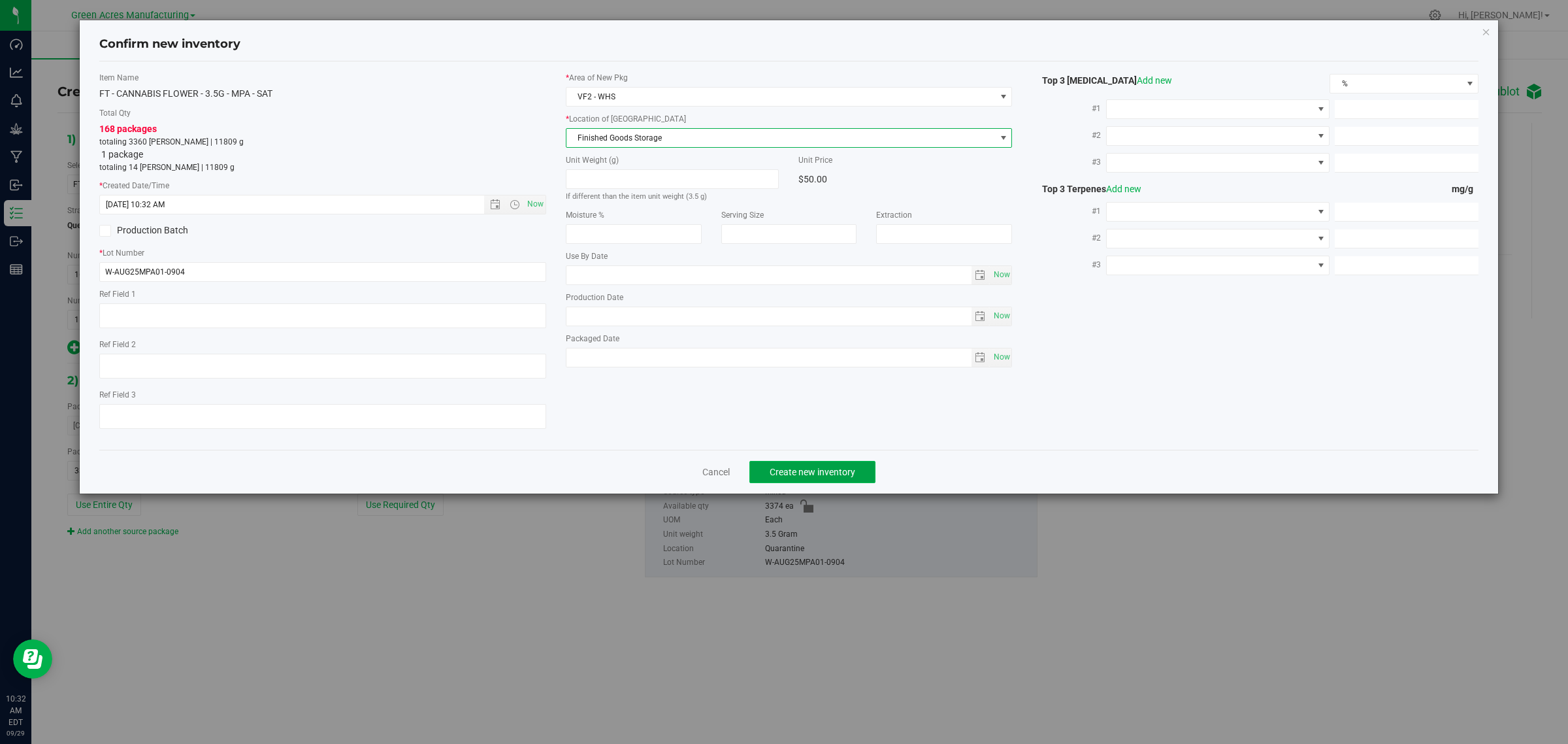
click at [779, 469] on span "Create new inventory" at bounding box center [813, 472] width 86 height 10
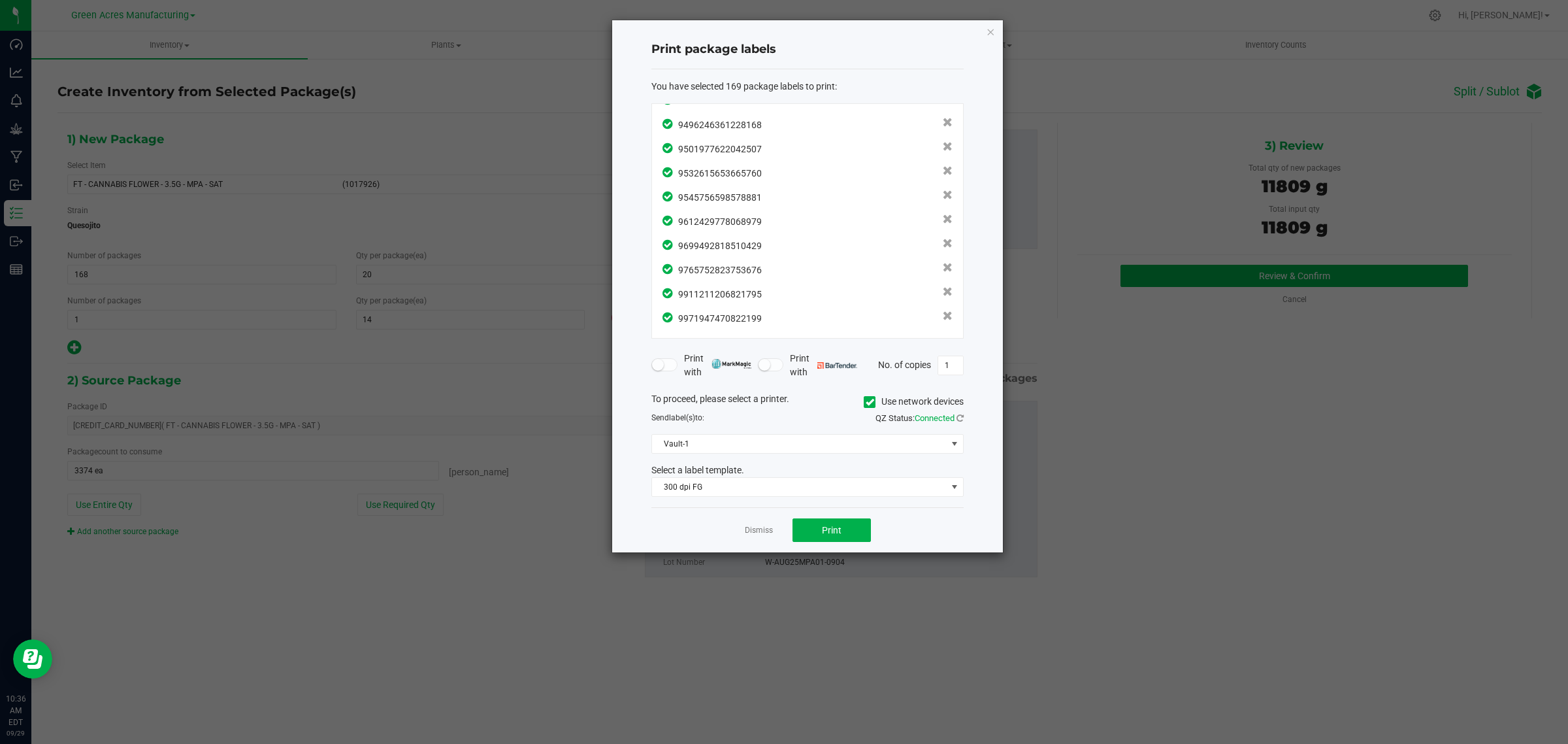
scroll to position [3865, 0]
click at [808, 527] on button "Print" at bounding box center [831, 530] width 78 height 24
click at [755, 529] on link "Dismiss" at bounding box center [758, 530] width 28 height 11
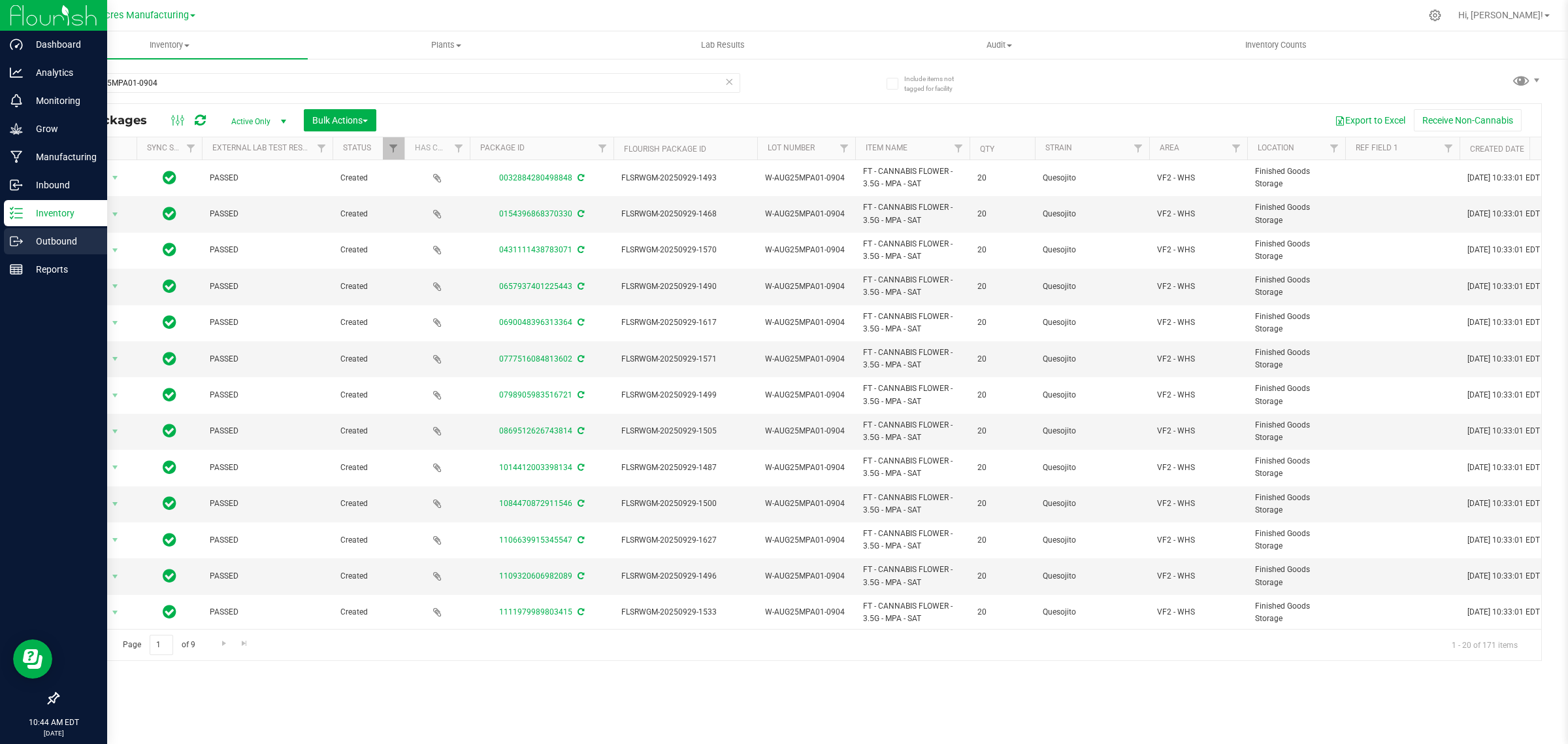
click at [36, 233] on p "Outbound" at bounding box center [61, 241] width 78 height 16
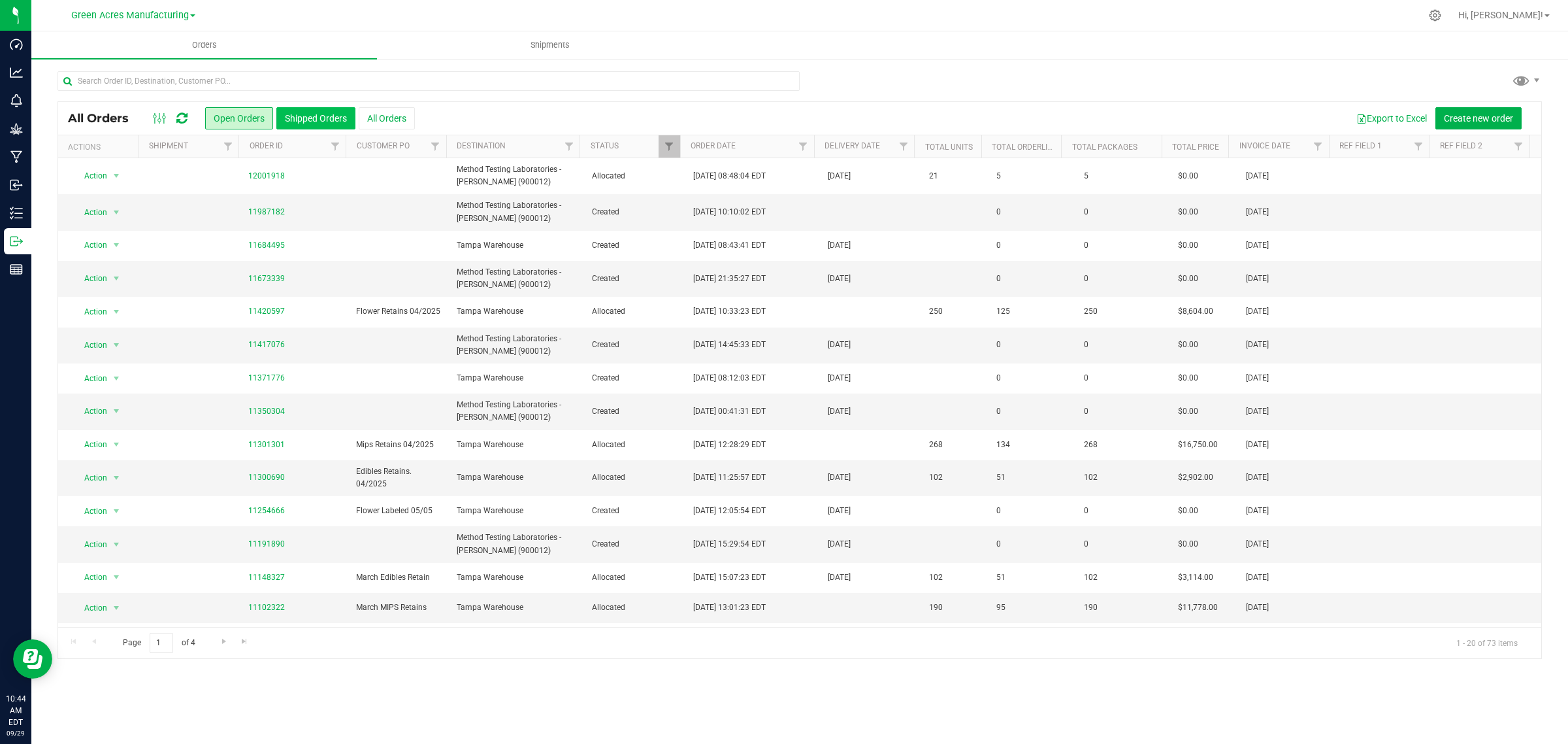
click at [301, 110] on button "Shipped Orders" at bounding box center [316, 118] width 79 height 22
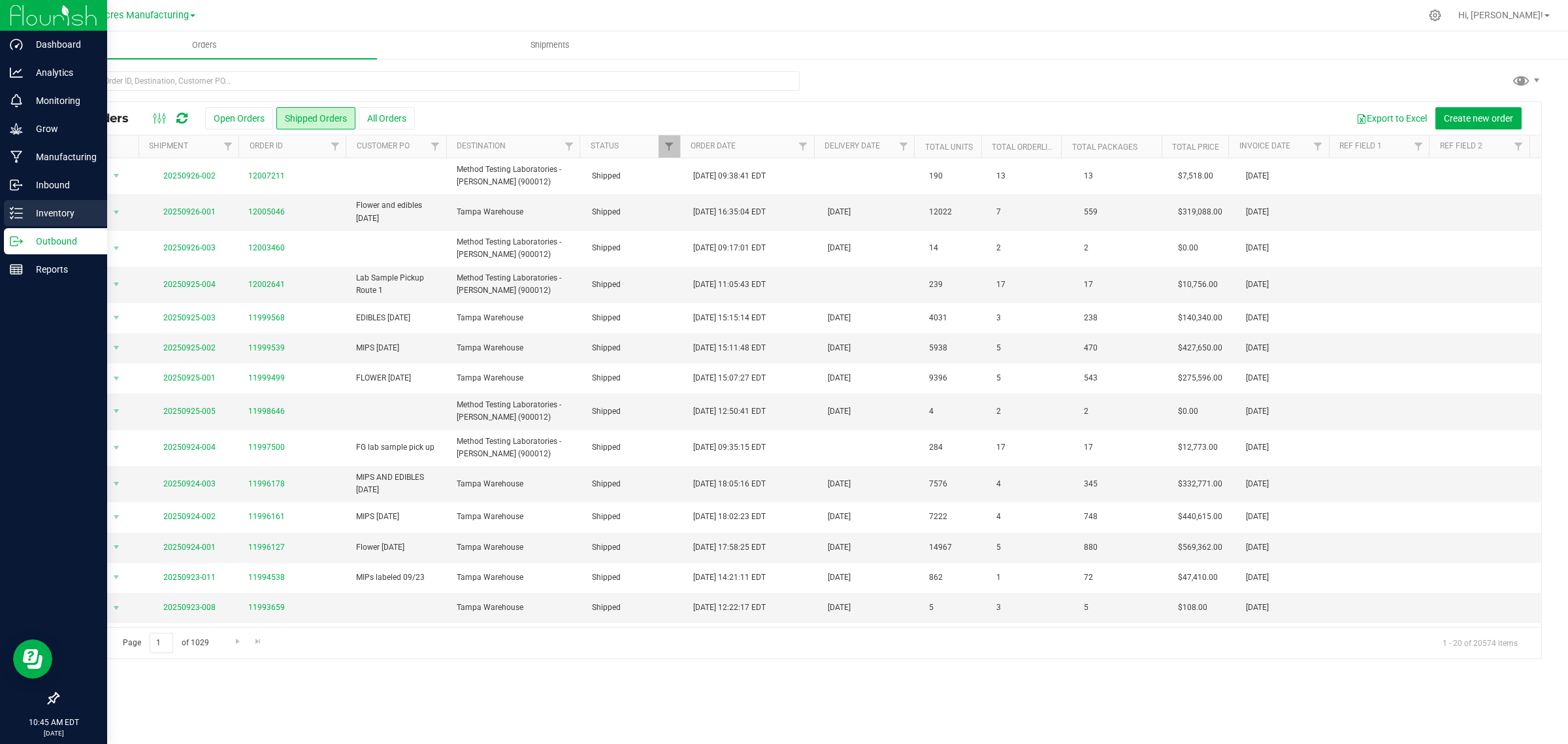
drag, startPoint x: 64, startPoint y: 217, endPoint x: 56, endPoint y: 217, distance: 8.0
click at [64, 217] on p "Inventory" at bounding box center [61, 213] width 78 height 16
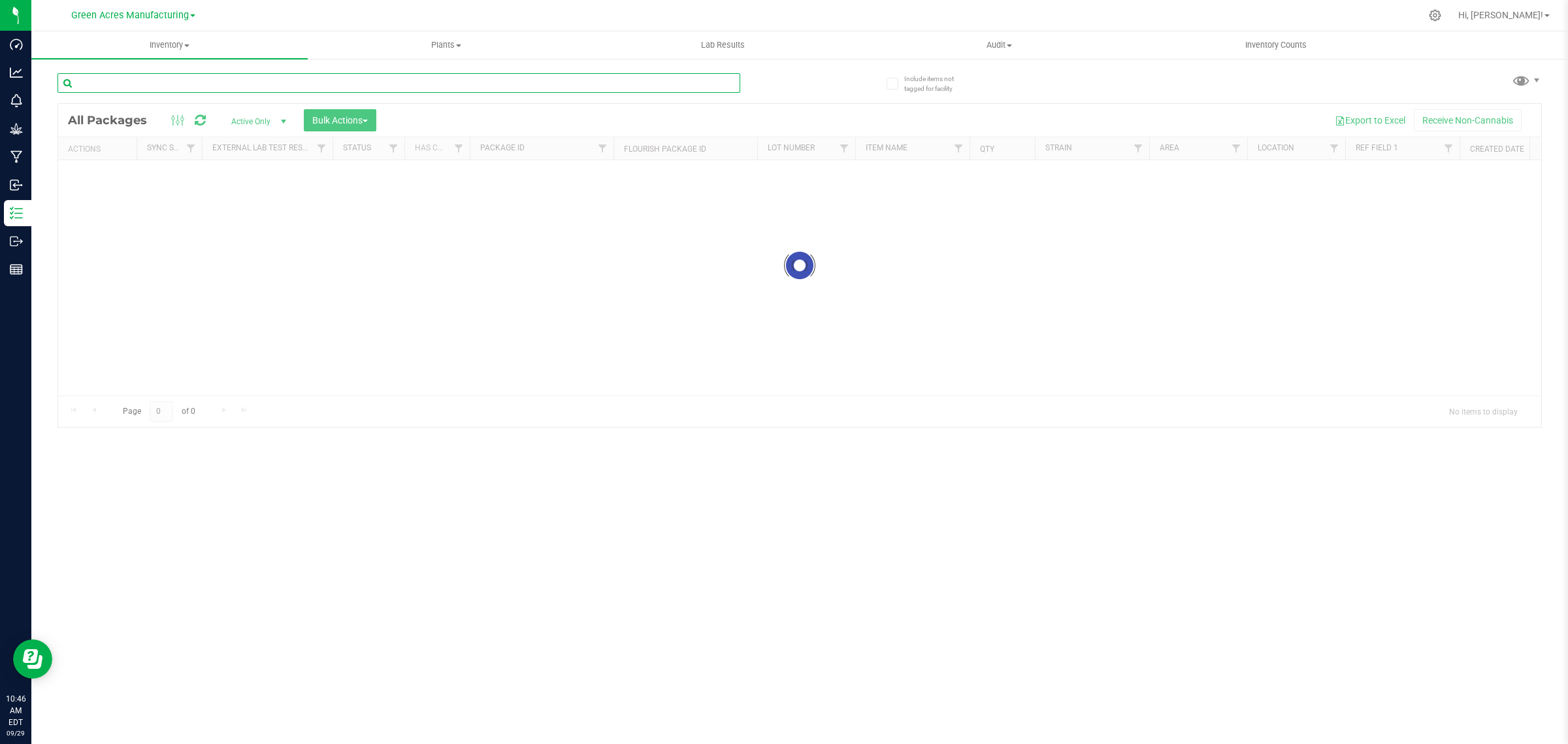
click at [194, 83] on input "text" at bounding box center [398, 83] width 683 height 19
paste input "4658939855728021"
type input "4658939855728021"
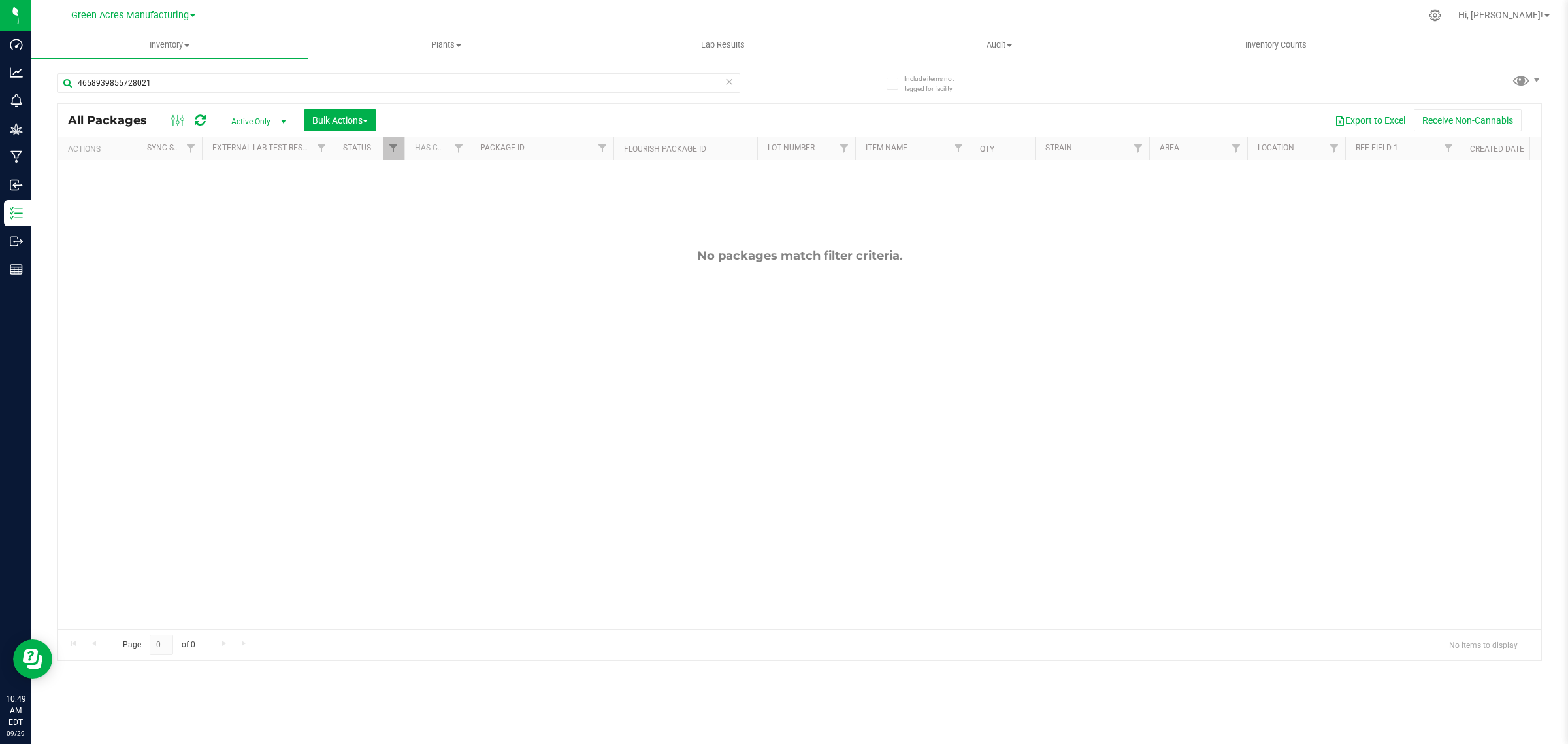
click at [275, 123] on span "Active Only" at bounding box center [255, 121] width 72 height 19
click at [237, 205] on li "All" at bounding box center [256, 201] width 71 height 19
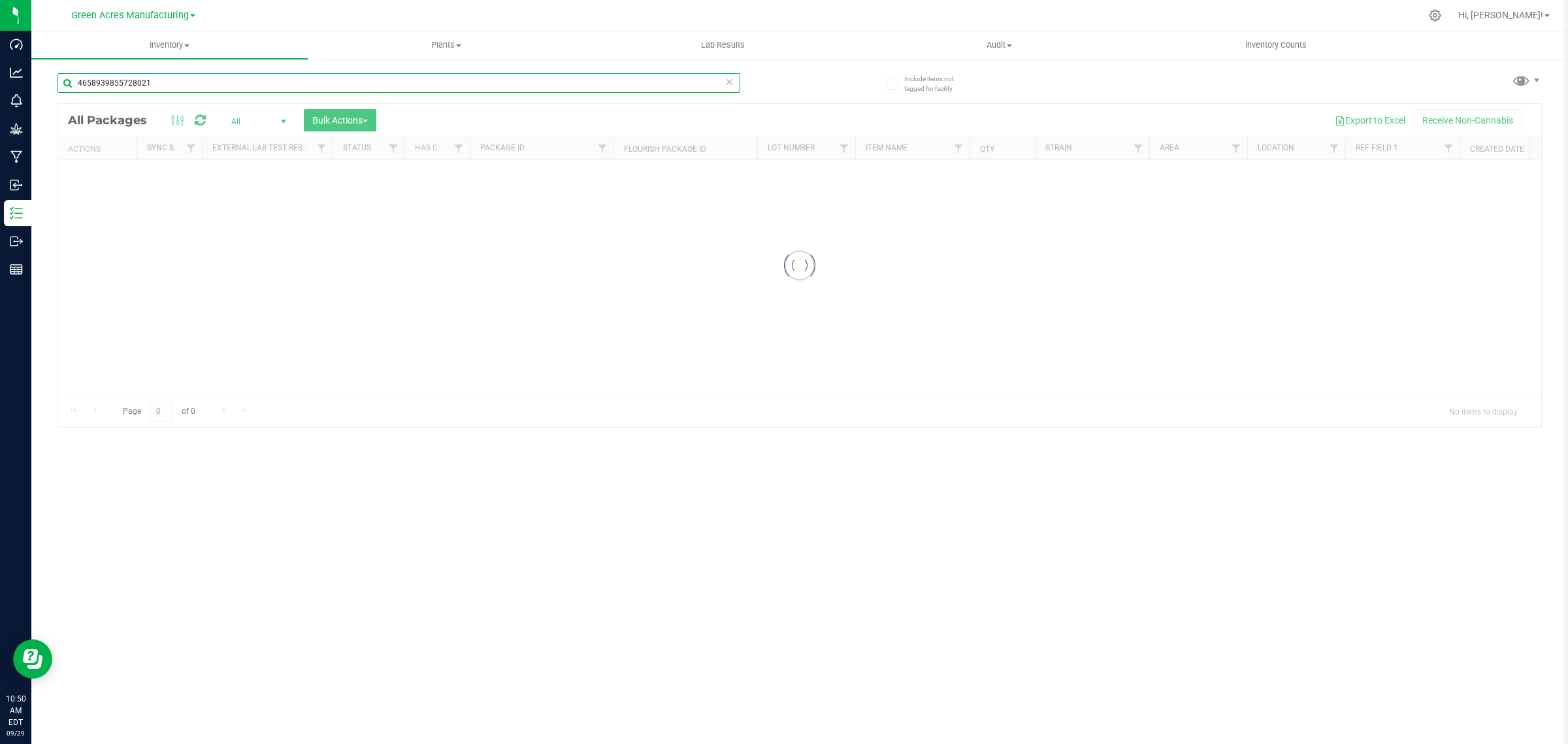
click at [190, 83] on input "4658939855728021" at bounding box center [398, 83] width 683 height 19
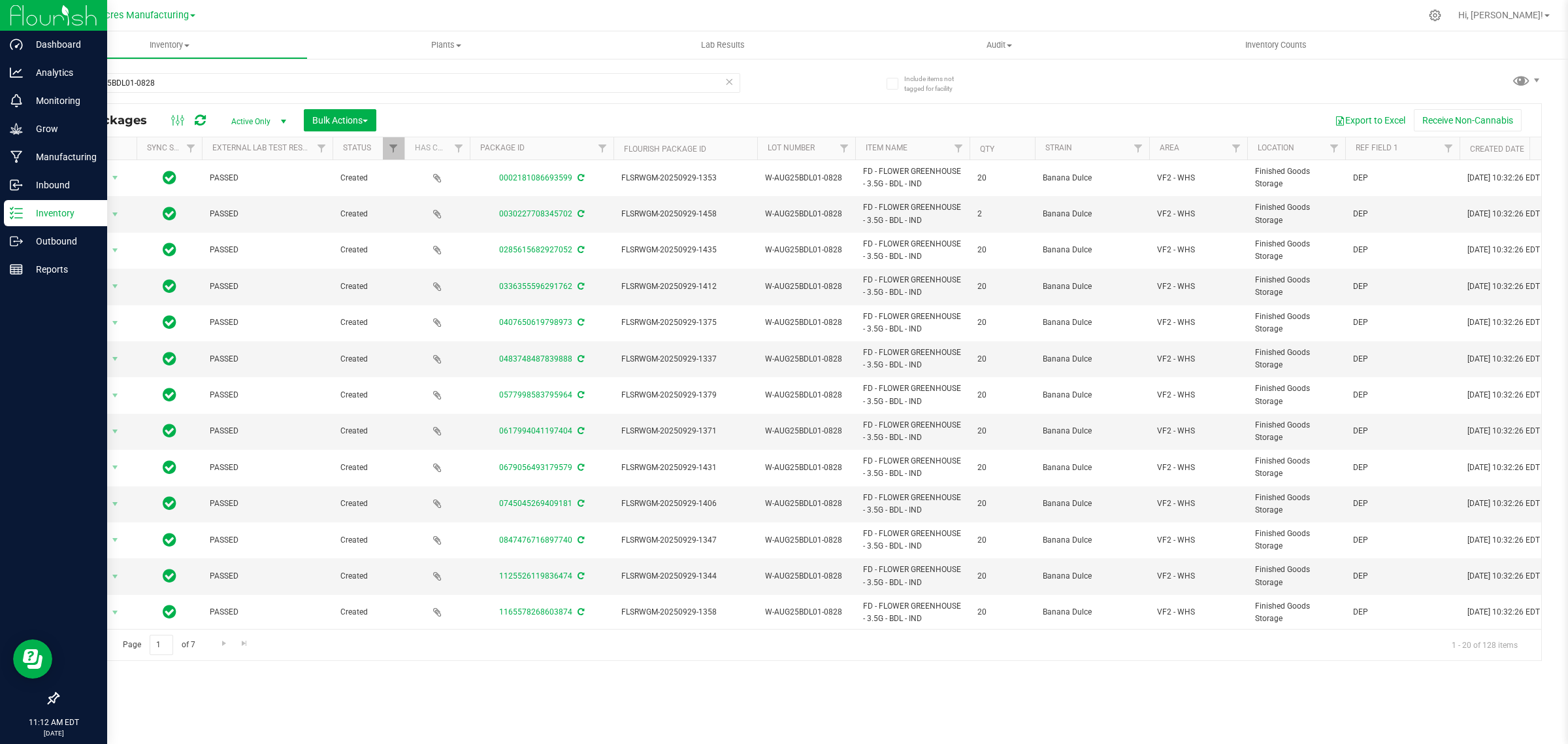
click at [33, 208] on p "Inventory" at bounding box center [61, 213] width 78 height 16
click at [45, 233] on p "Outbound" at bounding box center [61, 241] width 78 height 16
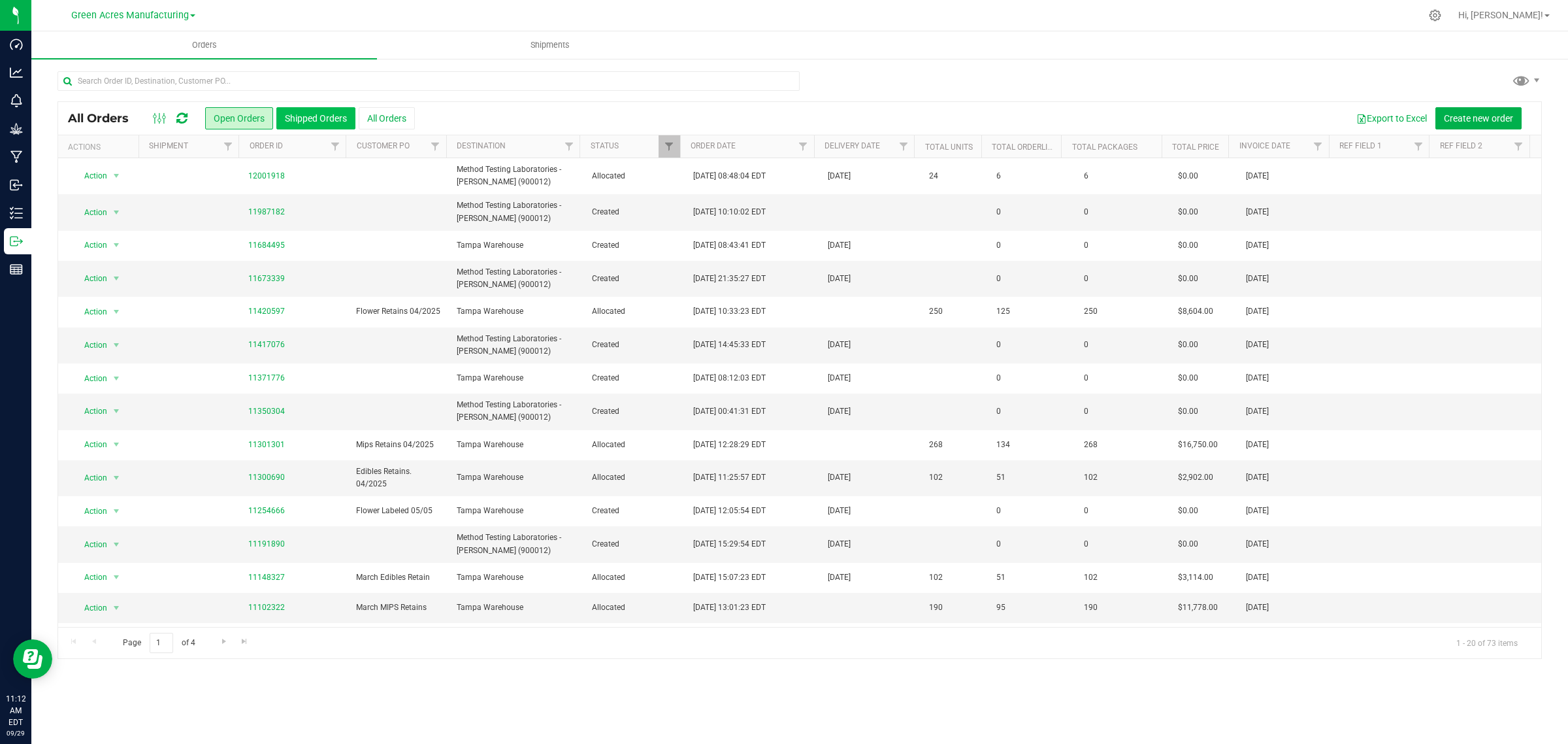
click at [299, 121] on button "Shipped Orders" at bounding box center [316, 118] width 79 height 22
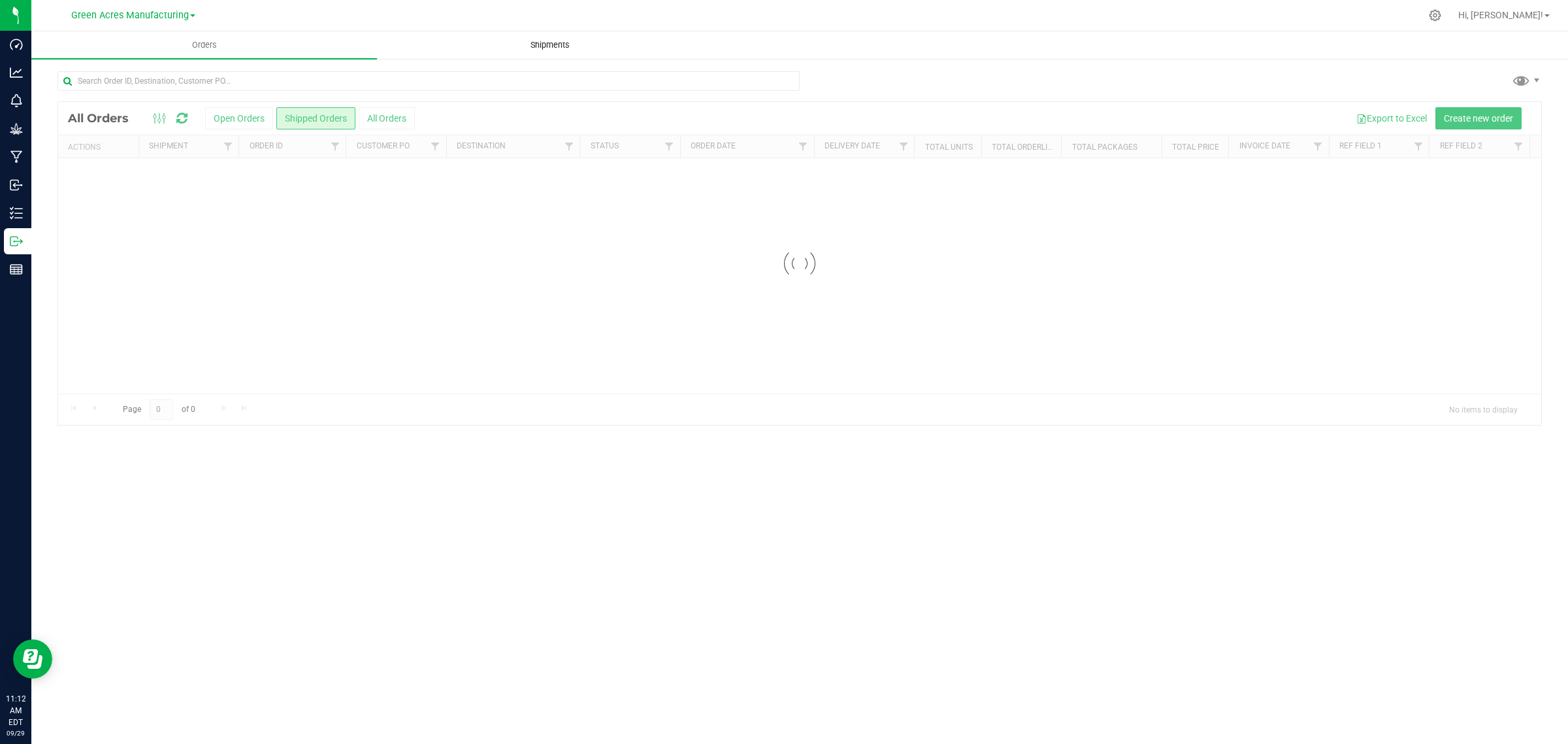
click at [558, 45] on span "Shipments" at bounding box center [550, 45] width 74 height 12
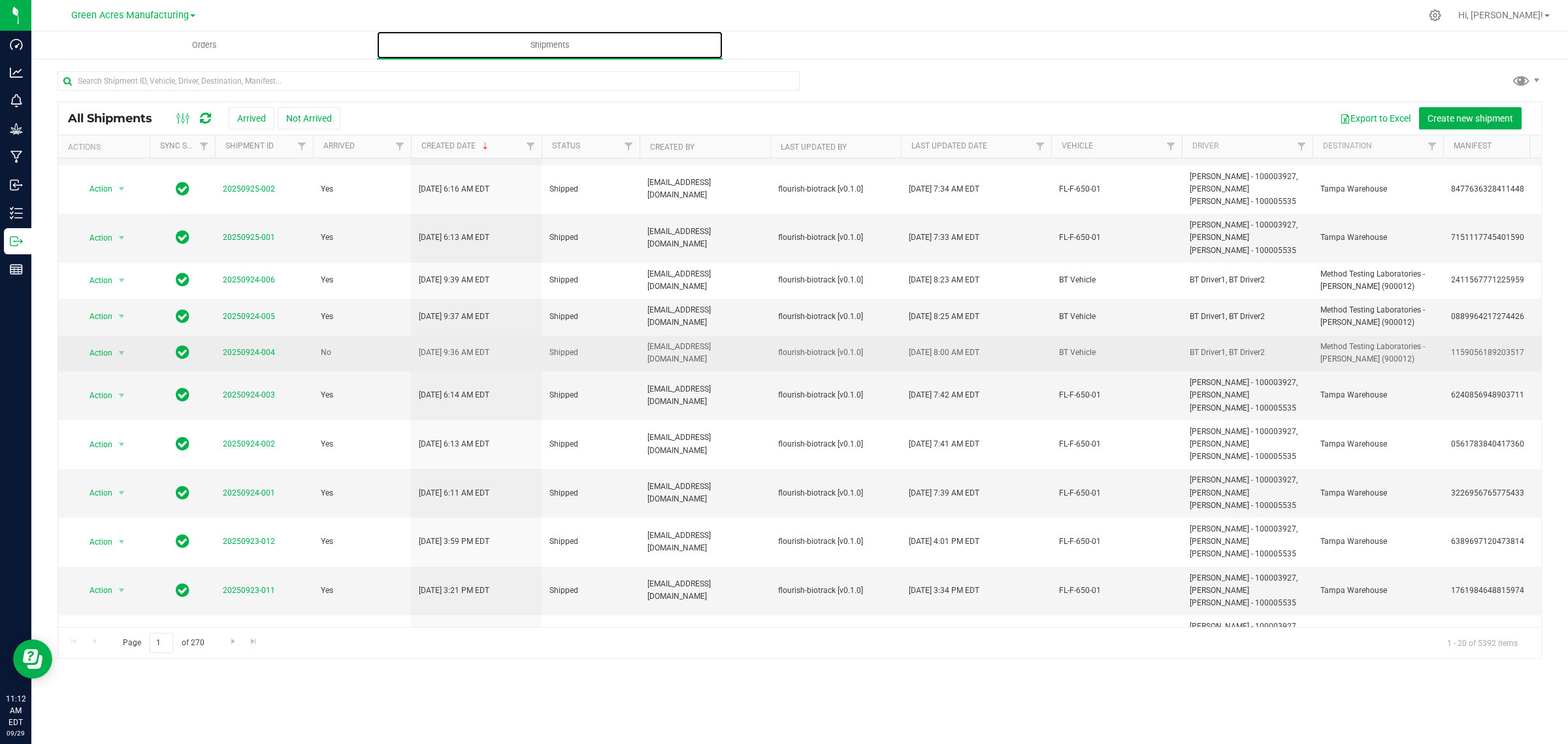
scroll to position [245, 0]
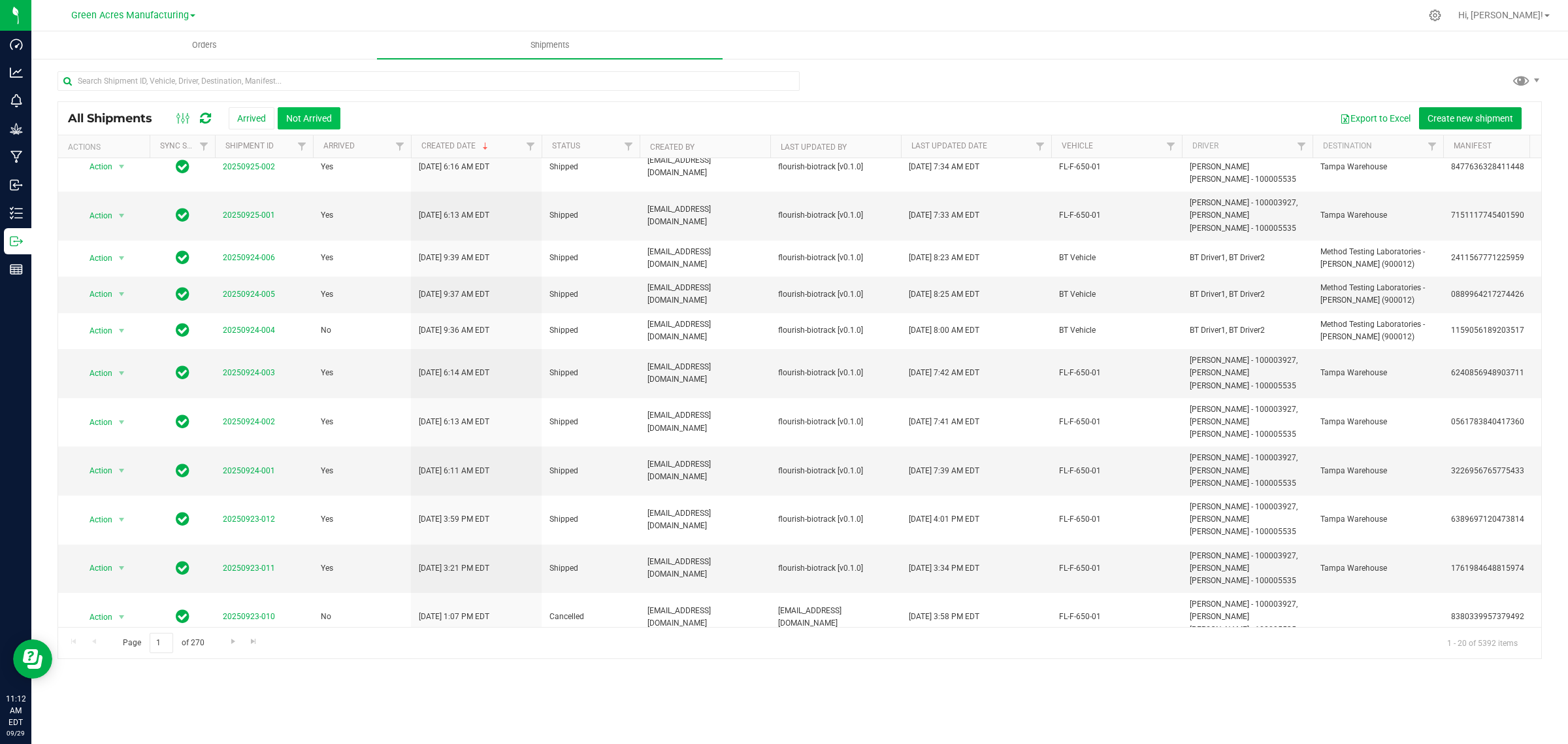
click at [290, 115] on button "Not Arrived" at bounding box center [309, 118] width 62 height 22
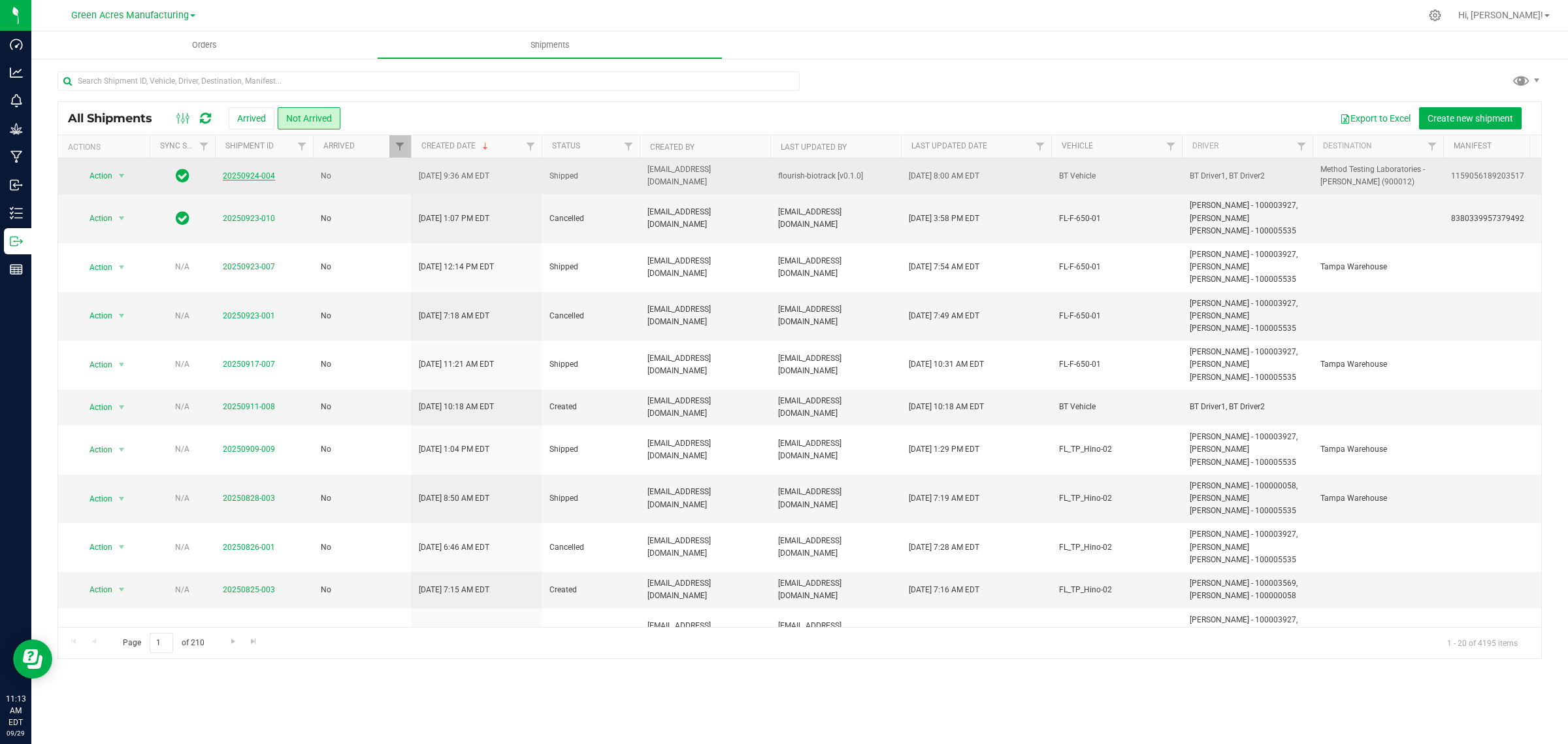
click at [243, 174] on link "20250924-004" at bounding box center [249, 175] width 52 height 9
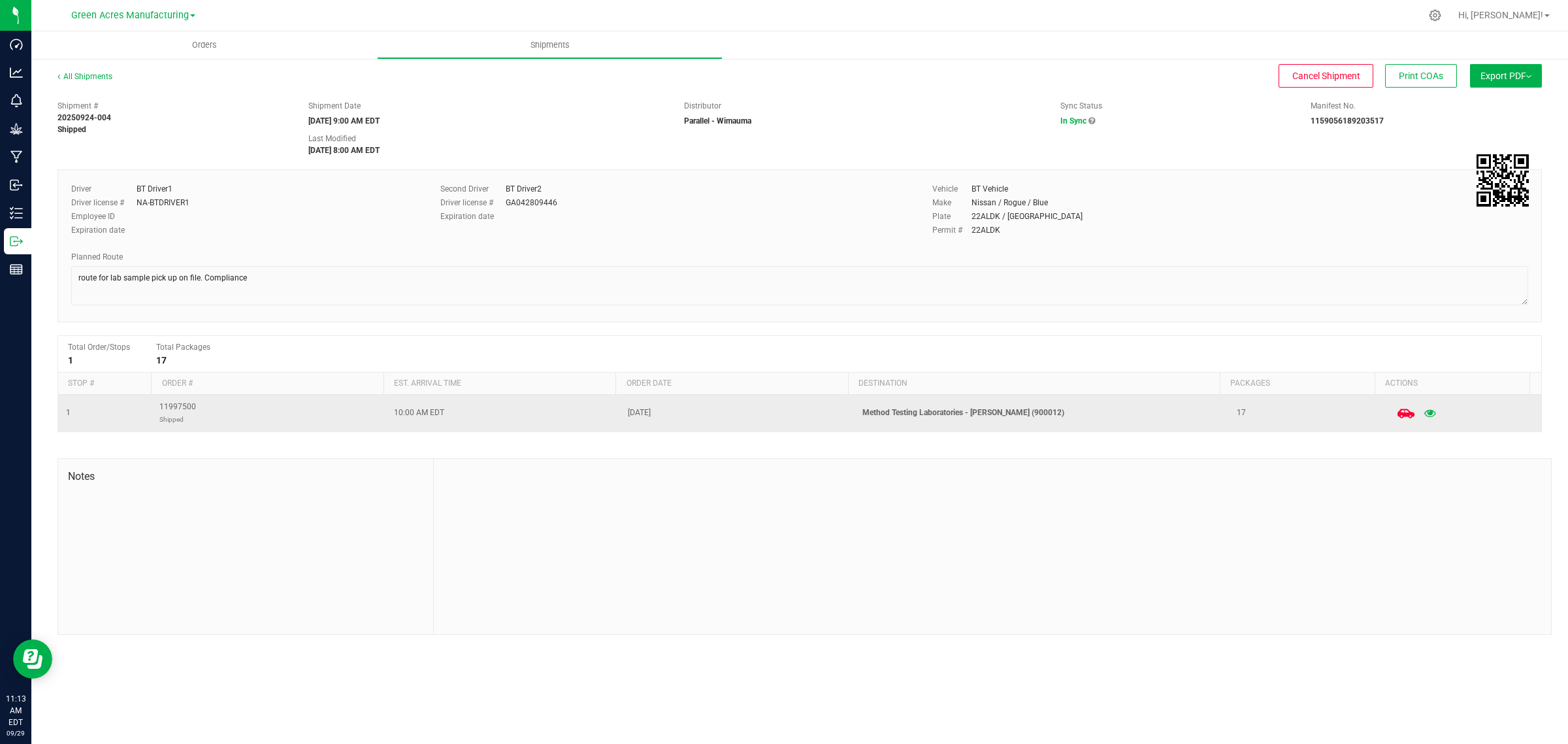
click at [1398, 415] on icon at bounding box center [1406, 413] width 17 height 9
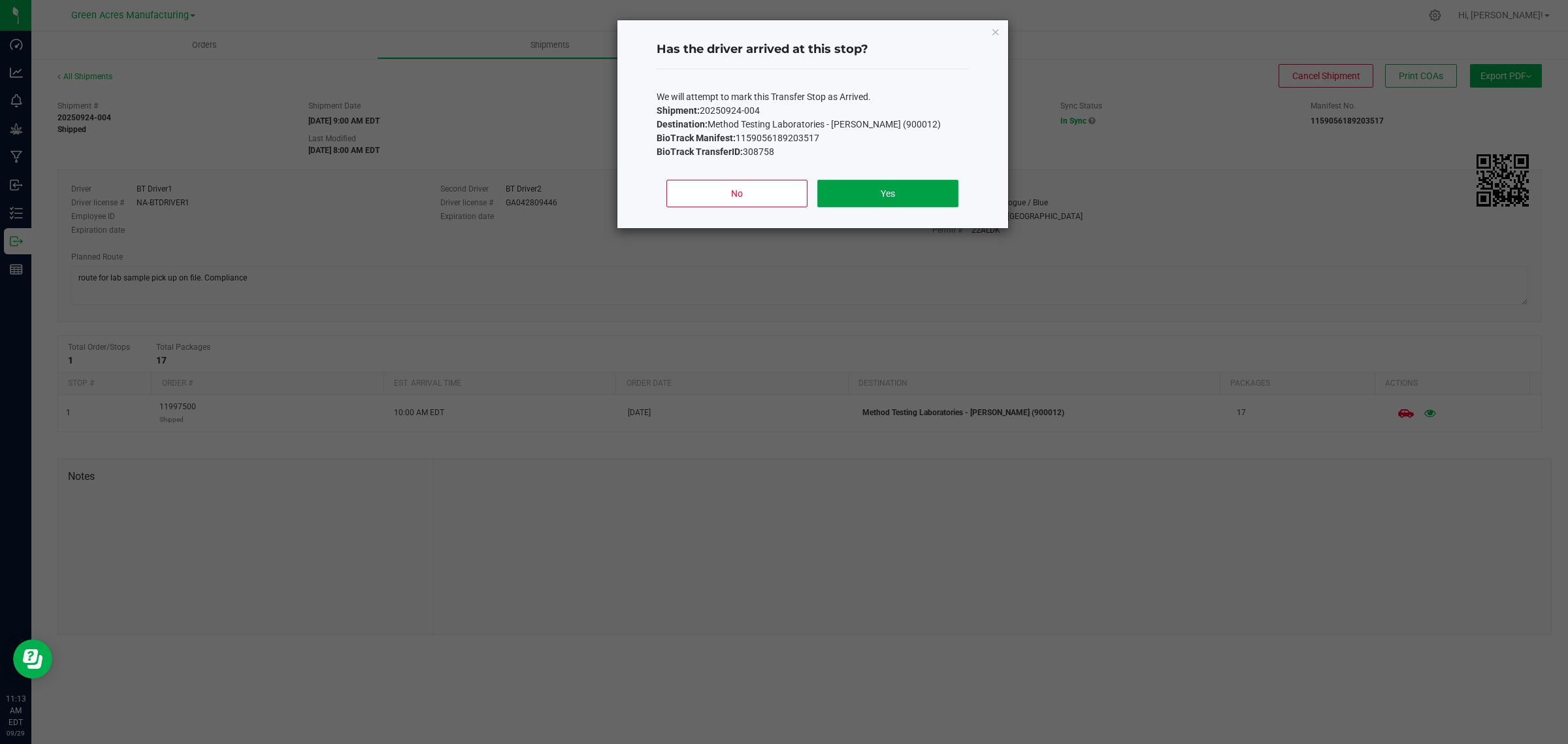
click at [881, 191] on button "Yes" at bounding box center [888, 193] width 141 height 28
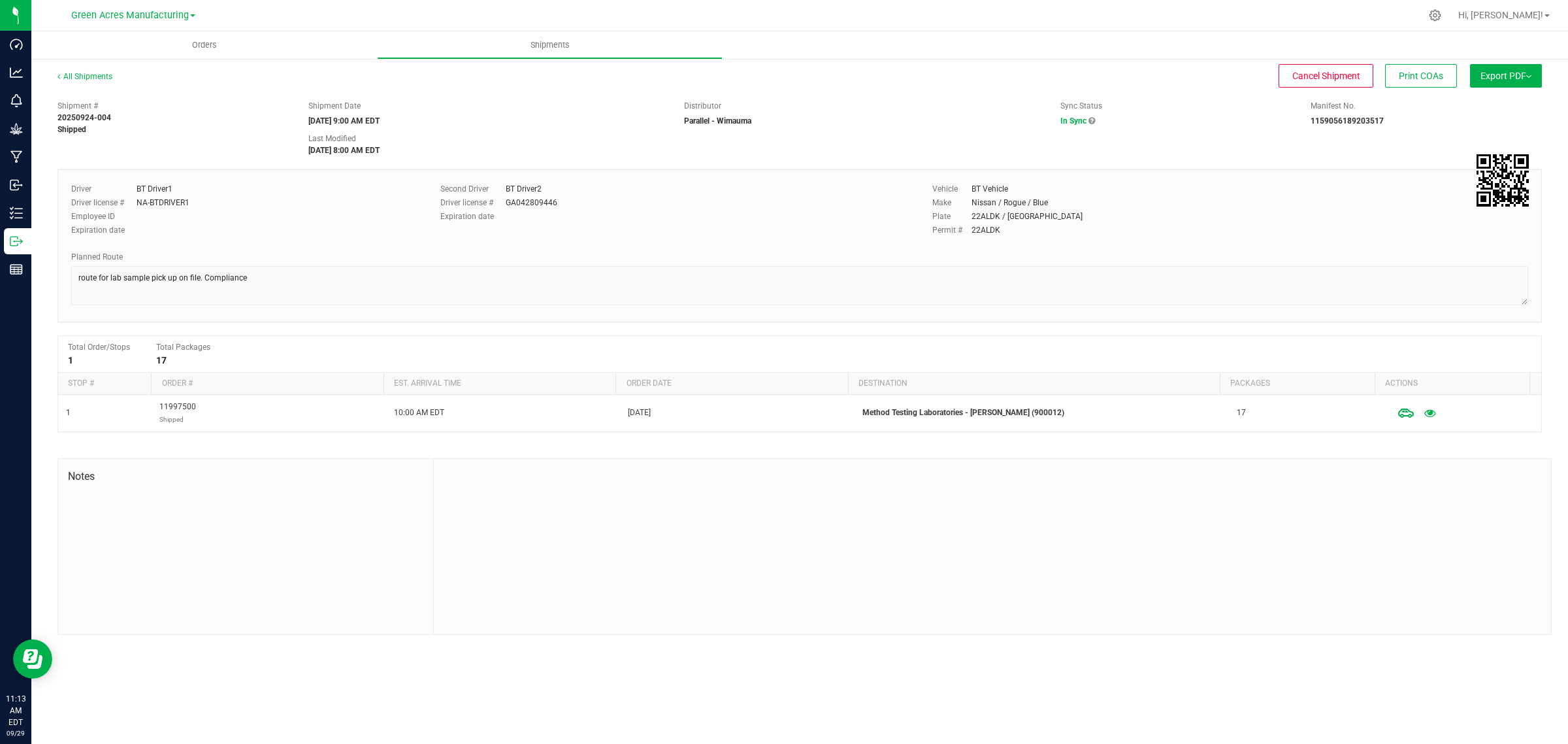
click at [877, 12] on div at bounding box center [827, 15] width 1187 height 25
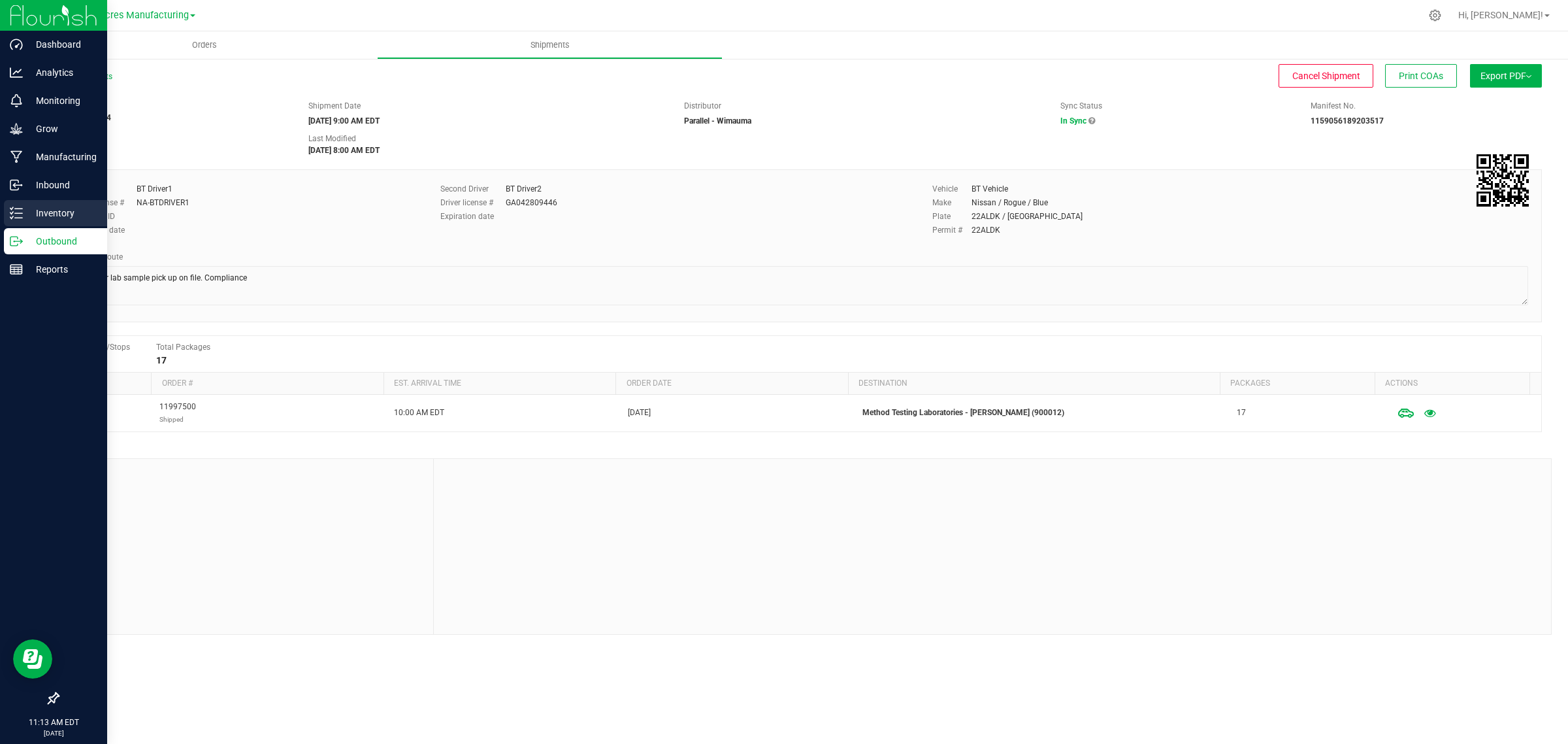
click at [53, 208] on p "Inventory" at bounding box center [61, 213] width 78 height 16
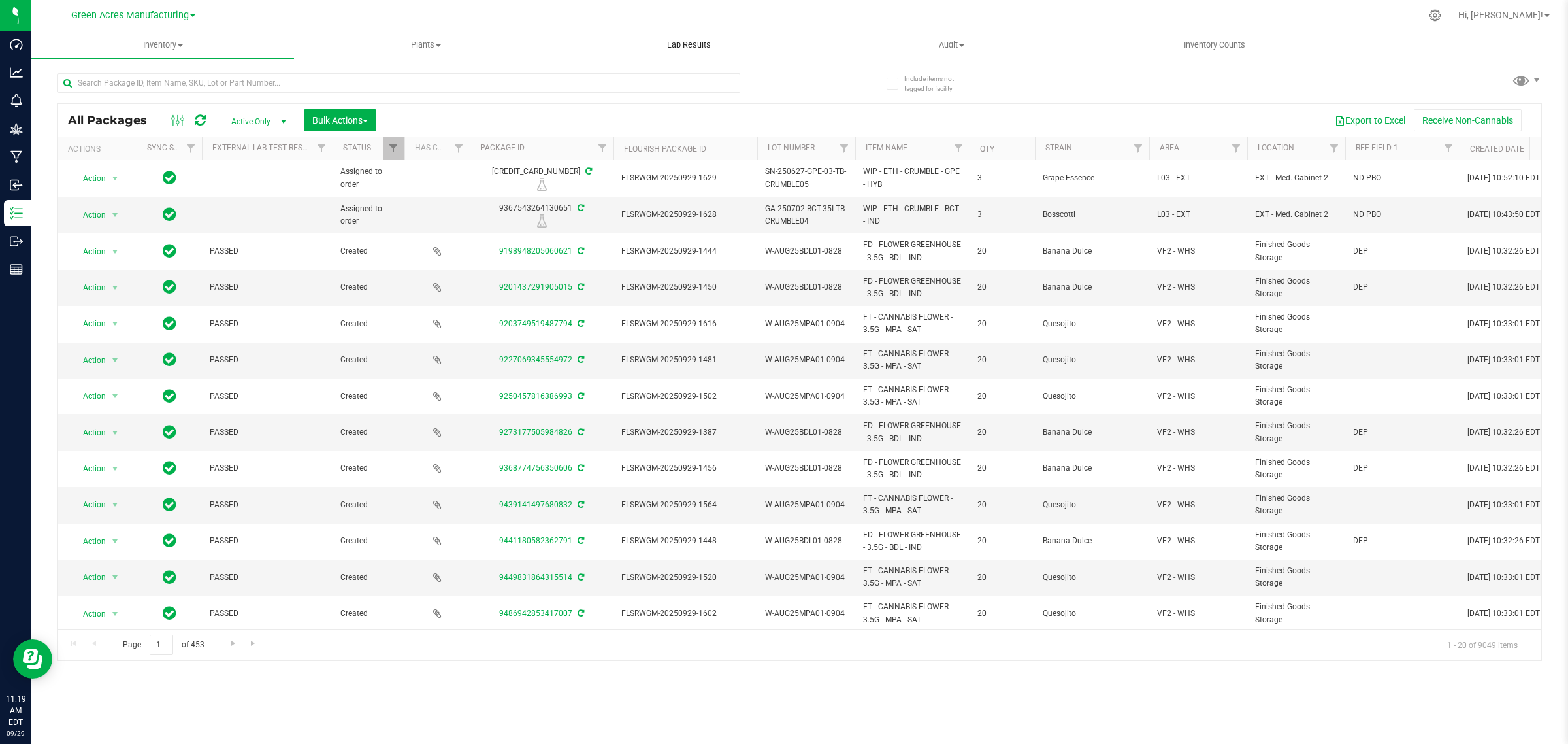
click at [678, 46] on span "Lab Results" at bounding box center [689, 45] width 79 height 12
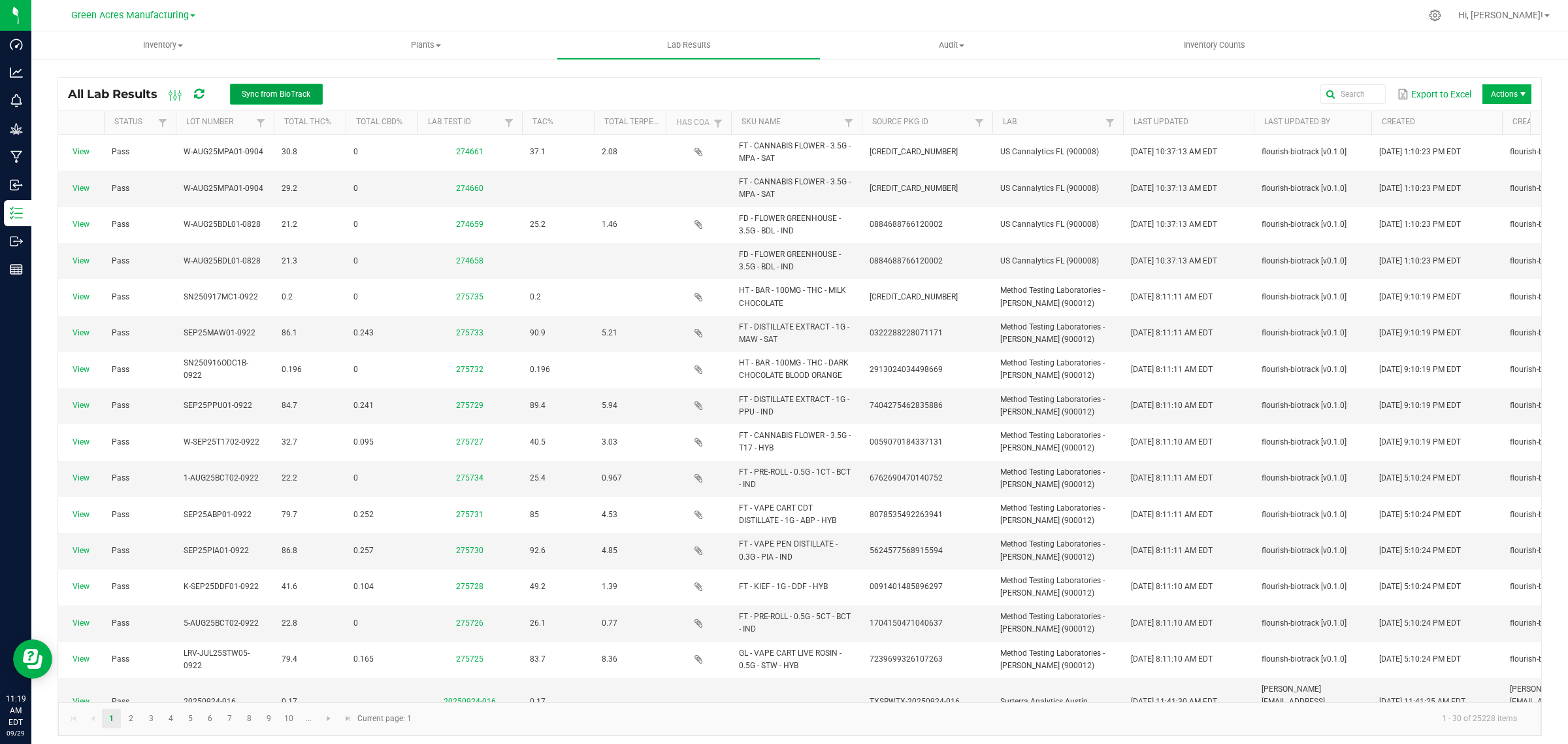
click at [256, 94] on span "Sync from BioTrack" at bounding box center [275, 94] width 68 height 9
click at [313, 5] on div at bounding box center [827, 15] width 1187 height 25
click at [272, 86] on button "Sync from BioTrack" at bounding box center [276, 94] width 93 height 21
click at [275, 94] on span "Sync from BioTrack" at bounding box center [275, 94] width 68 height 9
click at [304, 92] on span "Sync from BioTrack" at bounding box center [275, 94] width 68 height 9
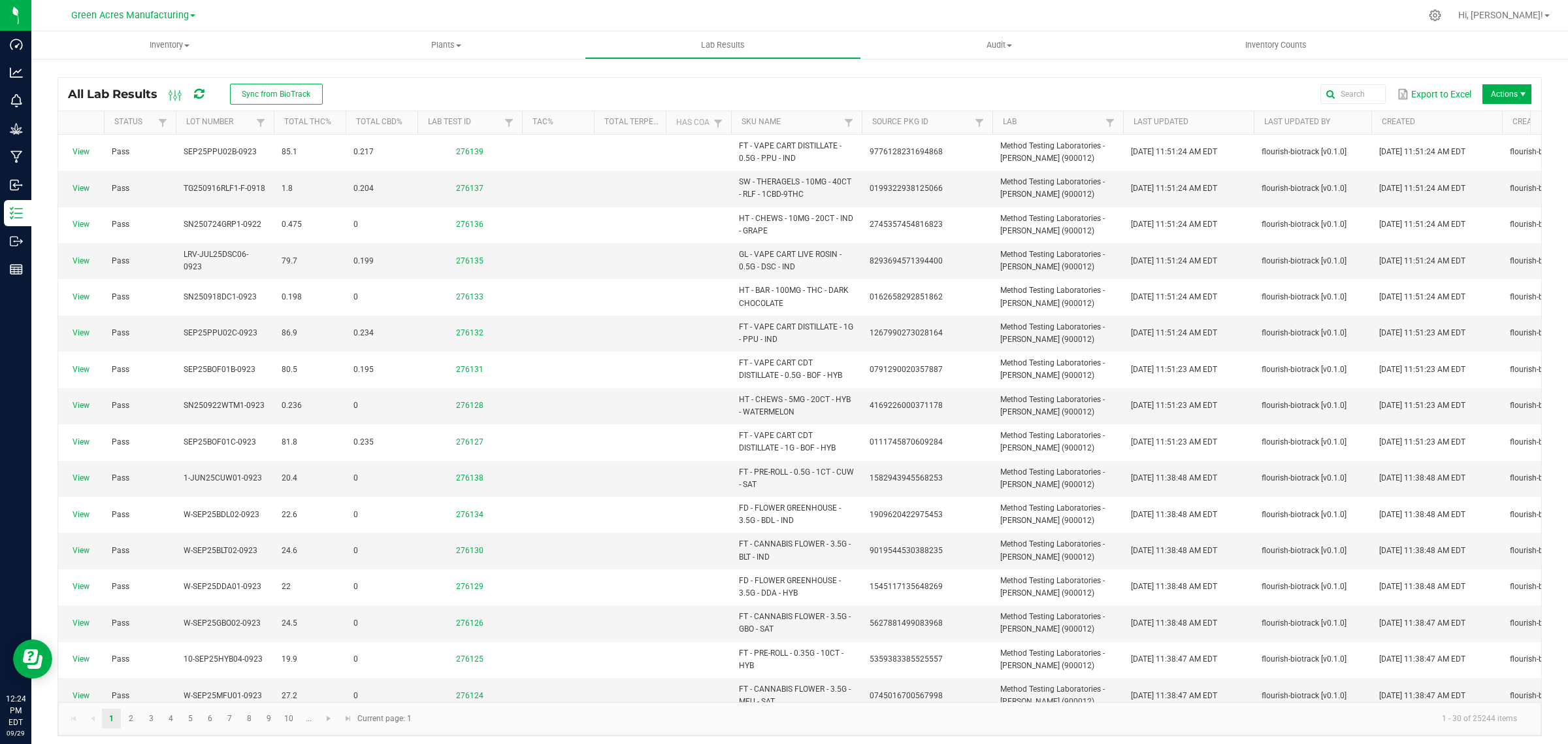
click at [203, 89] on icon at bounding box center [199, 94] width 10 height 12
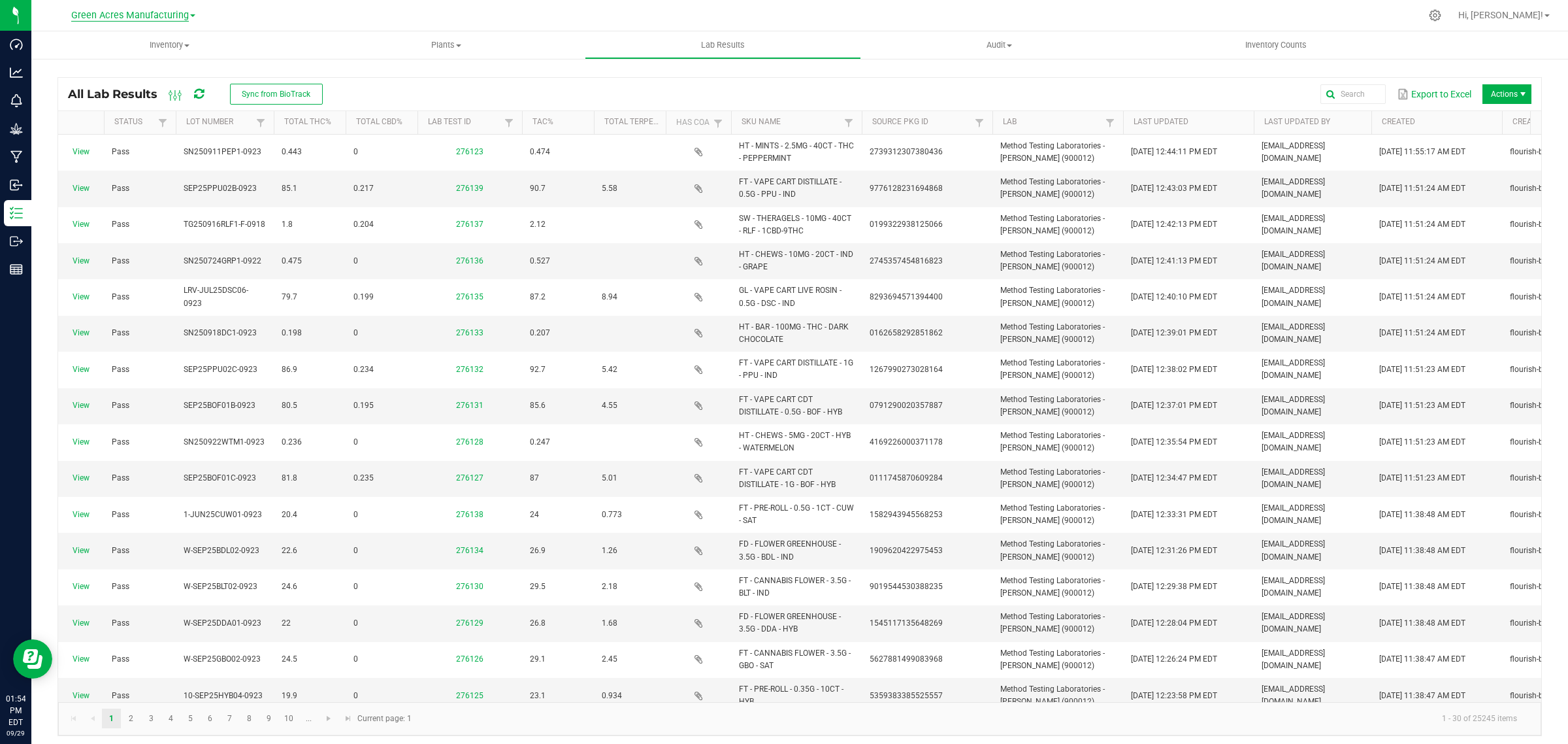
click at [118, 19] on span "Green Acres Manufacturing" at bounding box center [131, 16] width 118 height 12
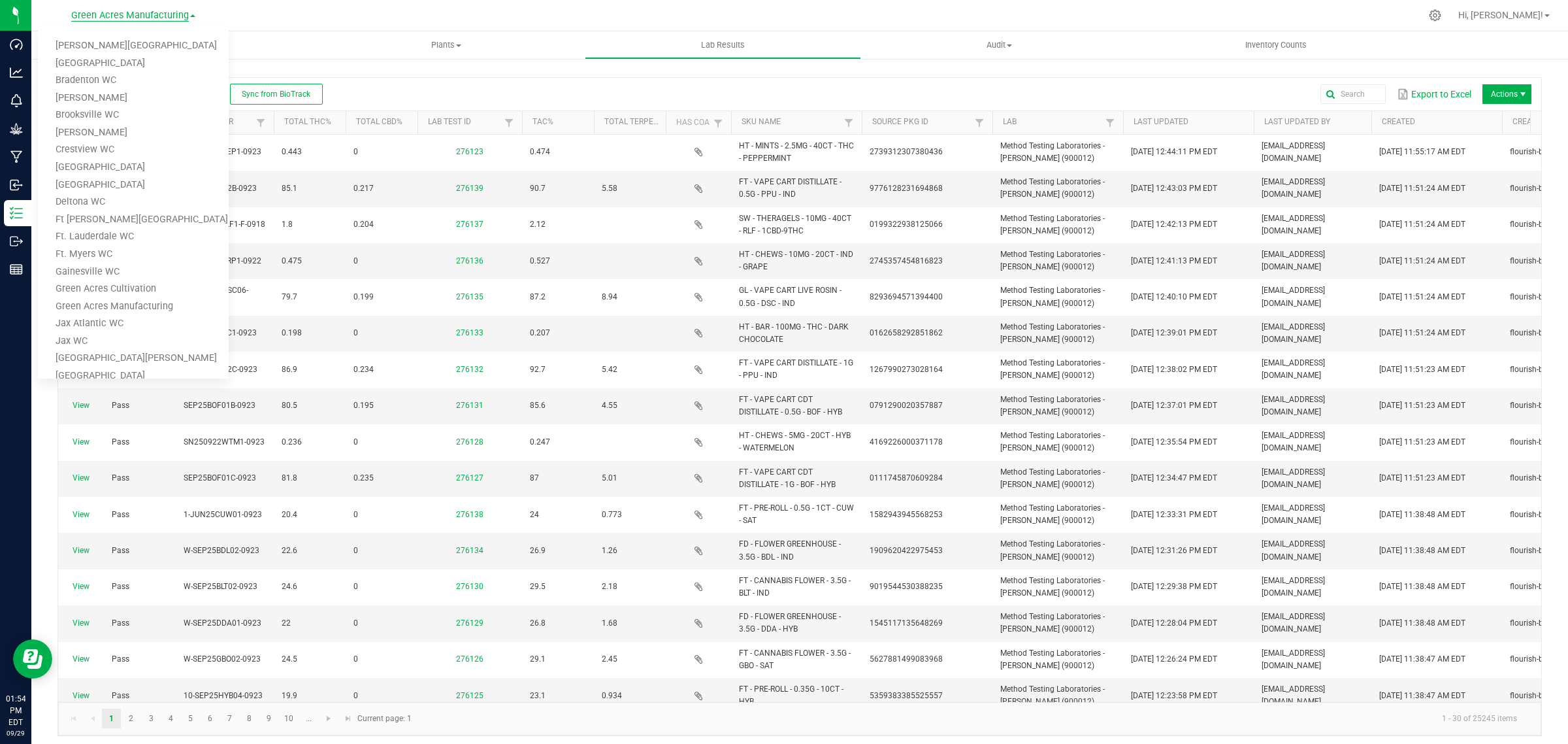
click at [138, 15] on span "Green Acres Manufacturing" at bounding box center [131, 16] width 118 height 12
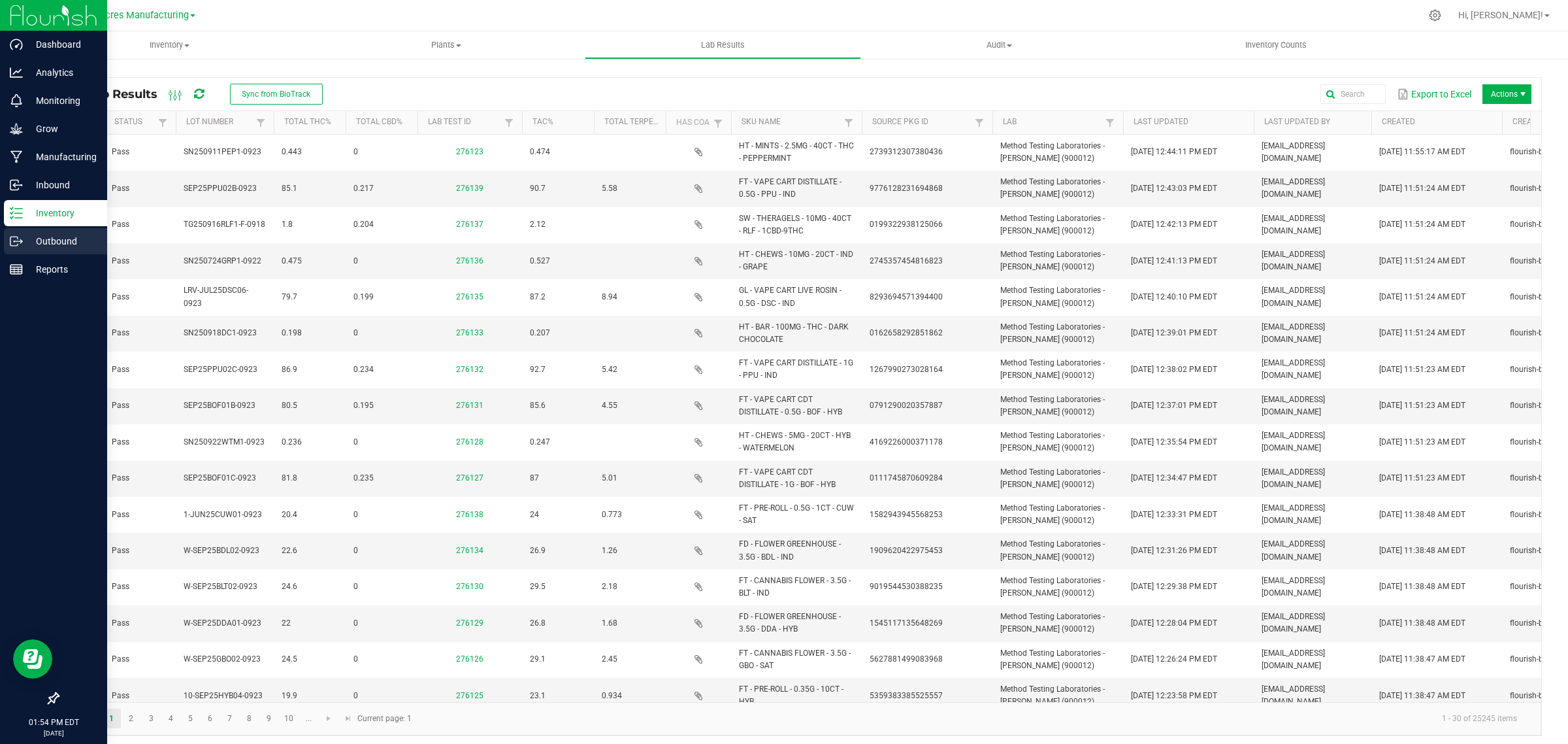
click at [15, 245] on icon at bounding box center [17, 242] width 13 height 13
